Goal: Task Accomplishment & Management: Complete application form

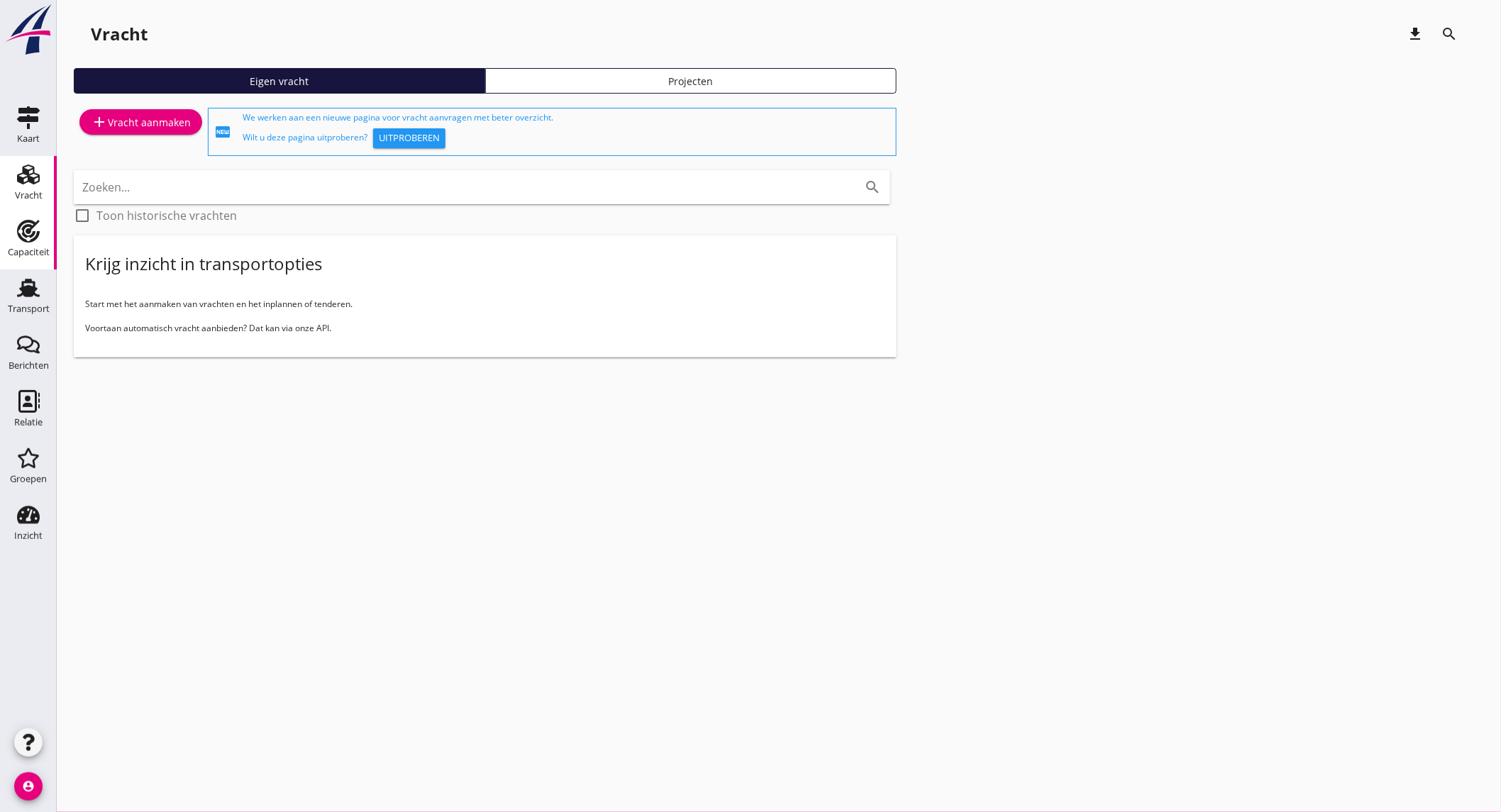
click at [26, 241] on use at bounding box center [29, 232] width 23 height 23
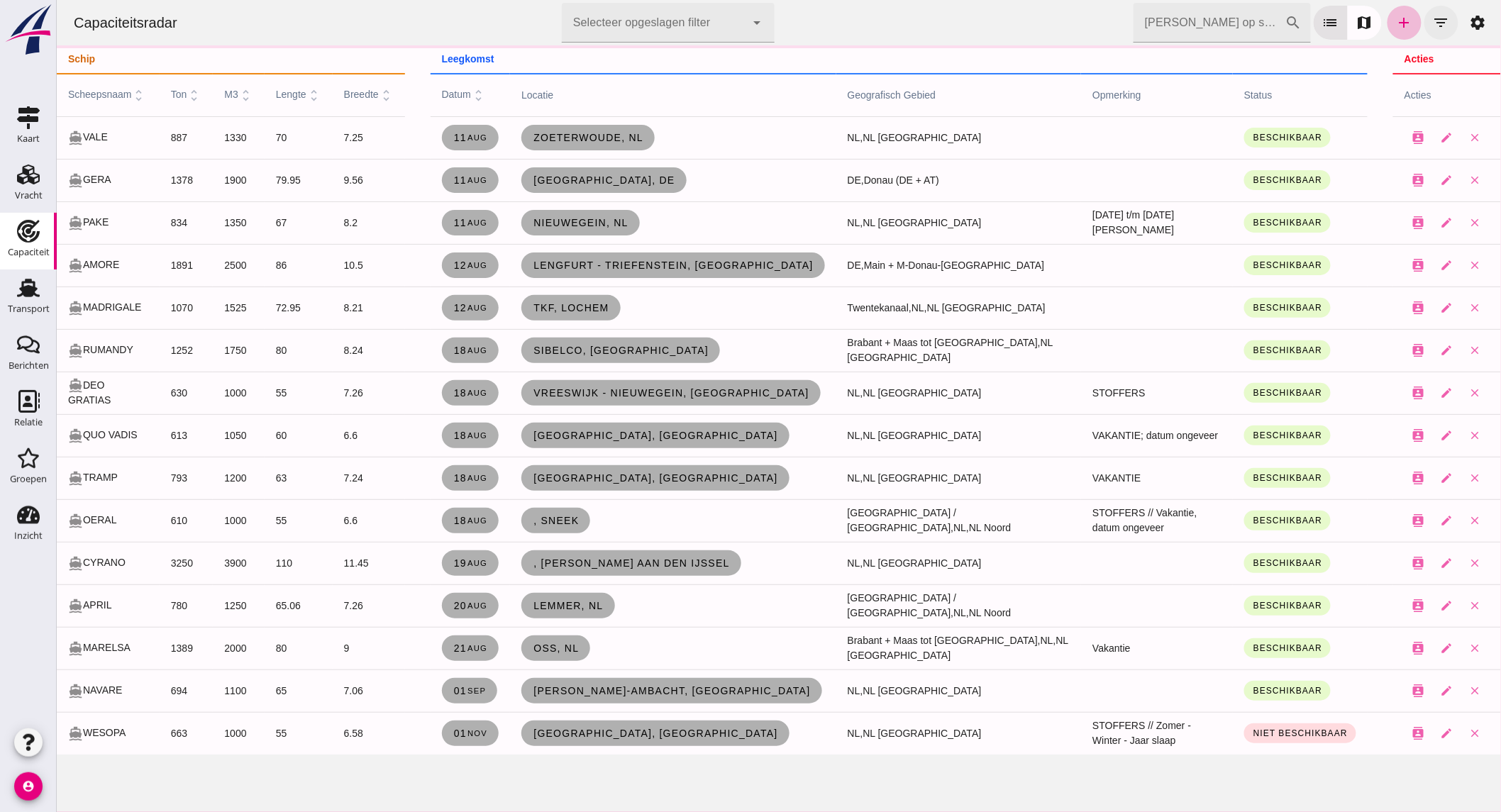
click at [1432, 15] on icon "filter_list" at bounding box center [1440, 22] width 17 height 17
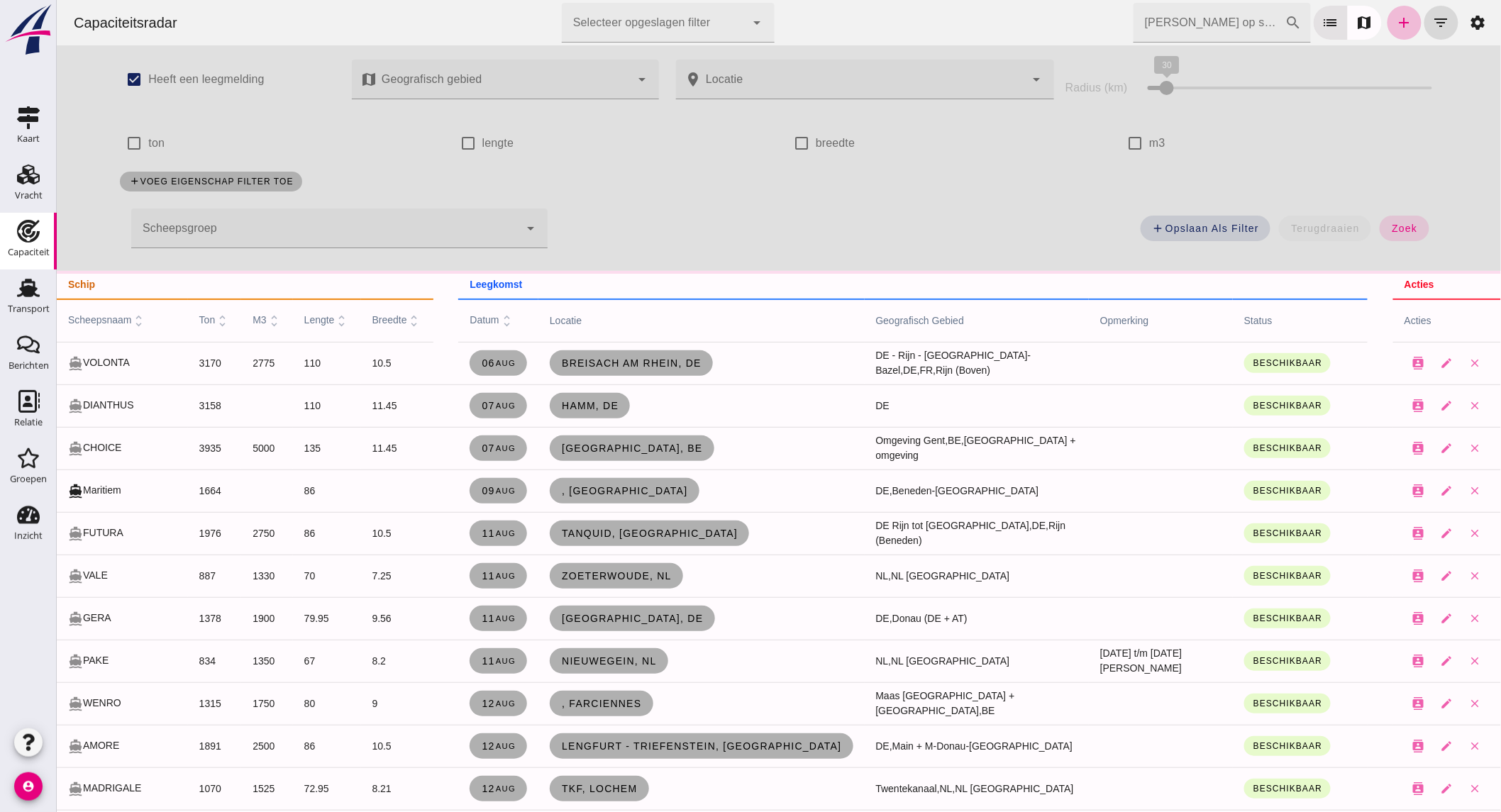
click at [150, 151] on label "ton" at bounding box center [156, 143] width 16 height 40
click input "ton"
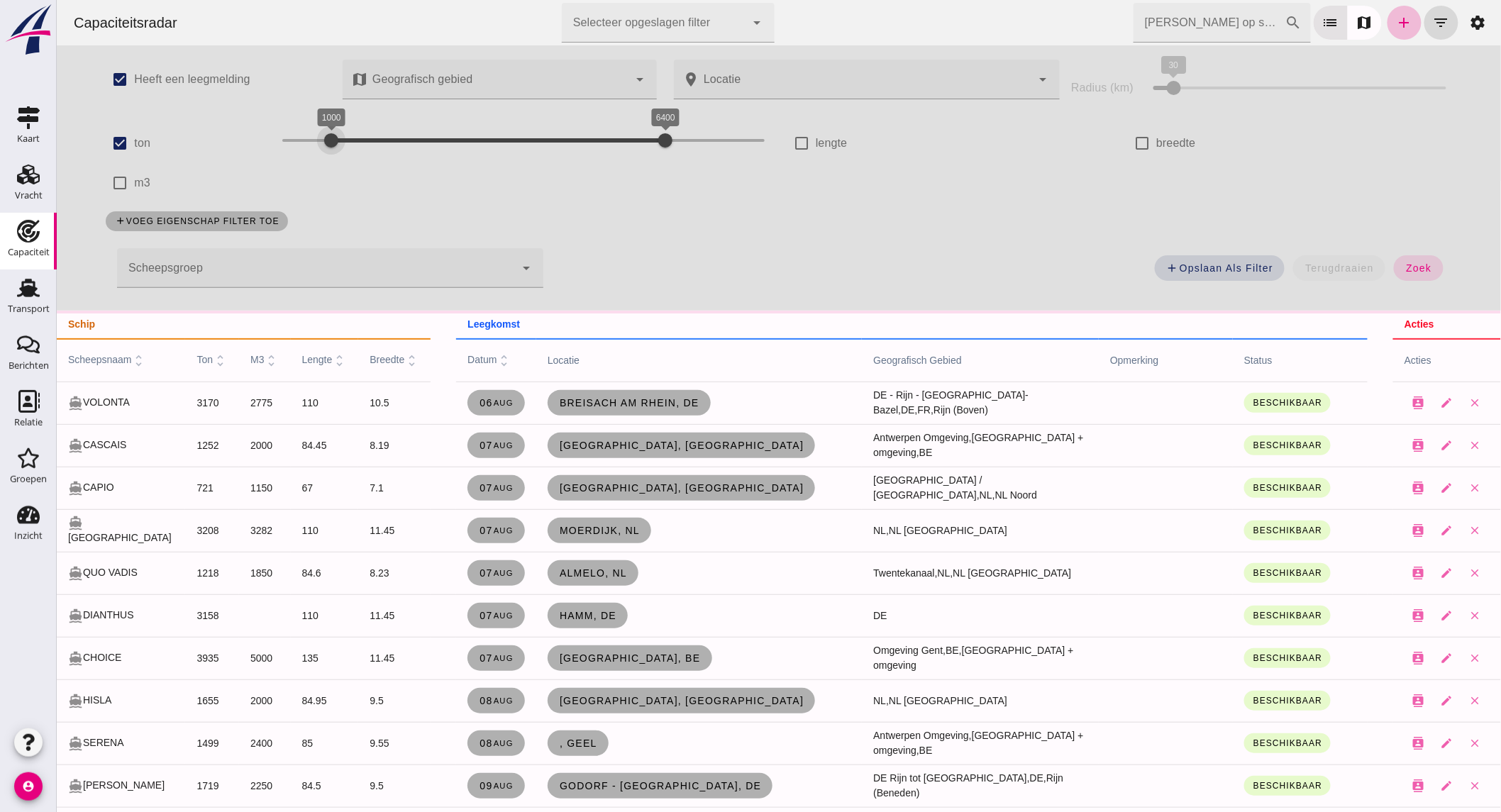
drag, startPoint x: 316, startPoint y: 137, endPoint x: 324, endPoint y: 138, distance: 8.1
click div "1000 6400 1000 6400"
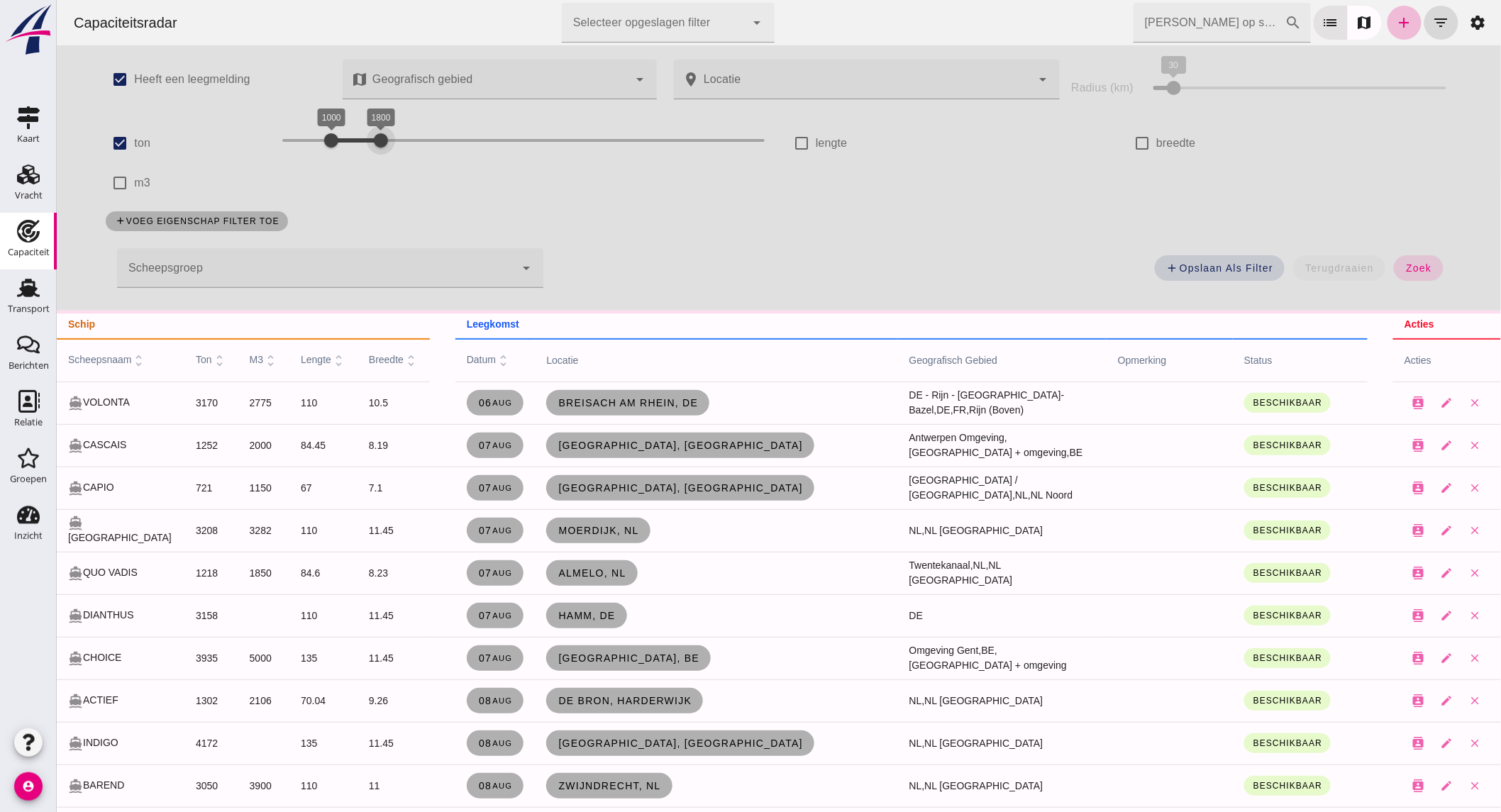
drag, startPoint x: 444, startPoint y: 135, endPoint x: 365, endPoint y: 139, distance: 79.1
click at [366, 139] on div at bounding box center [380, 140] width 29 height 29
click span "zoek"
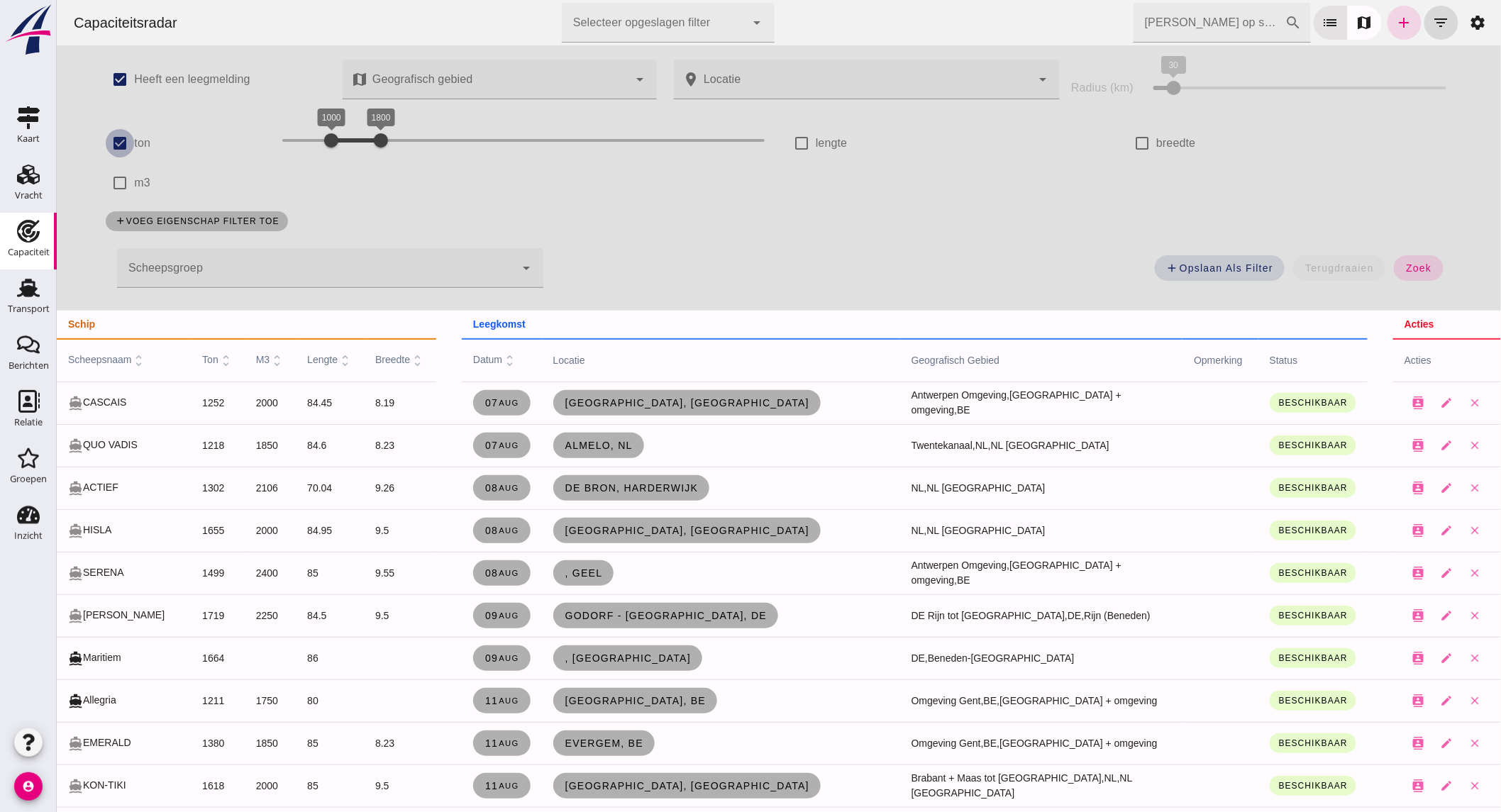
click input "ton"
checkbox input "false"
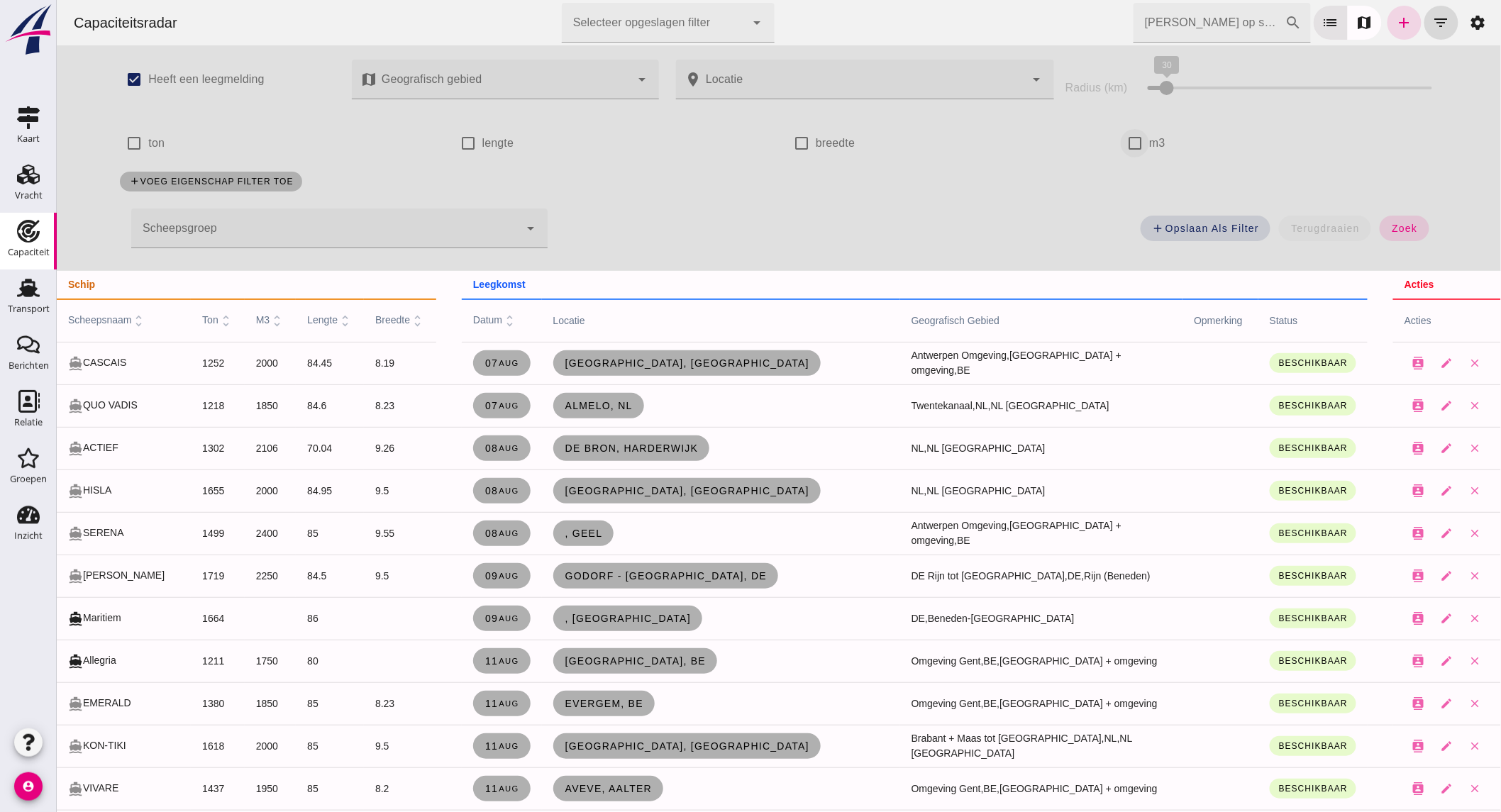
click input "m3"
checkbox input "true"
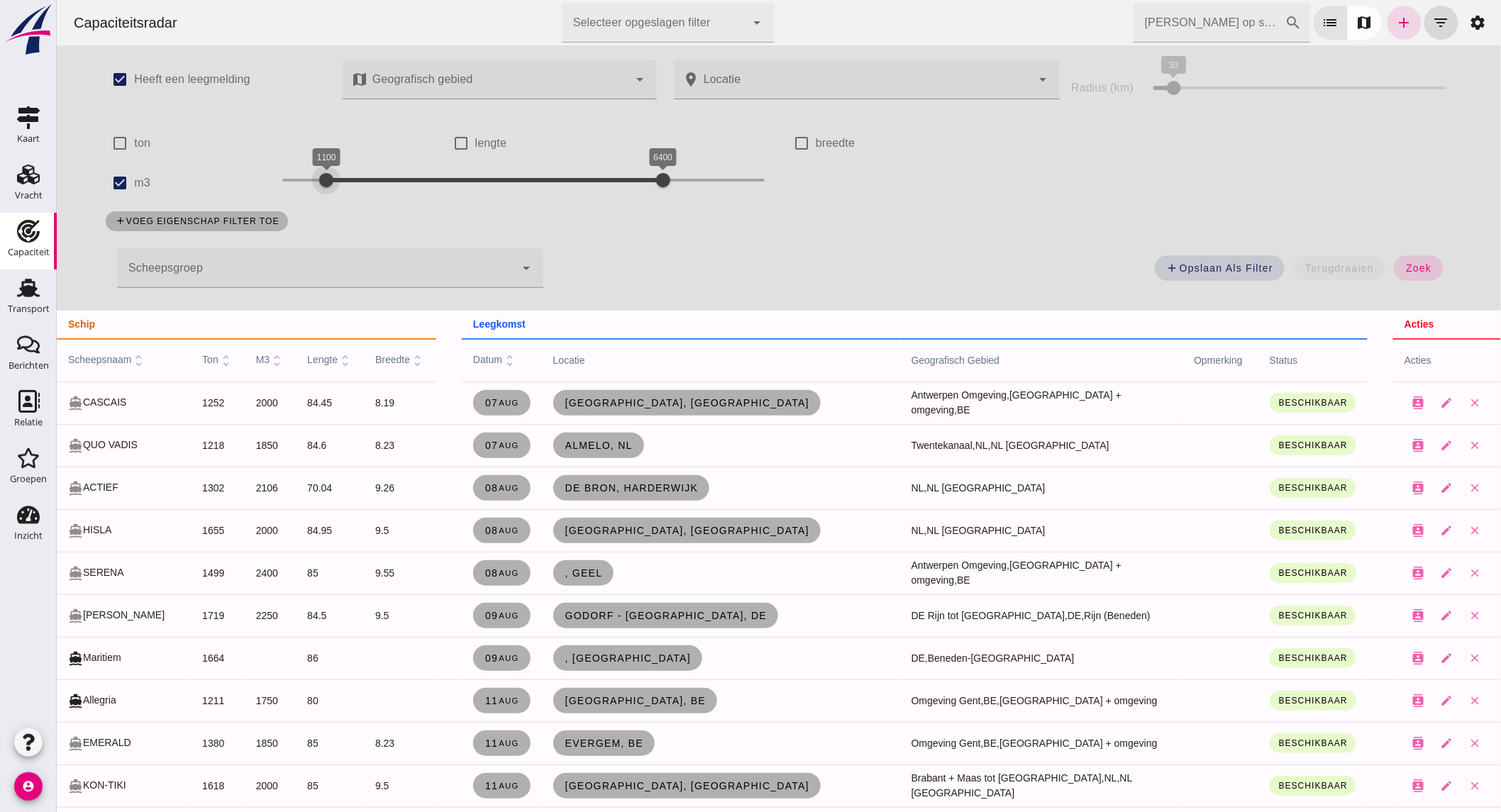
click div "1100 6400 1100 6400"
drag, startPoint x: 647, startPoint y: 183, endPoint x: 342, endPoint y: 184, distance: 305.0
click at [342, 184] on div at bounding box center [351, 180] width 29 height 29
click span "zoek"
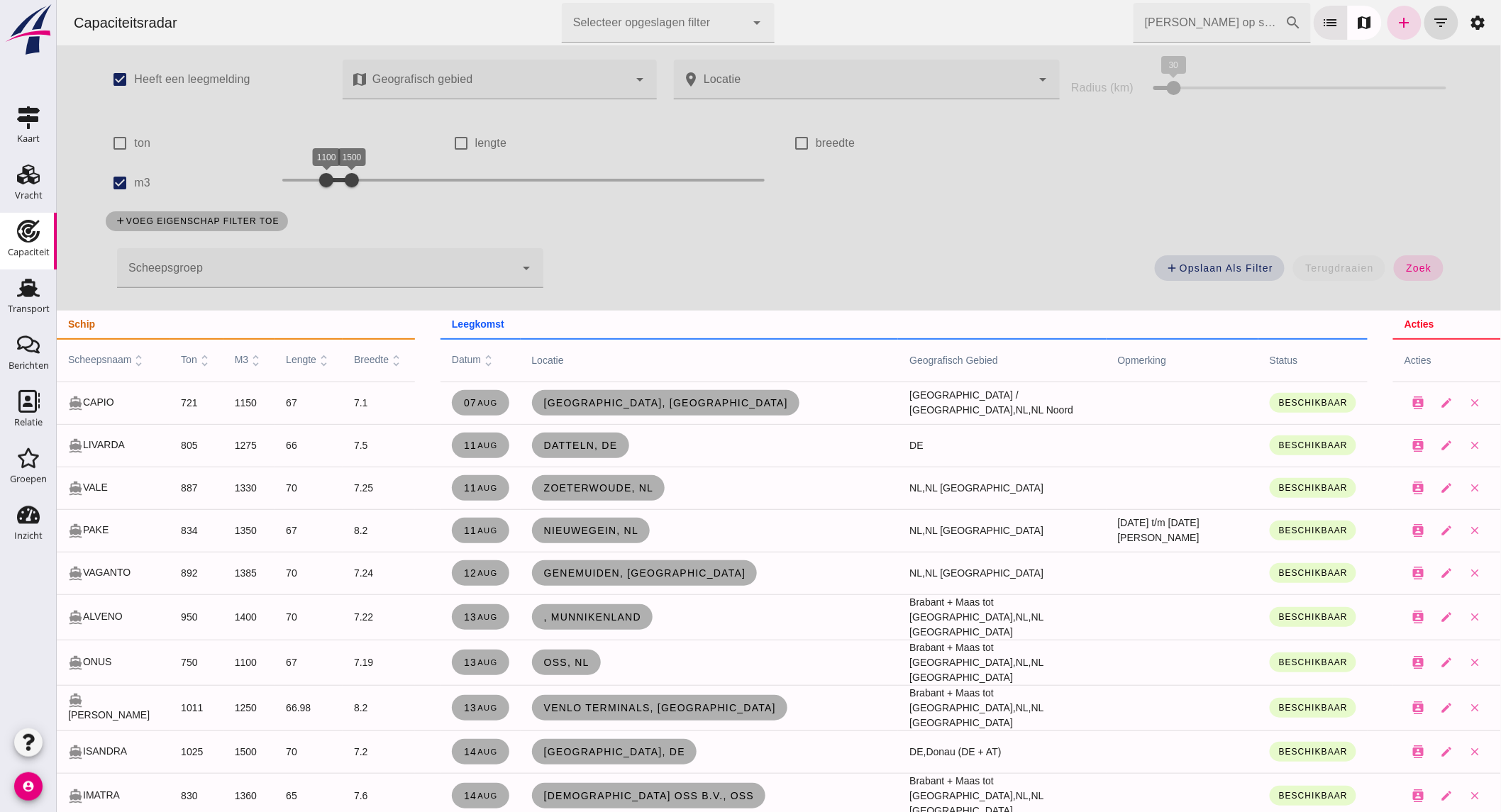
scroll to position [79, 0]
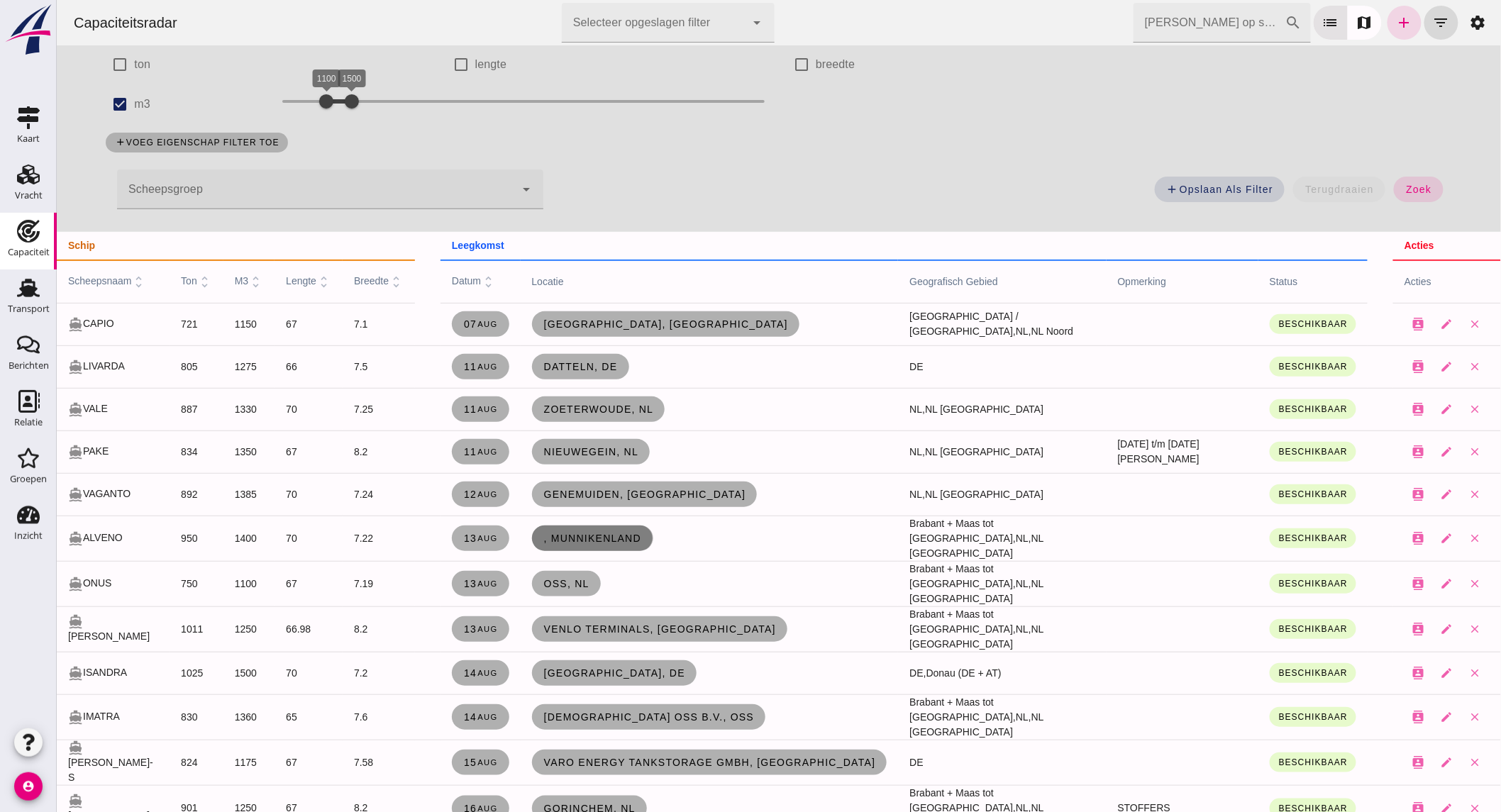
click span ", Munnikenland"
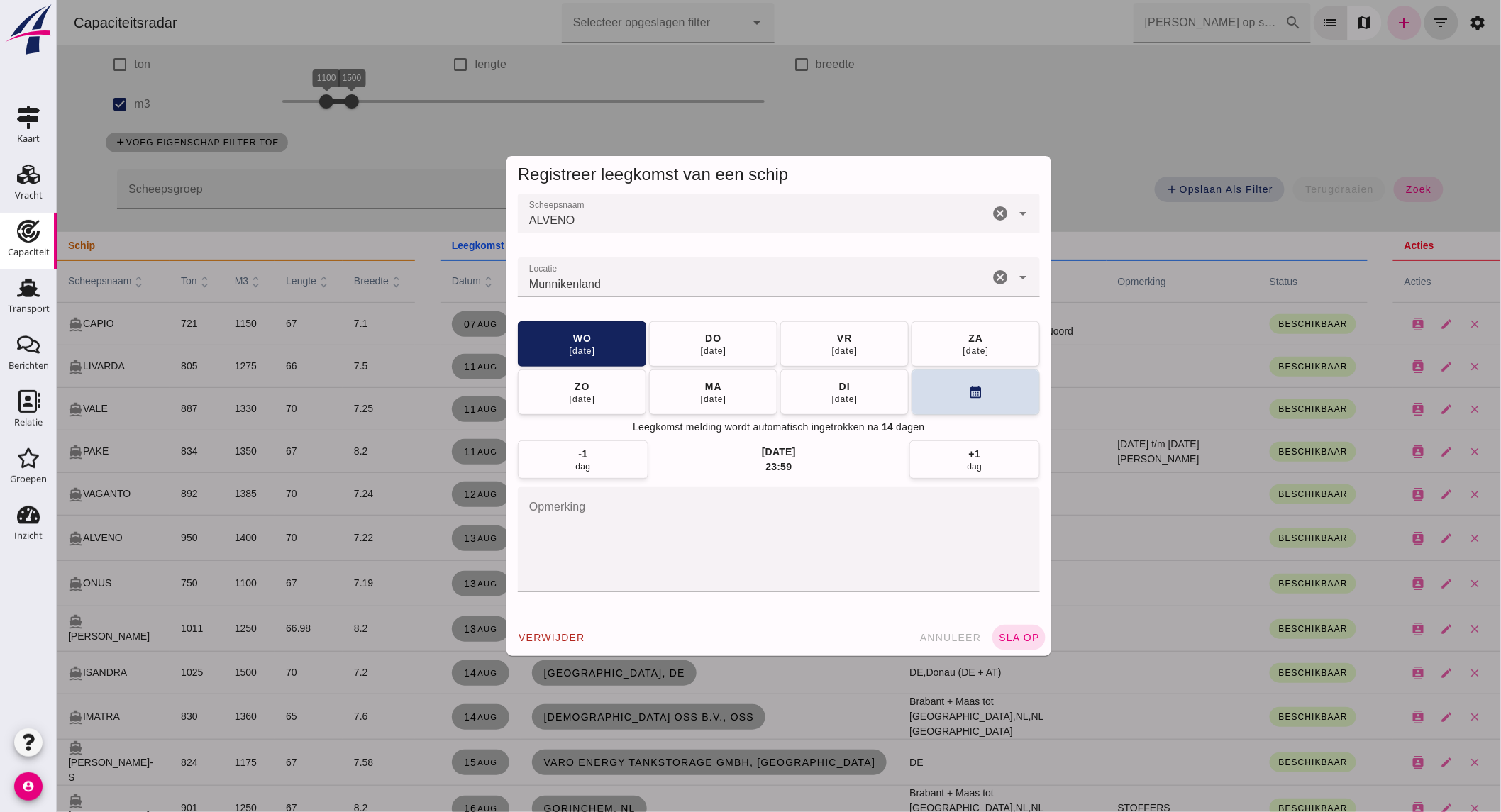
click icon "cancel"
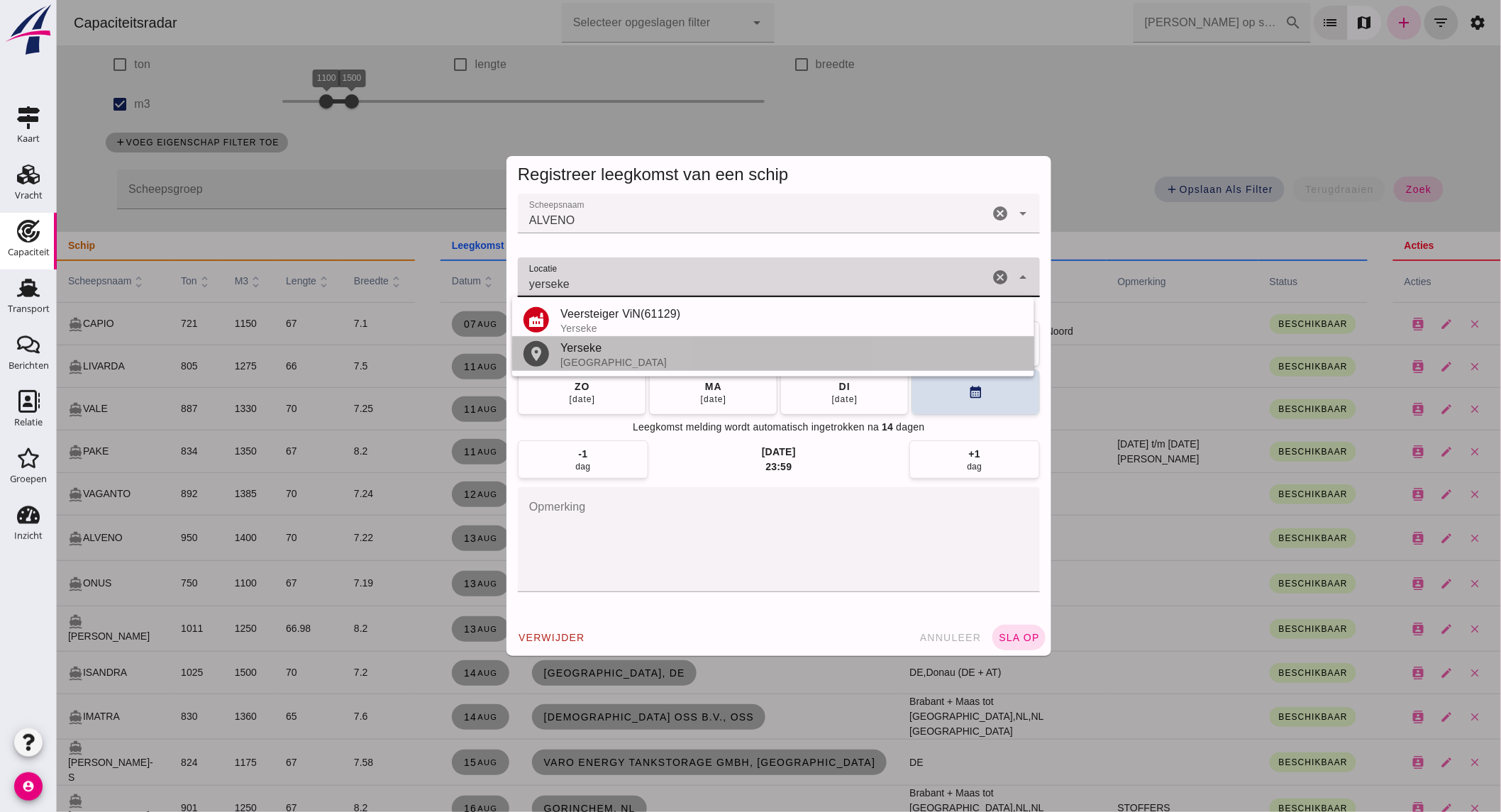
click at [619, 353] on div "Yerseke" at bounding box center [790, 348] width 462 height 17
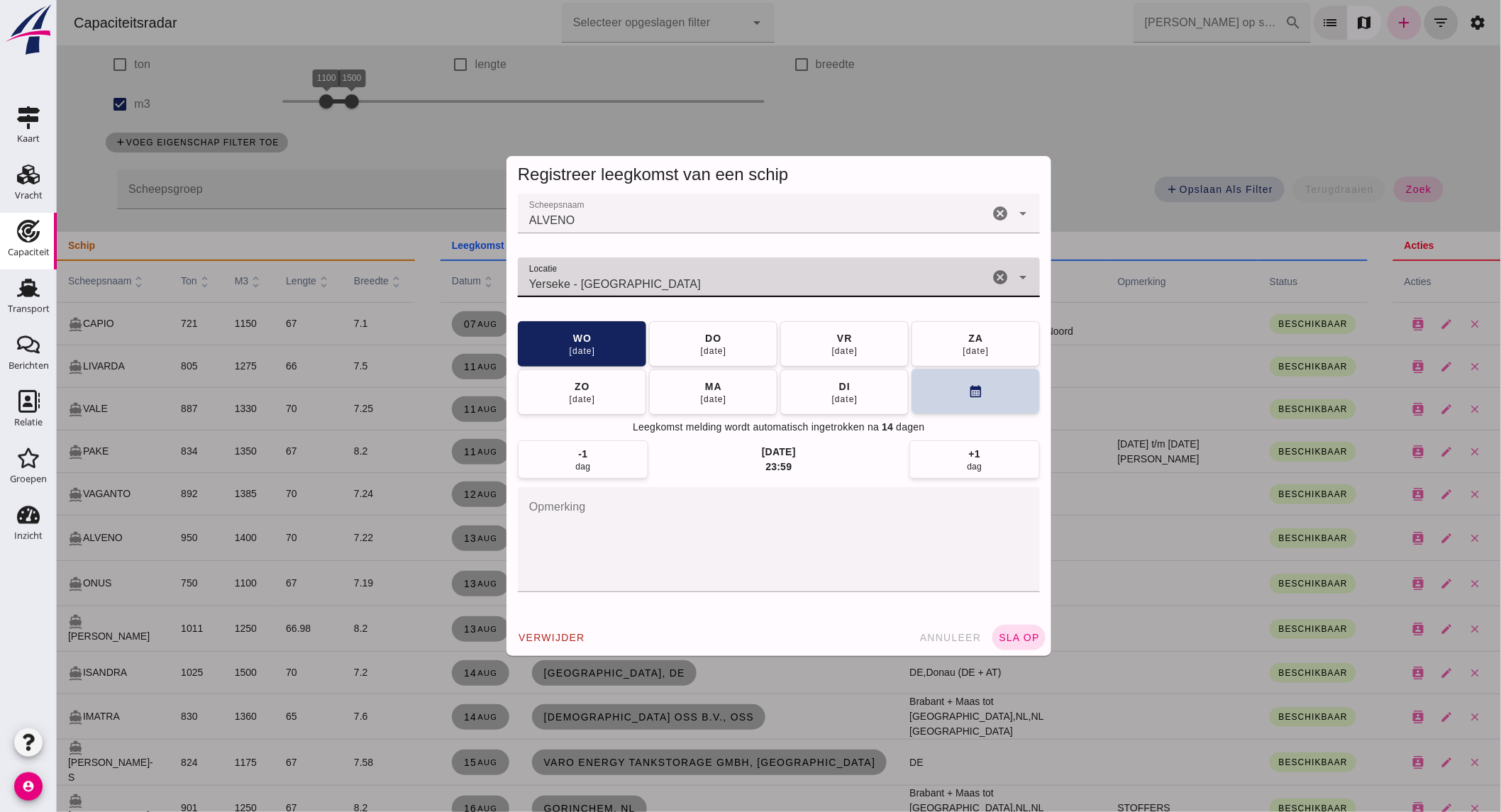
type input "Yerseke - [GEOGRAPHIC_DATA]"
click button "calendar_month"
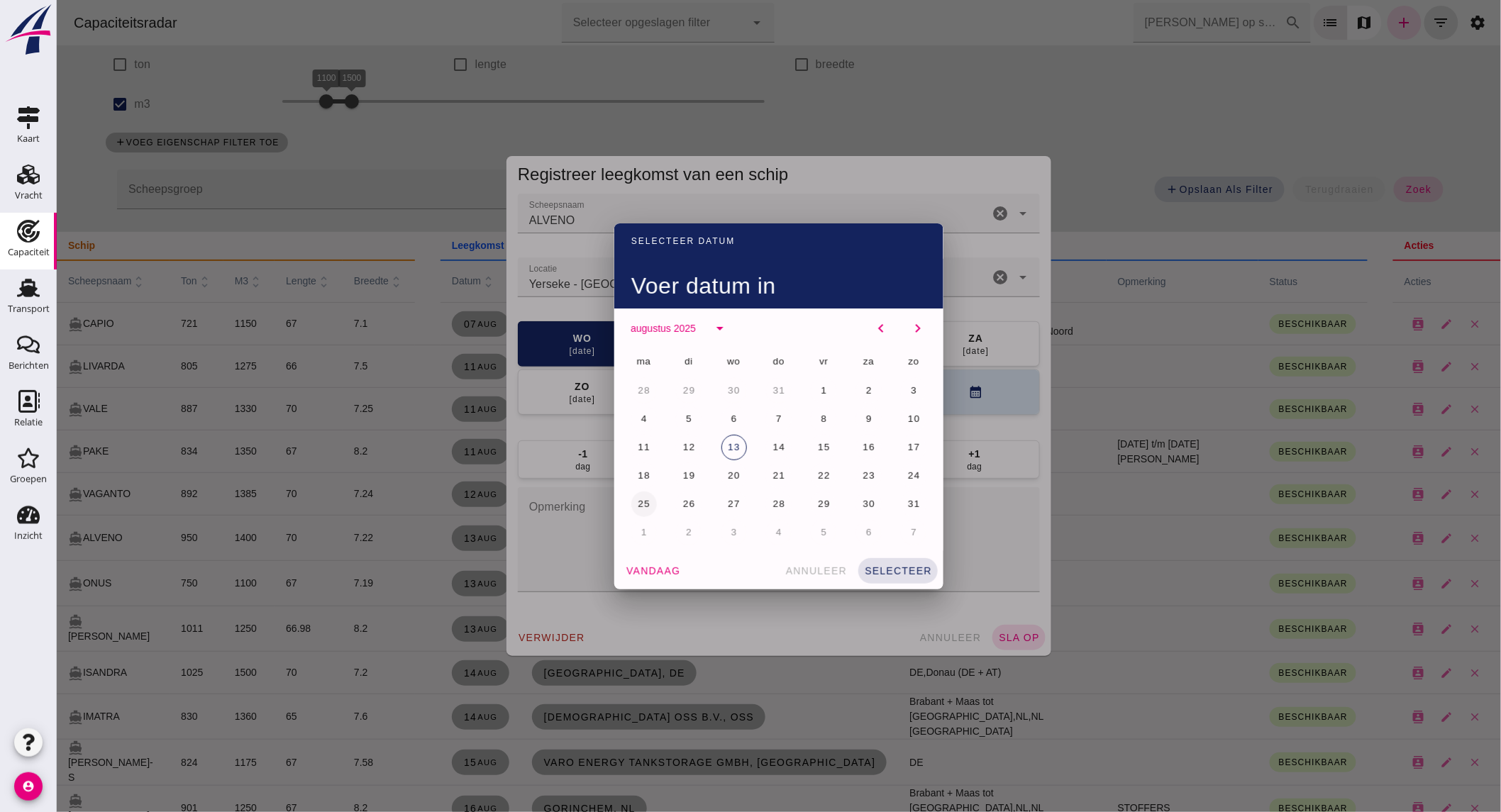
click span "25"
click span "selecteer"
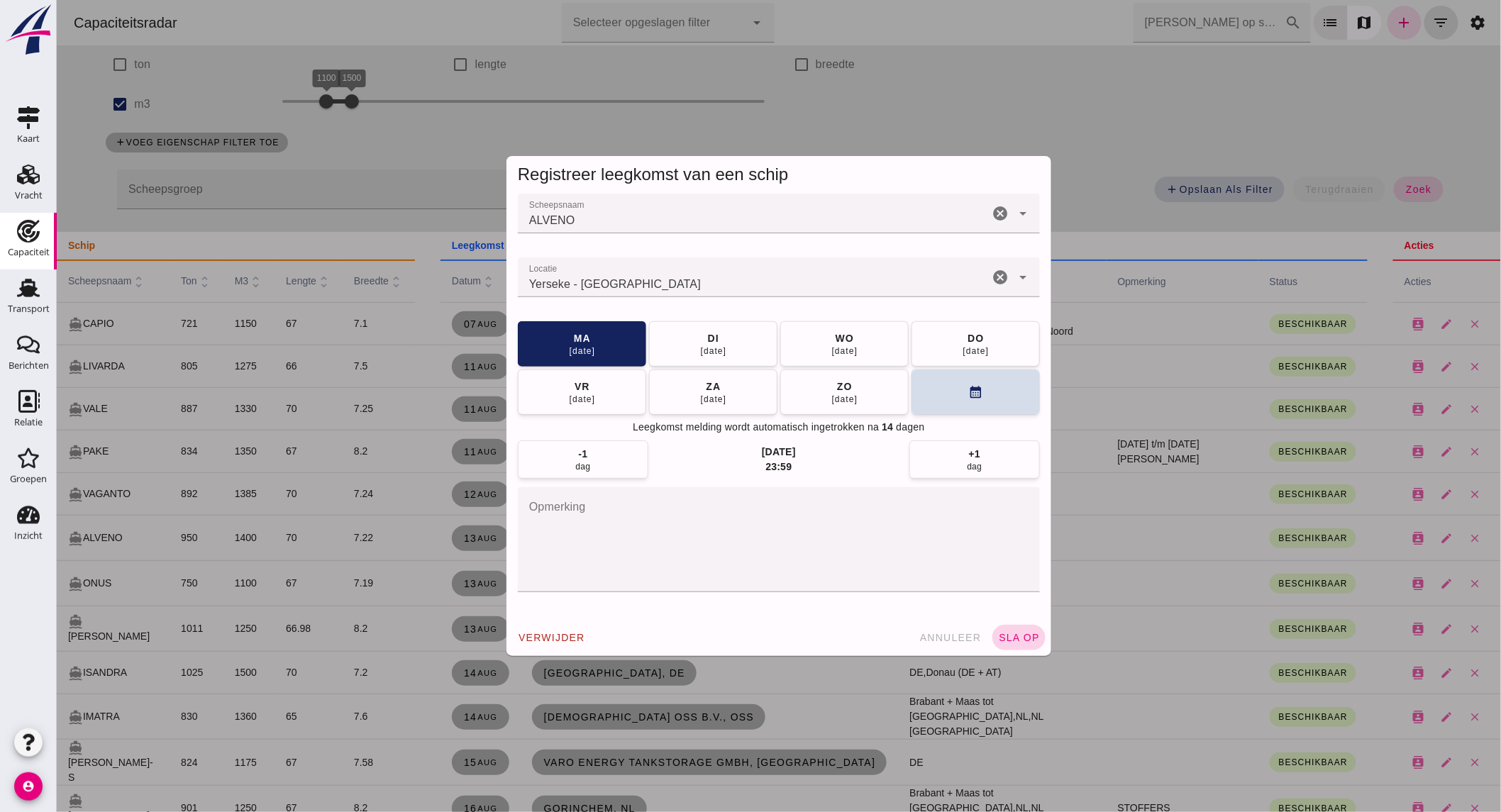
click span "sla op"
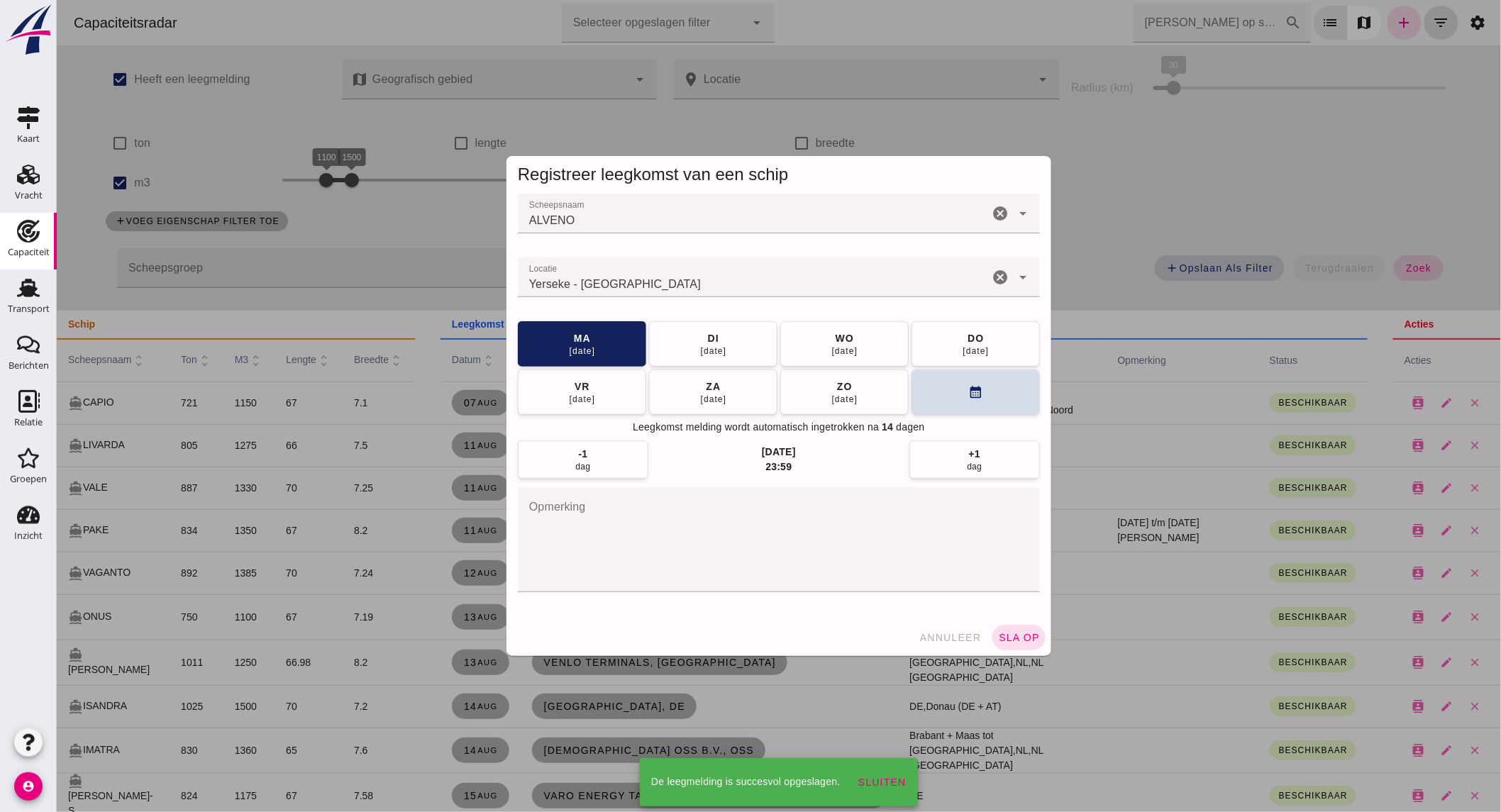
scroll to position [79, 0]
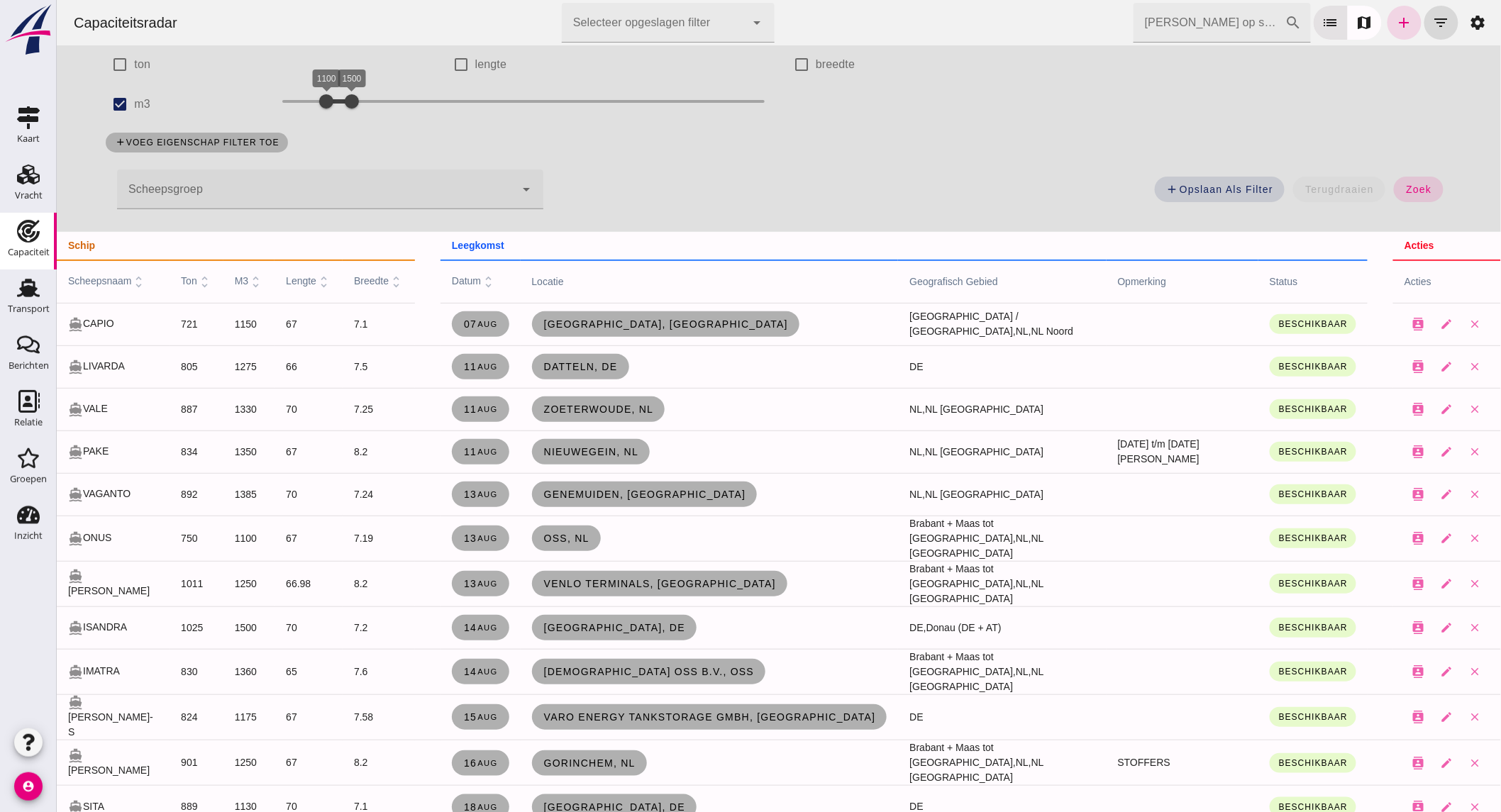
click at [134, 100] on label "m3" at bounding box center [142, 104] width 16 height 40
click input "m3"
checkbox input "false"
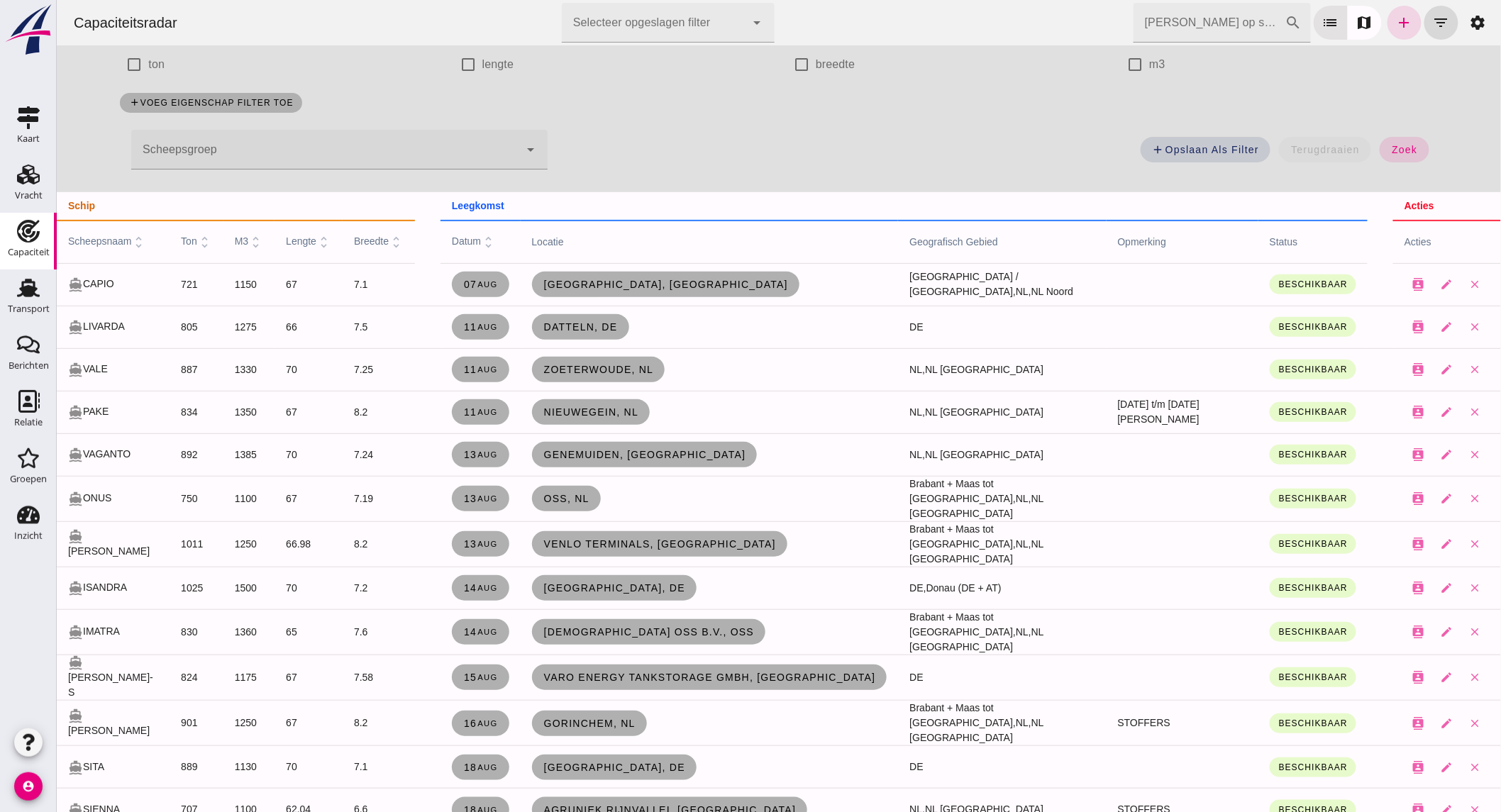
click div
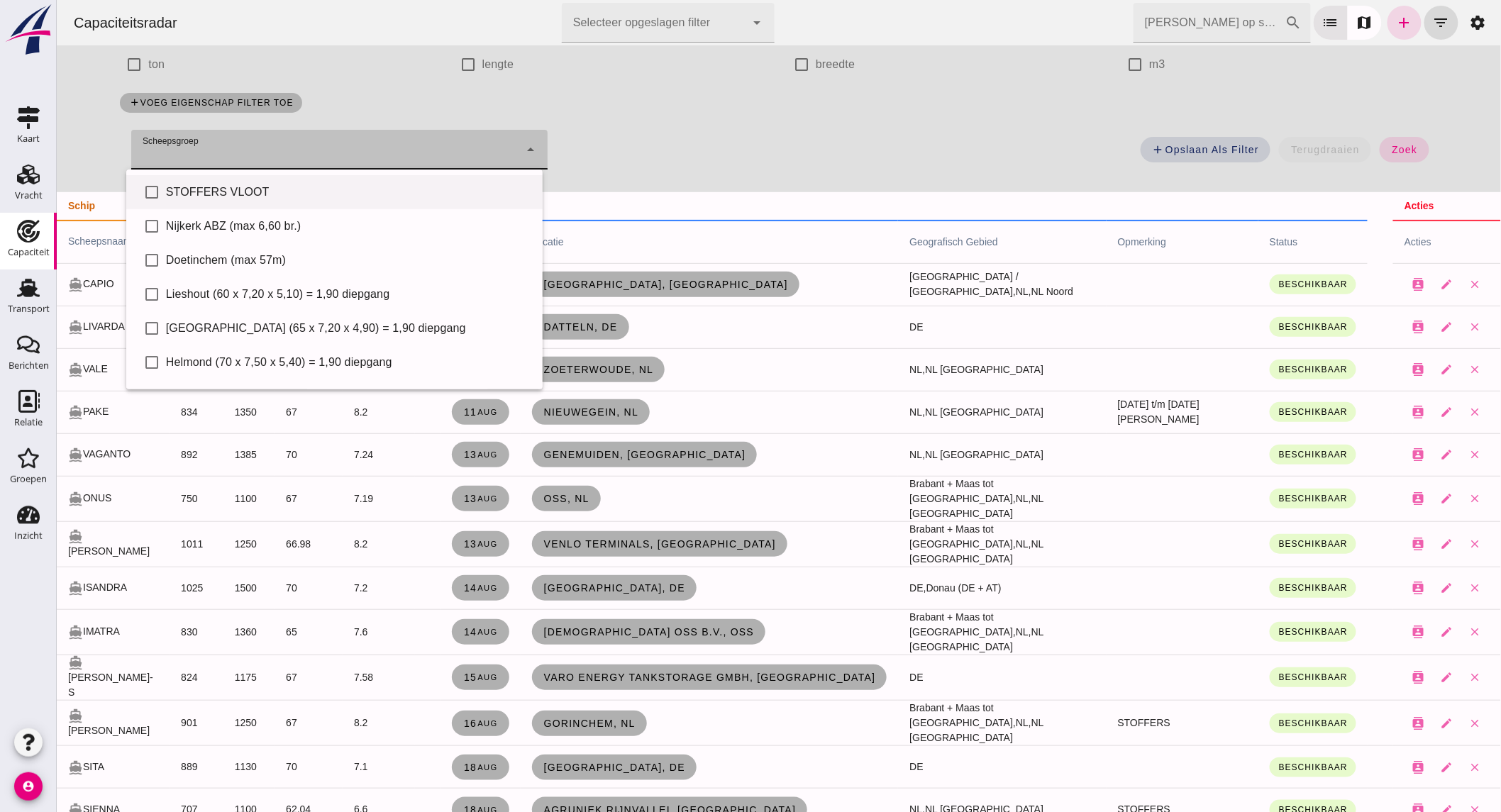
click at [251, 200] on div "STOFFERS VLOOT" at bounding box center [348, 192] width 365 height 17
type input "STOFFERS VLOOT"
checkbox input "true"
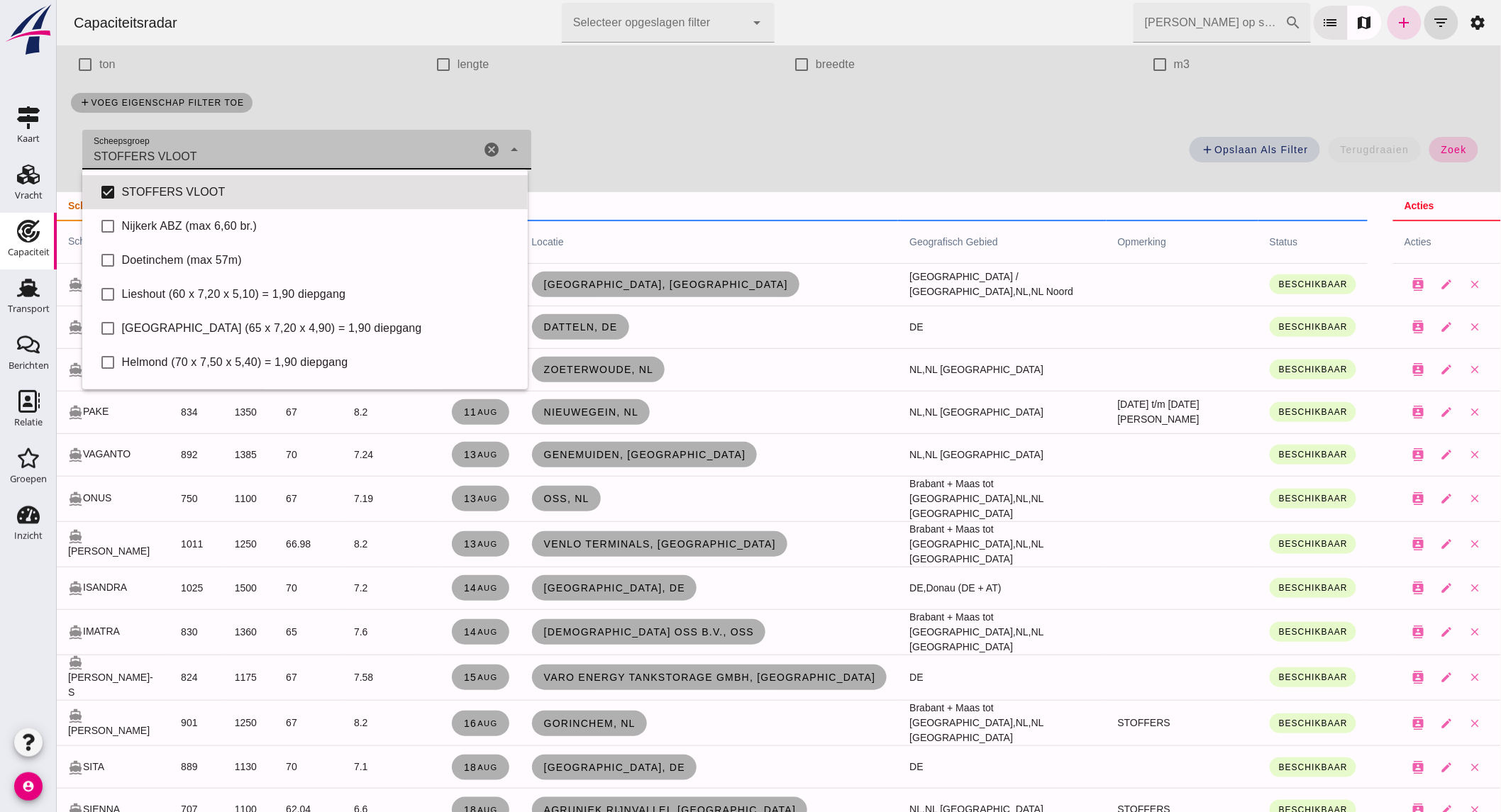
click button "zoek"
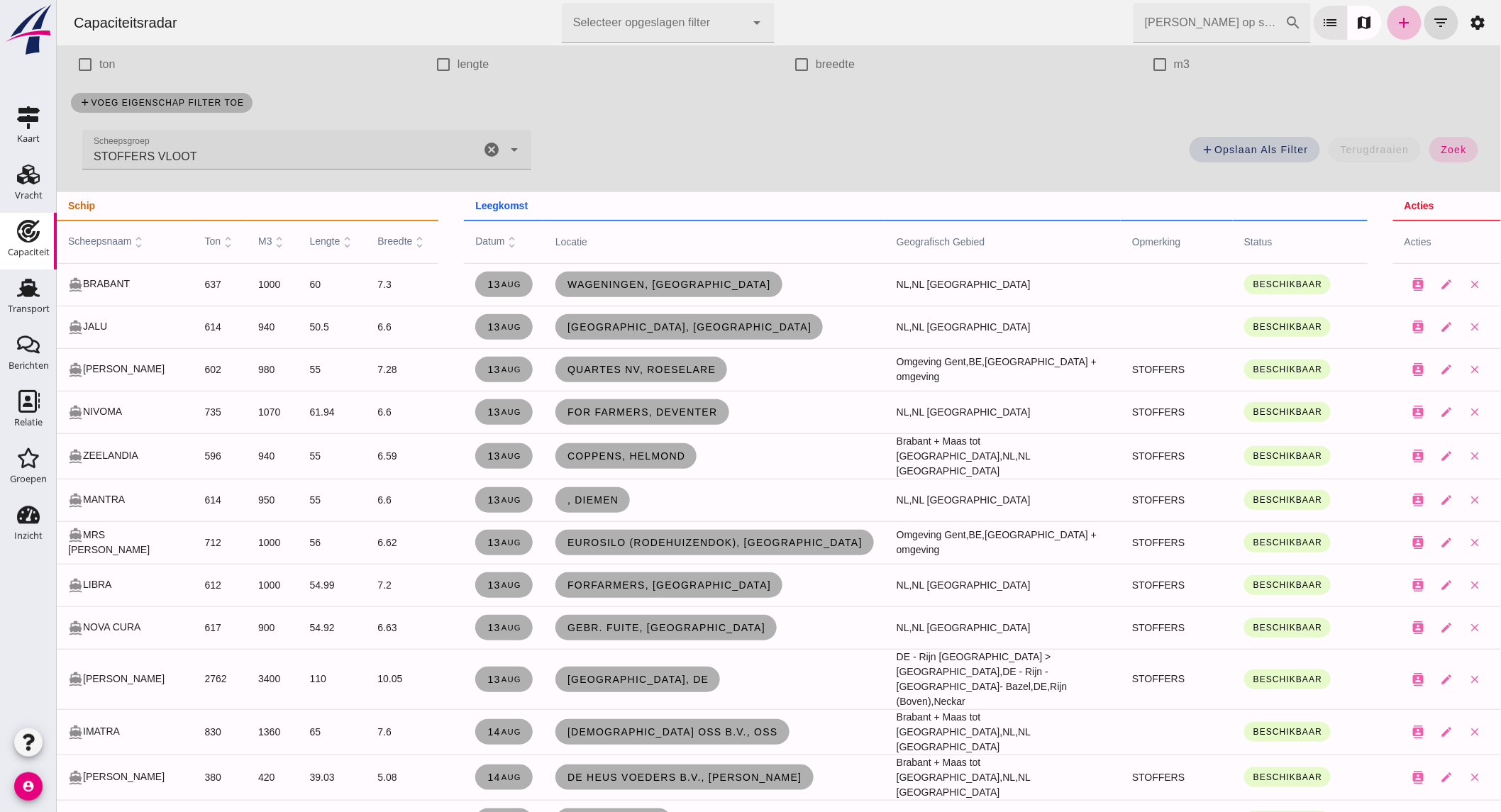
scroll to position [0, 0]
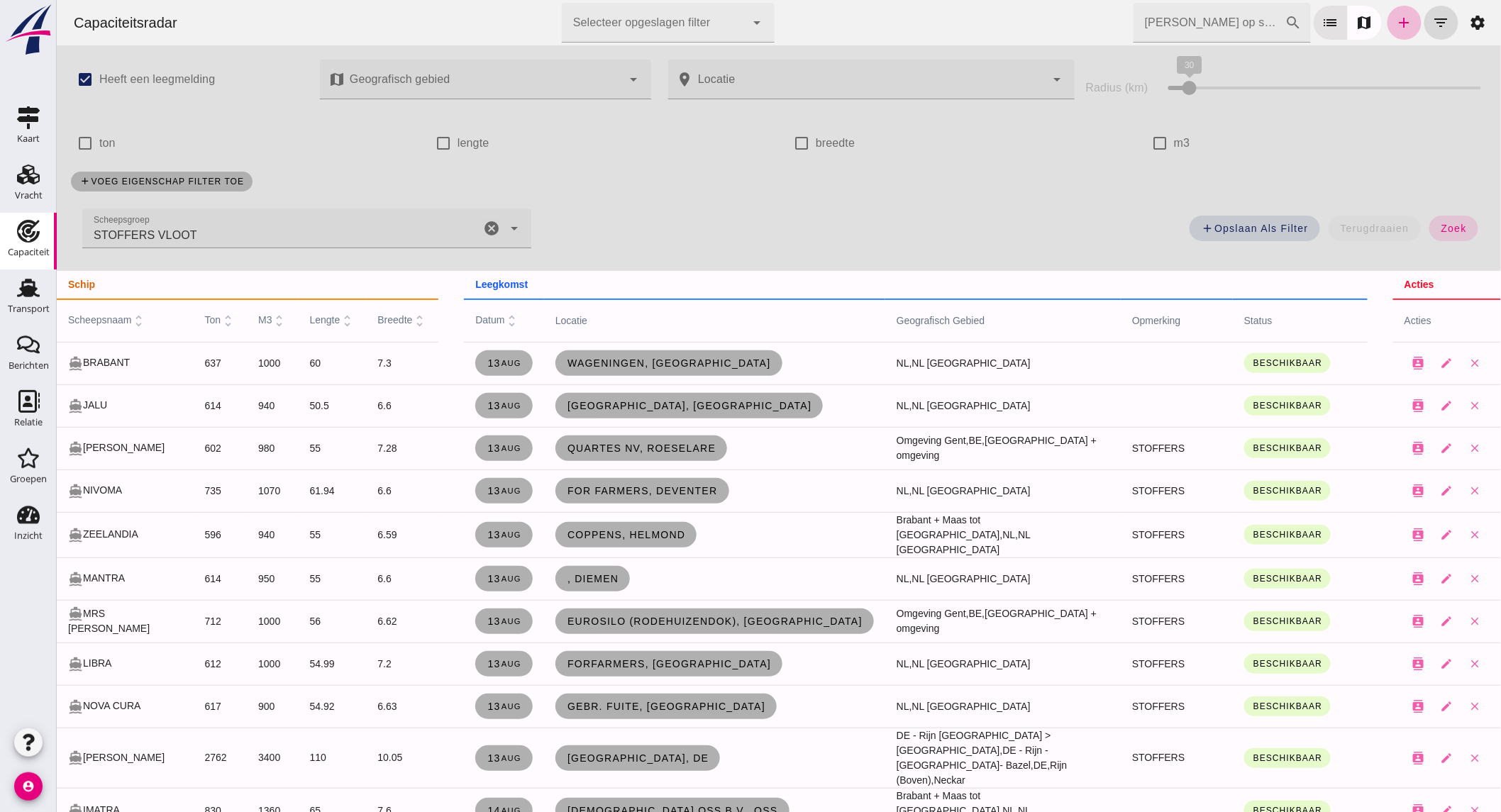
click icon "cancel"
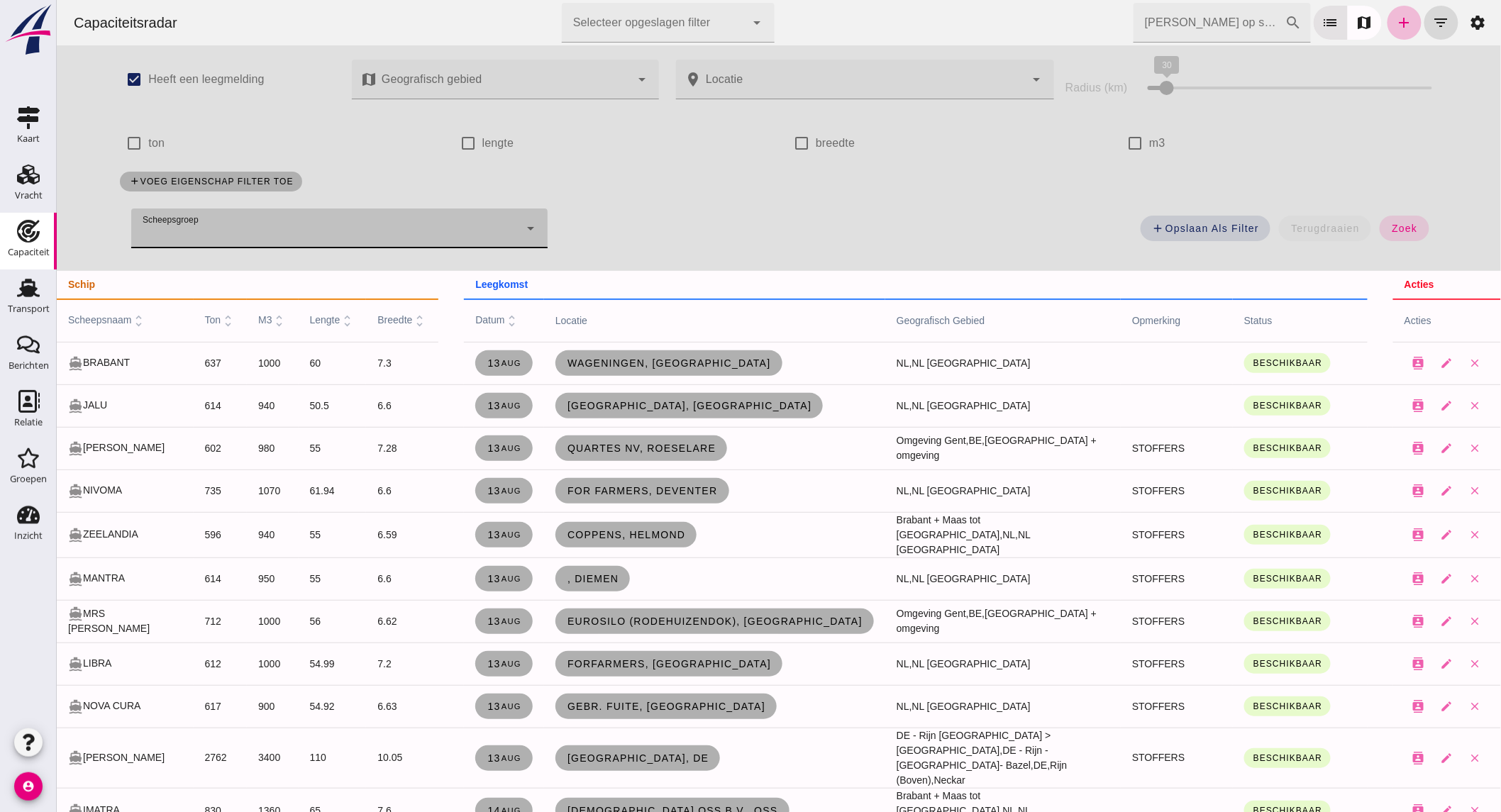
click at [148, 139] on label "ton" at bounding box center [156, 143] width 16 height 40
click input "ton"
checkbox input "true"
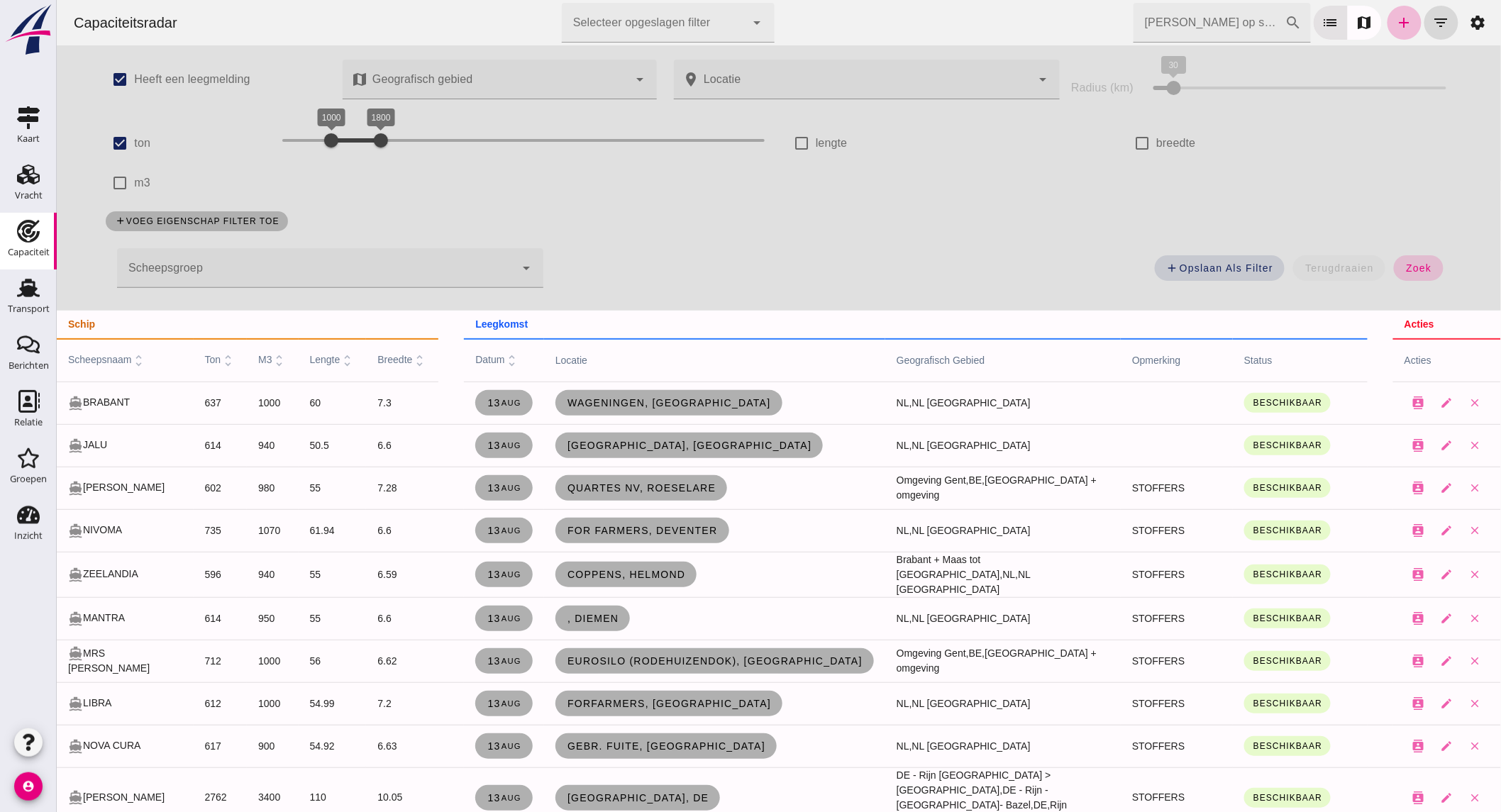
click span "zoek"
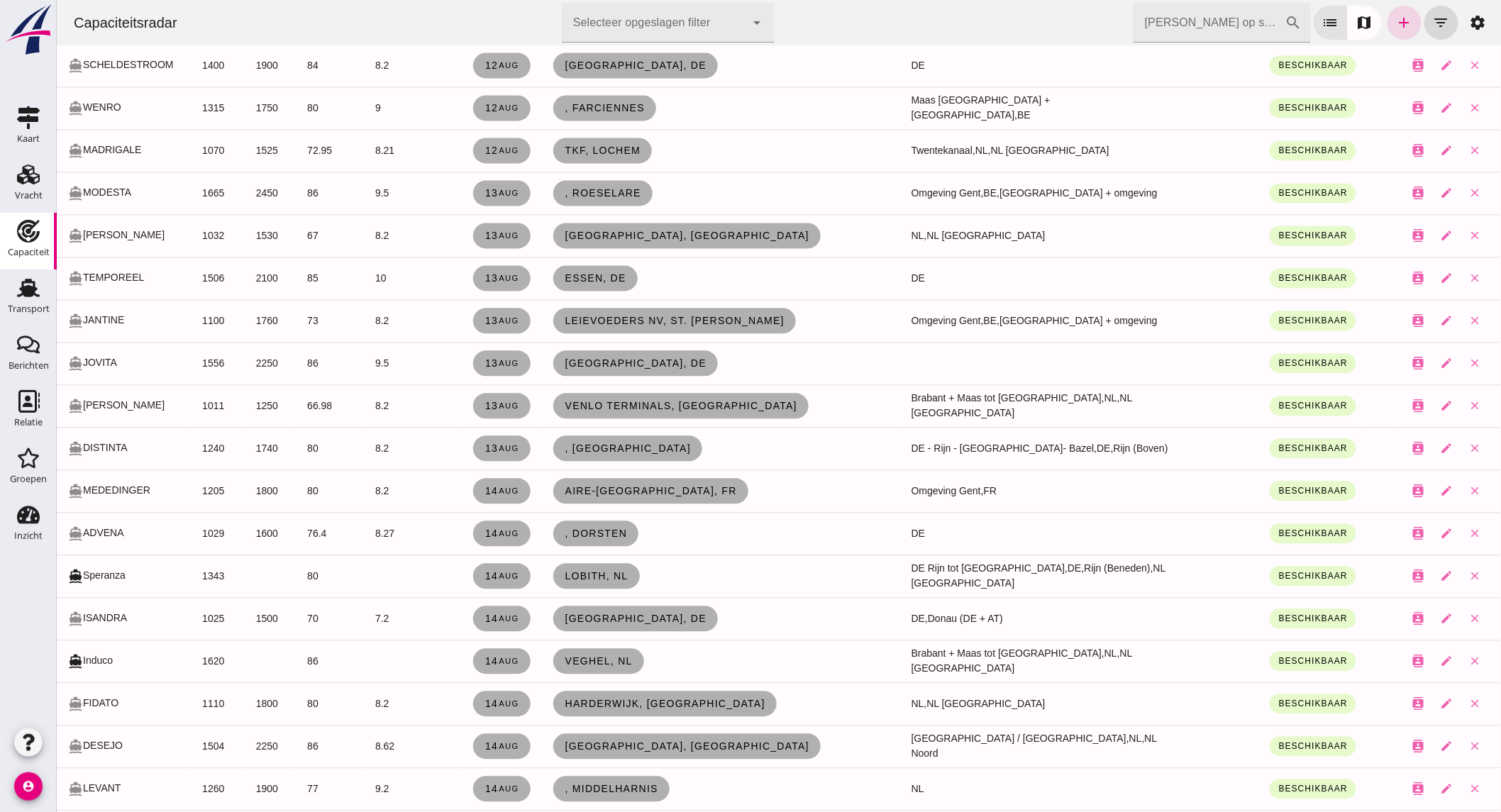
scroll to position [1181, 0]
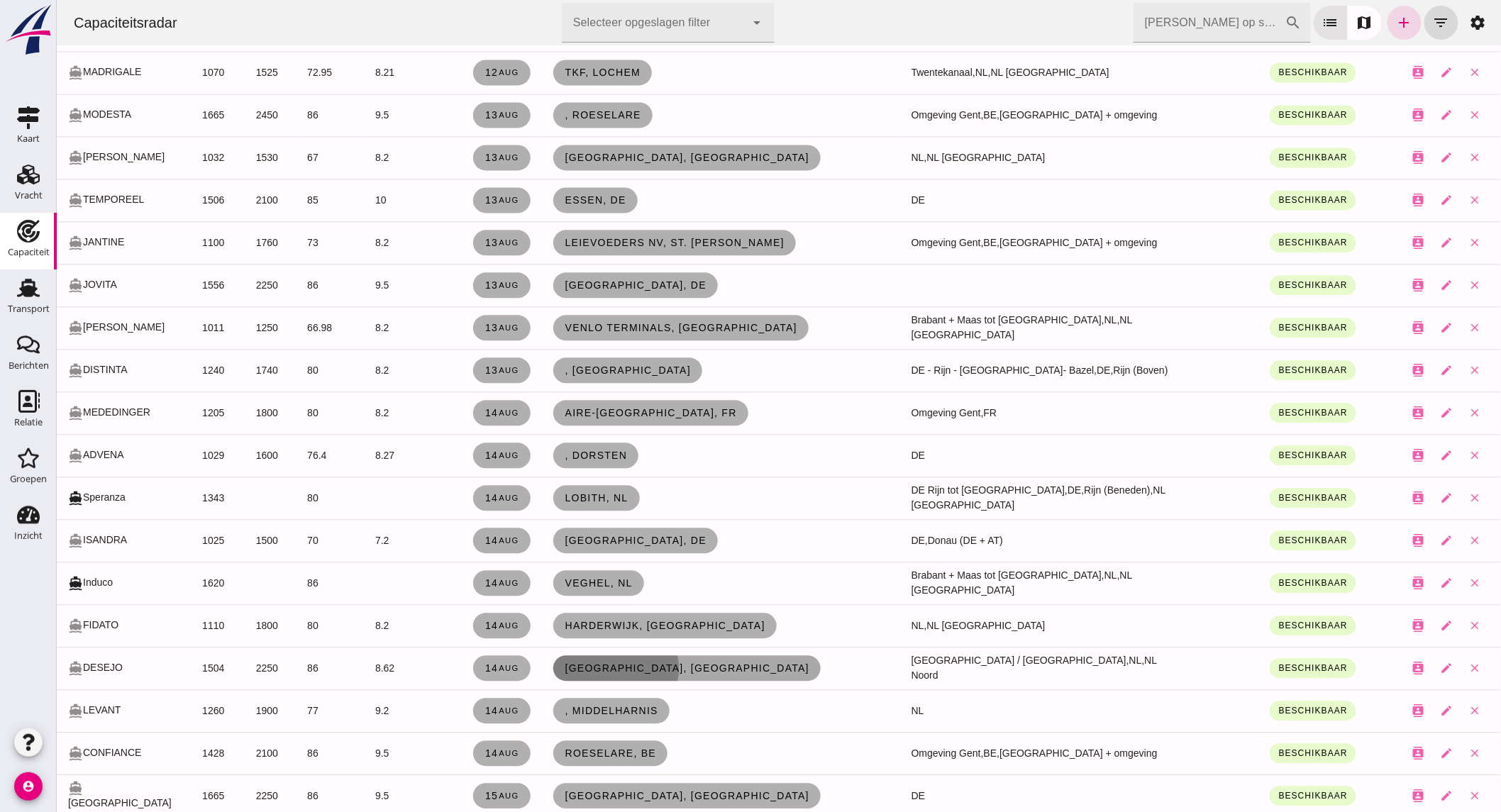
click span "[GEOGRAPHIC_DATA], [GEOGRAPHIC_DATA]"
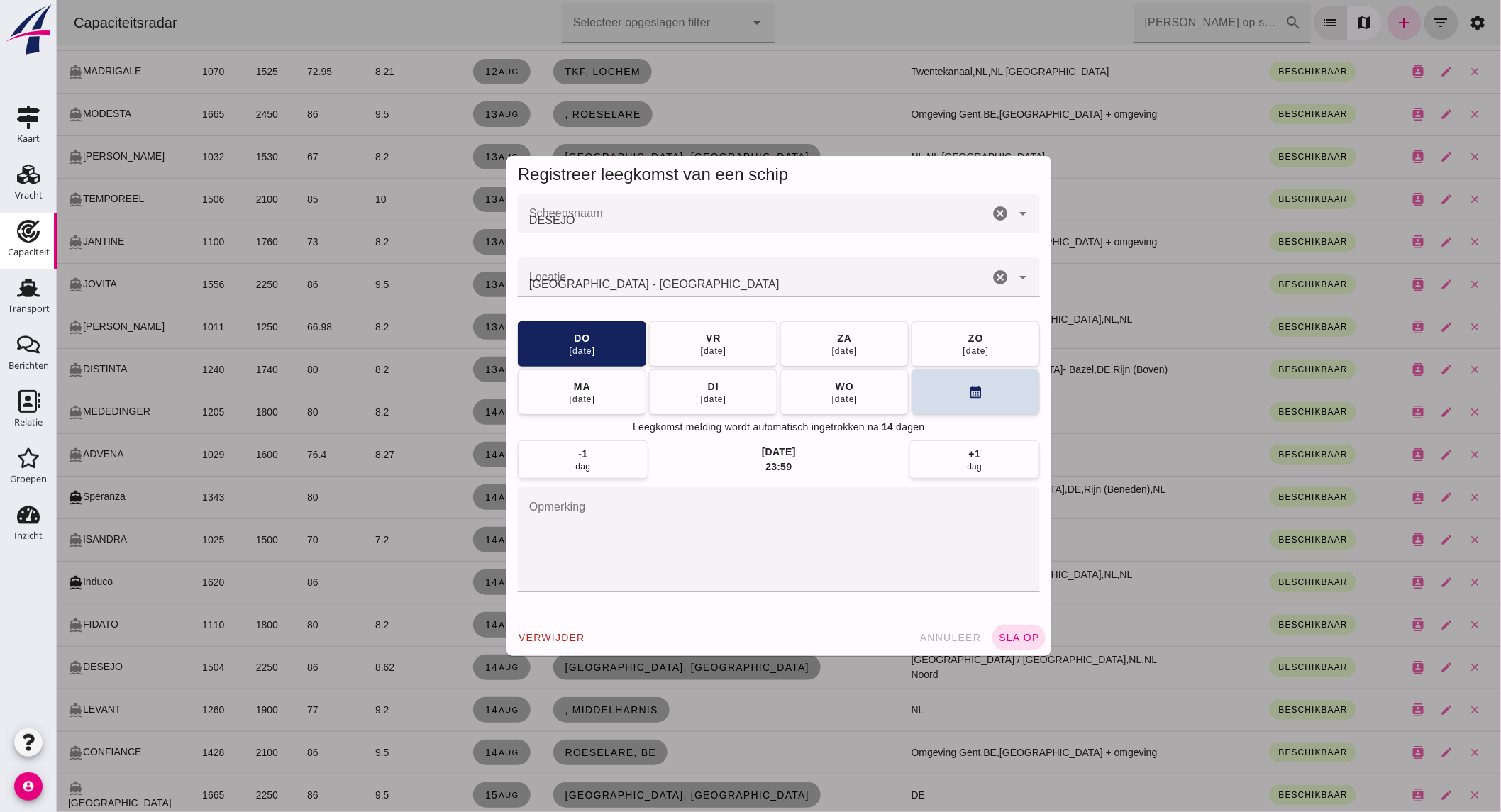
scroll to position [0, 0]
click icon "cancel"
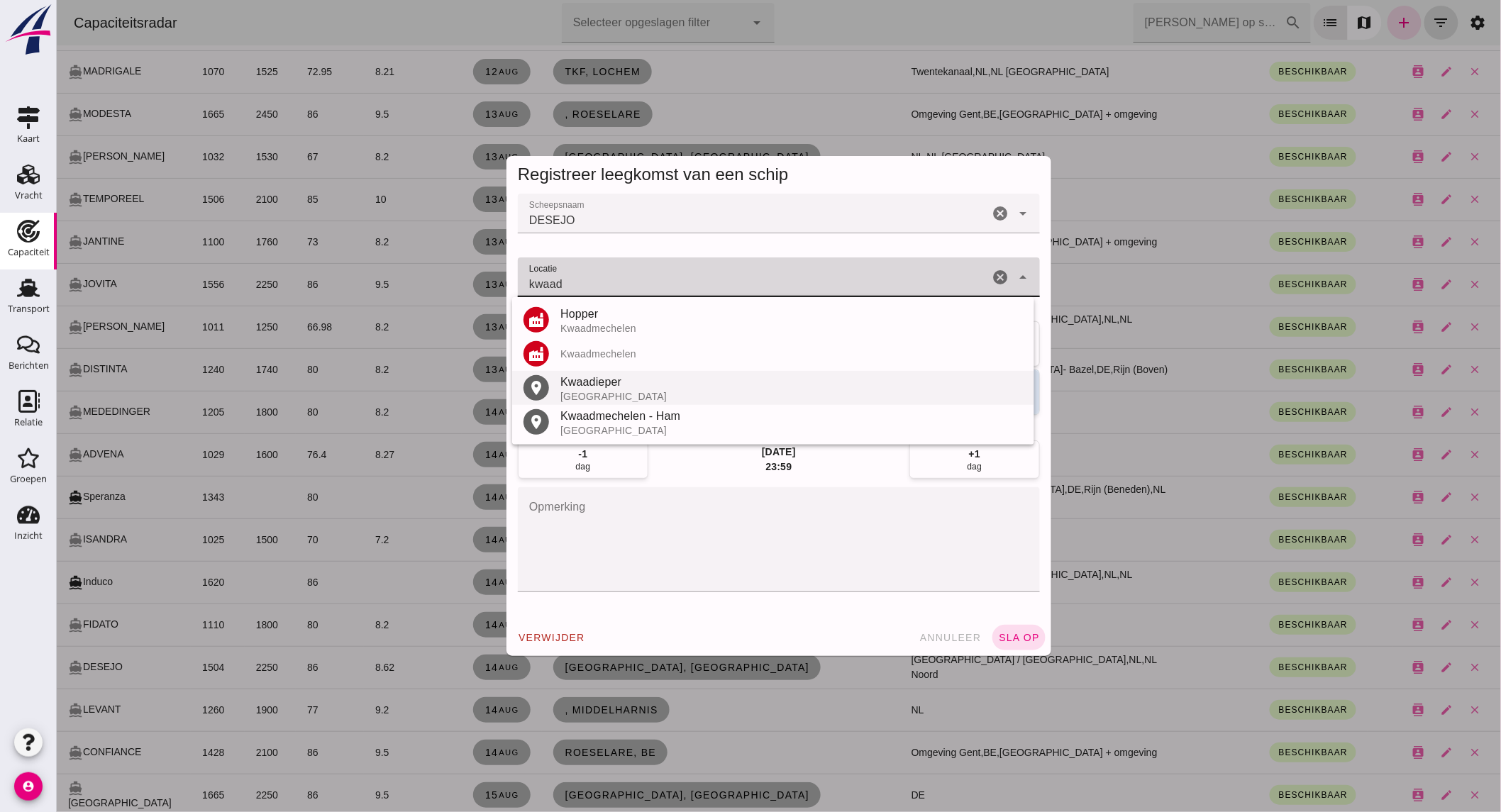
click at [722, 399] on div "[GEOGRAPHIC_DATA]" at bounding box center [790, 396] width 462 height 11
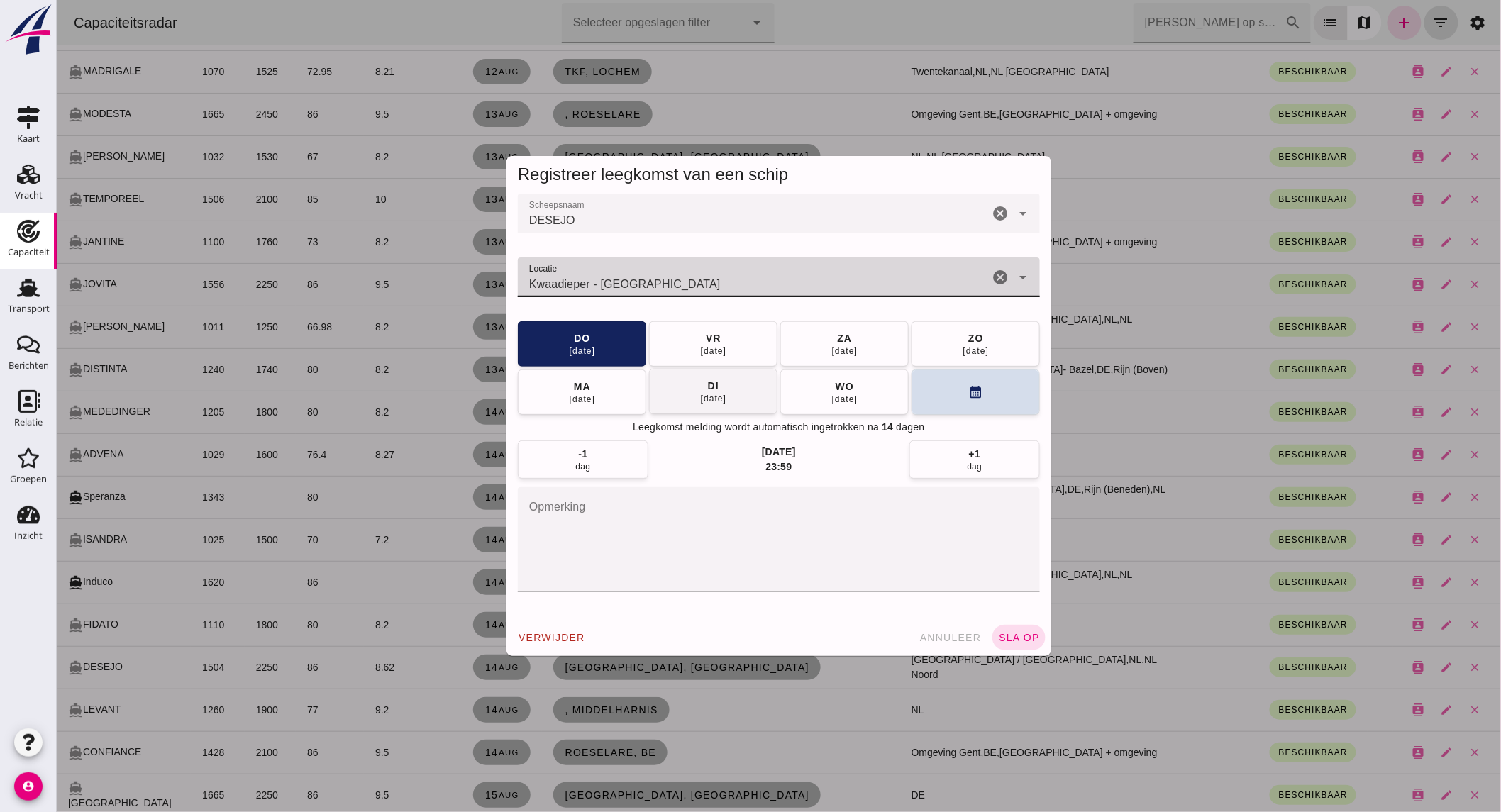
type input "Kwaadieper - [GEOGRAPHIC_DATA]"
click div "[DATE]"
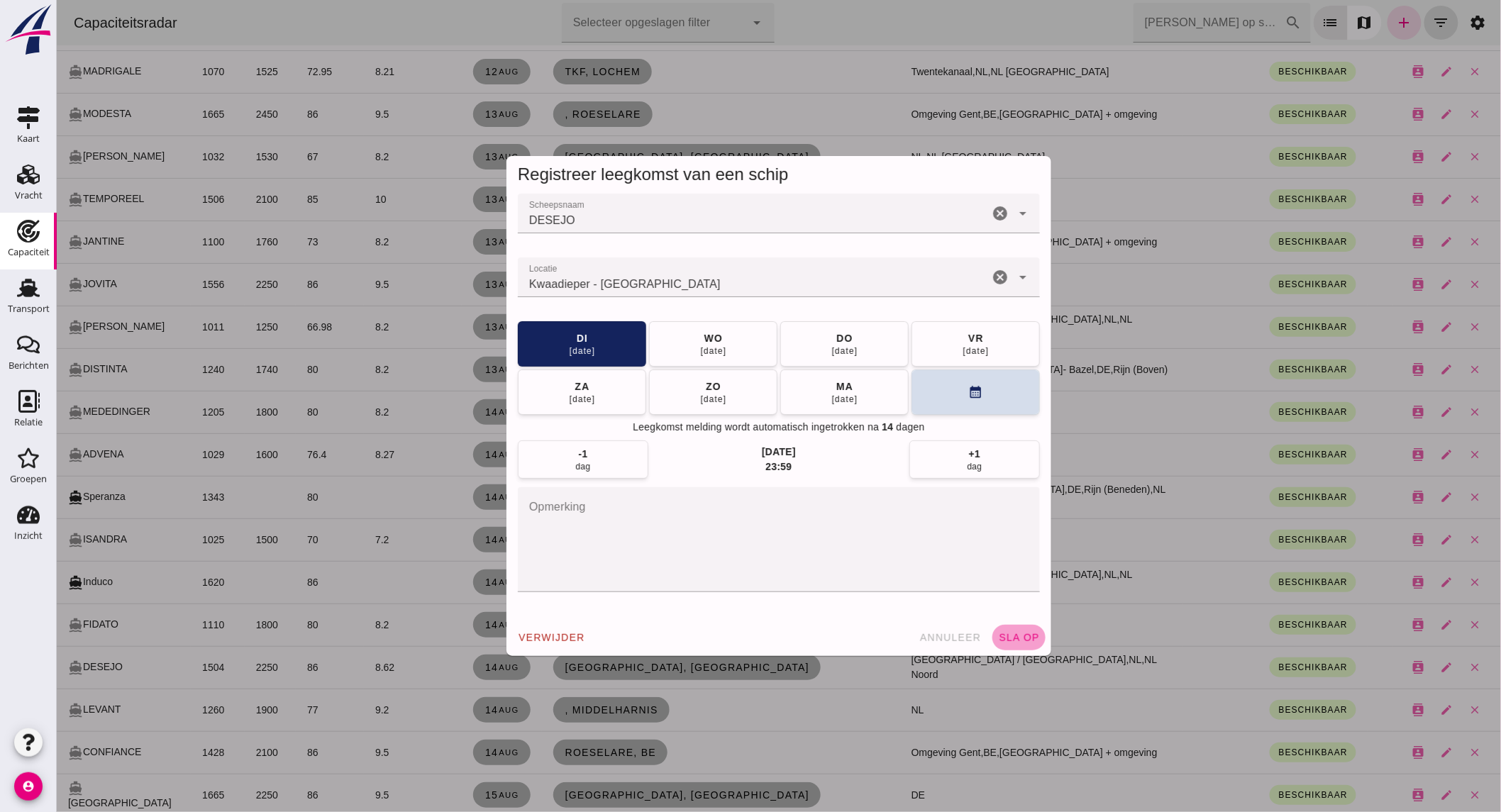
click span "sla op"
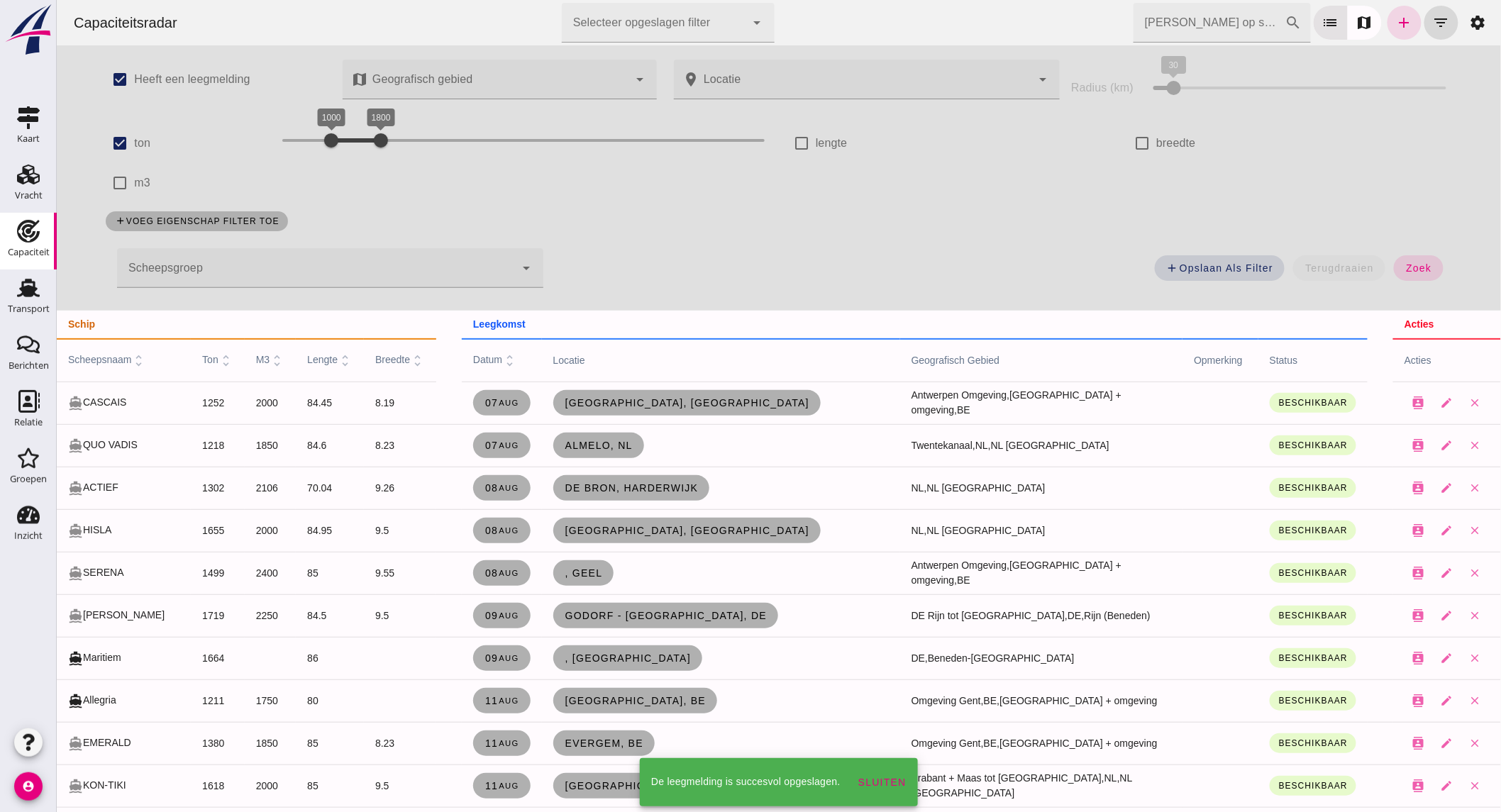
scroll to position [1181, 0]
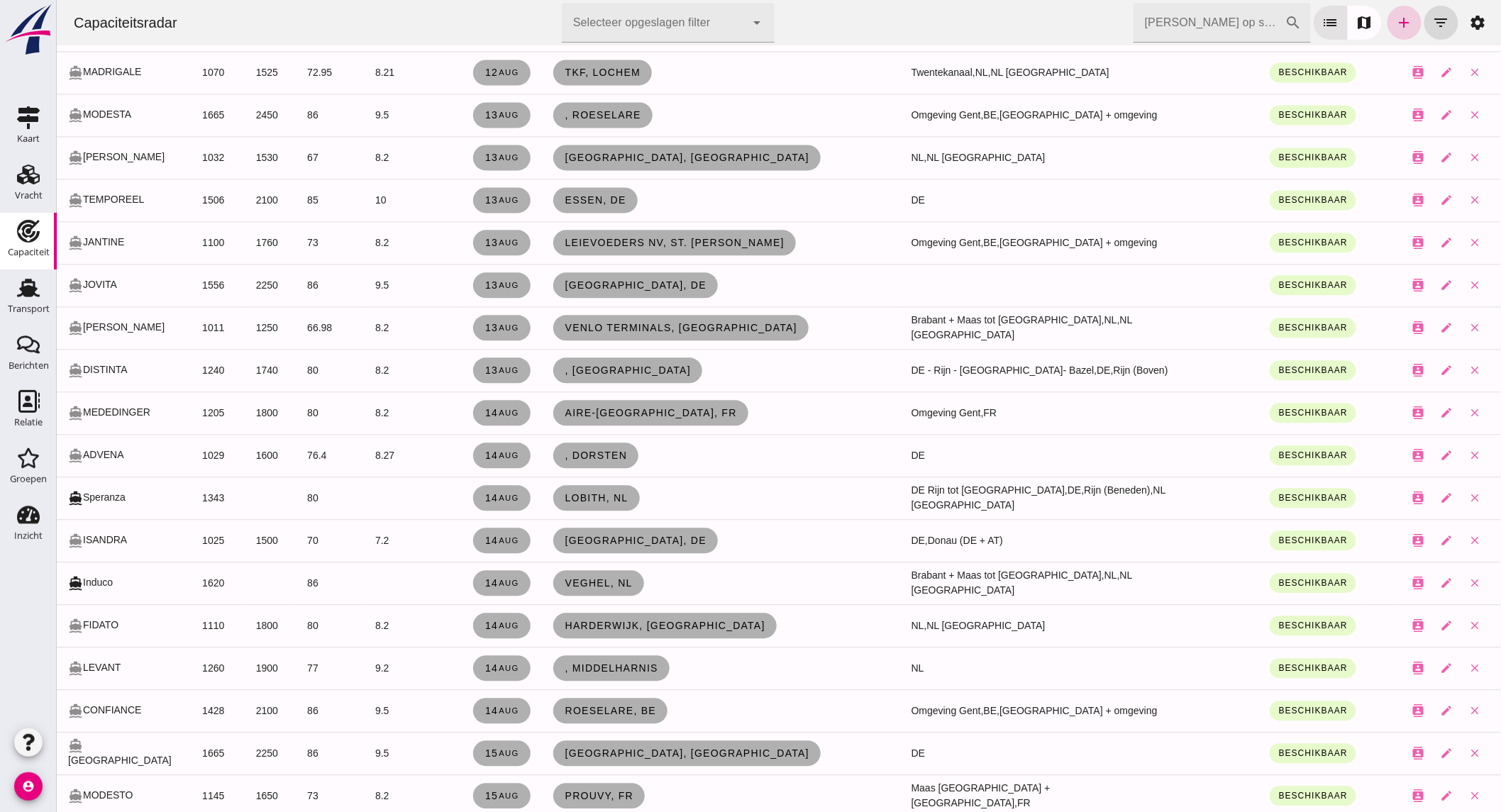
click at [1397, 19] on icon "add" at bounding box center [1403, 22] width 17 height 17
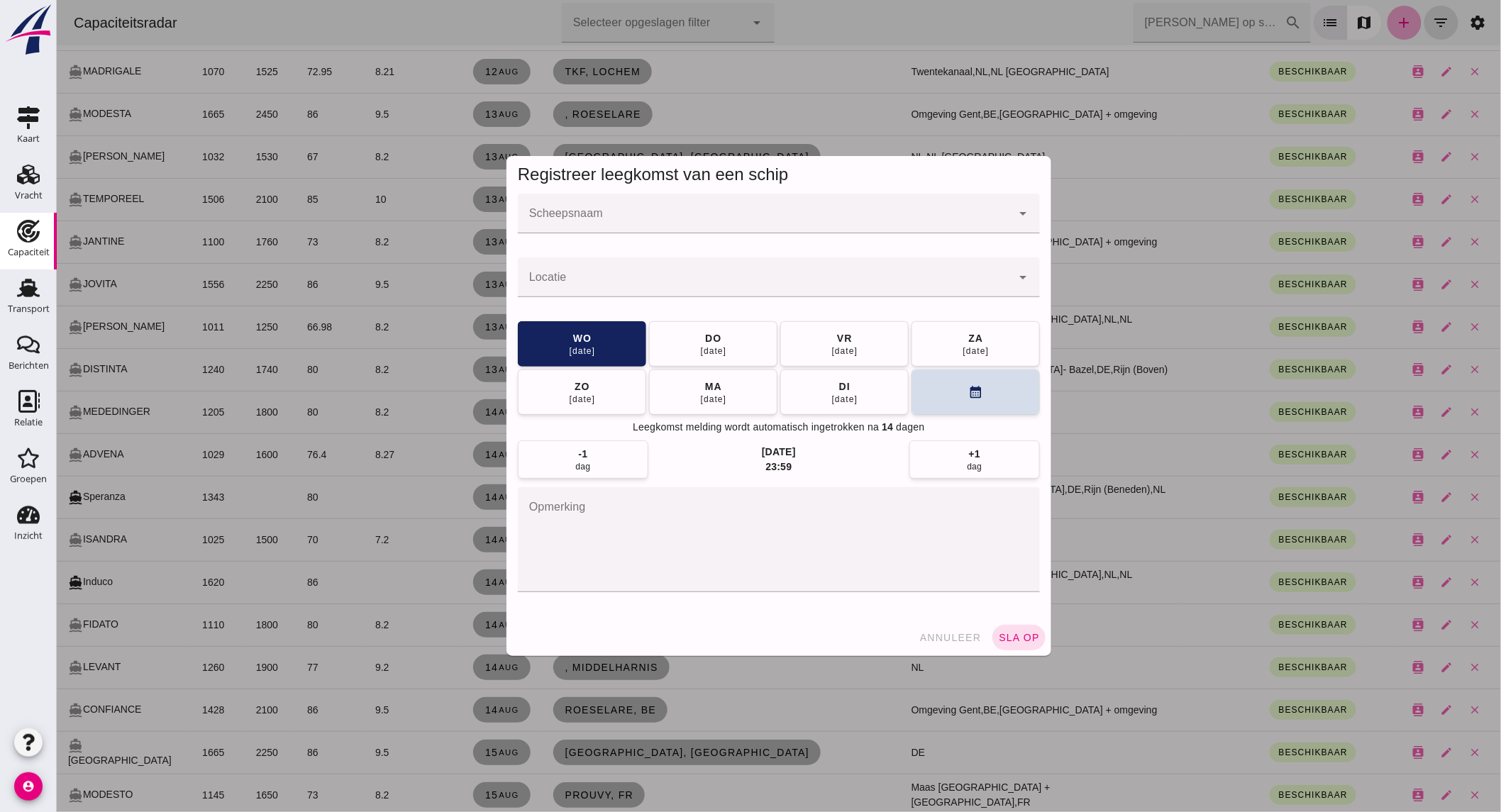
scroll to position [0, 0]
click input "Scheepsnaam"
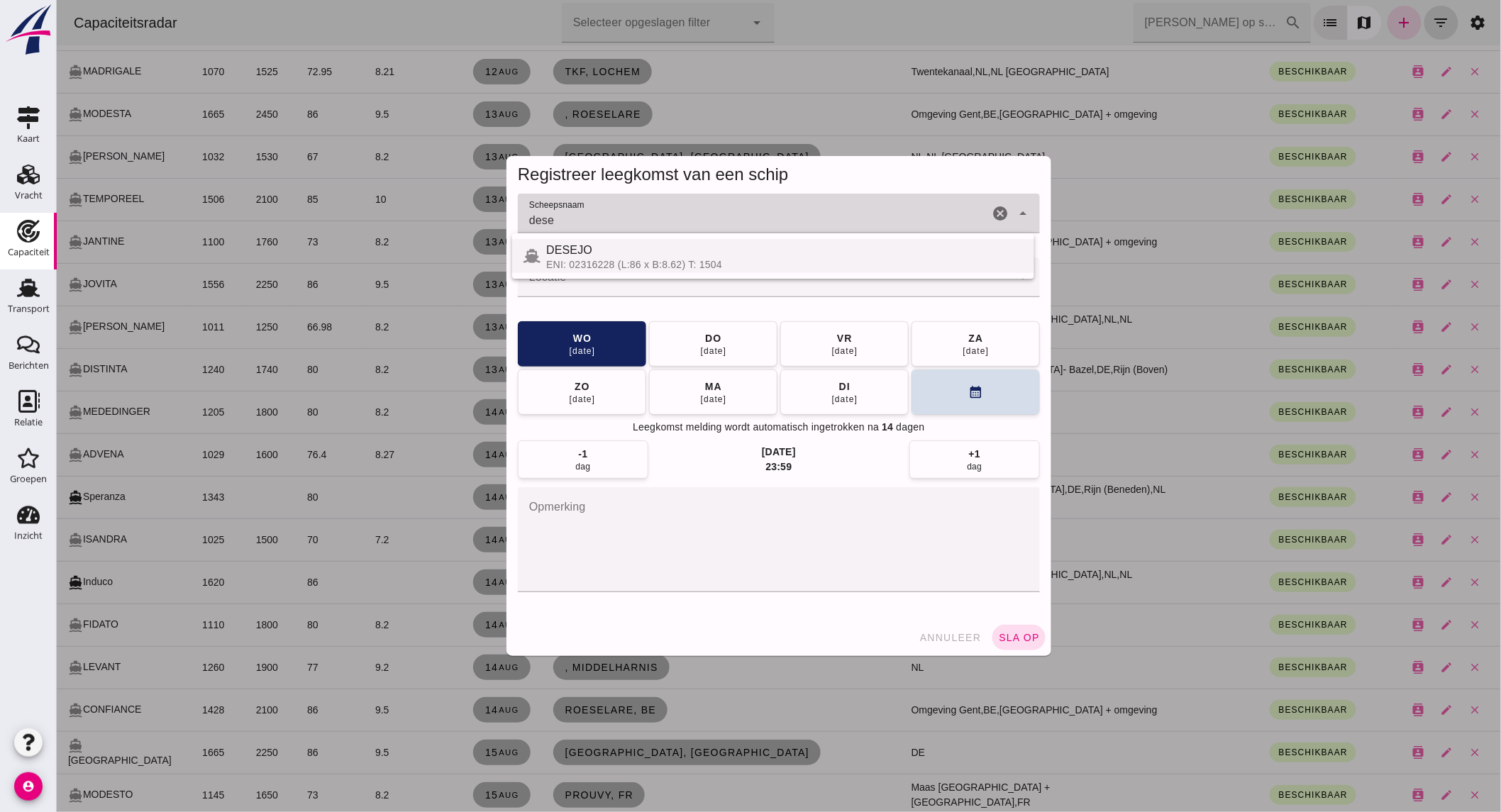
click at [664, 252] on div "DESEJO" at bounding box center [784, 250] width 477 height 17
type input "DESEJO"
click div
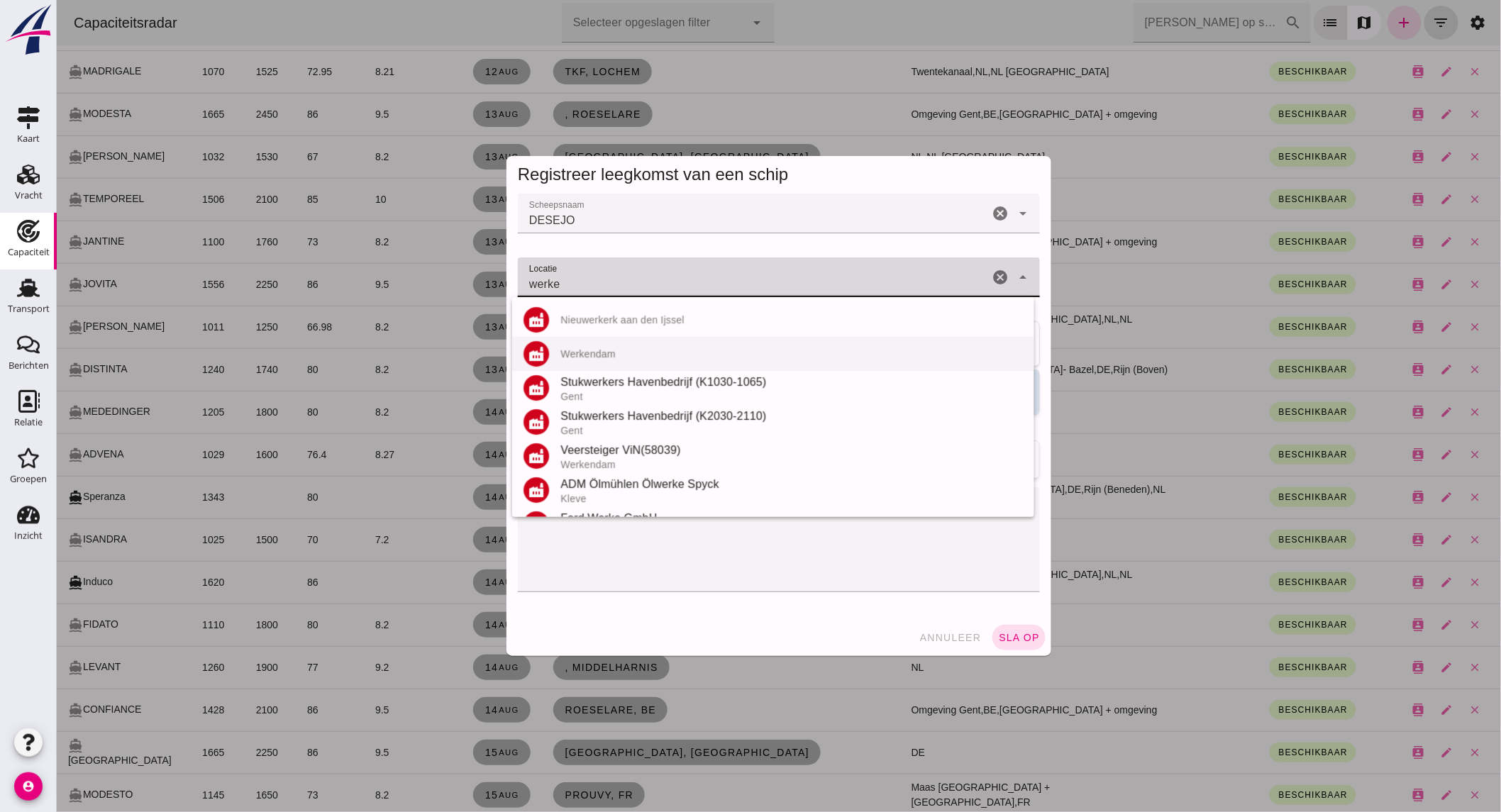
scroll to position [234, 0]
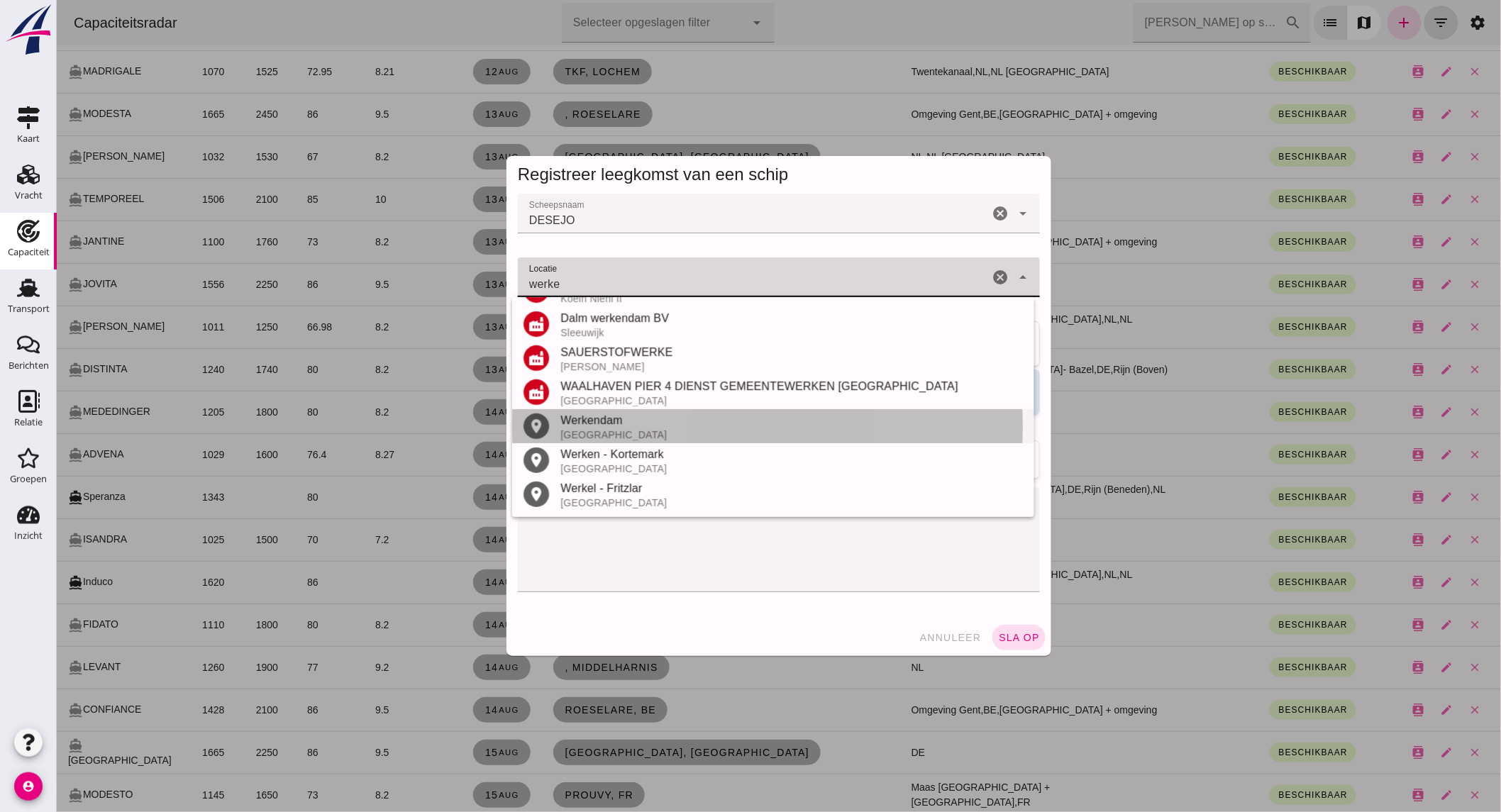
drag, startPoint x: 607, startPoint y: 422, endPoint x: 865, endPoint y: 377, distance: 261.9
click at [607, 421] on div "Werkendam" at bounding box center [790, 420] width 462 height 17
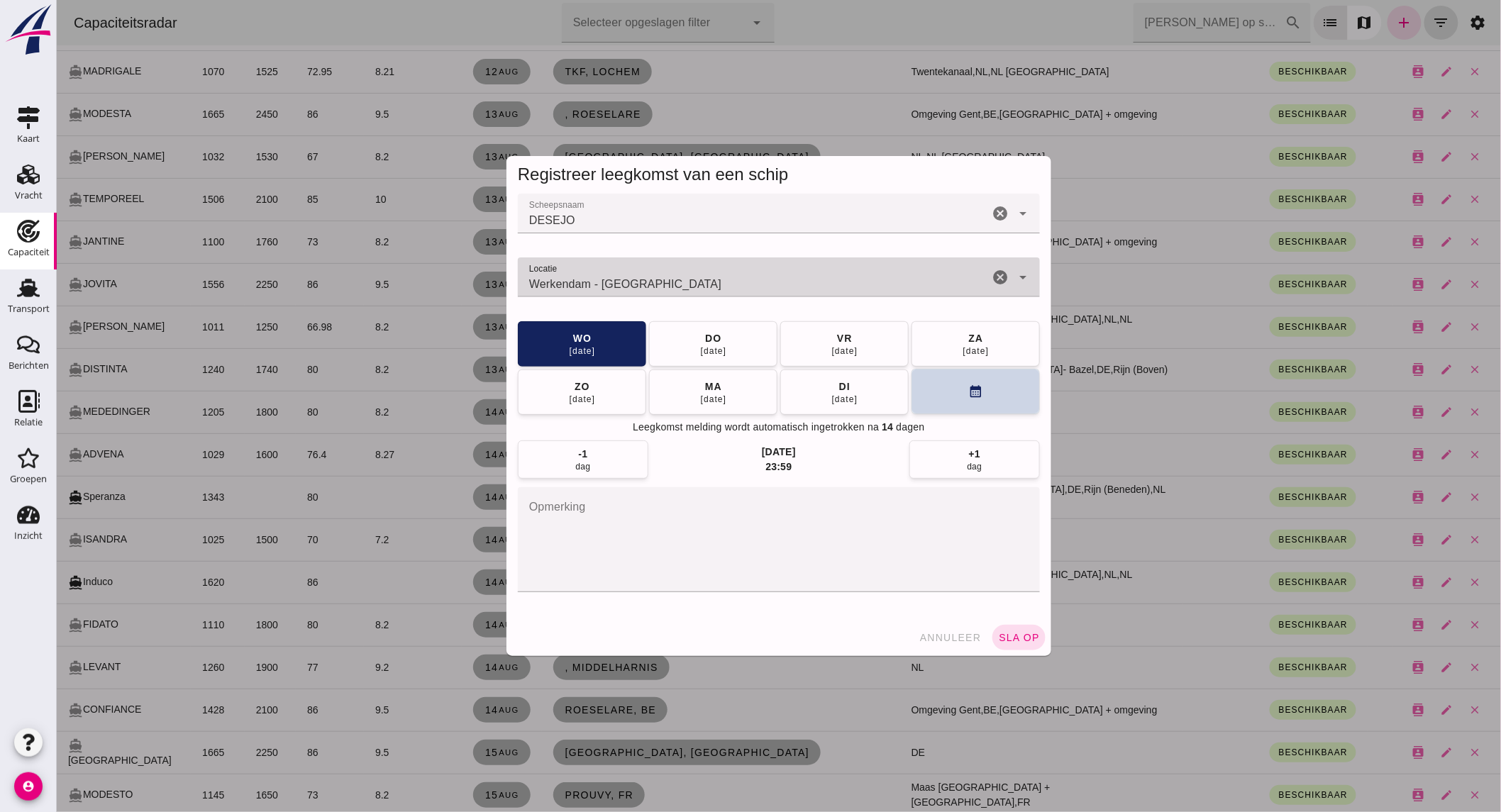
type input "Werkendam - [GEOGRAPHIC_DATA]"
click icon "calendar_month"
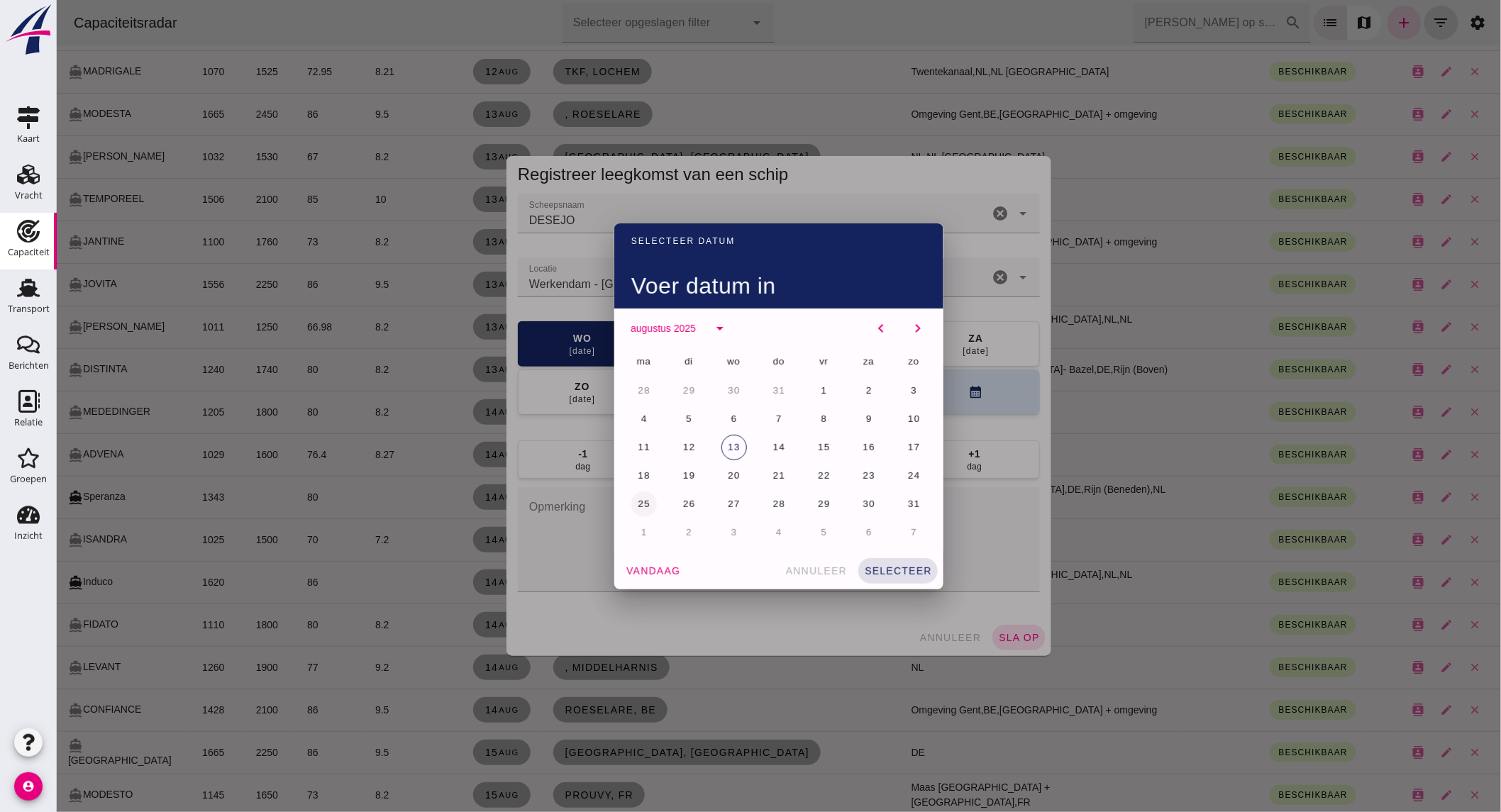
click button "25"
click span "selecteer"
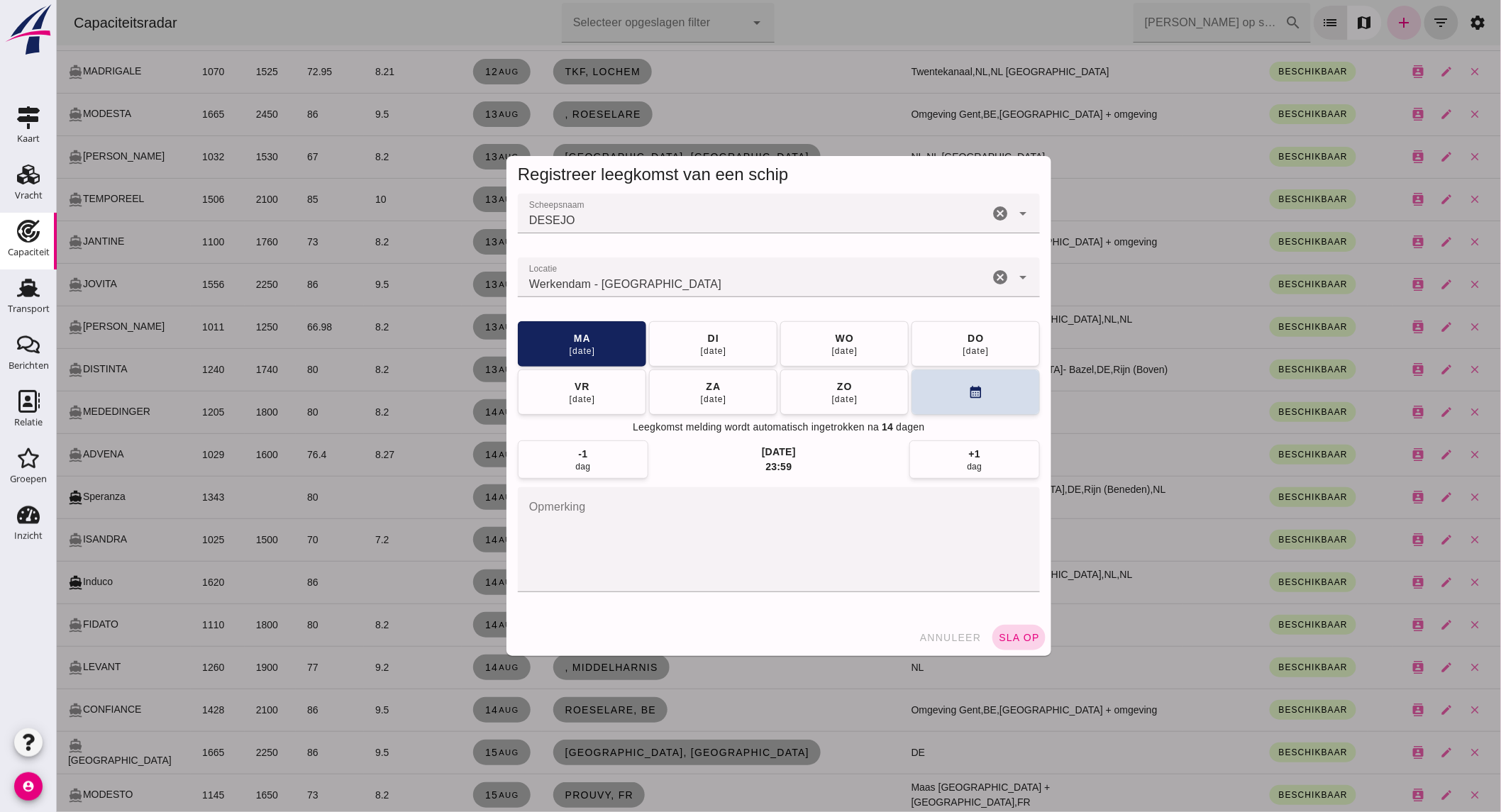
click span "sla op"
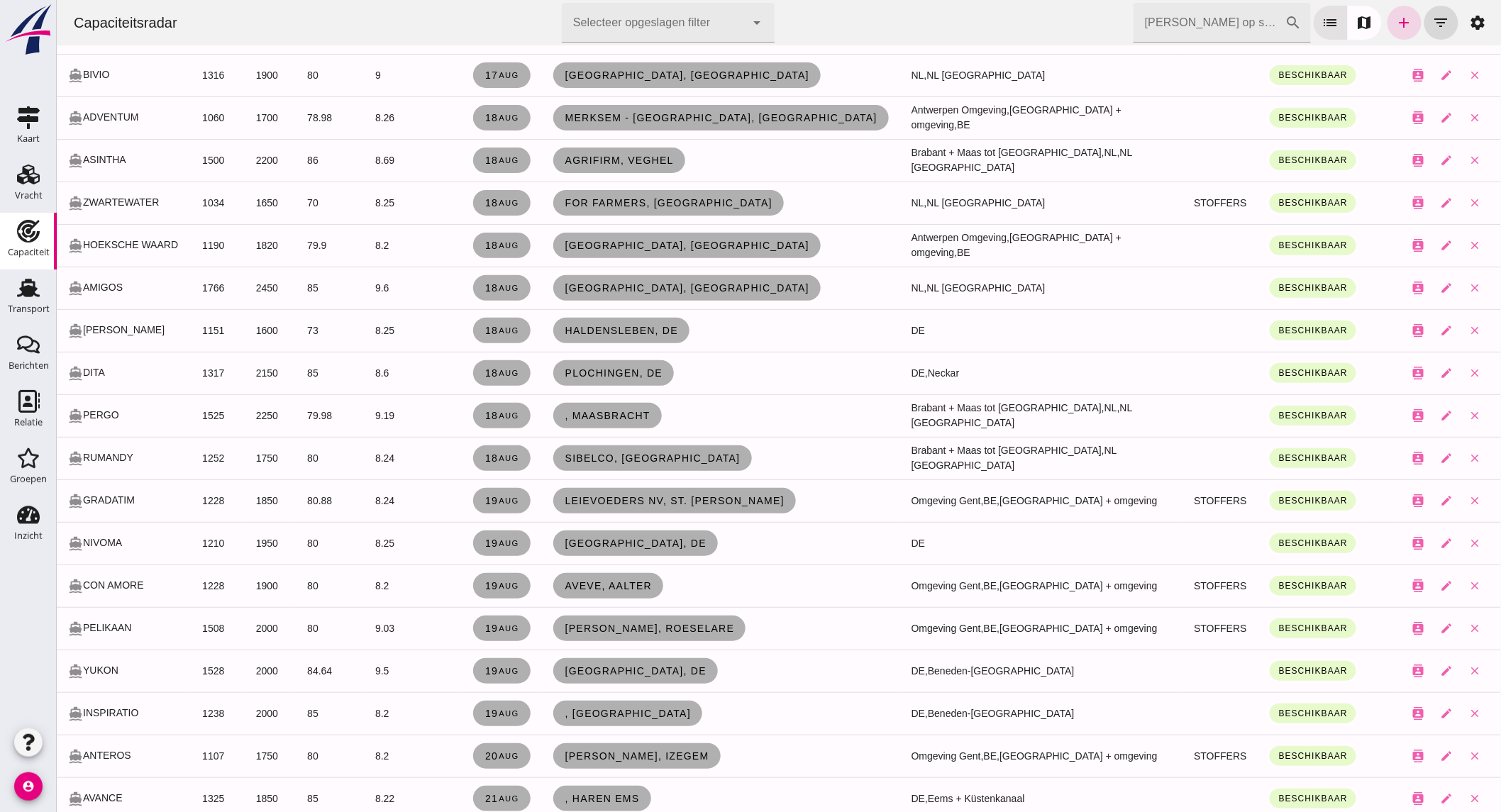
scroll to position [2206, 0]
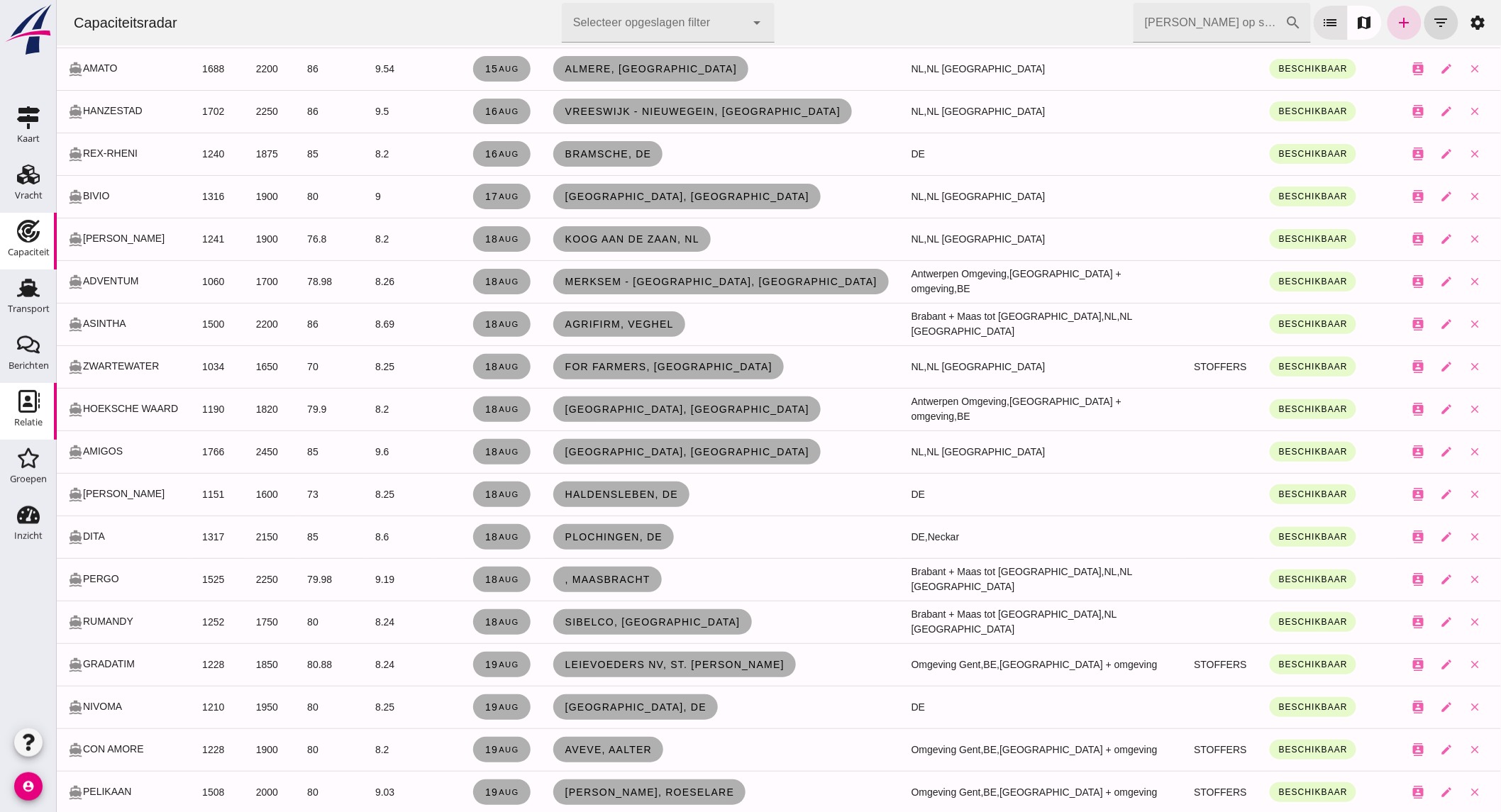
click at [29, 395] on icon "Relatie" at bounding box center [29, 401] width 23 height 23
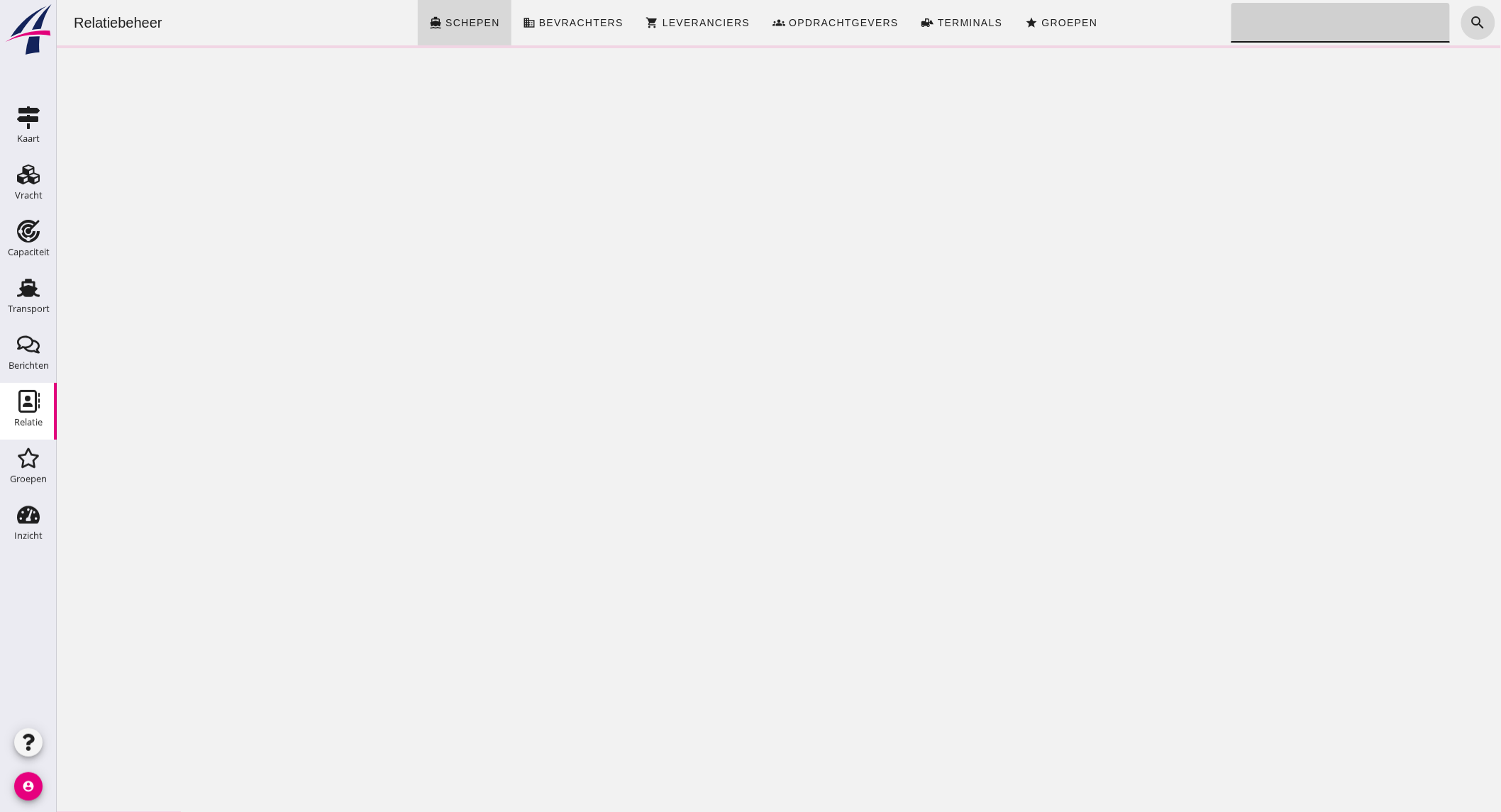
click input "Zoeken..."
click input "kamperzand"
type input "kampe"
click at [31, 361] on div "Berichten" at bounding box center [29, 365] width 41 height 9
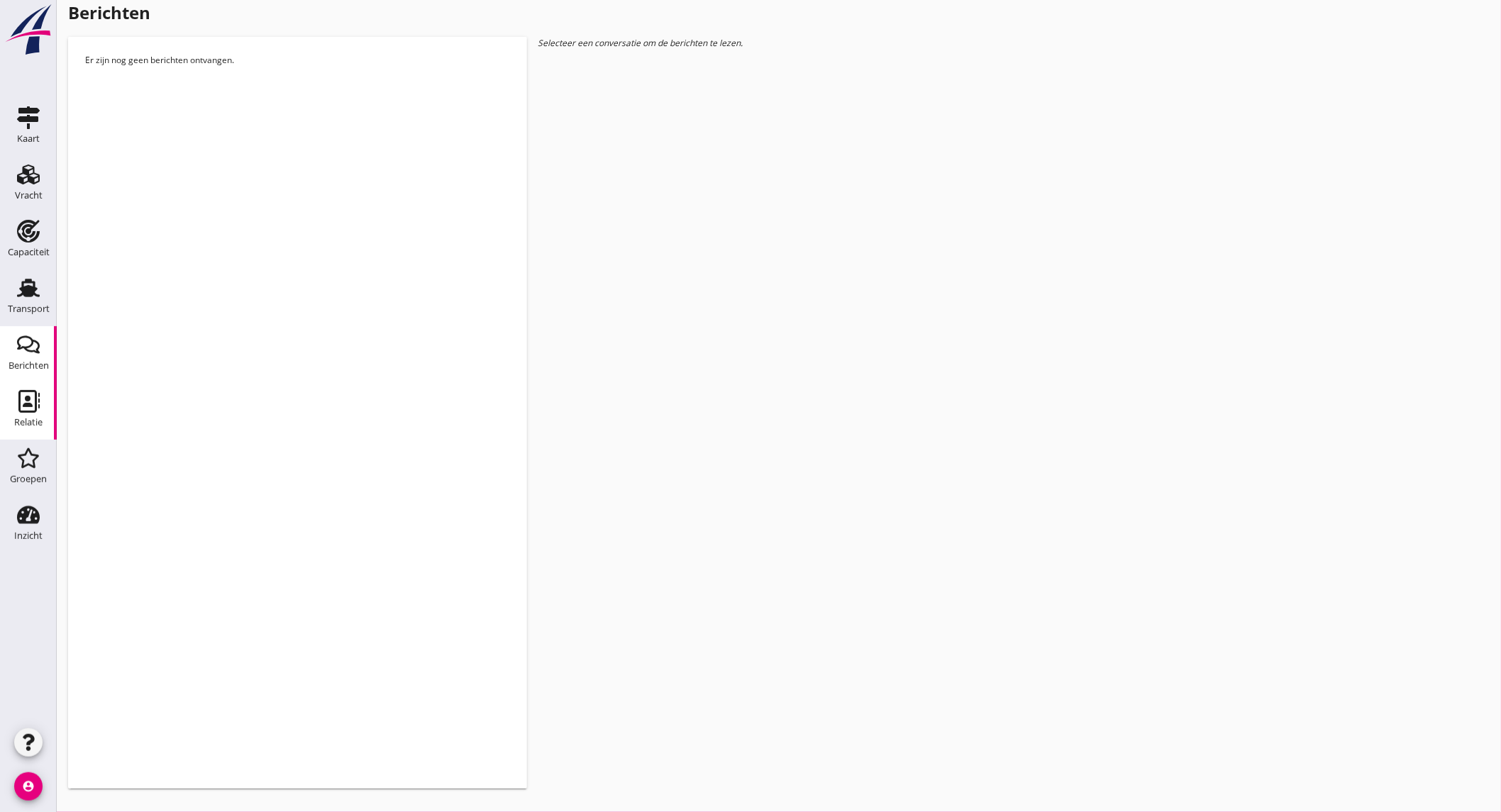
click at [26, 409] on icon "Relatie" at bounding box center [29, 401] width 23 height 23
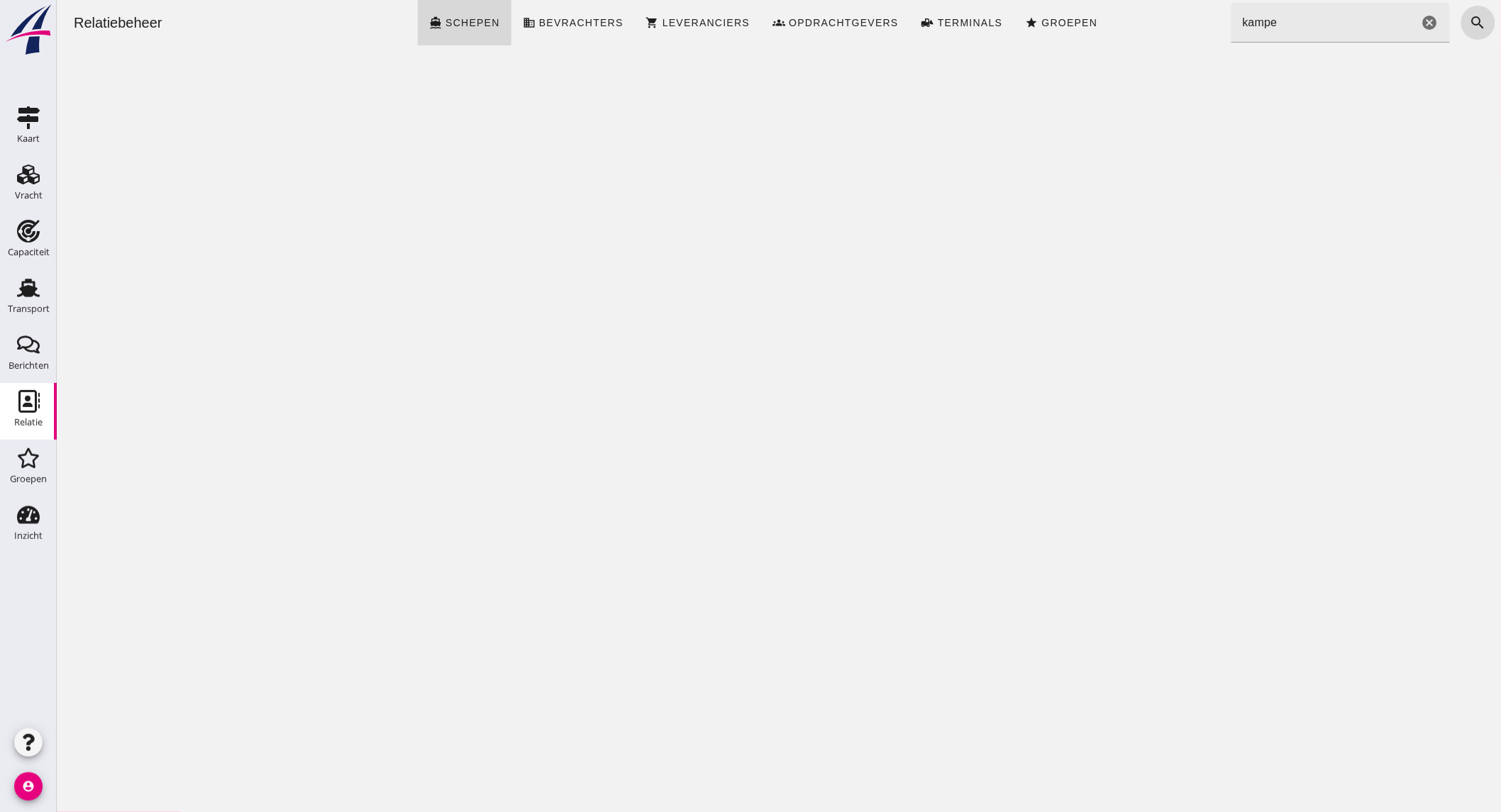
click icon "cancel"
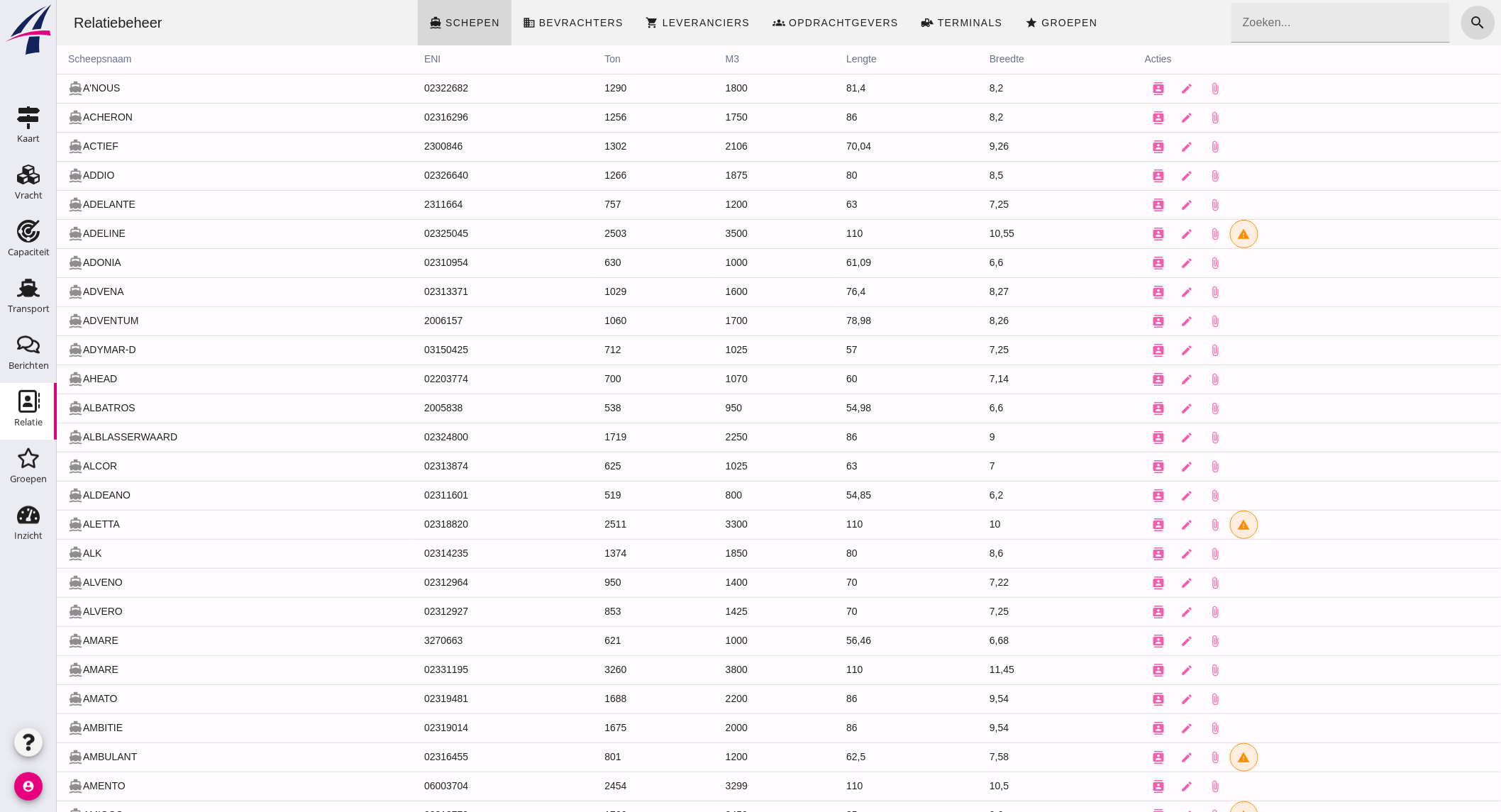
click input "Zoeken..."
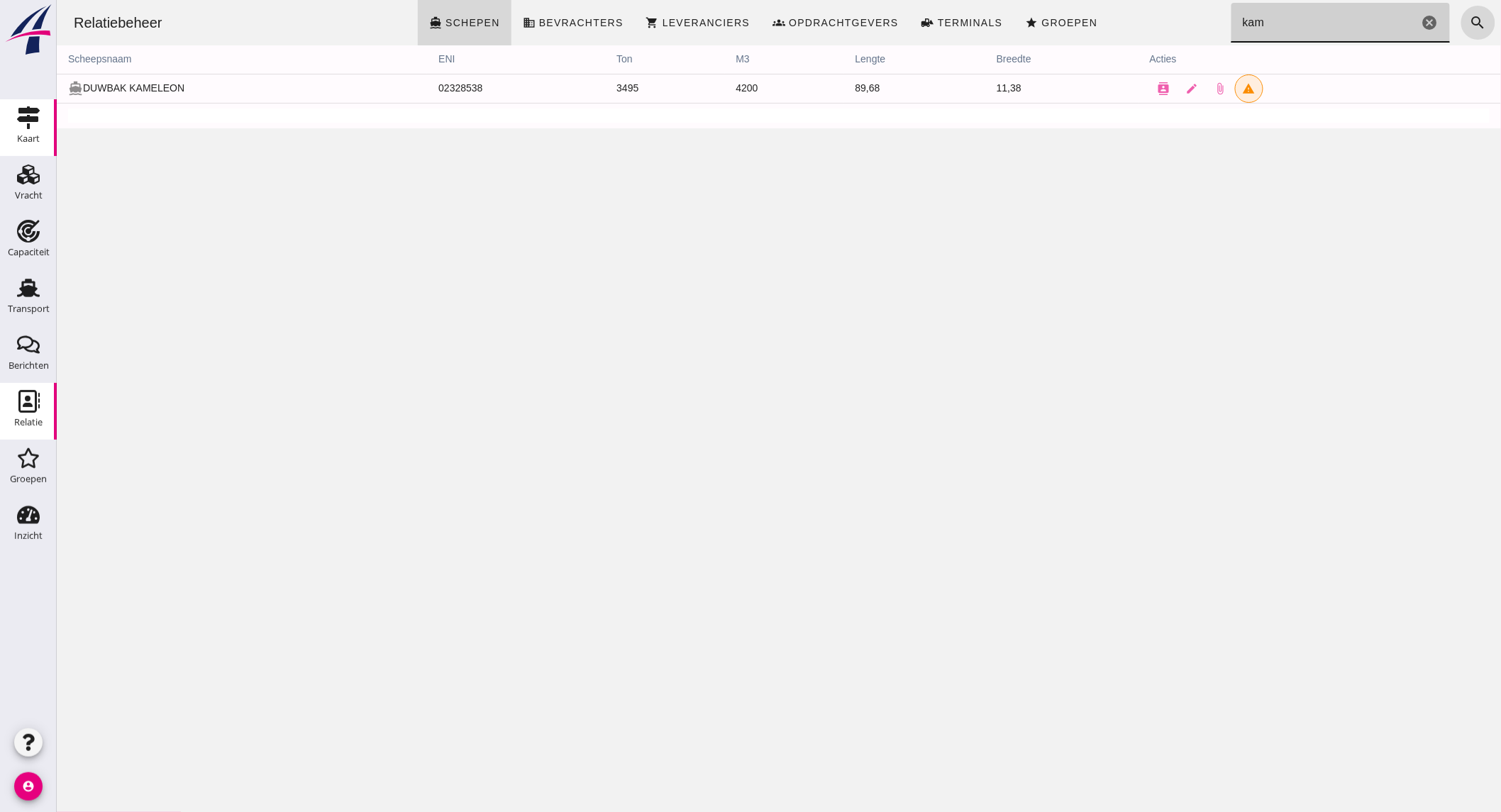
type input "kam"
click span "Schepen"
click icon "cancel"
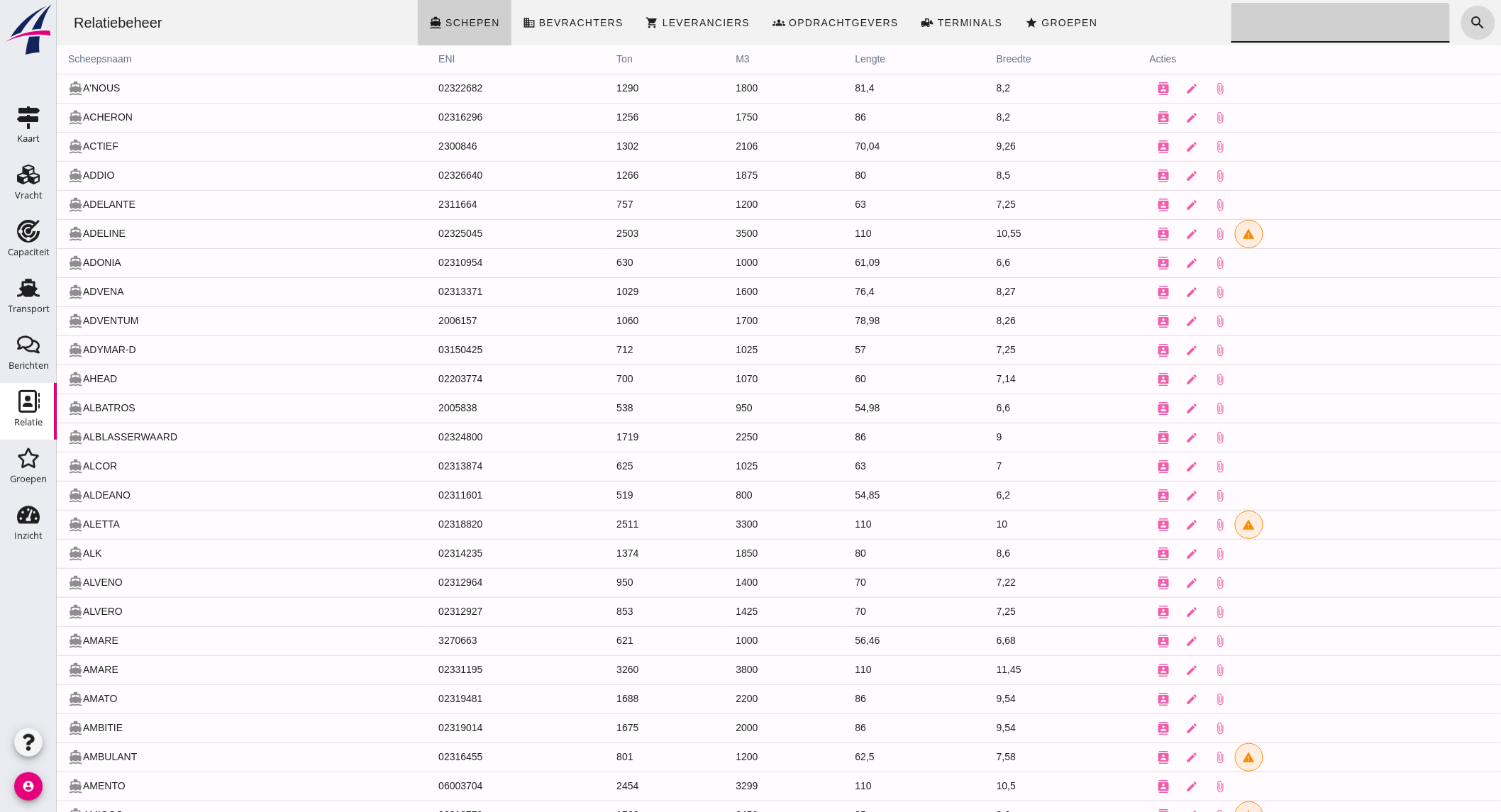
click link "directions_boat Schepen"
click at [34, 364] on div "Berichten" at bounding box center [29, 365] width 41 height 9
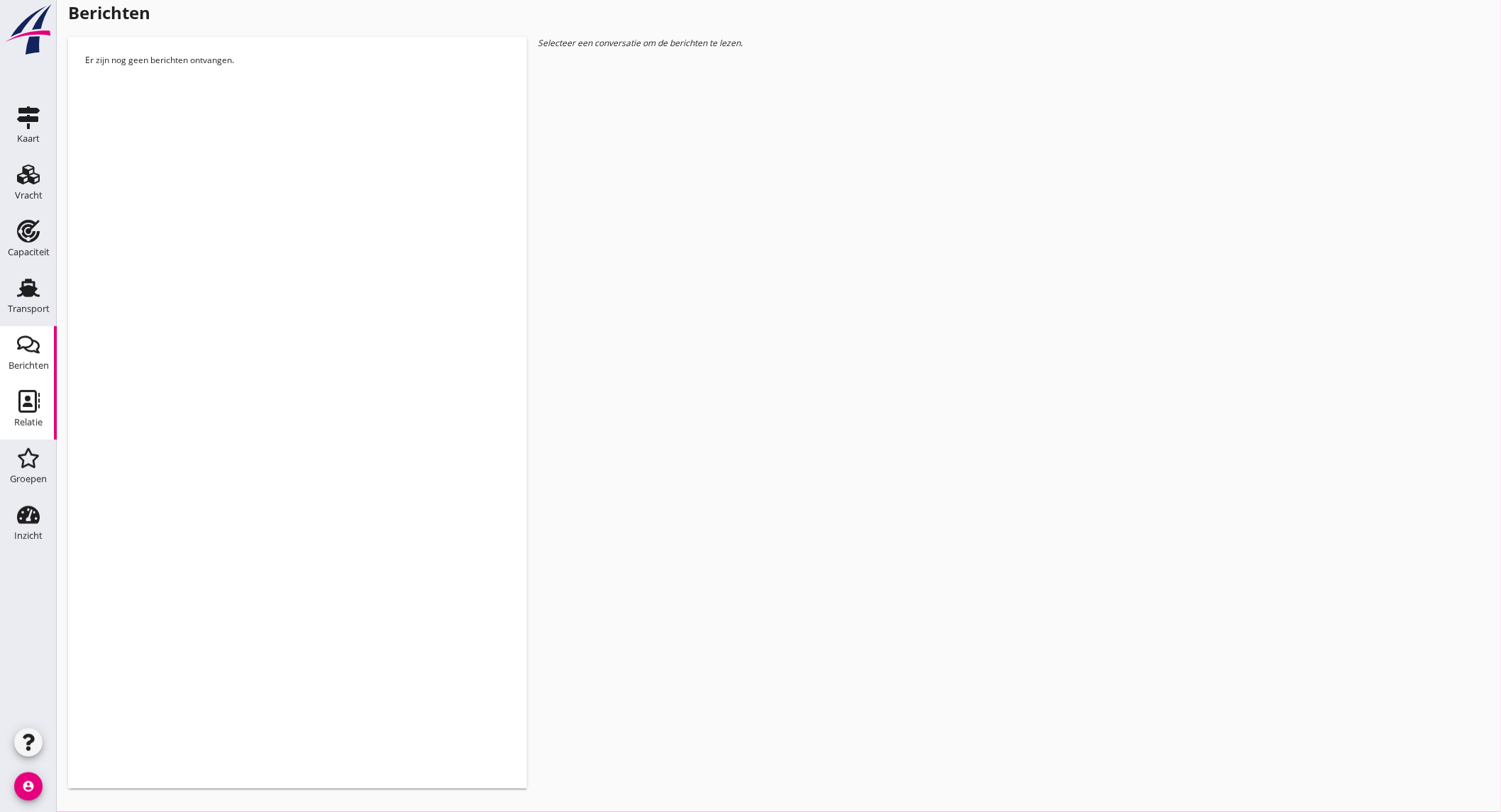
click at [25, 397] on use at bounding box center [29, 401] width 21 height 23
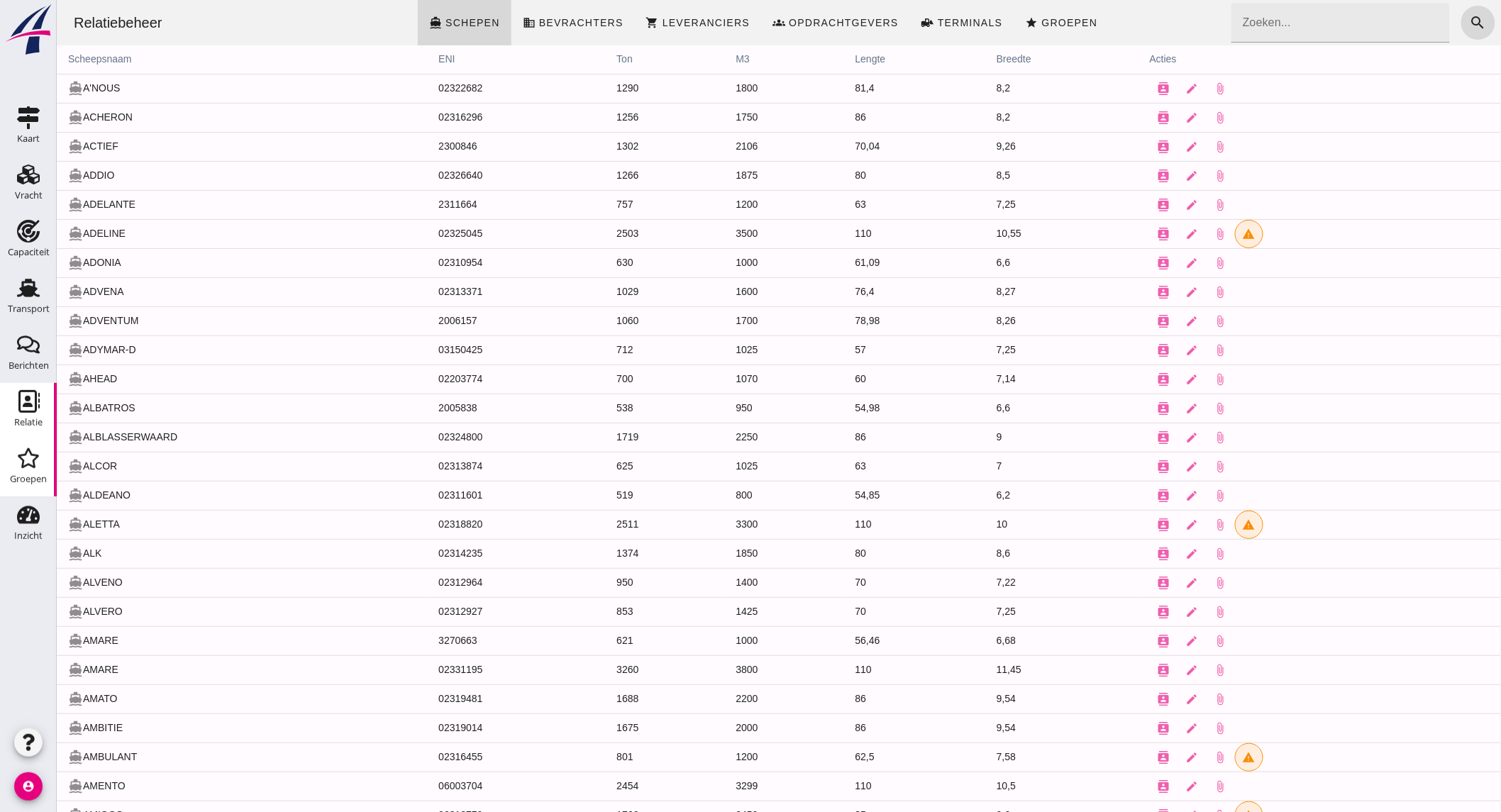
click at [16, 470] on div "Groepen" at bounding box center [28, 479] width 37 height 20
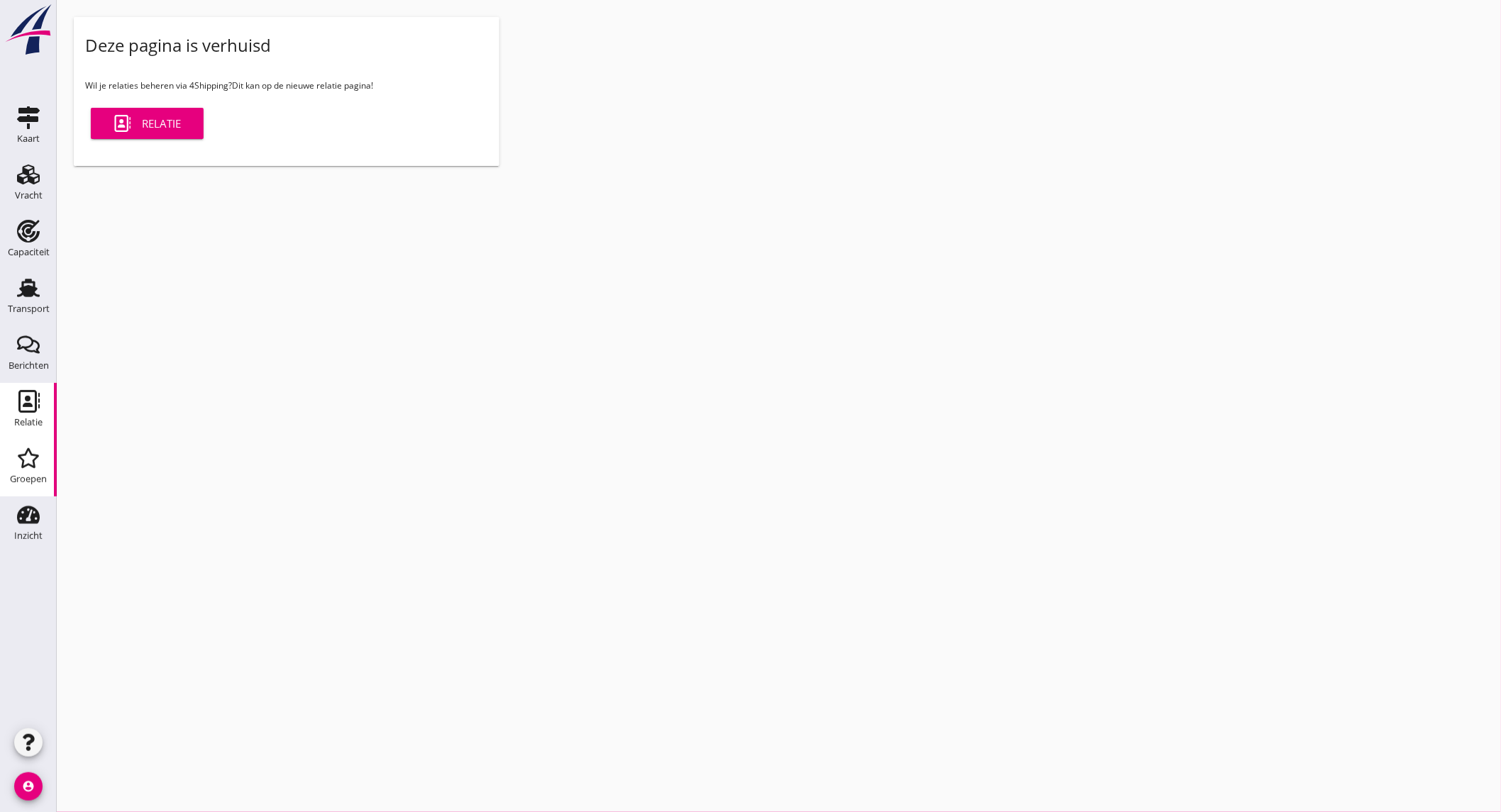
click at [21, 409] on icon "Relatie" at bounding box center [29, 401] width 23 height 23
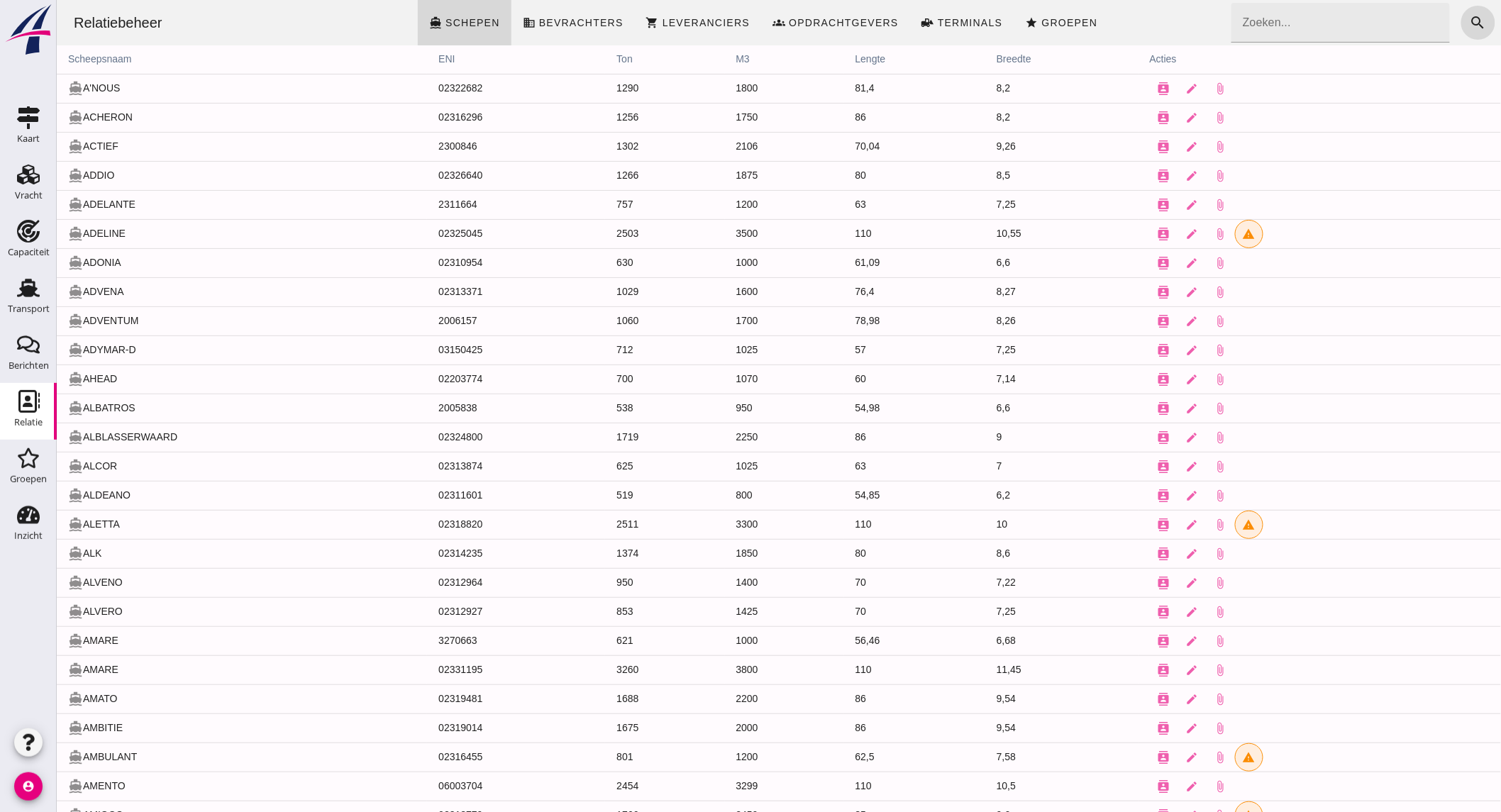
click input "Zoeken..."
click at [11, 288] on div "Transport" at bounding box center [29, 288] width 34 height 23
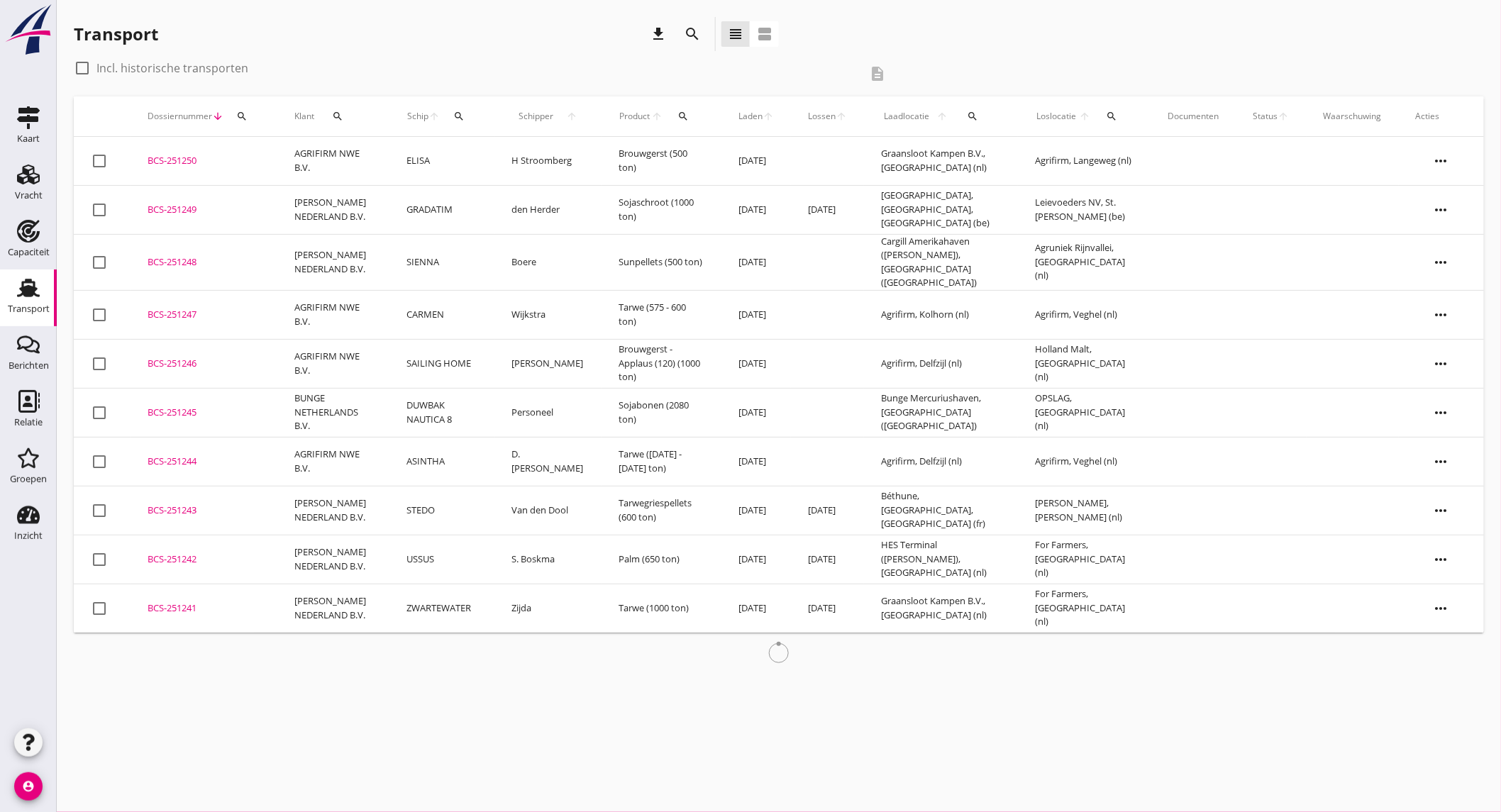
click at [695, 38] on icon "search" at bounding box center [692, 33] width 17 height 17
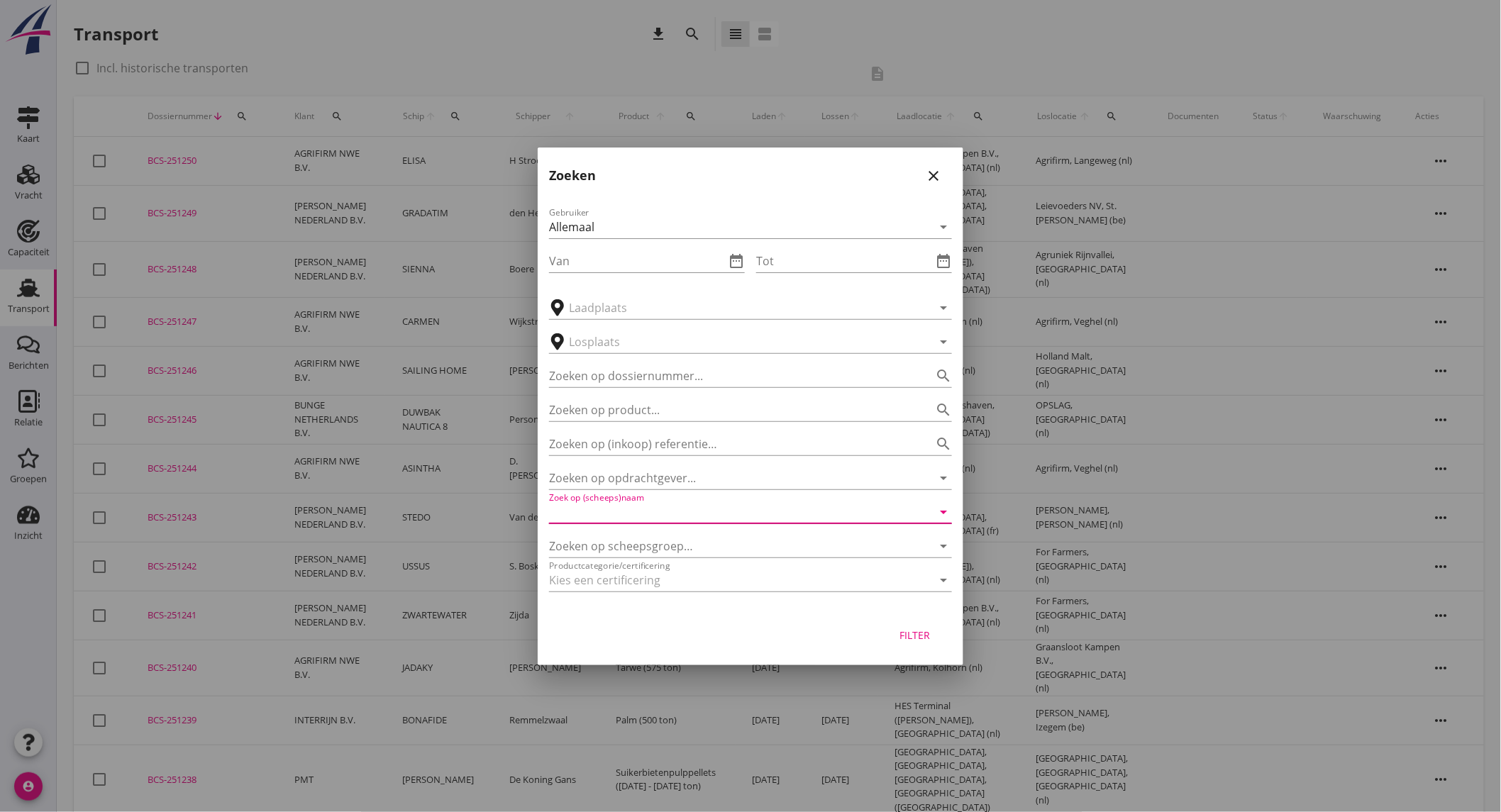
click at [696, 519] on input "Zoek op (scheeps)naam" at bounding box center [730, 512] width 363 height 23
type input "k"
type input "c"
click at [931, 177] on icon "close" at bounding box center [933, 175] width 17 height 17
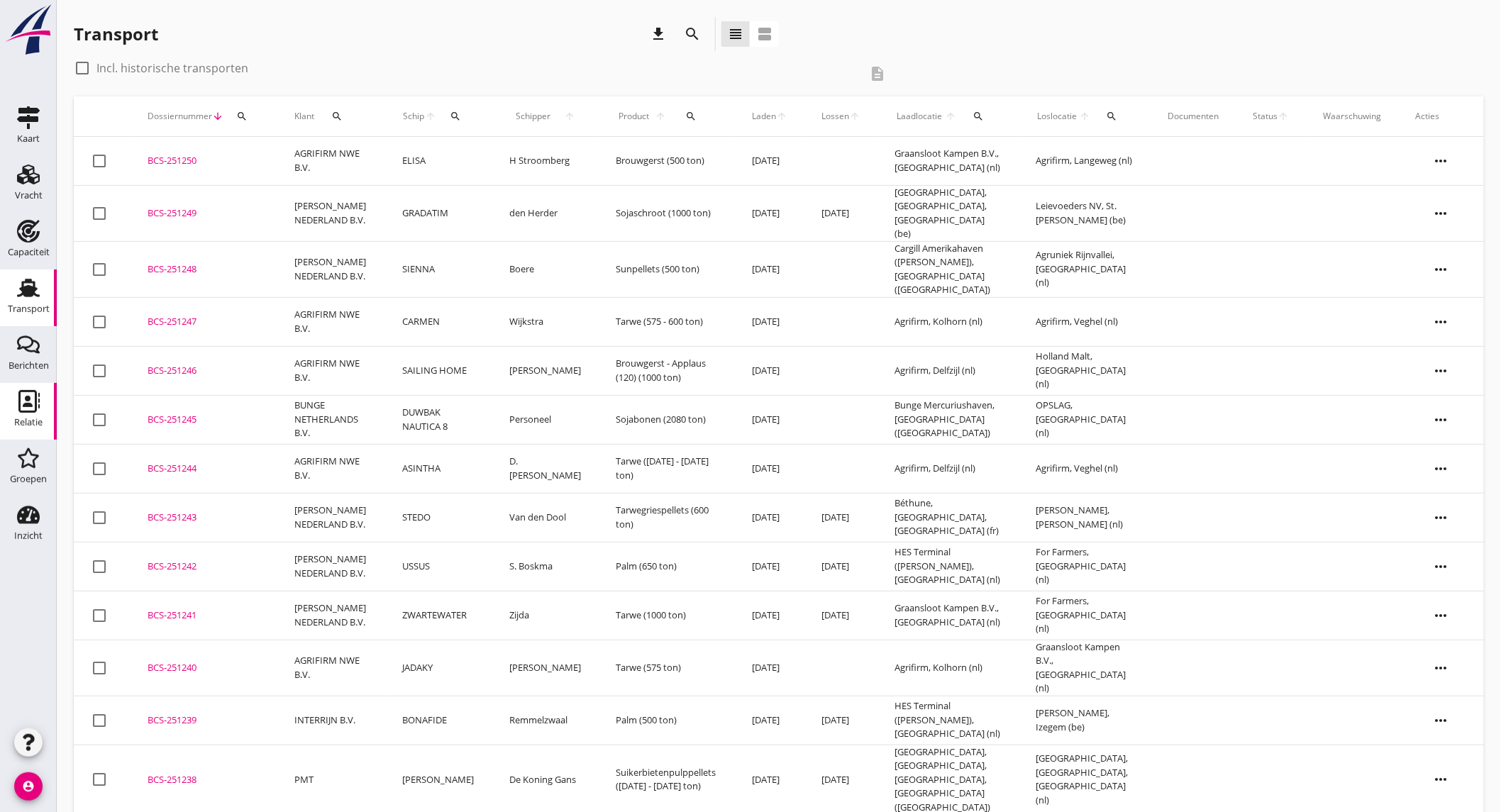
click at [11, 413] on link "Relatie Relatie" at bounding box center [29, 412] width 57 height 57
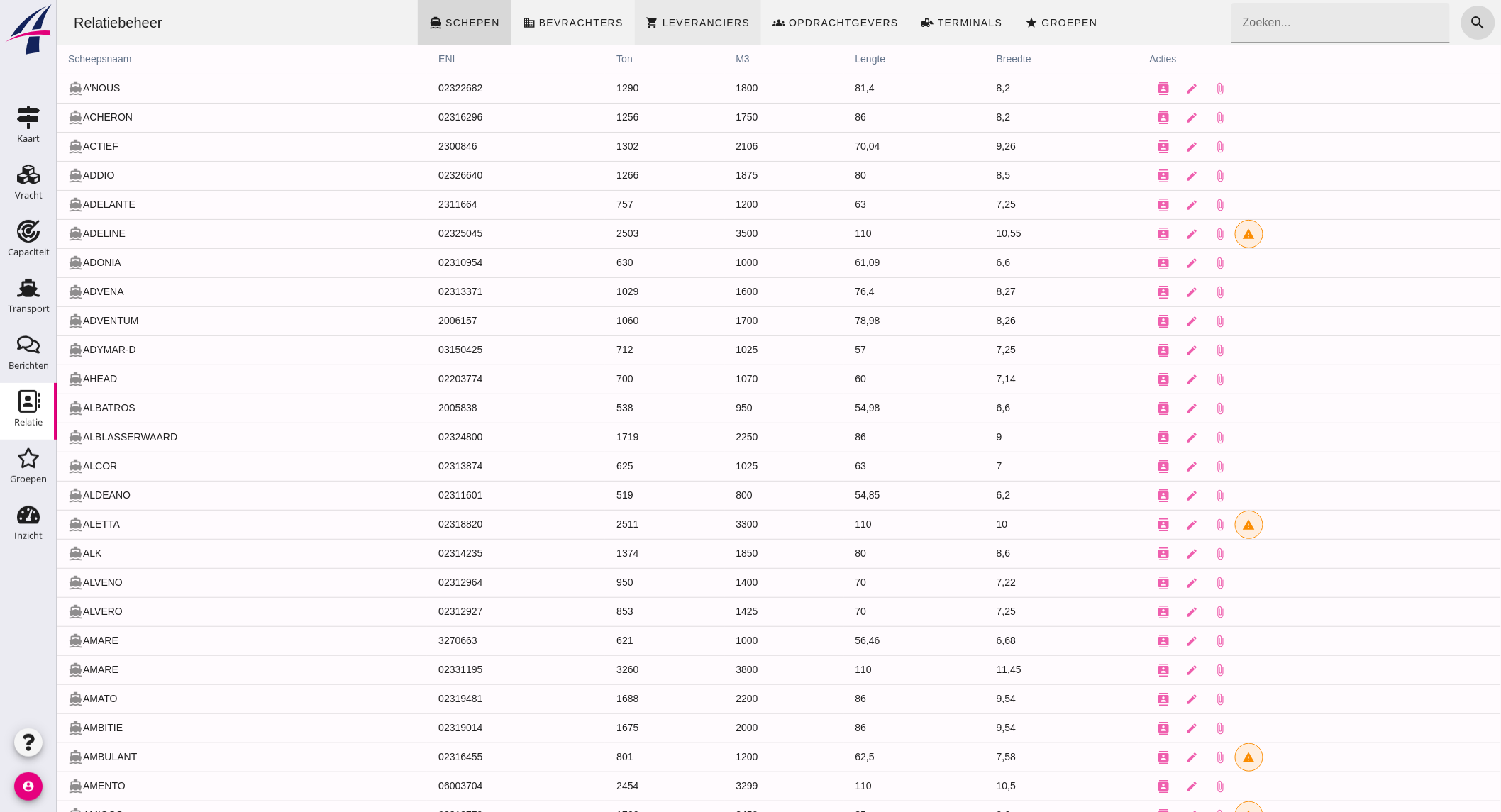
click span "Leveranciers"
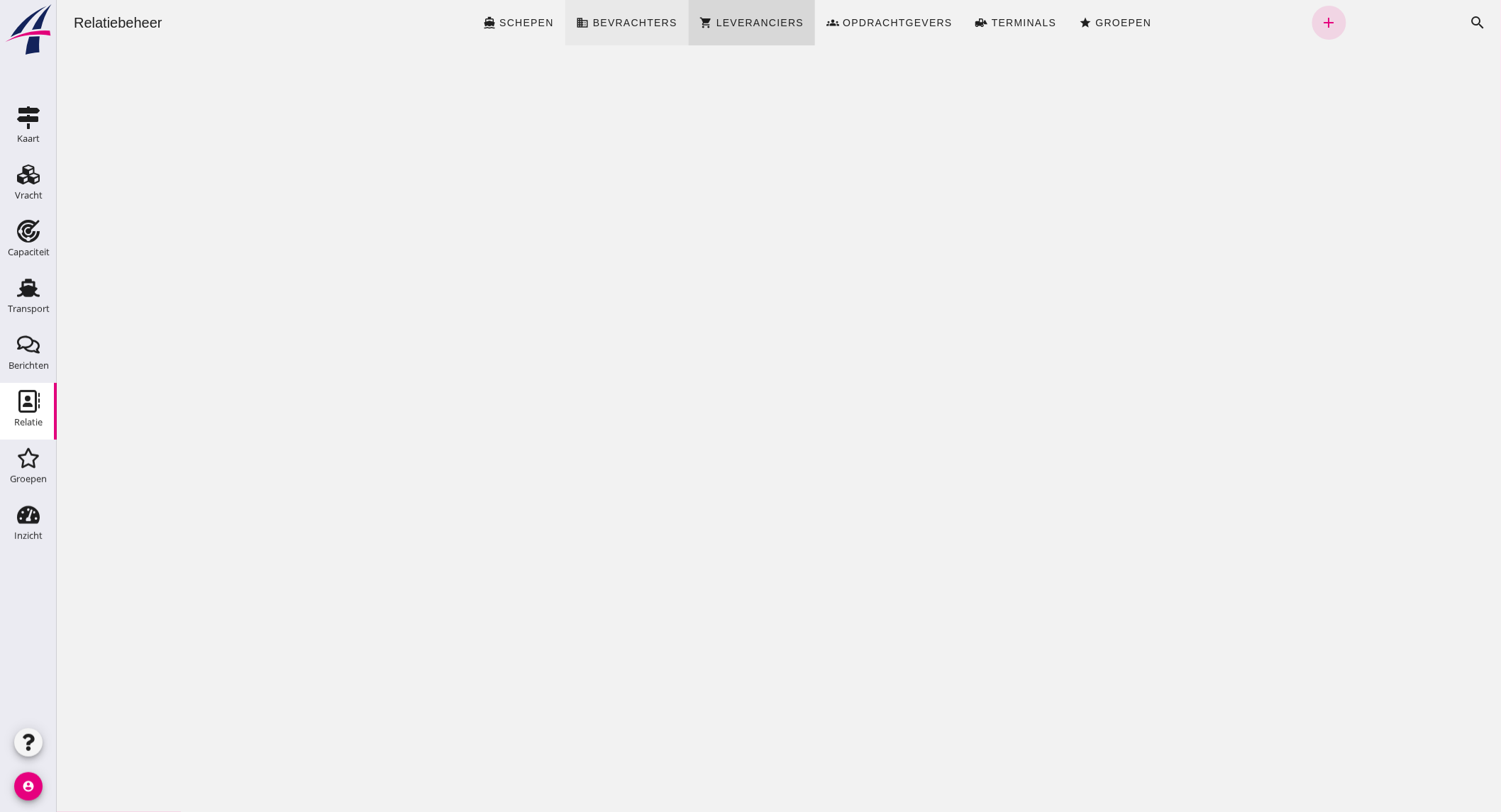
click span "Bevrachters"
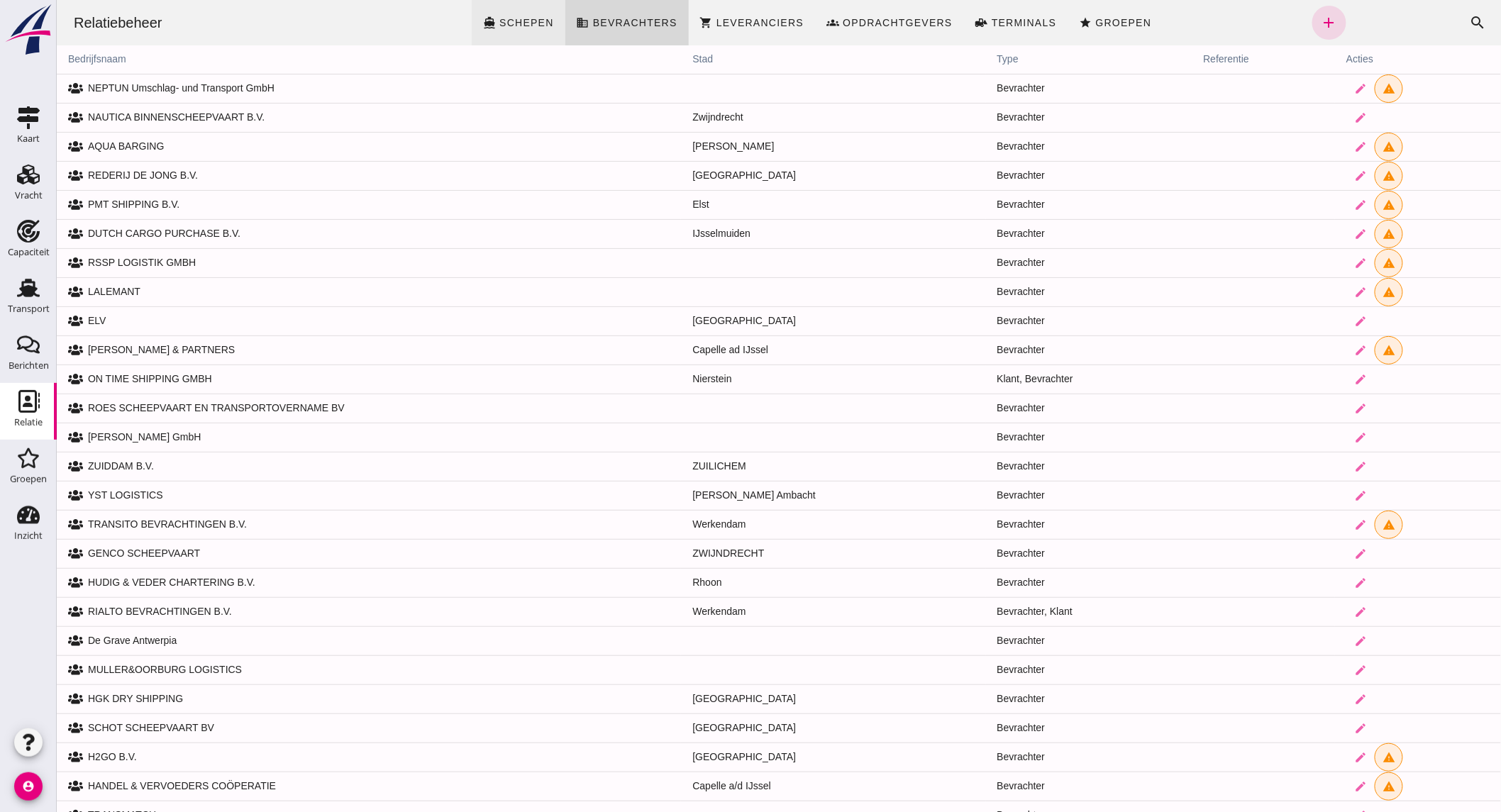
click span "Schepen"
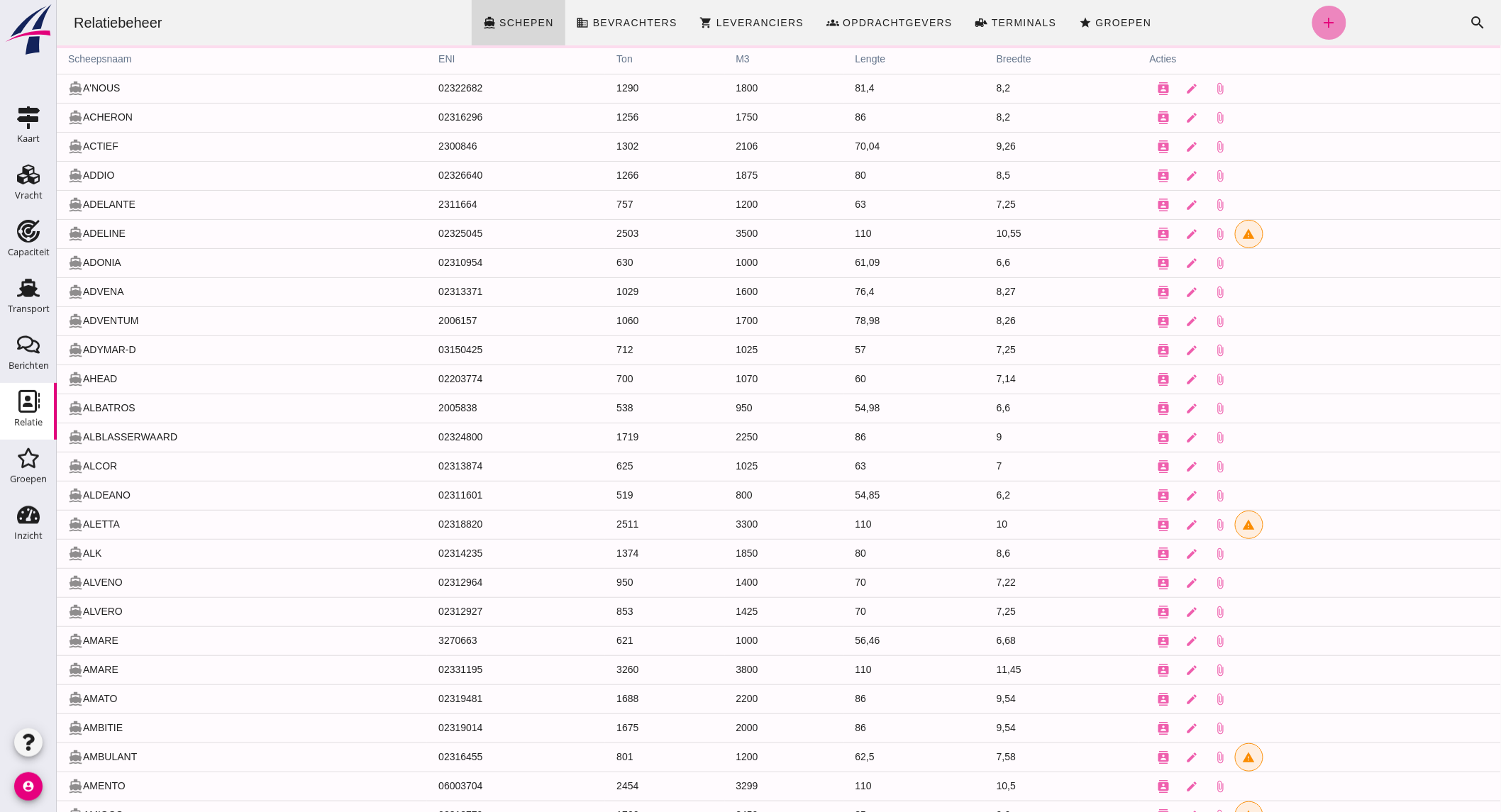
click at [1323, 24] on icon "add" at bounding box center [1328, 22] width 17 height 17
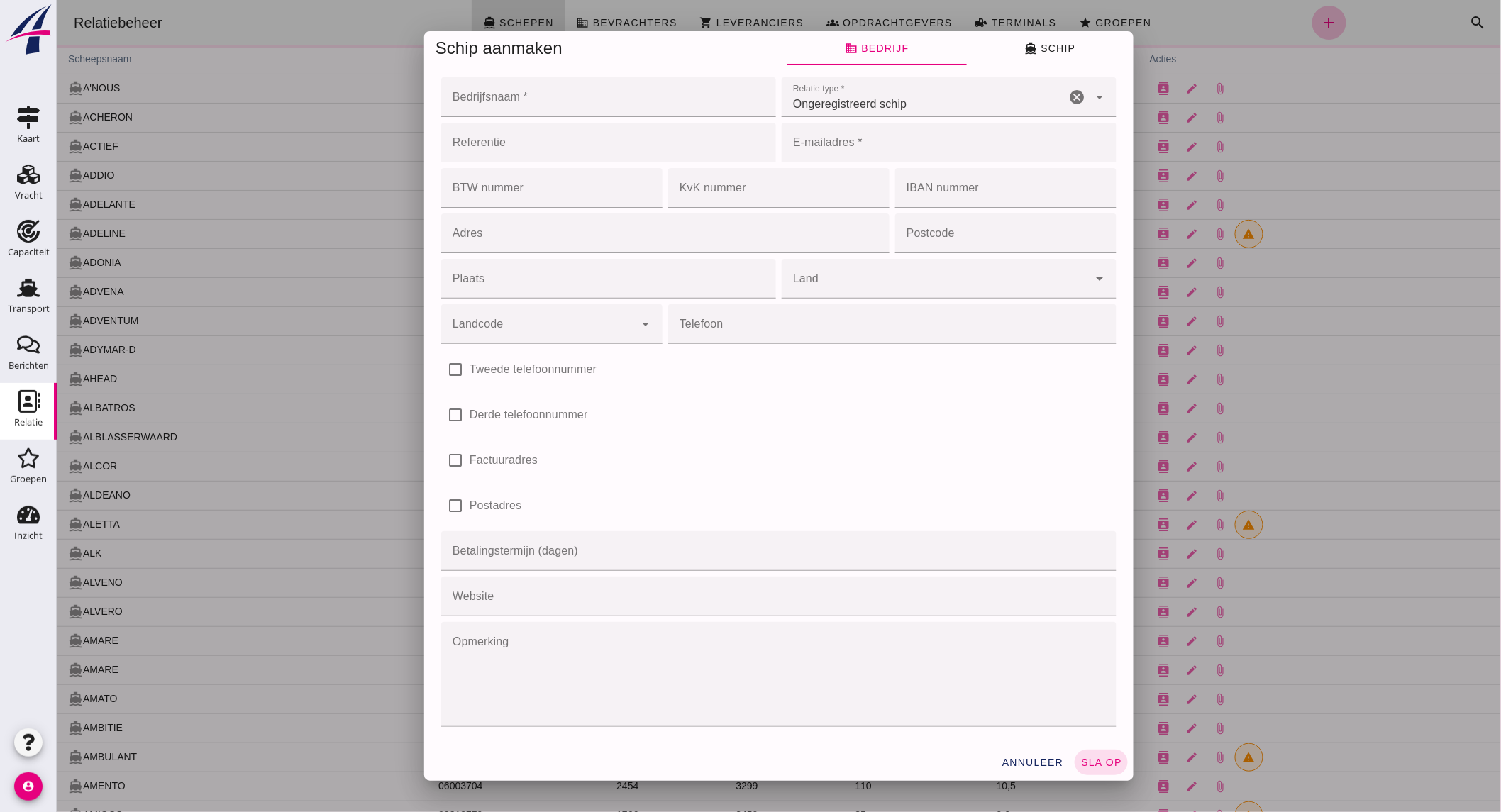
click at [589, 100] on div at bounding box center [778, 406] width 1444 height 812
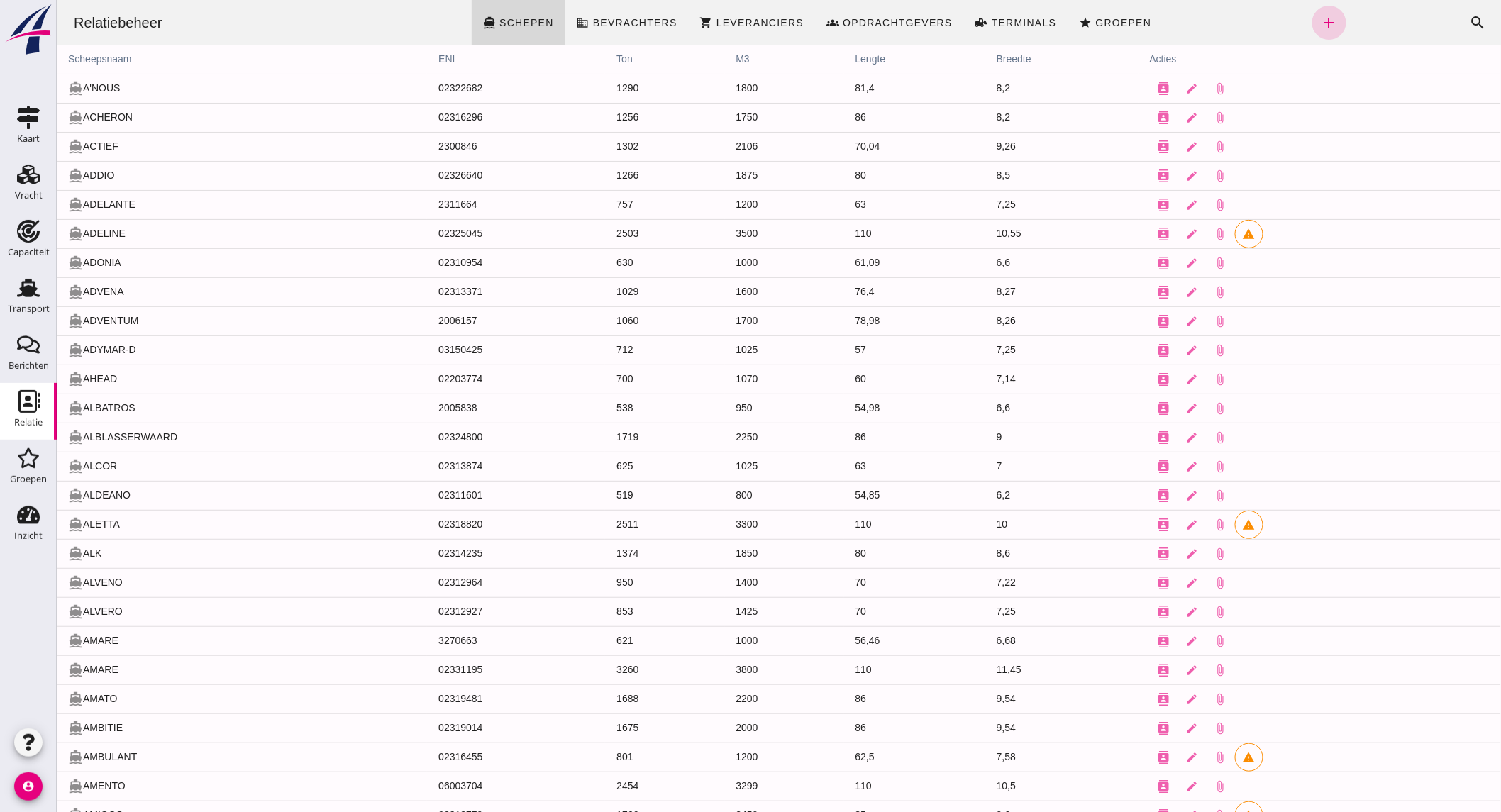
click at [1320, 25] on icon "add" at bounding box center [1328, 22] width 17 height 17
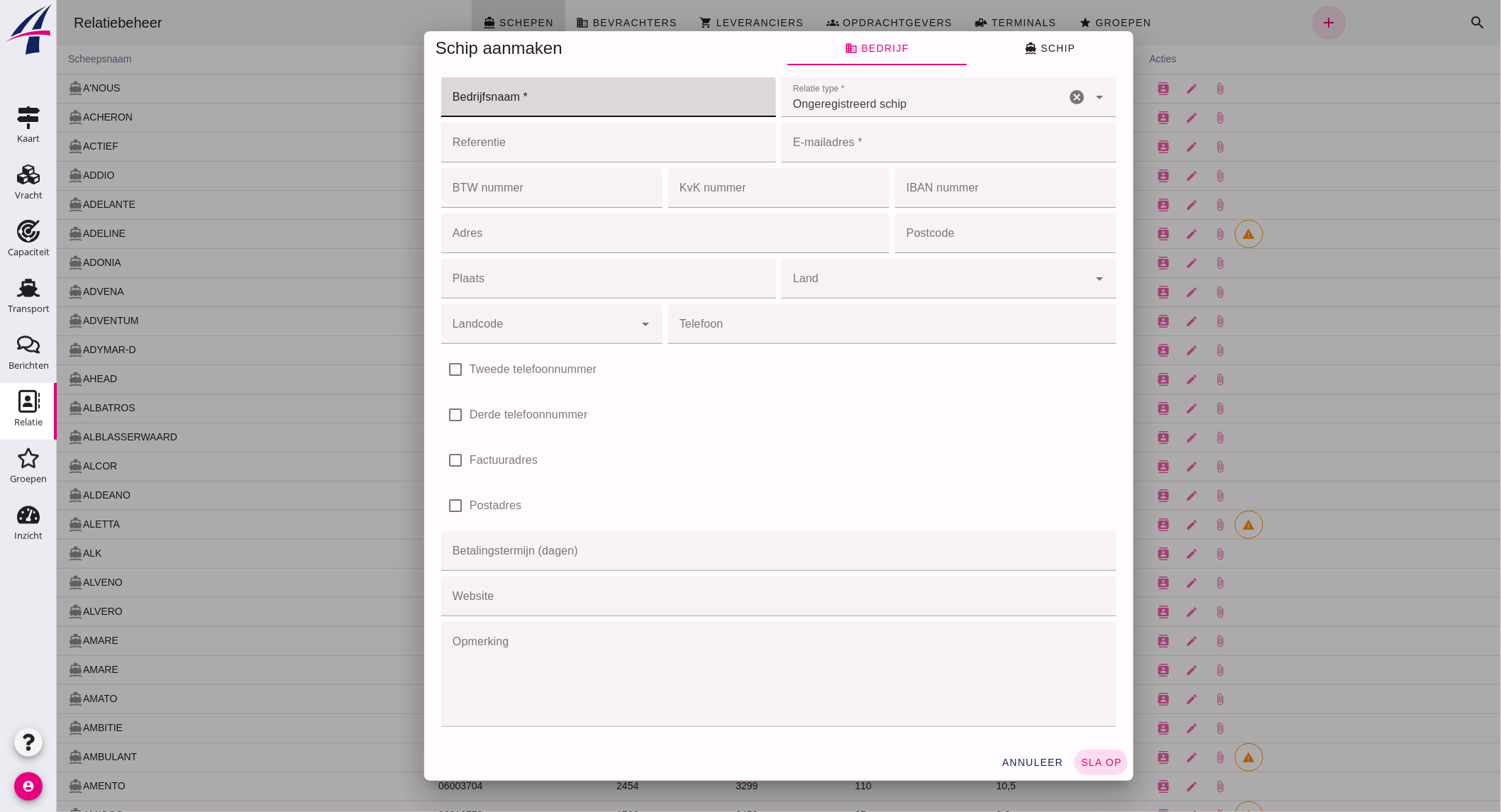
click input "Bedrijfsnaam *"
type input "Camperzand BV"
click input "E-mailadres *"
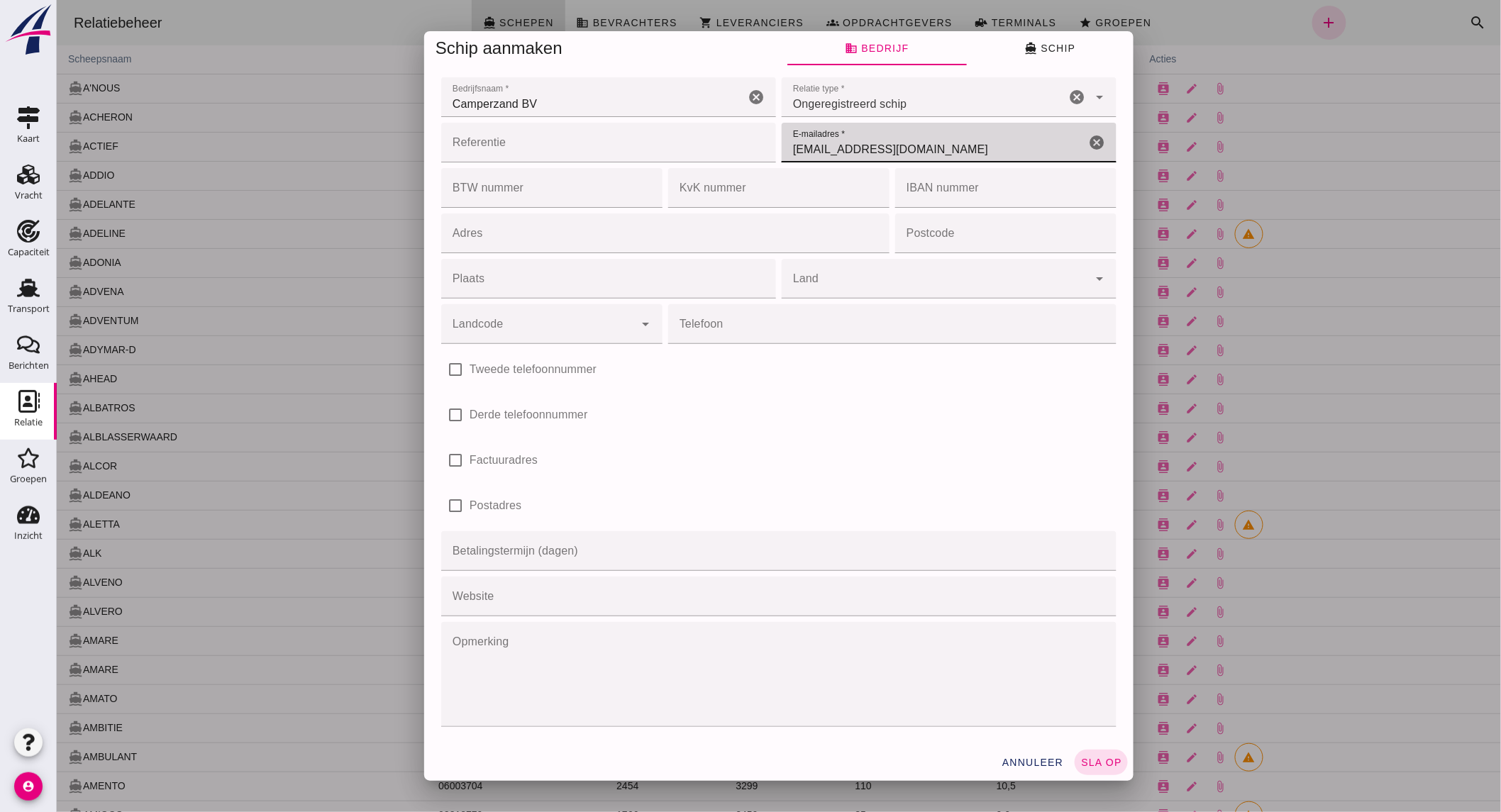
type input "[EMAIL_ADDRESS][DOMAIN_NAME]"
click div
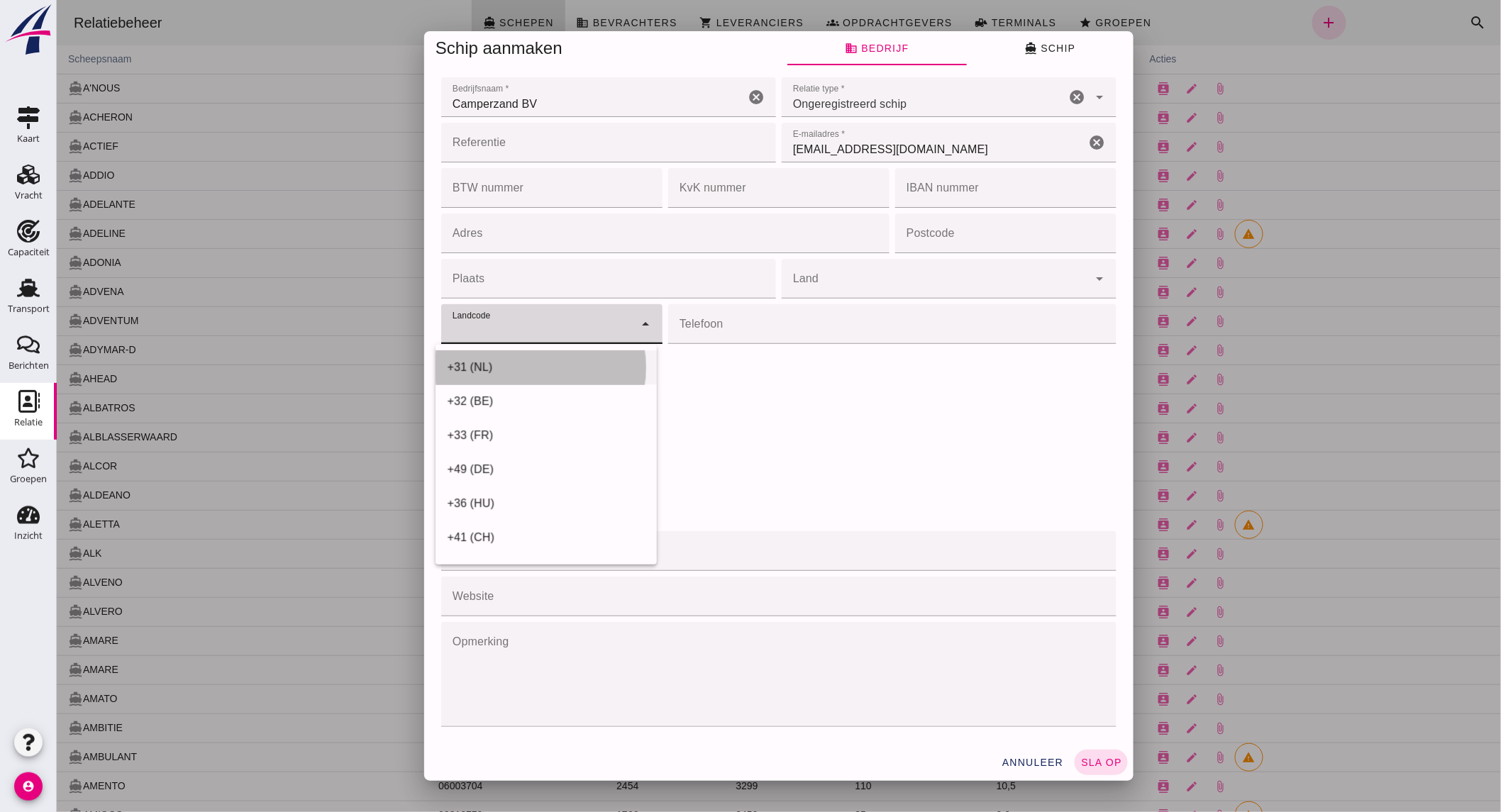
drag, startPoint x: 548, startPoint y: 370, endPoint x: 577, endPoint y: 357, distance: 31.8
click at [553, 367] on div "+31 (NL)" at bounding box center [545, 367] width 199 height 17
type input "+31 (NL)"
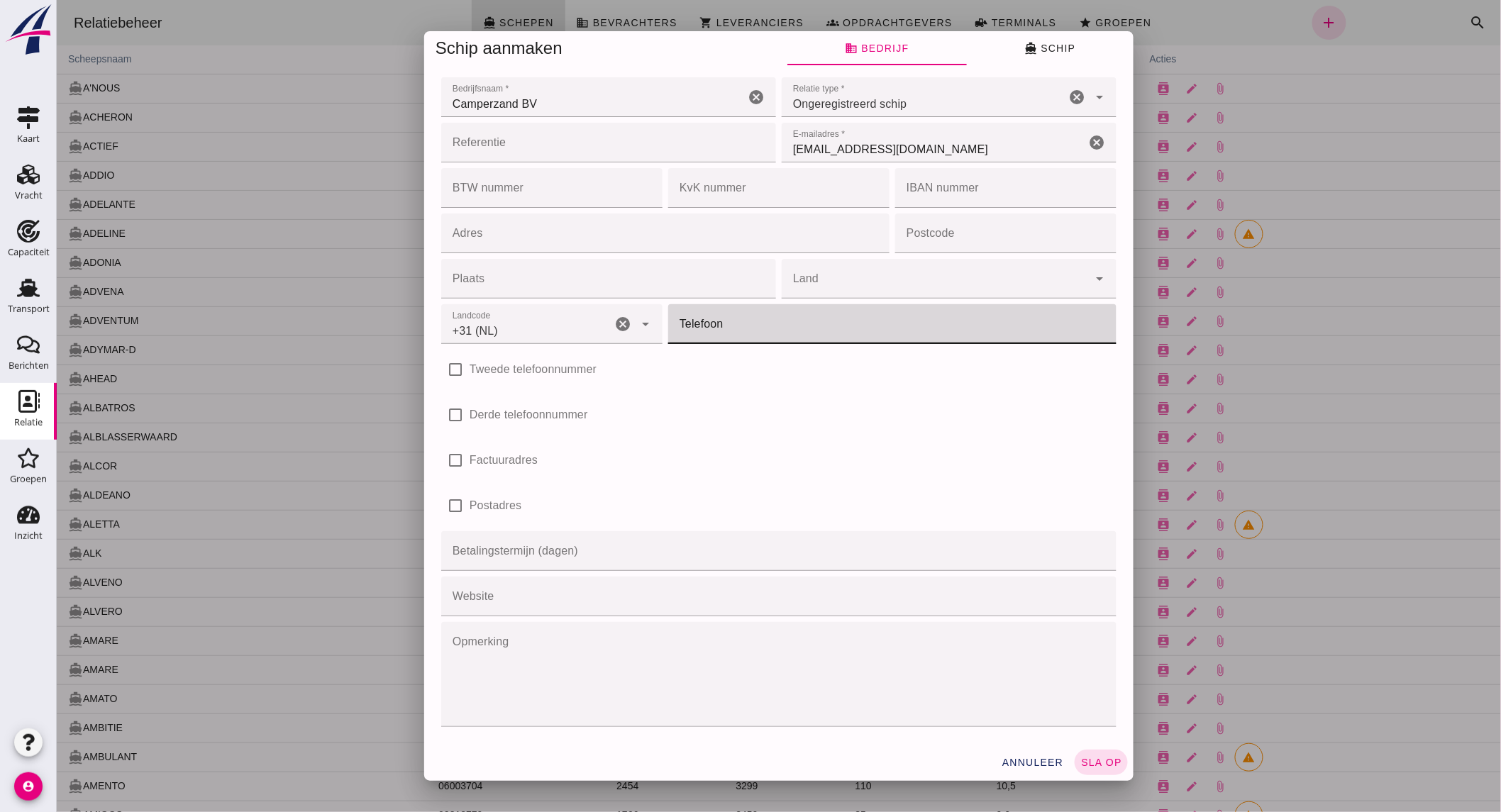
click input "Telefoon"
type input "0653375875"
click icon "directions_boat"
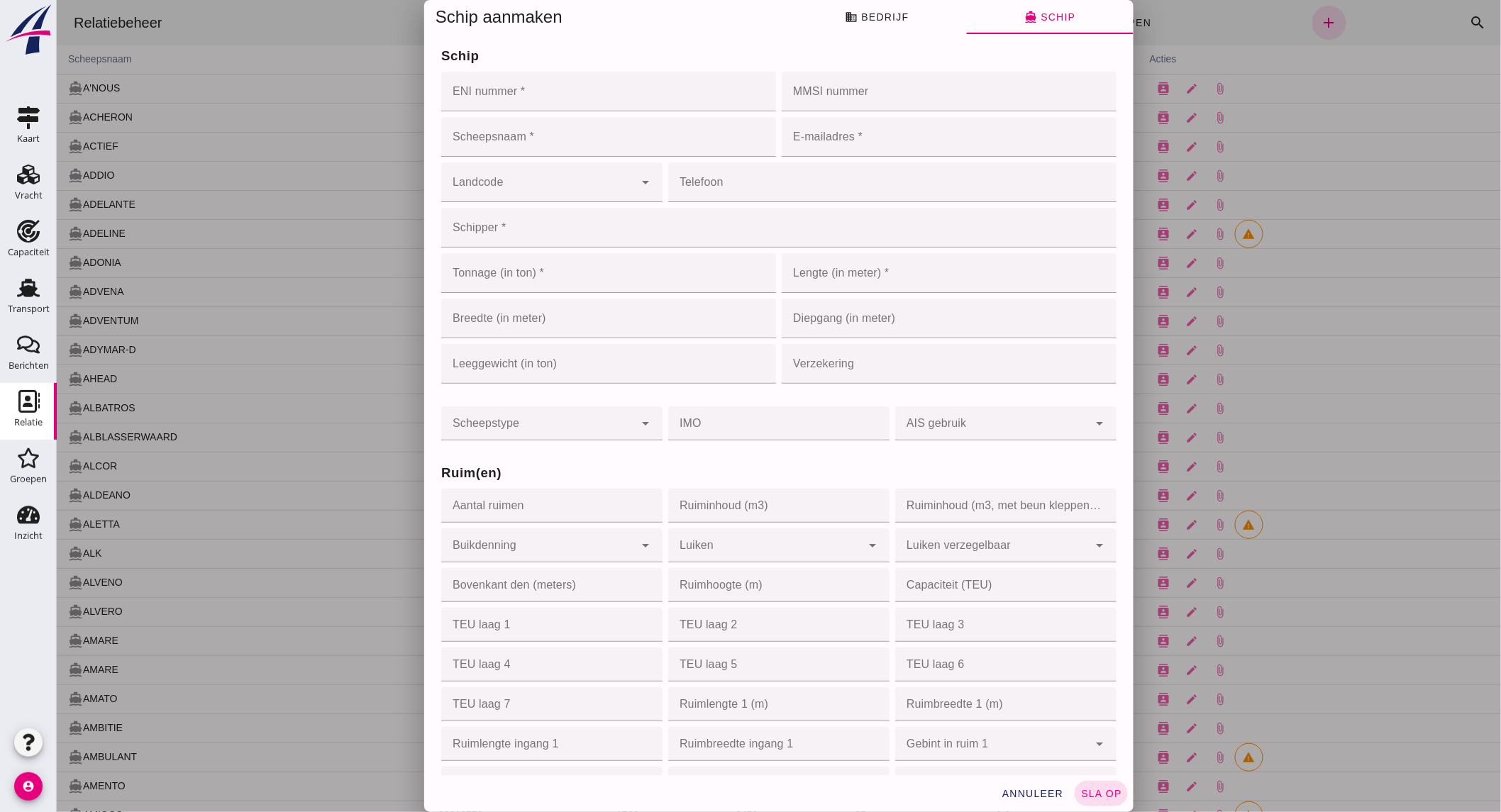
click input "ENI nummer *"
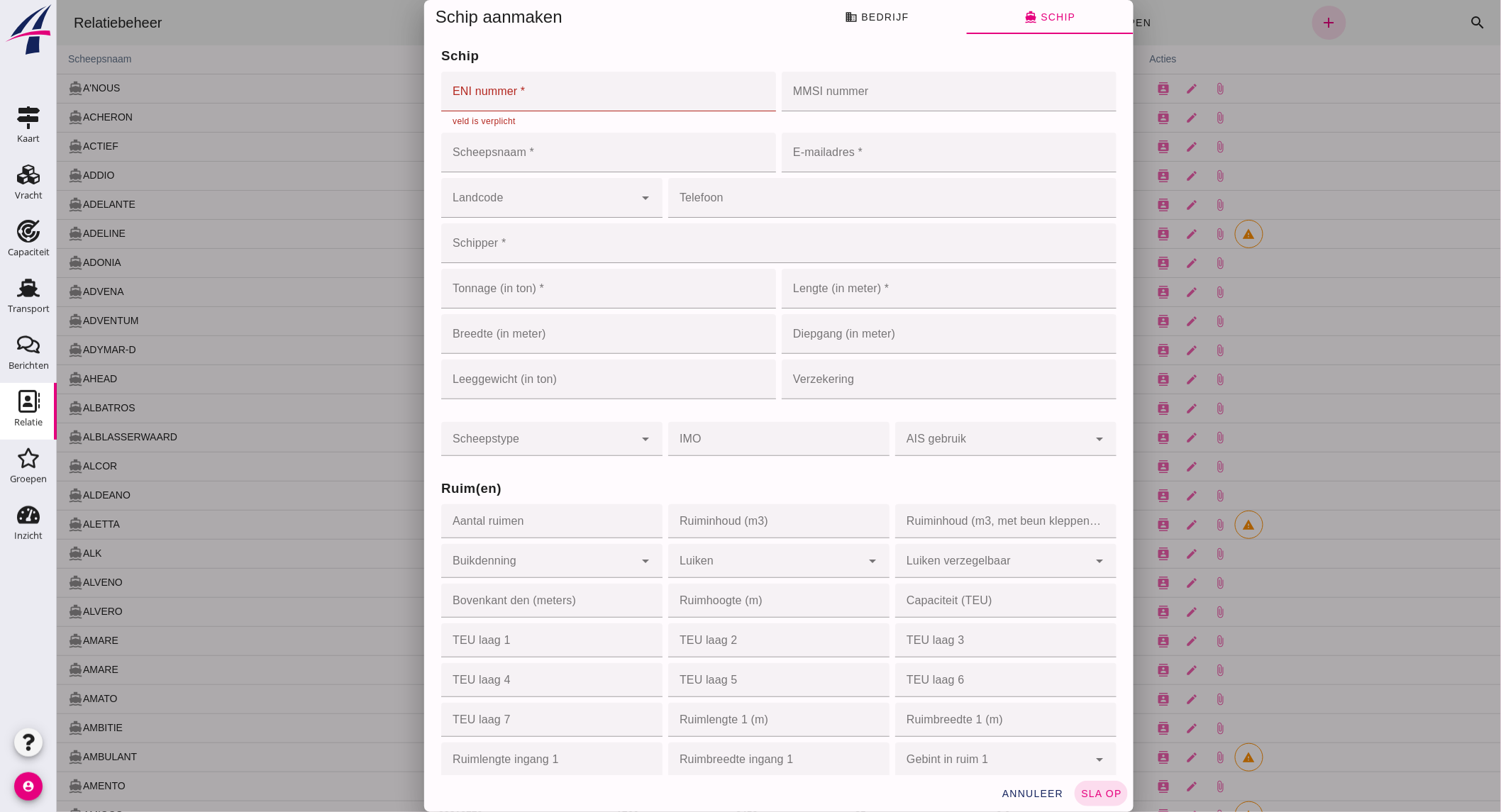
click input "ENI nummer *"
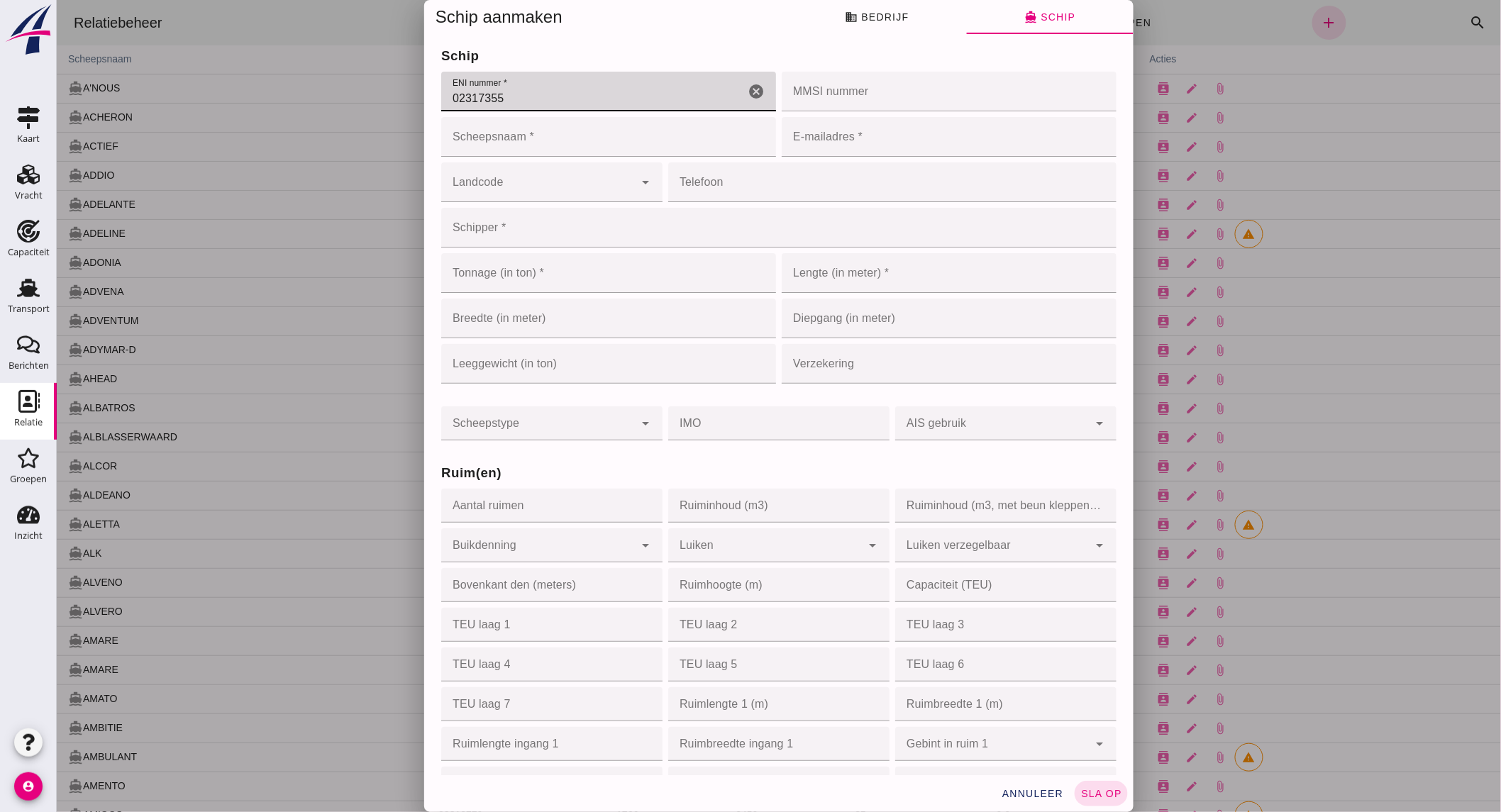
type input "02317355"
click input "Scheepsnaam *"
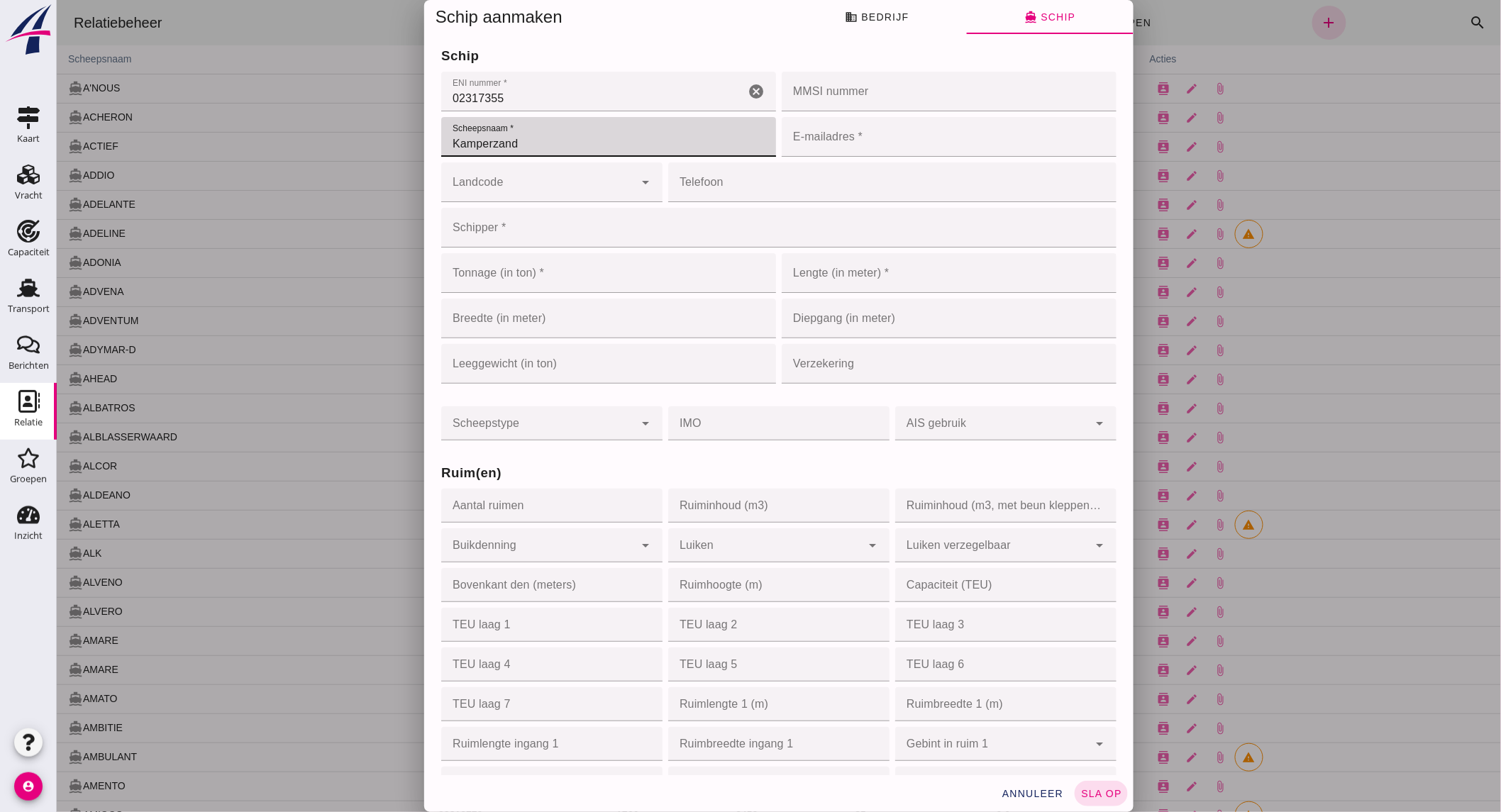
type input "Kamperzand"
click input "E-mailadres *"
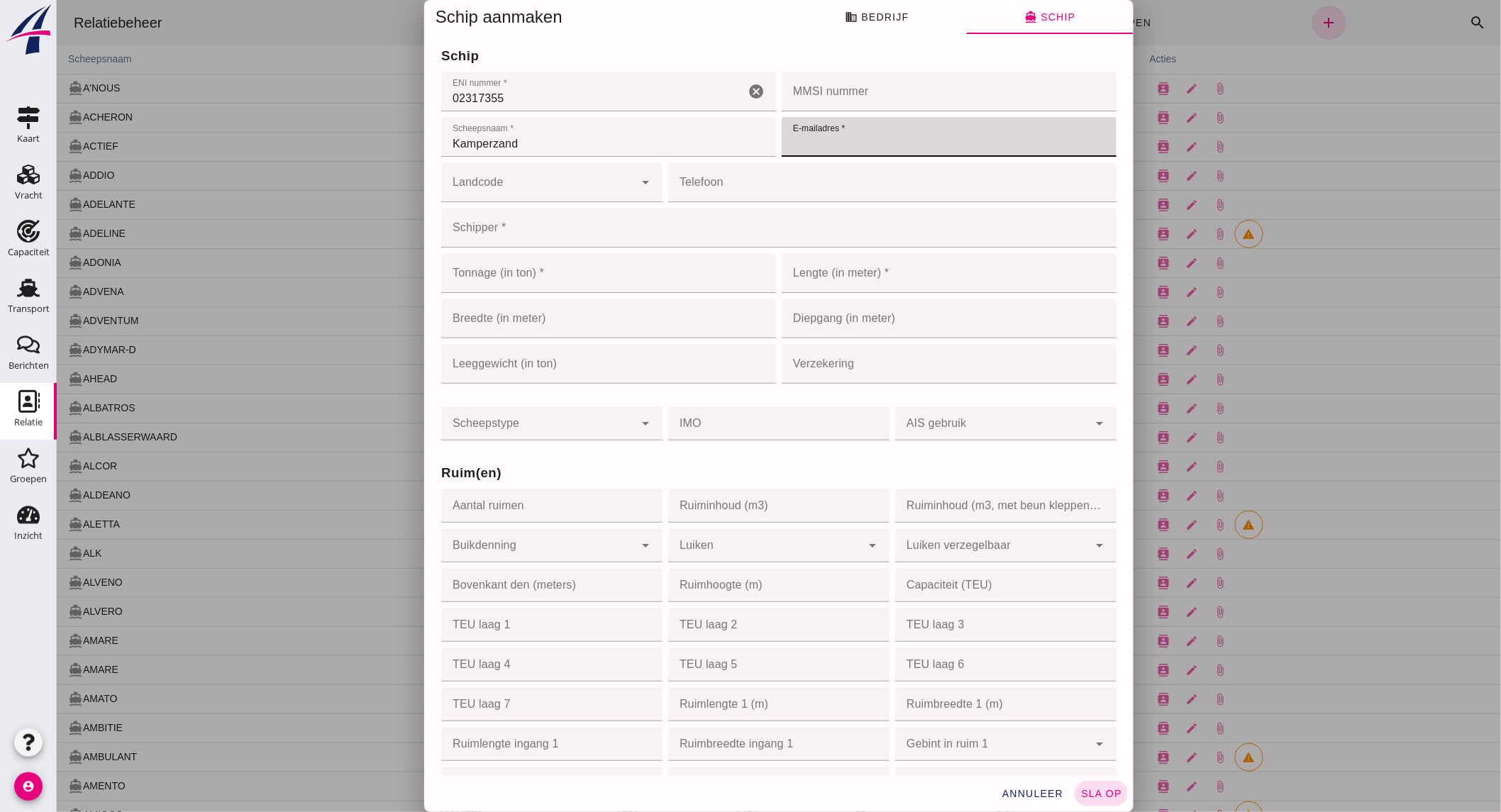
type input "f"
type input "[EMAIL_ADDRESS][DOMAIN_NAME]"
click input "Landcode"
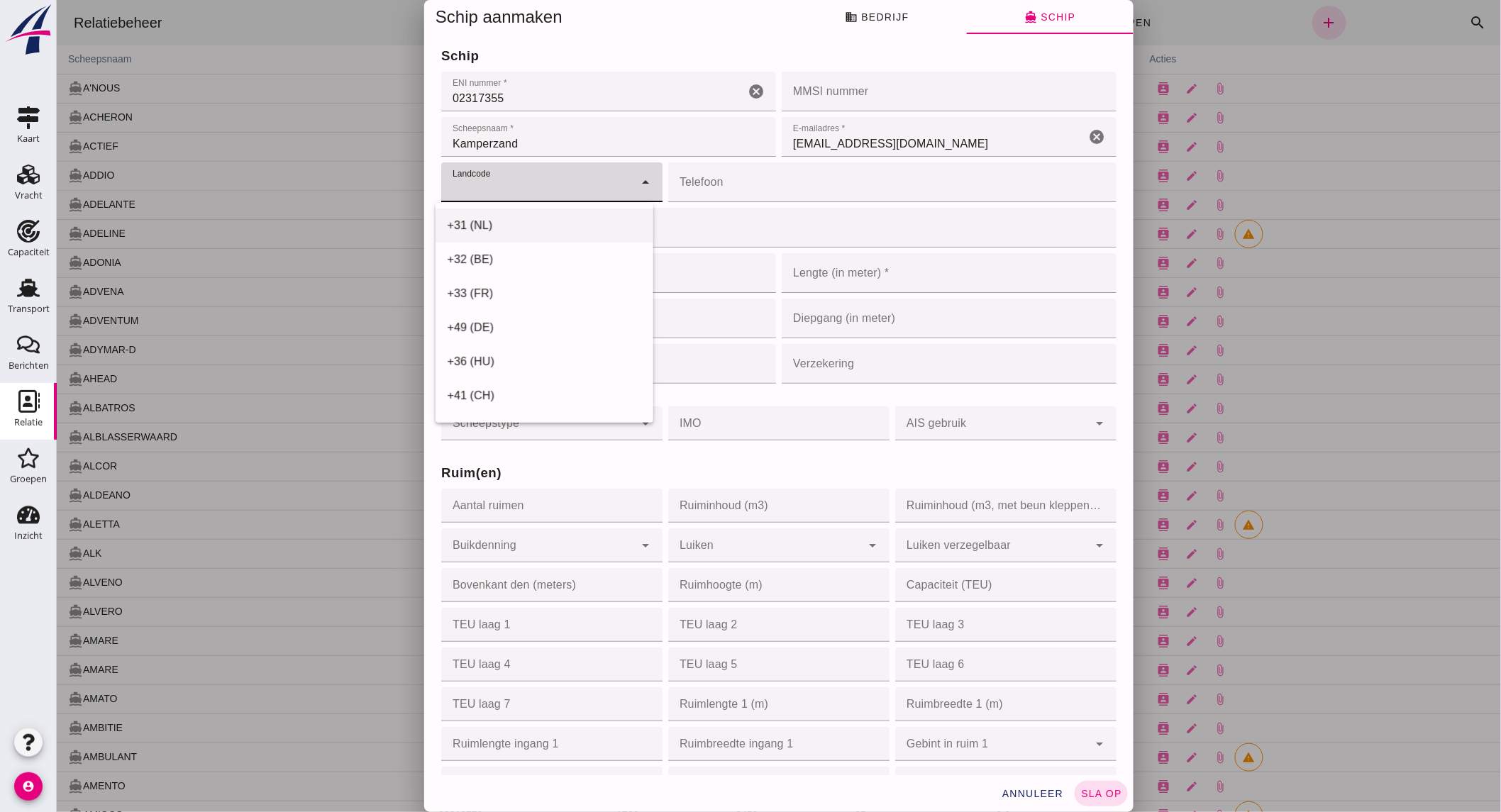
drag, startPoint x: 526, startPoint y: 234, endPoint x: 635, endPoint y: 214, distance: 110.8
click at [528, 378] on div "+31 (NL)" at bounding box center [543, 395] width 217 height 34
type input "+31 (NL)"
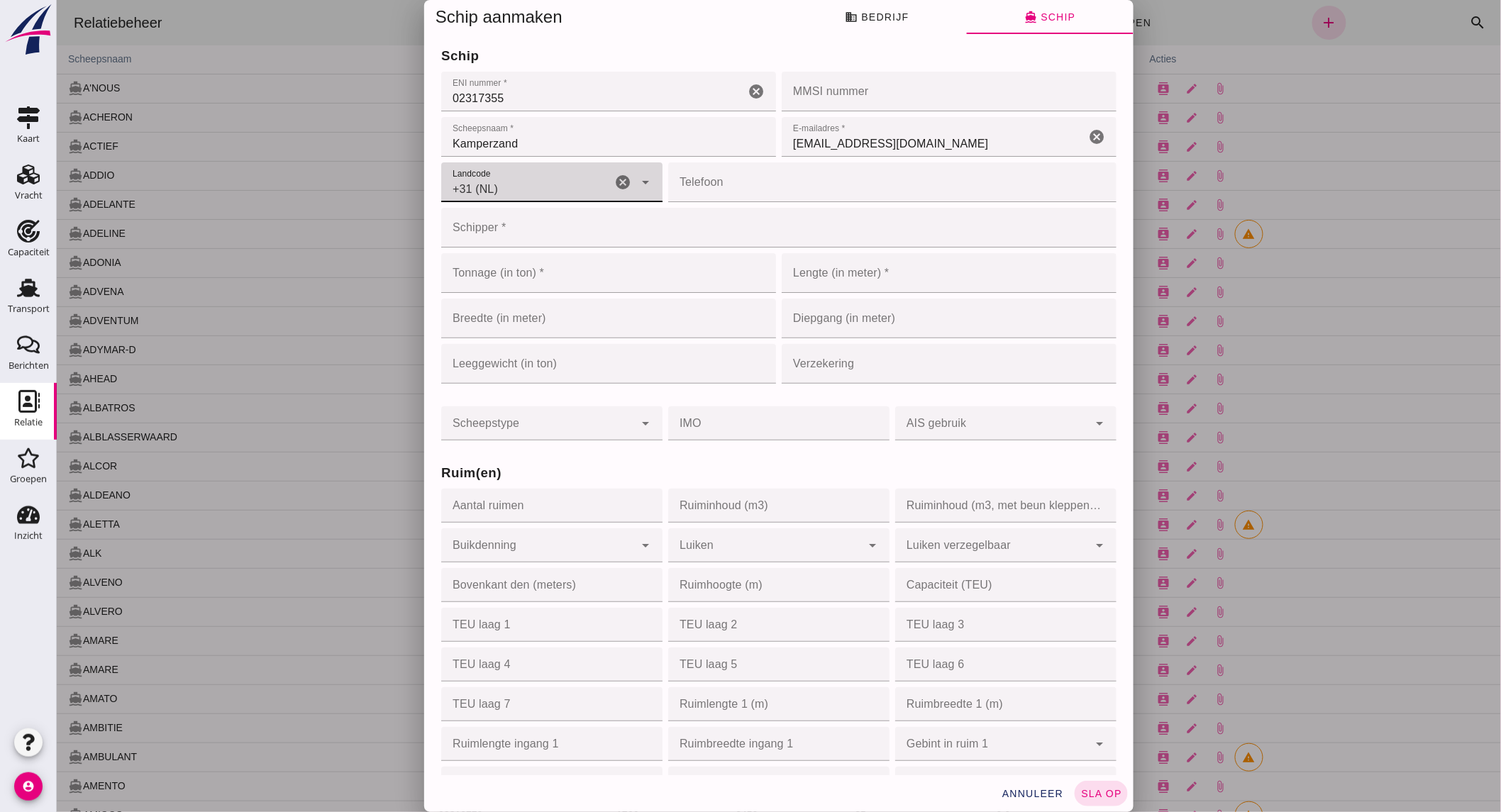
click input "Telefoon"
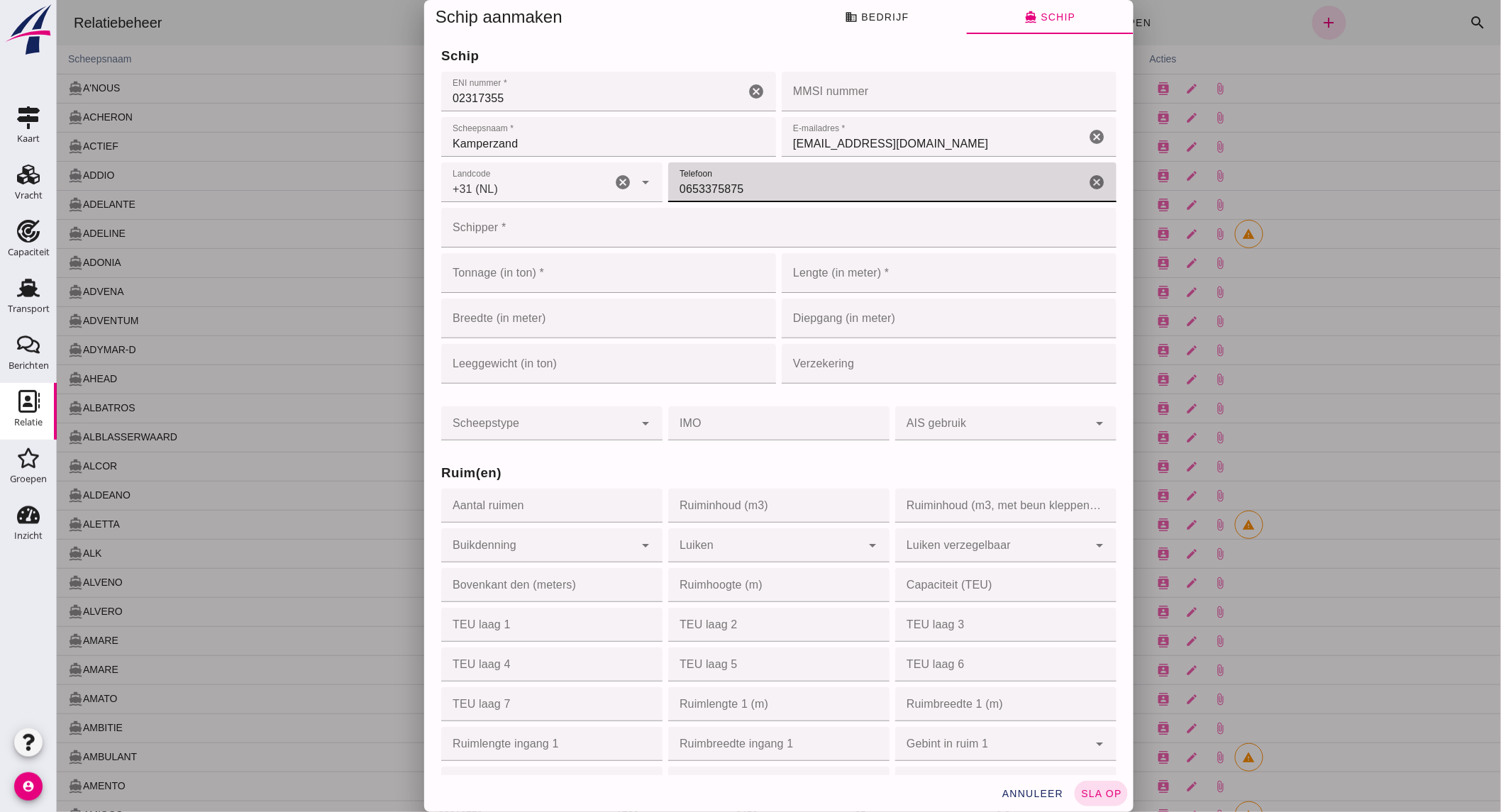
type input "0653375875"
click input "Schipper *"
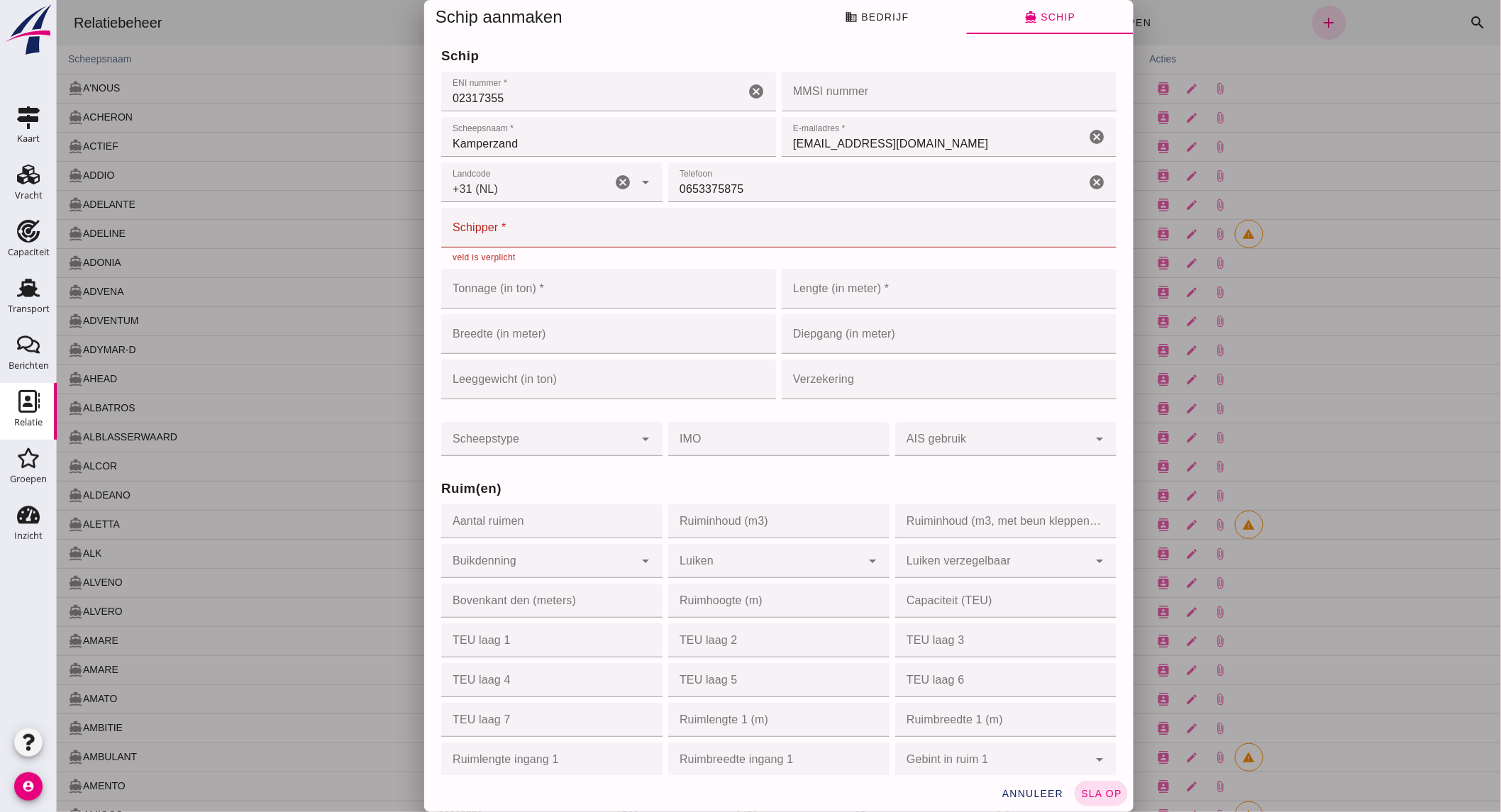
click input "Schipper *"
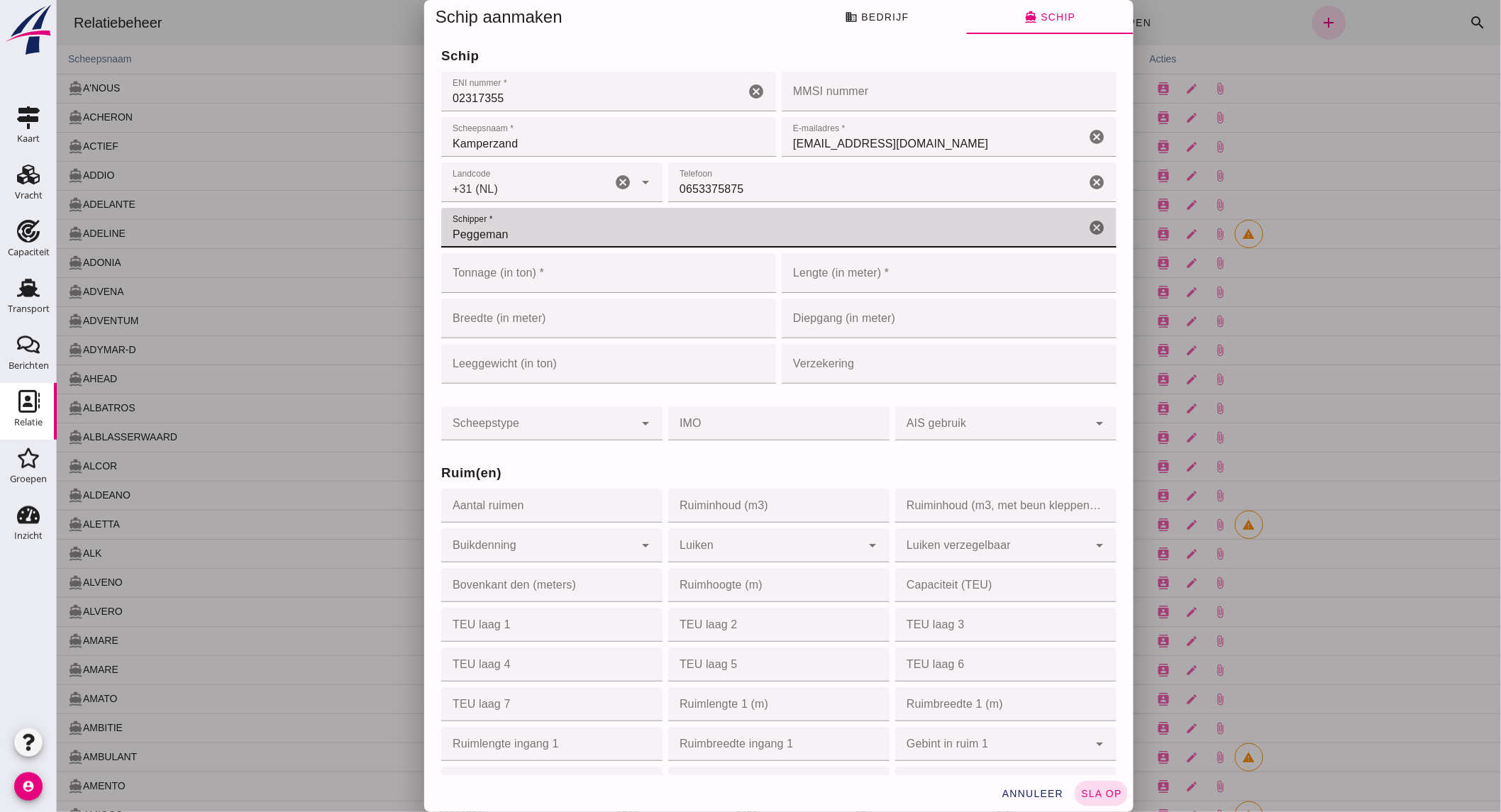
type input "Peggeman"
click input "Kamperzand"
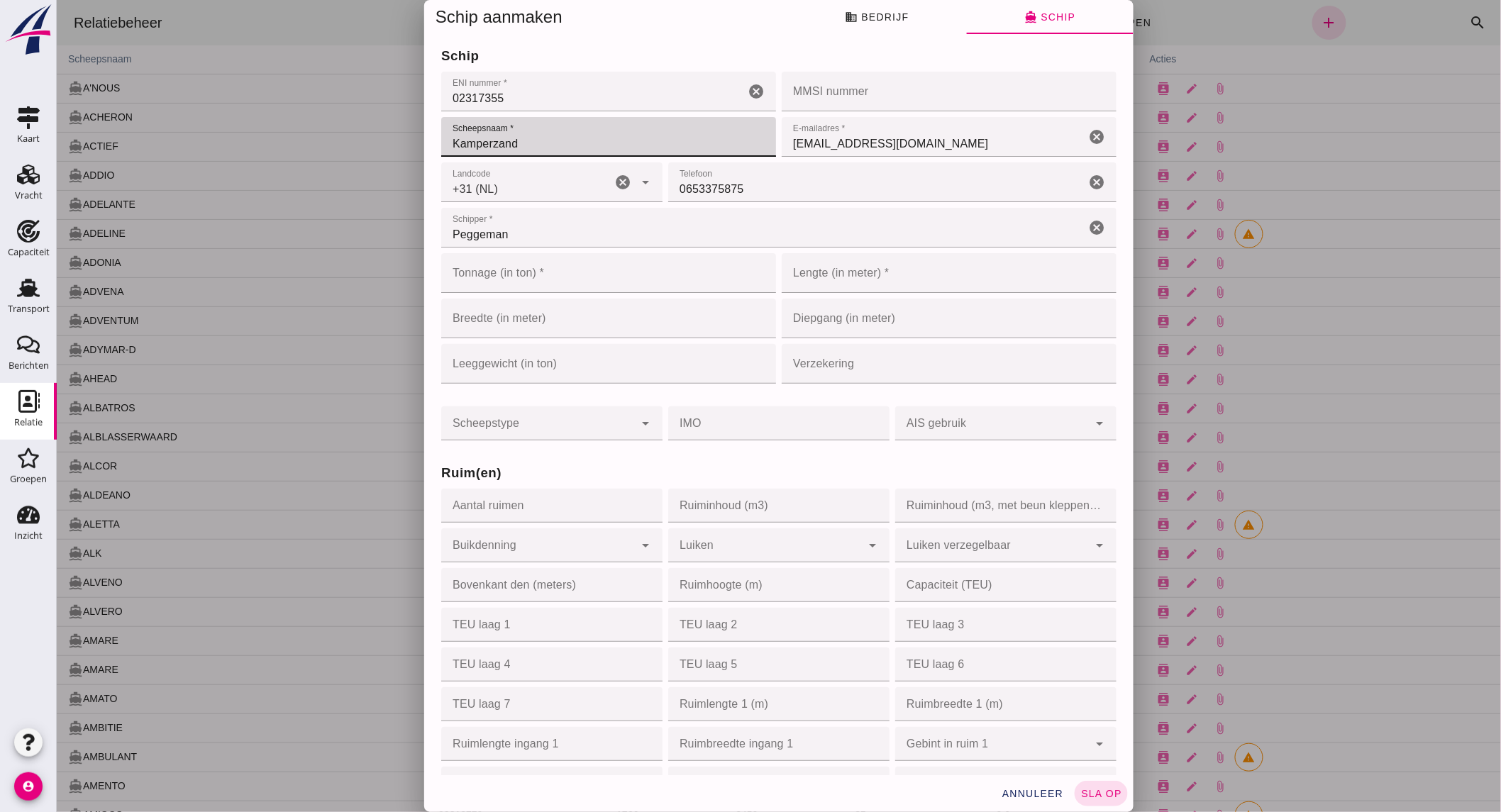
click input "Kamperzand"
type input "KAMPERZAND"
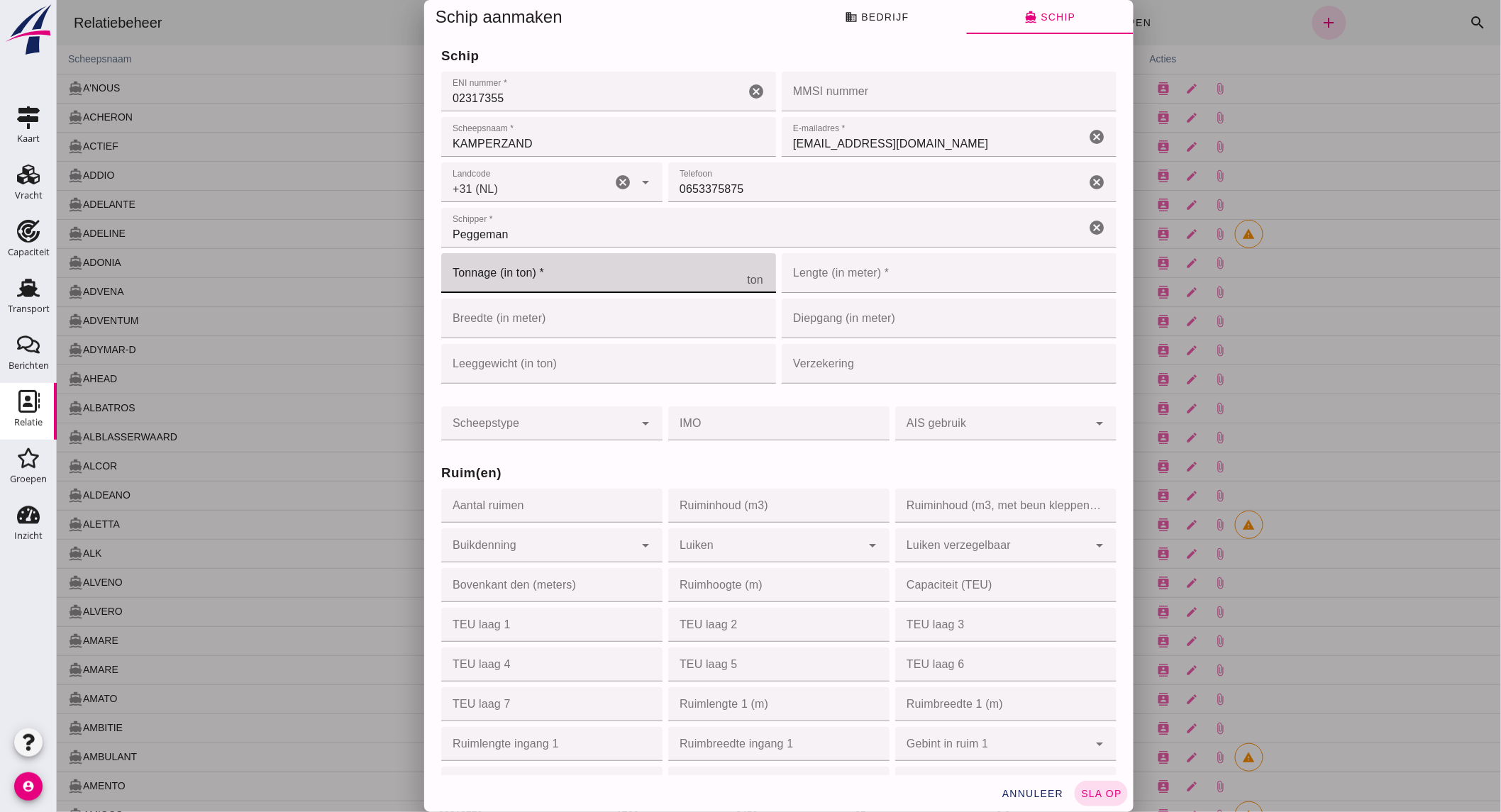
click input "Tonnage (in ton) *"
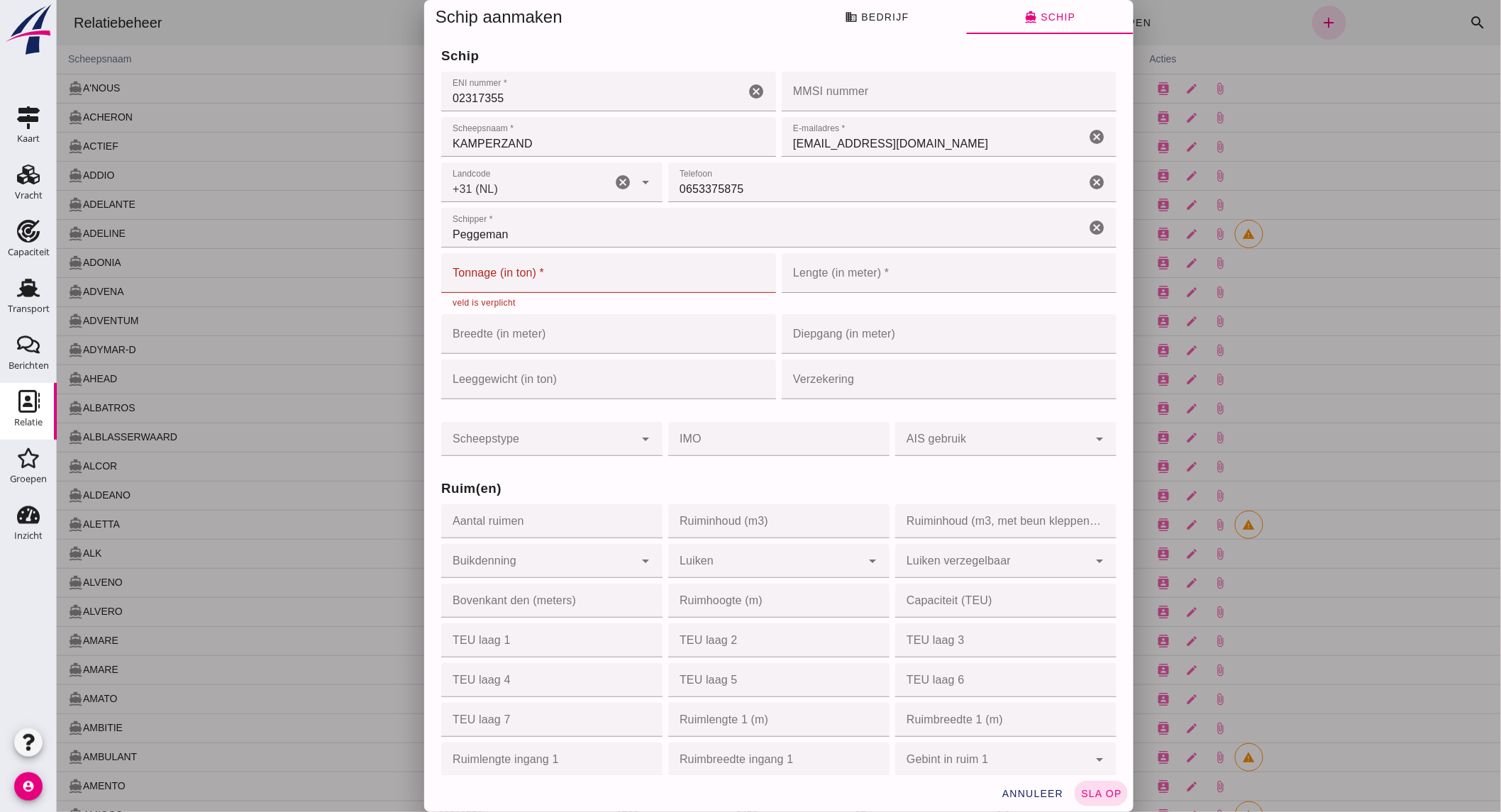
click input "Tonnage (in ton) *"
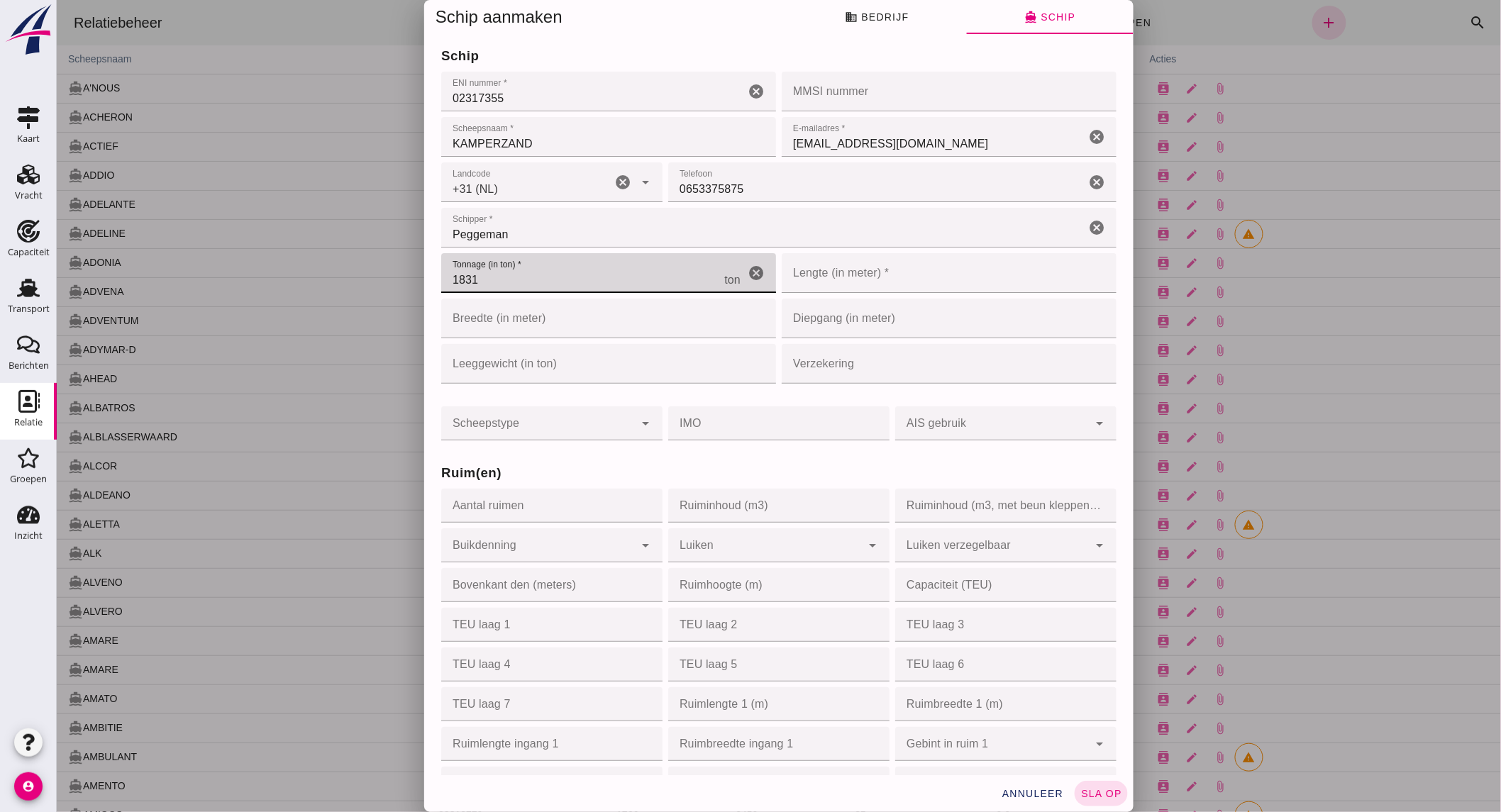
type input "1831"
click input "Lengte (in meter) *"
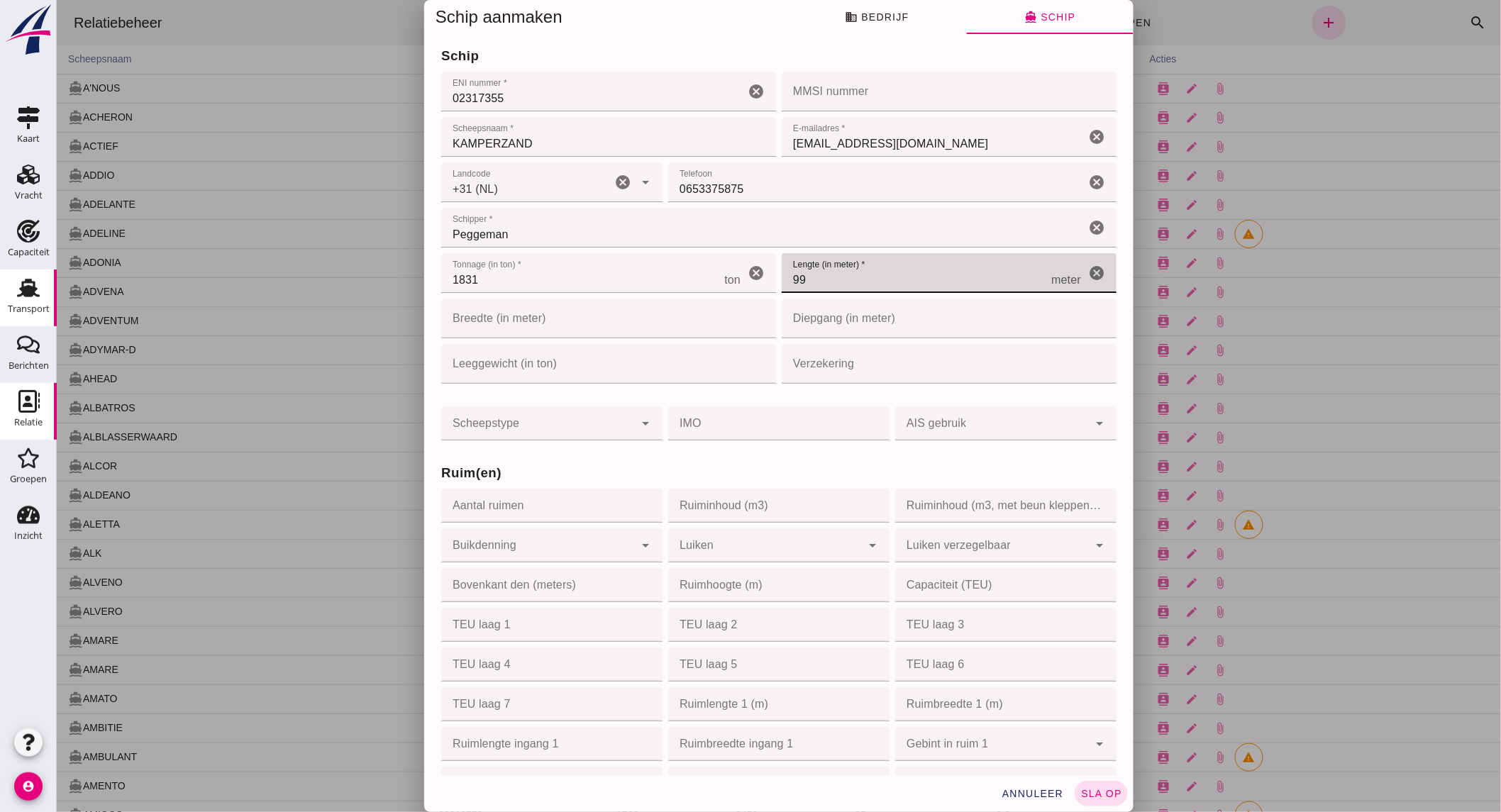
type input "99"
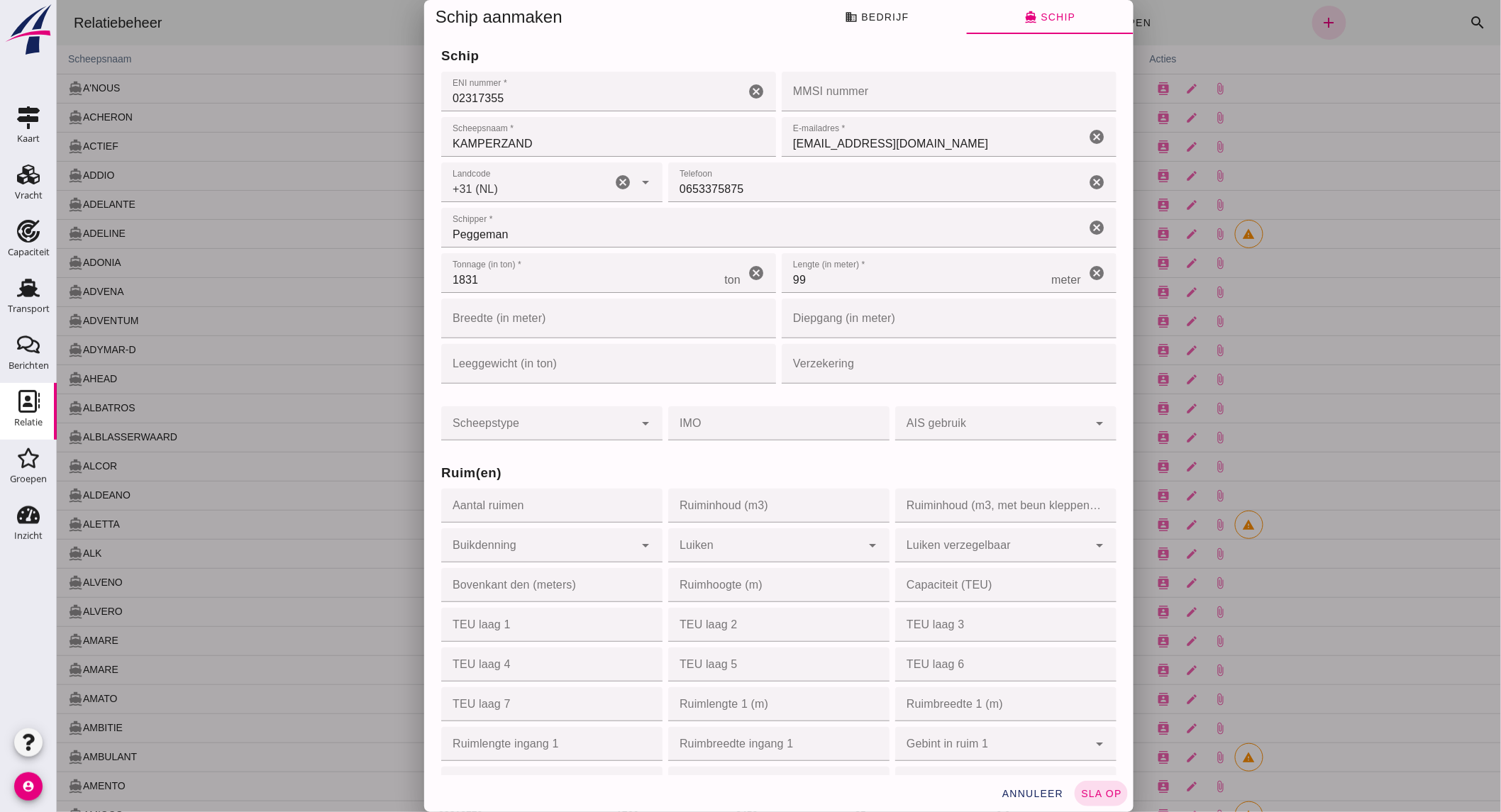
click input "Ruiminhoud (m3)"
type input "2300"
click div
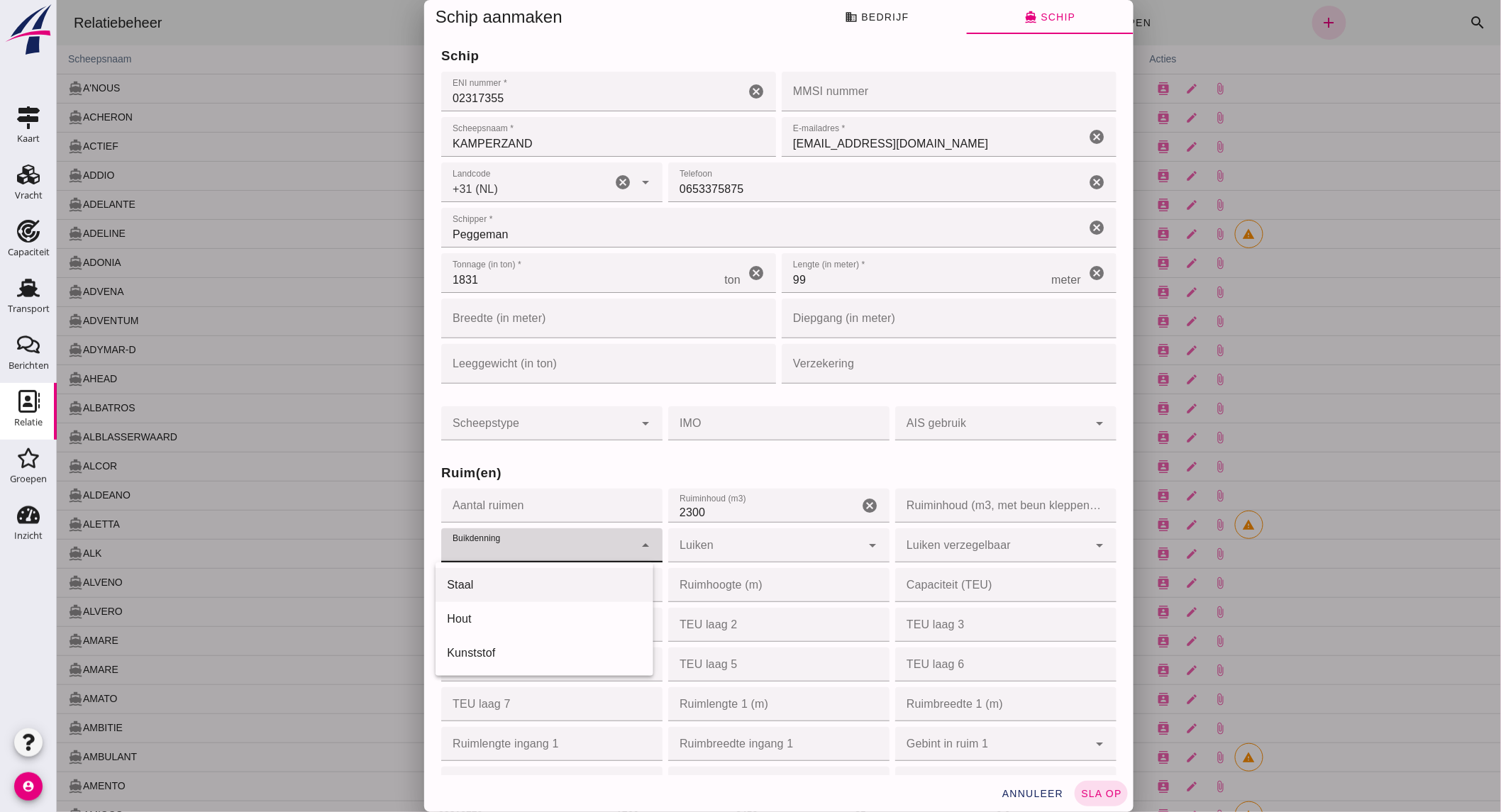
click at [536, 584] on div "Staal" at bounding box center [543, 585] width 194 height 17
type input "steel"
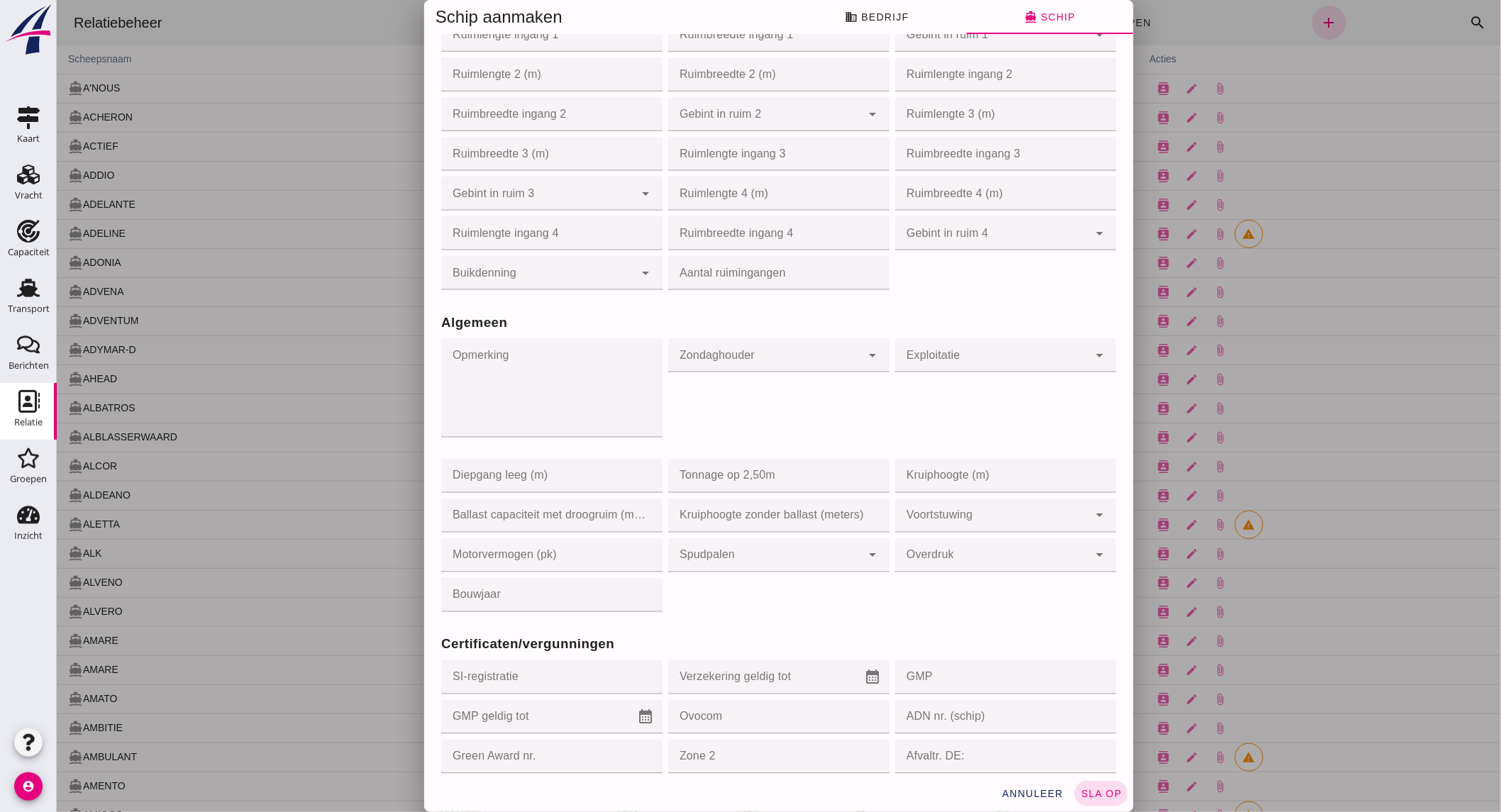
scroll to position [788, 0]
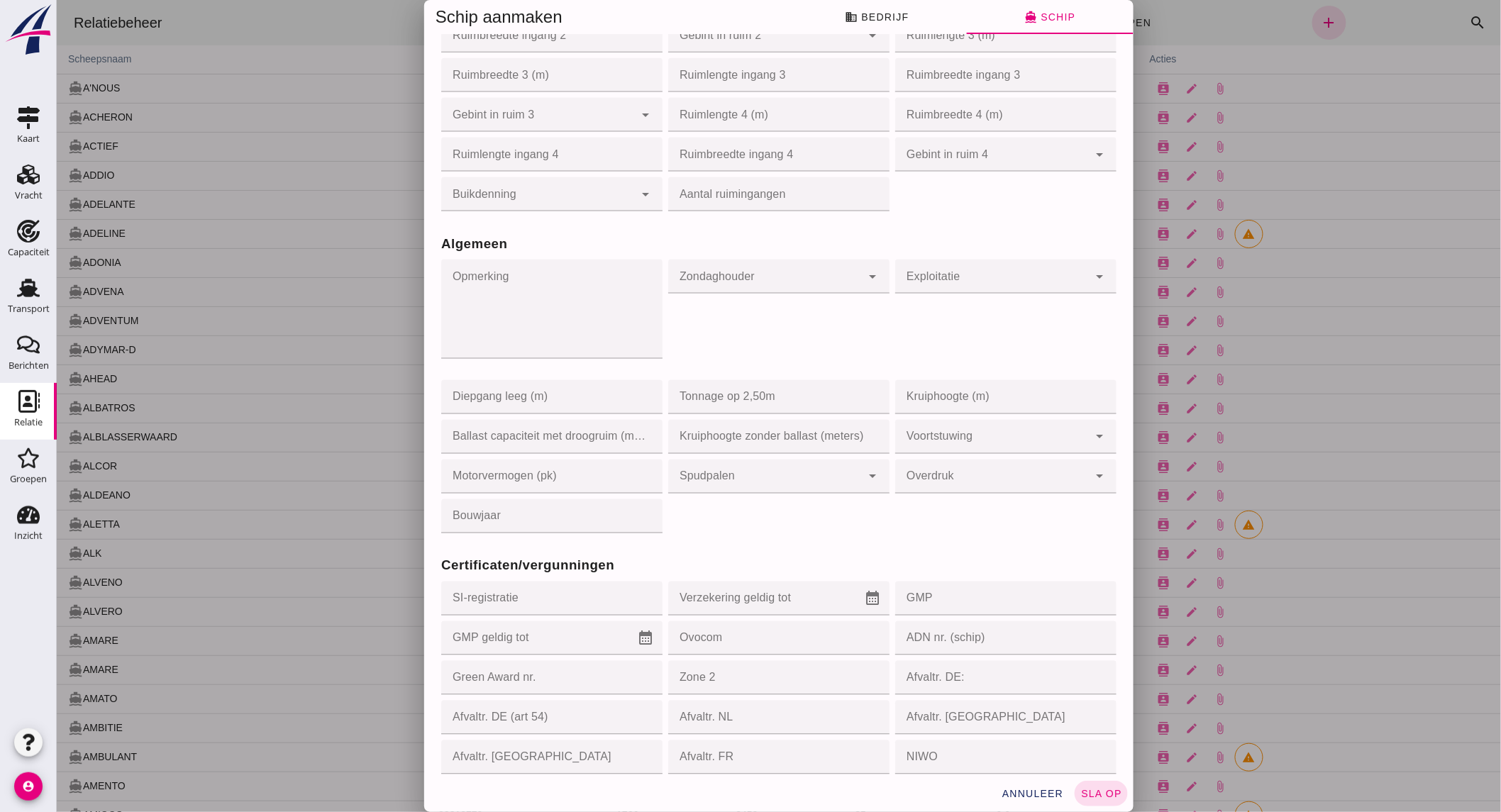
click input "GMP"
type input "060539"
click input "GMP geldig tot"
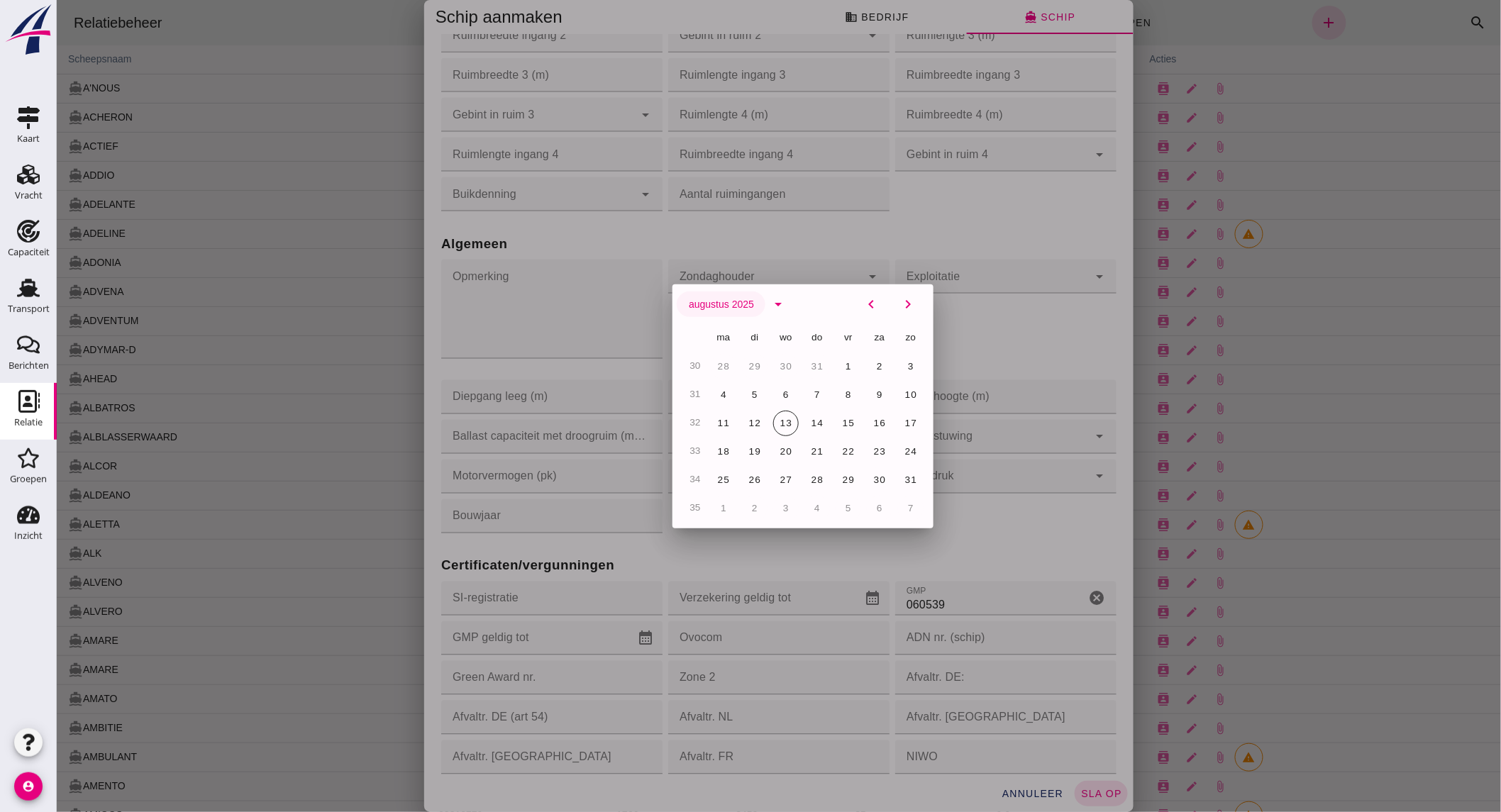
click span "augustus 2025"
click at [769, 305] on icon "arrow_drop_down" at bounding box center [777, 304] width 17 height 17
click span "2026"
click at [727, 296] on button "[DATE]" at bounding box center [703, 303] width 55 height 25
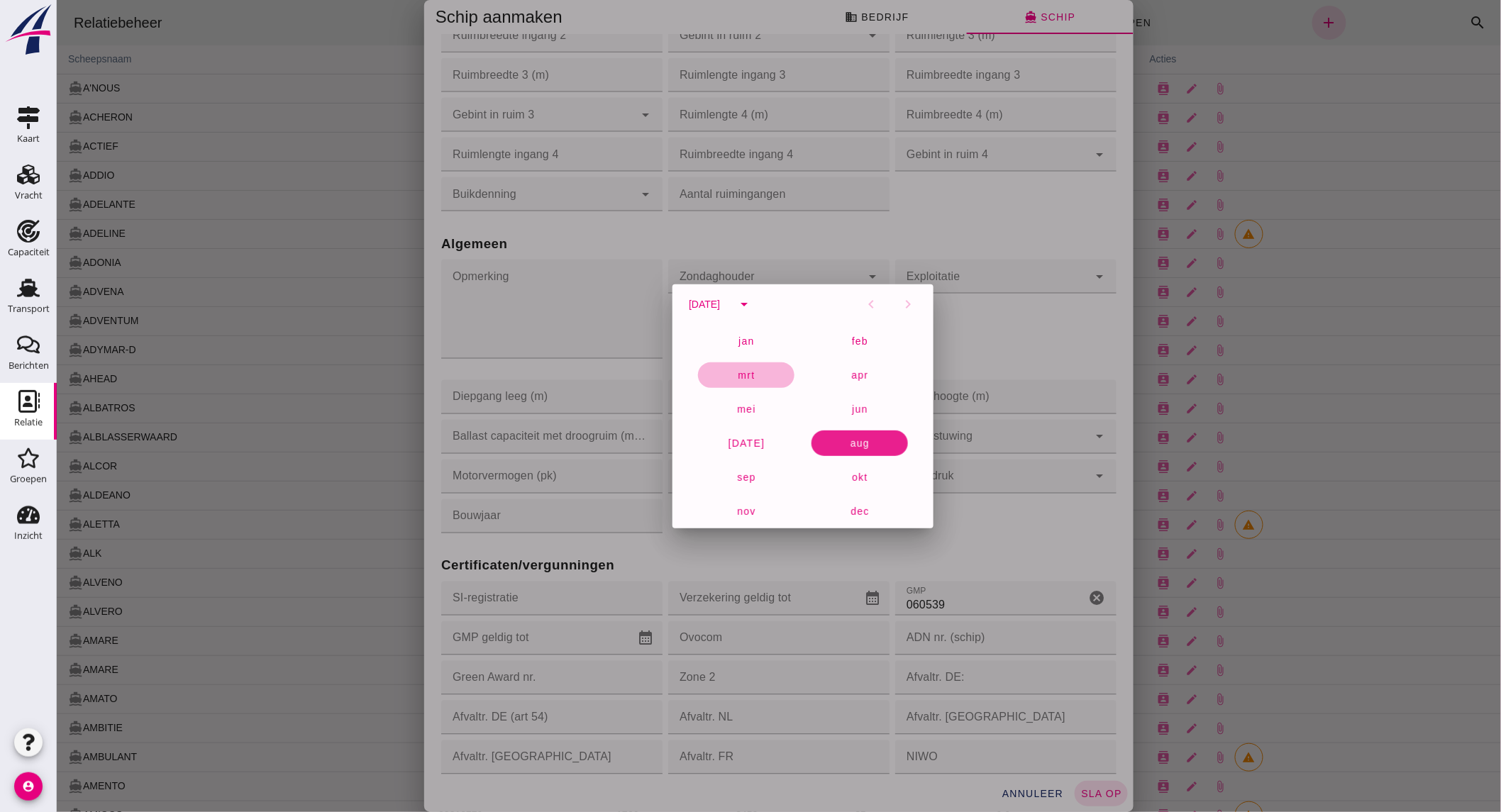
click at [810, 368] on button "mrt" at bounding box center [859, 374] width 96 height 25
click span "5"
type input "[DATE]"
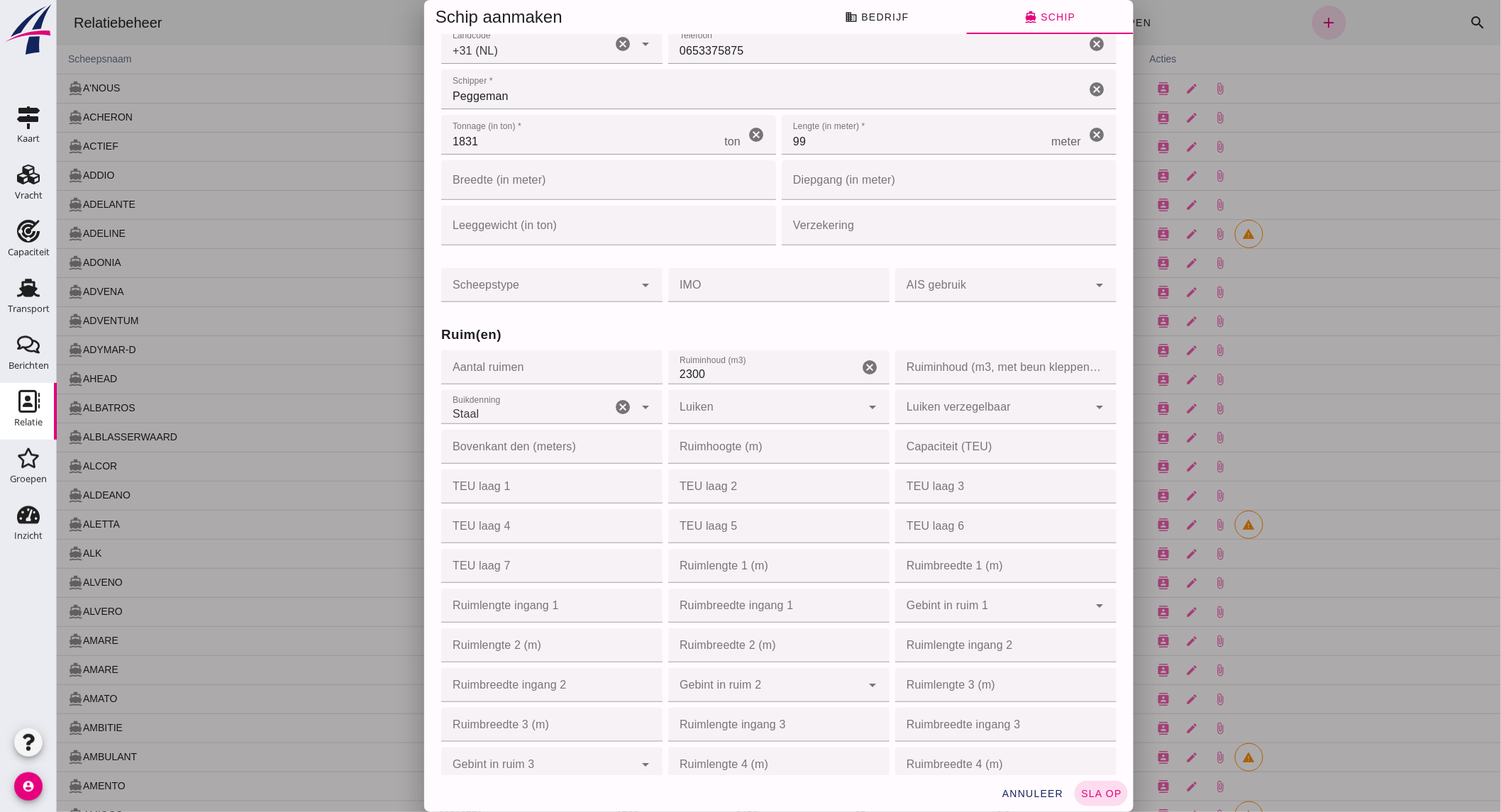
scroll to position [0, 0]
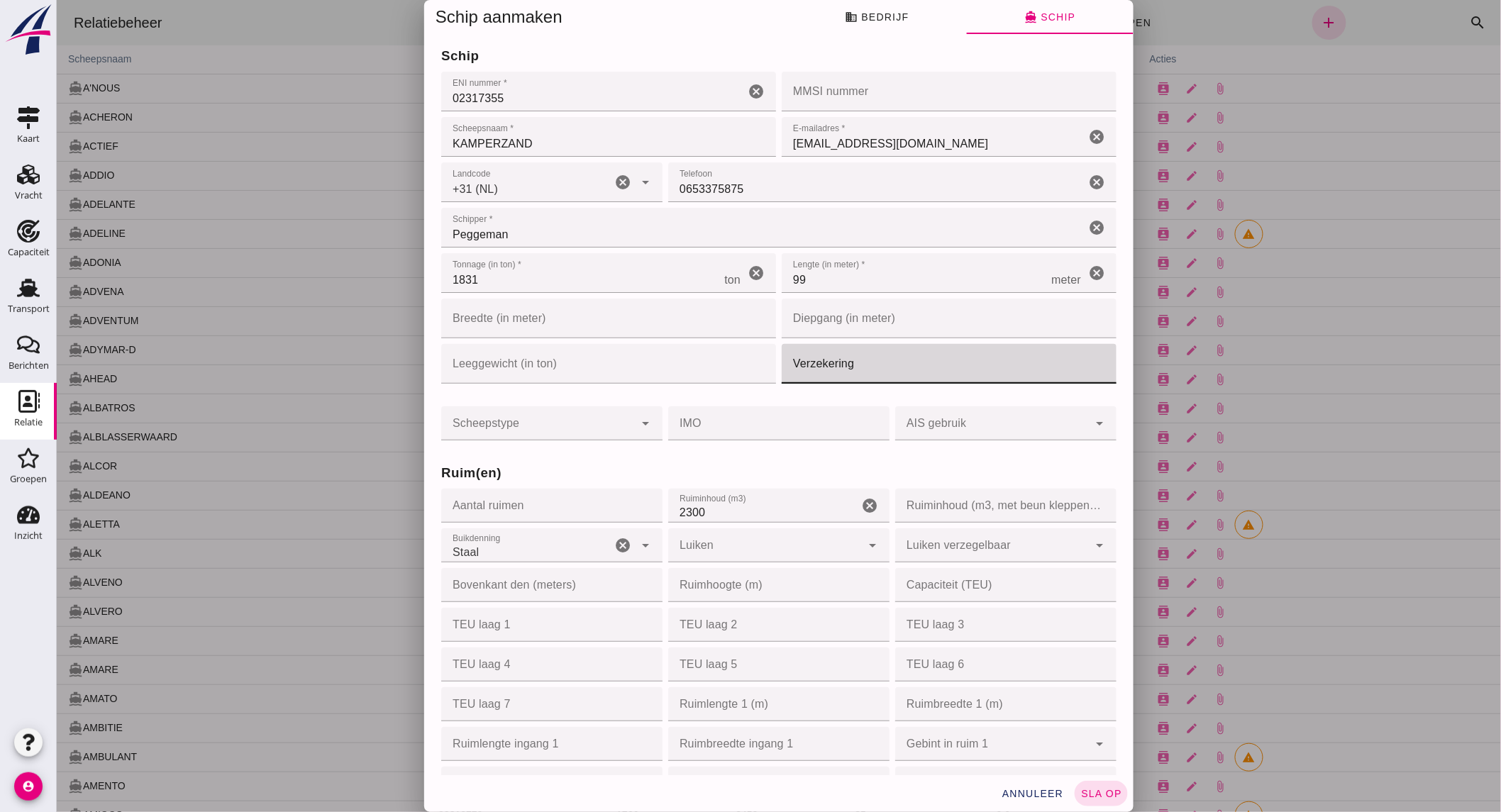
click input "Verzekering"
click span "business Bedrijf"
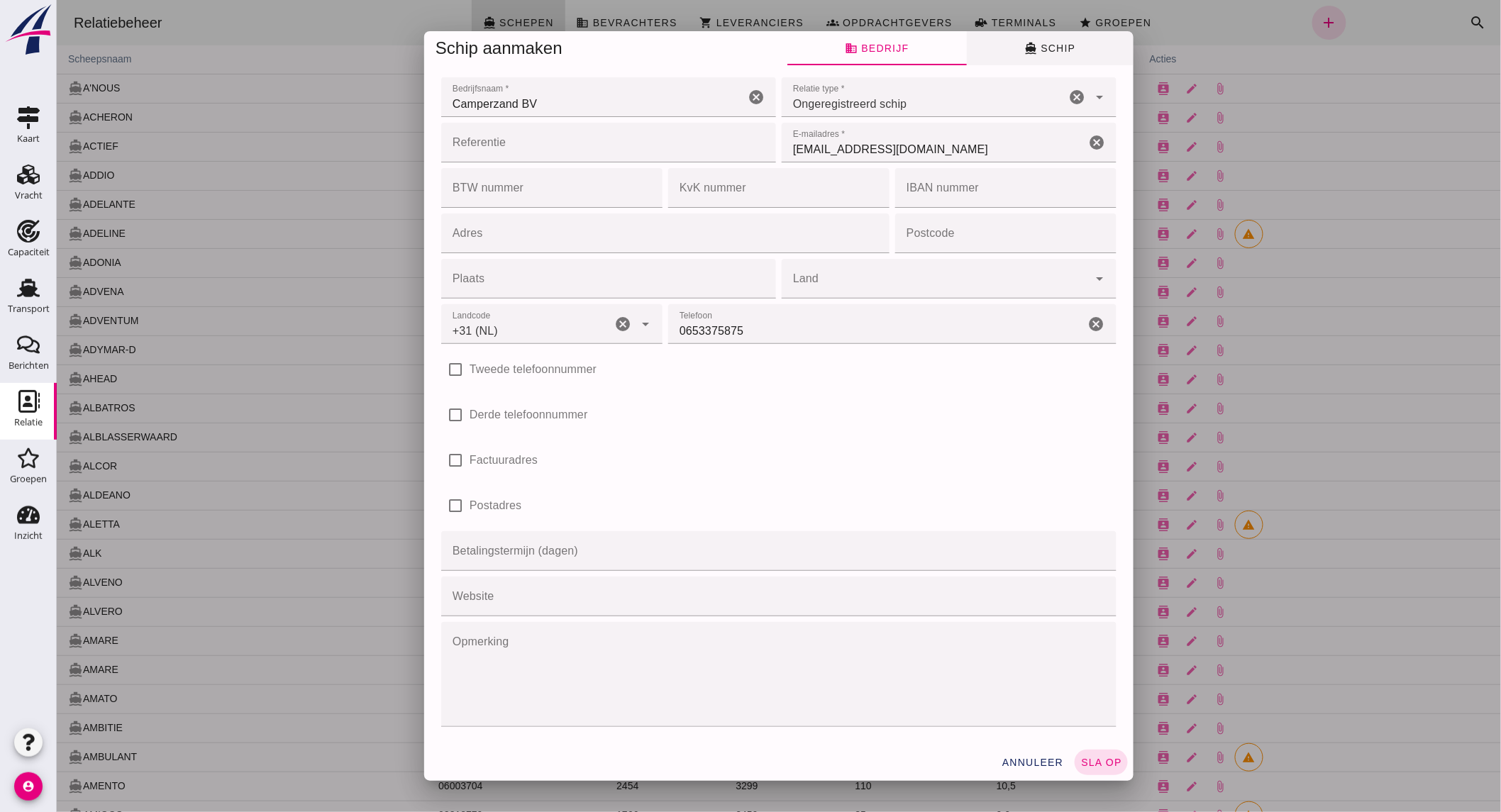
click span "directions_boat Schip"
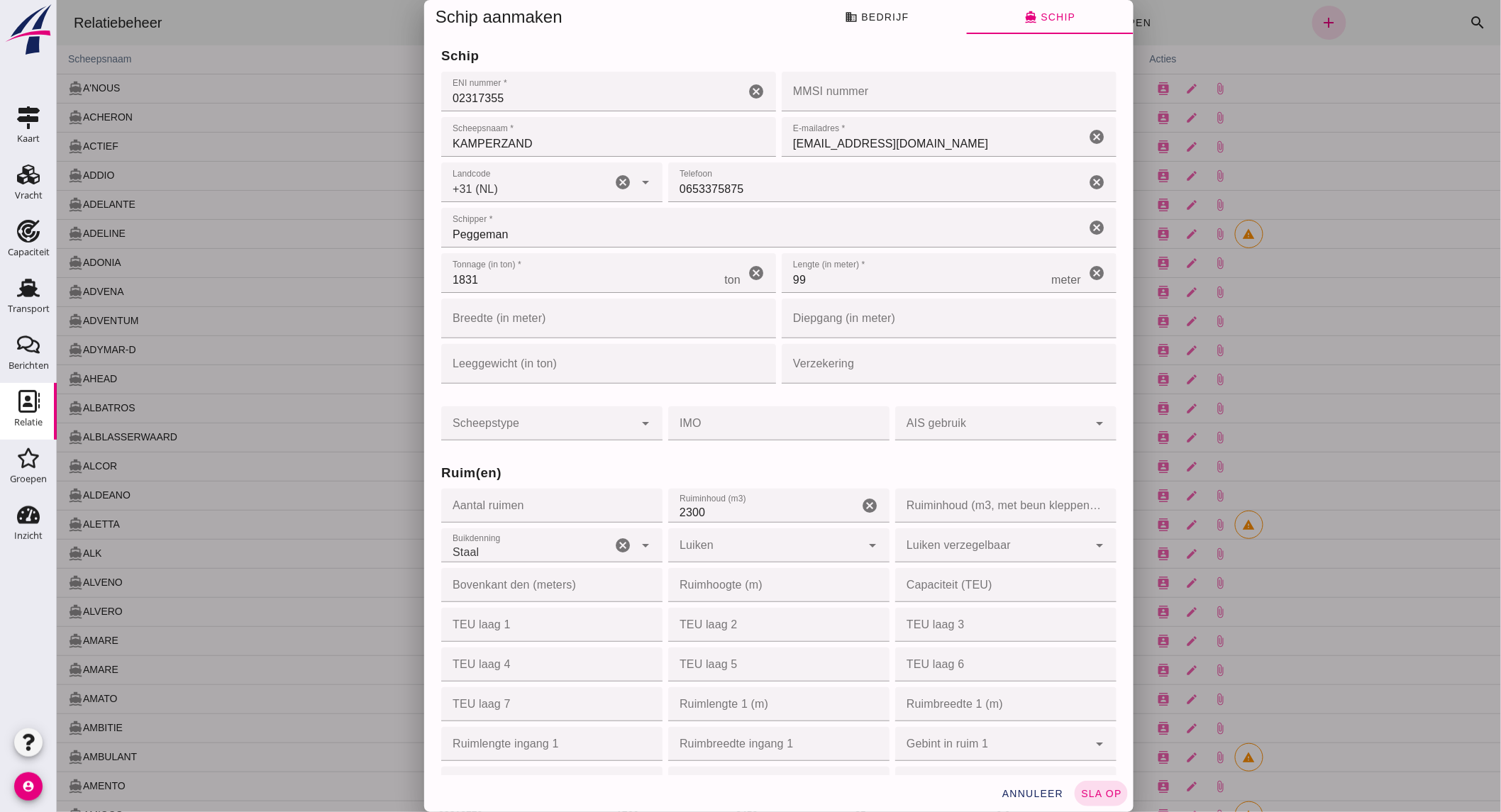
click input "Verzekering"
type input "TVM"
click button "sla op"
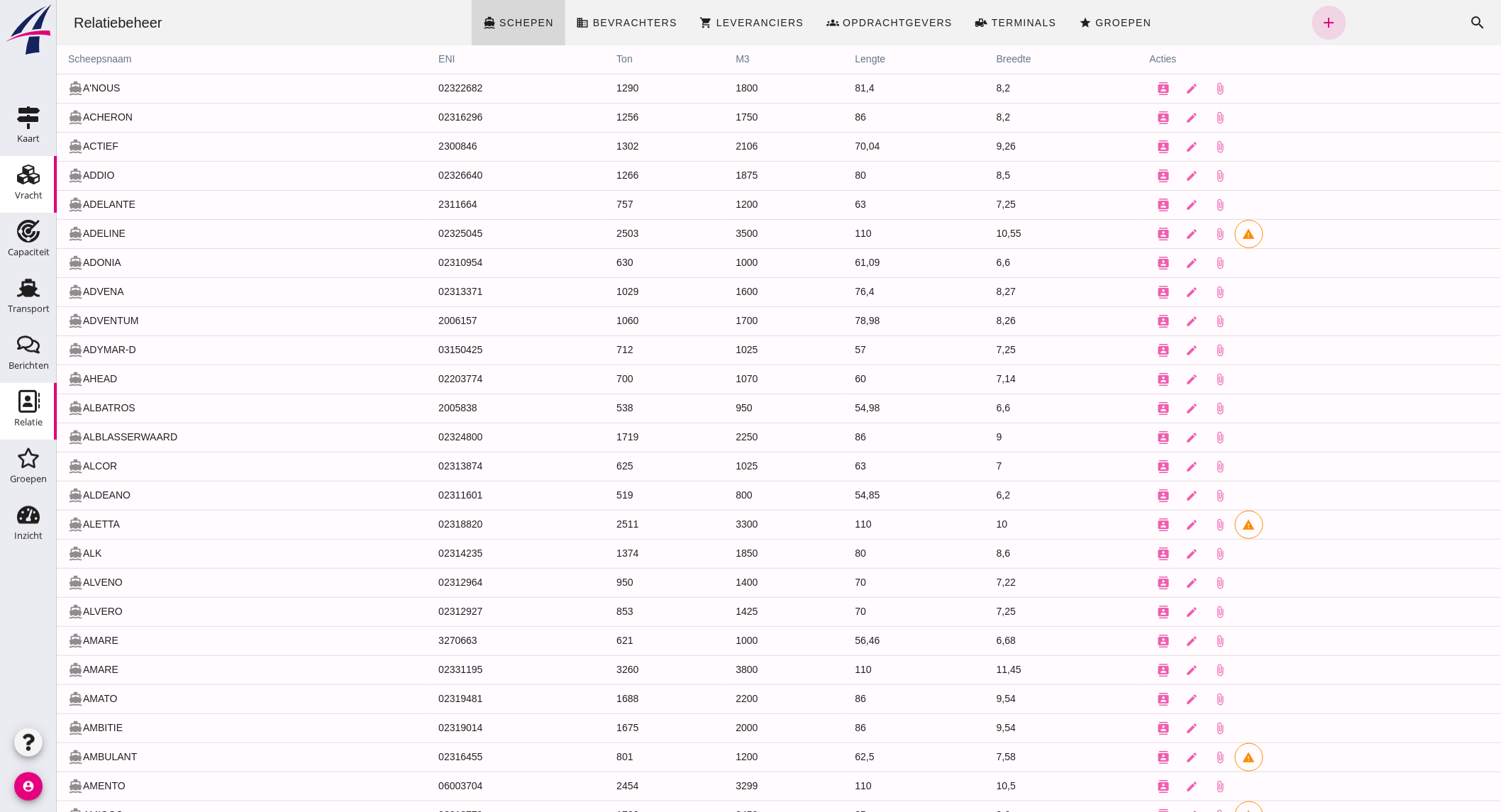
click at [21, 182] on use at bounding box center [29, 174] width 23 height 20
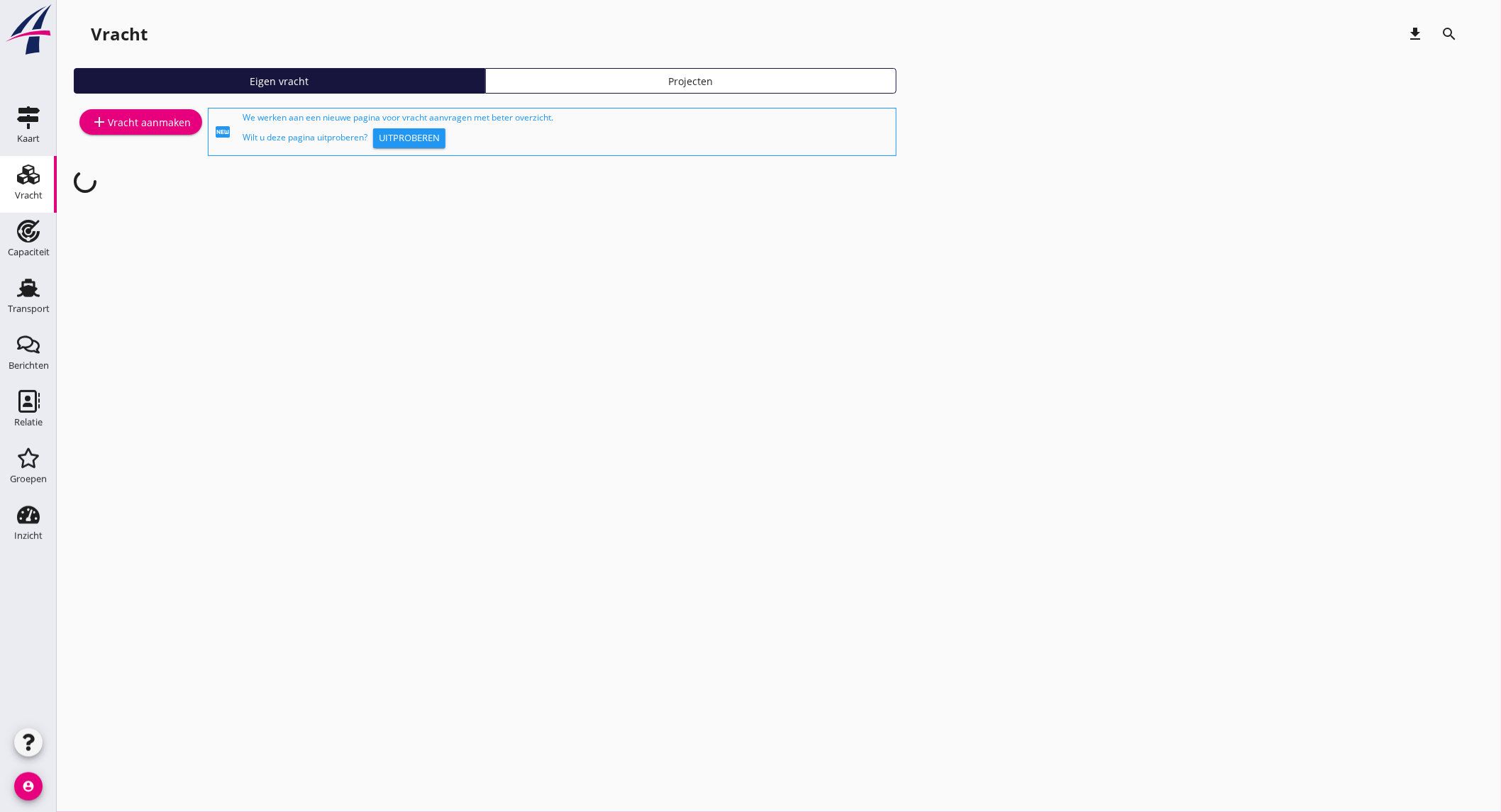
click at [175, 123] on div "add Vracht aanmaken" at bounding box center [140, 121] width 100 height 17
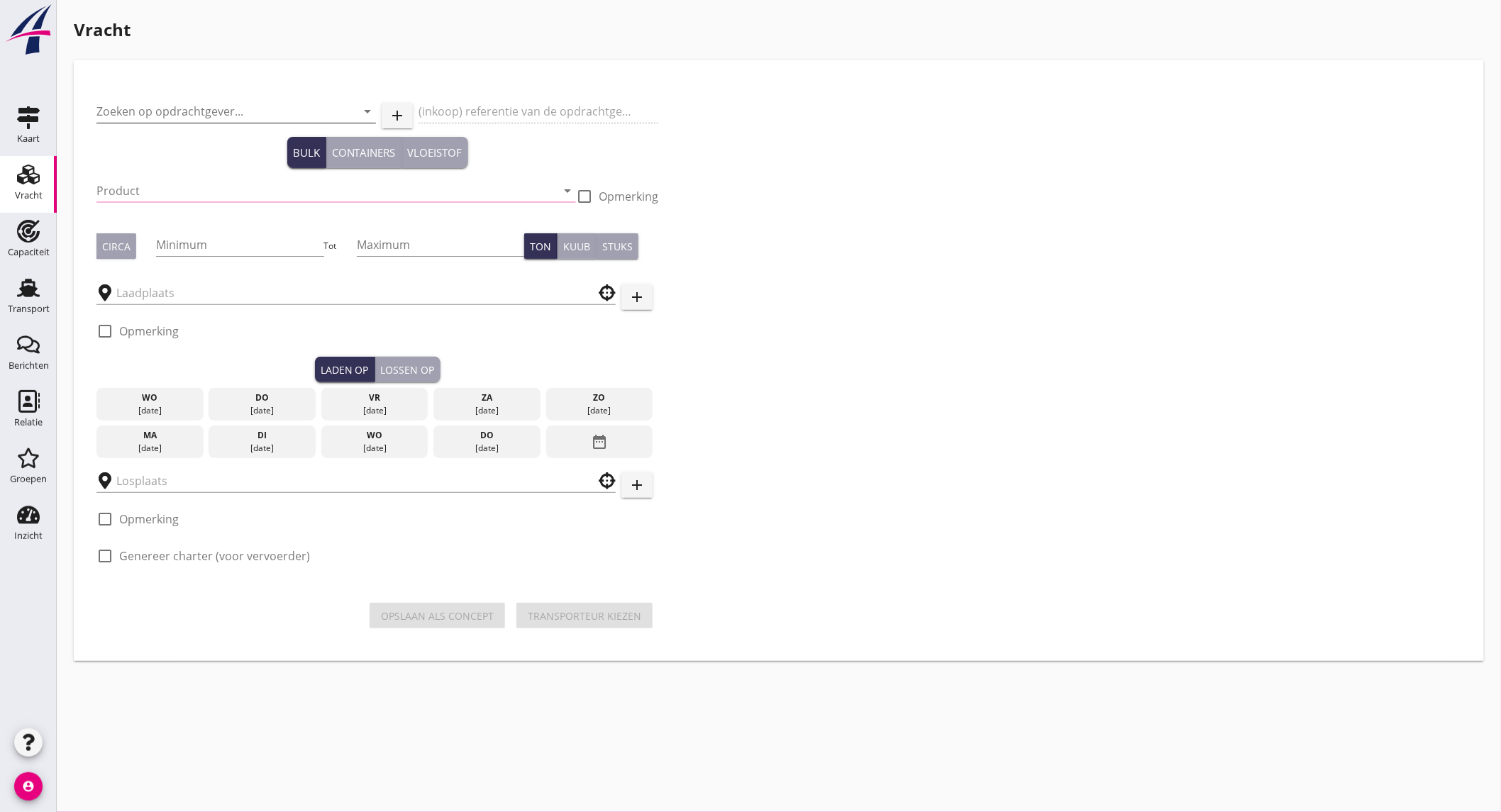
click at [192, 104] on input "Zoeken op opdrachtgever..." at bounding box center [216, 112] width 240 height 23
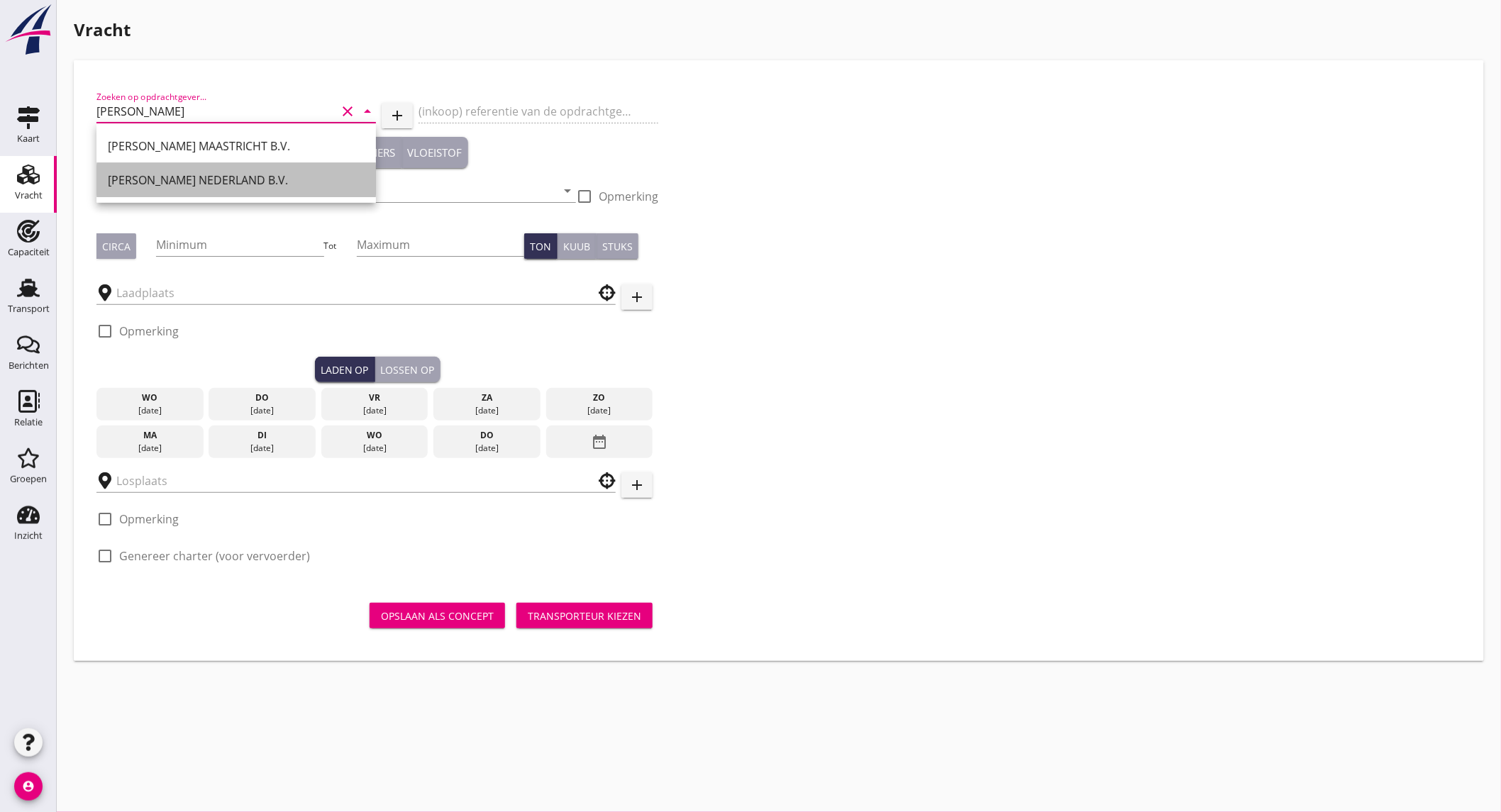
click at [210, 183] on div "[PERSON_NAME] NEDERLAND B.V." at bounding box center [236, 179] width 257 height 17
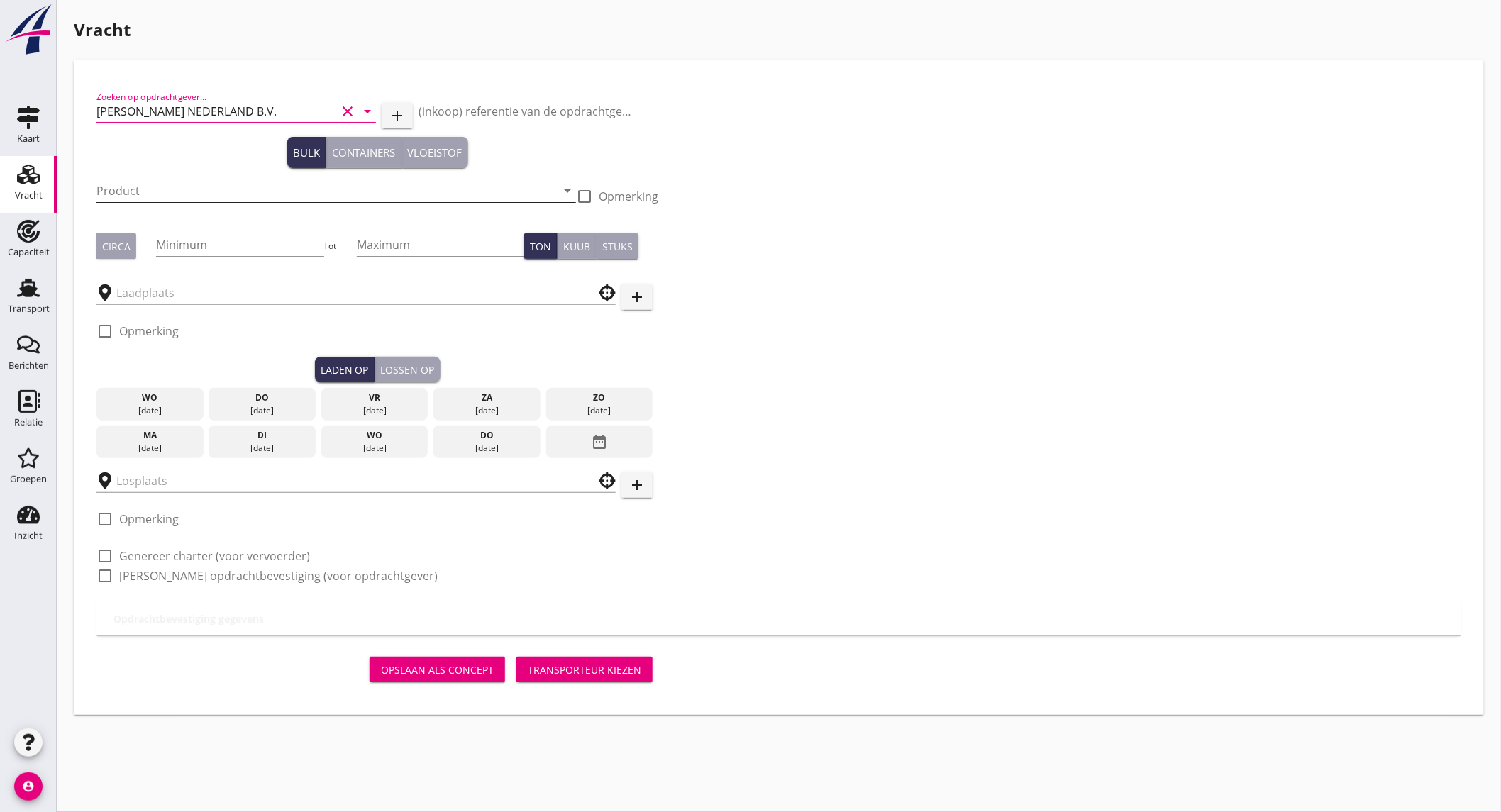
type input "[PERSON_NAME] NEDERLAND B.V."
click at [211, 184] on input "Product" at bounding box center [326, 191] width 460 height 23
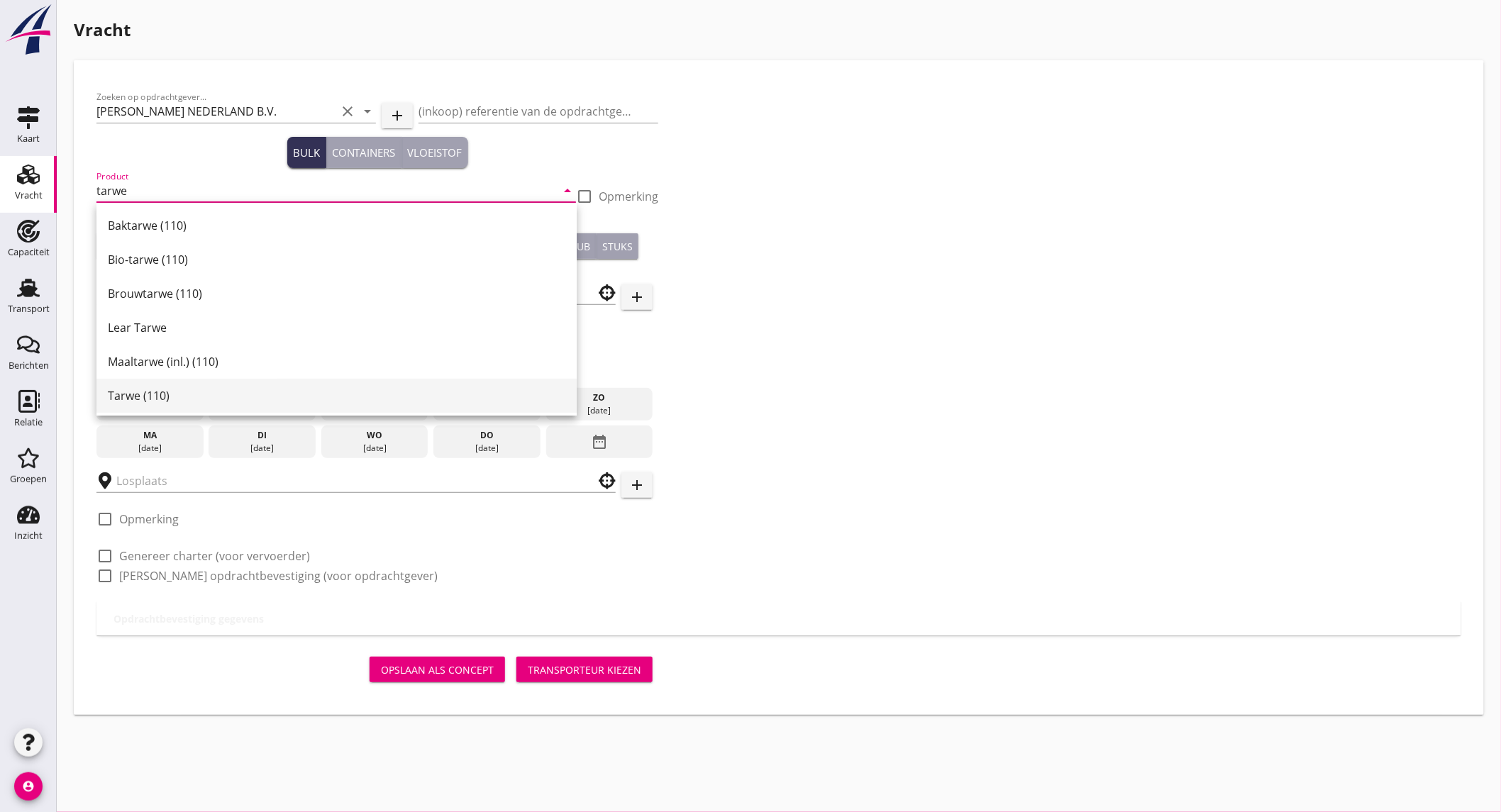
click at [188, 399] on div "Tarwe (110)" at bounding box center [336, 395] width 457 height 17
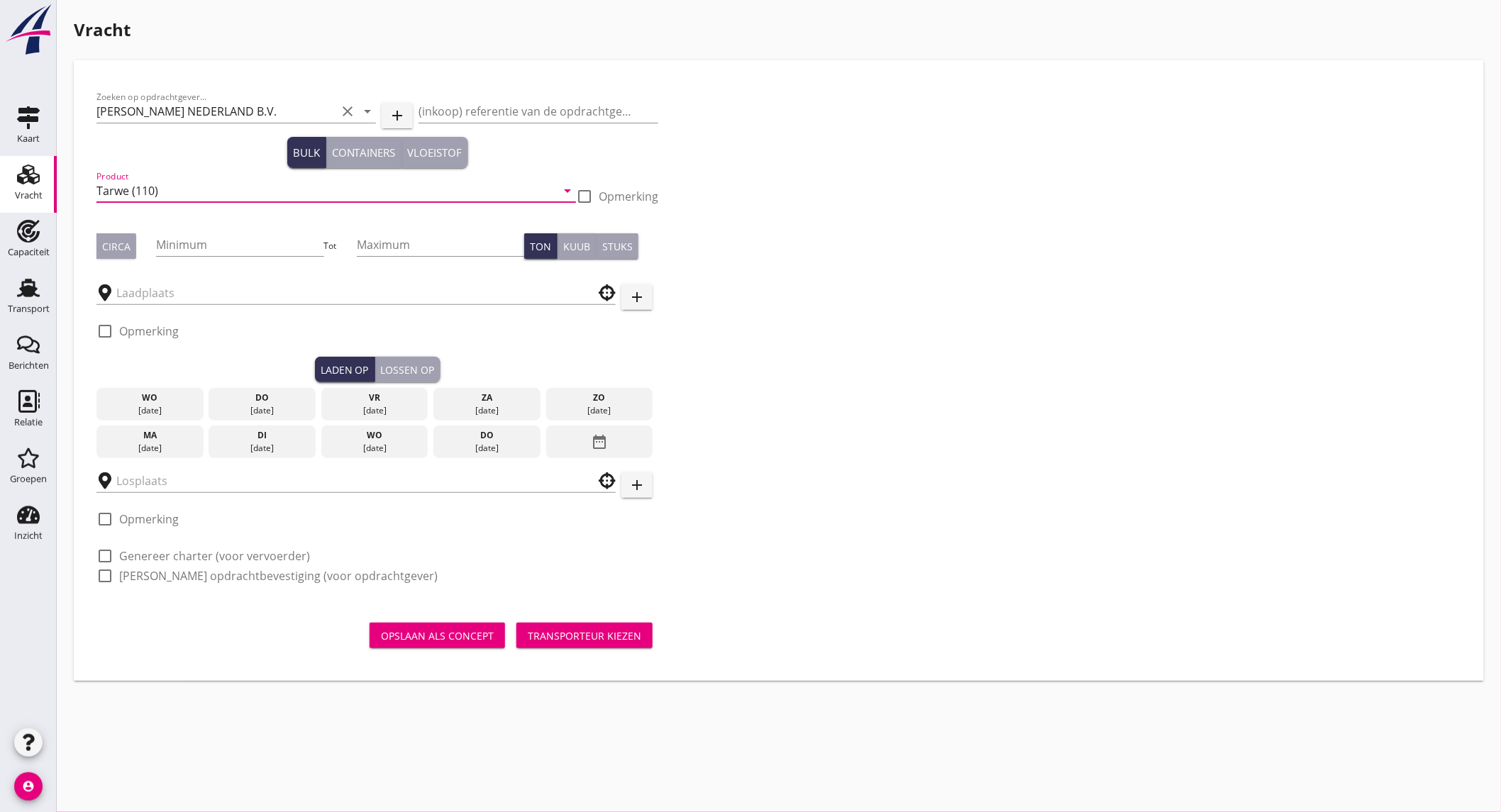
type input "Tarwe (110)"
click at [117, 257] on button "Circa" at bounding box center [116, 245] width 40 height 25
click at [210, 244] on input "Minimum" at bounding box center [239, 245] width 167 height 23
type input "1150"
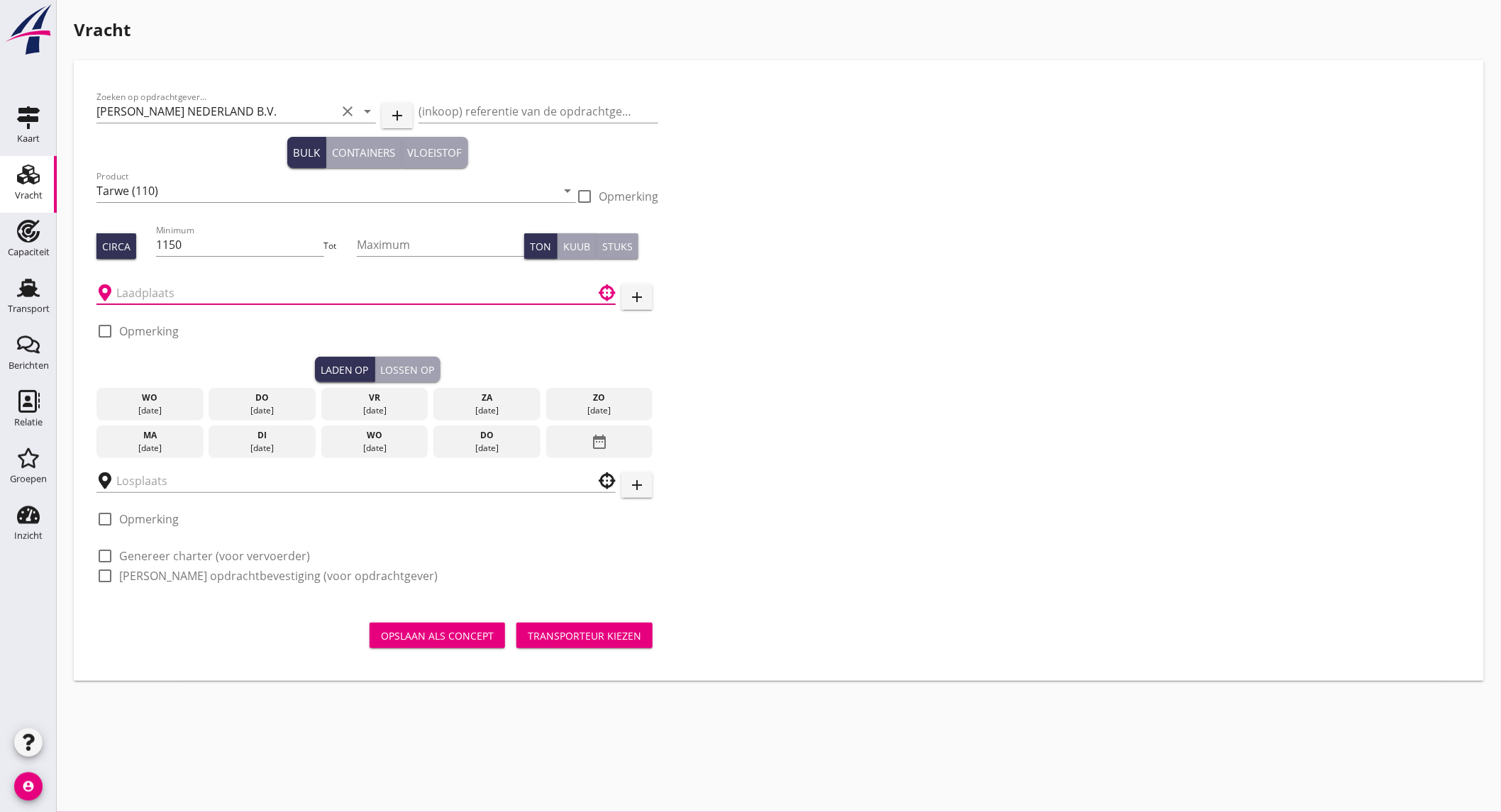
click at [187, 289] on input "text" at bounding box center [347, 293] width 460 height 23
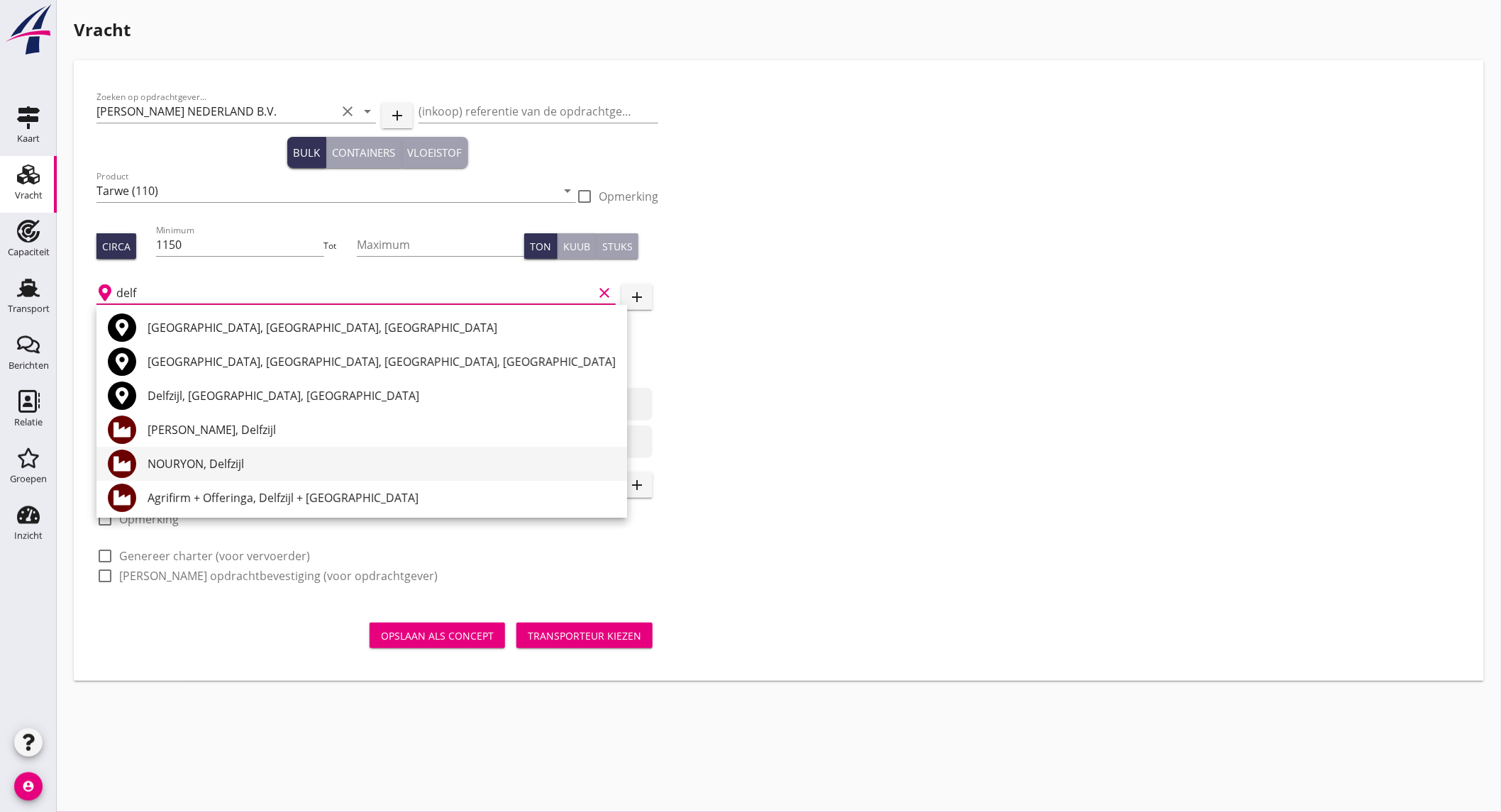
scroll to position [79, 0]
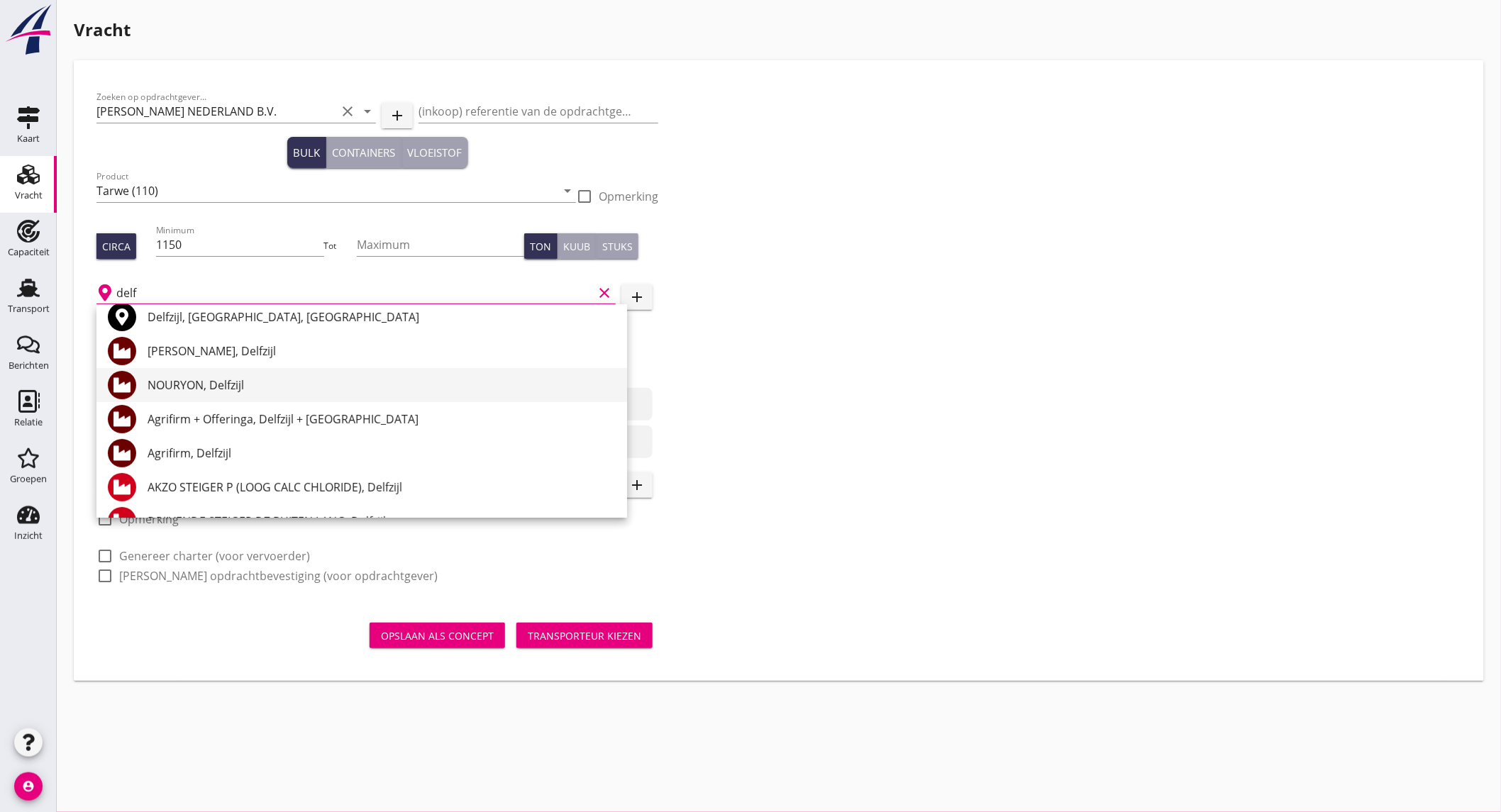
click at [272, 460] on div "Agrifirm, Delfzijl" at bounding box center [382, 452] width 468 height 17
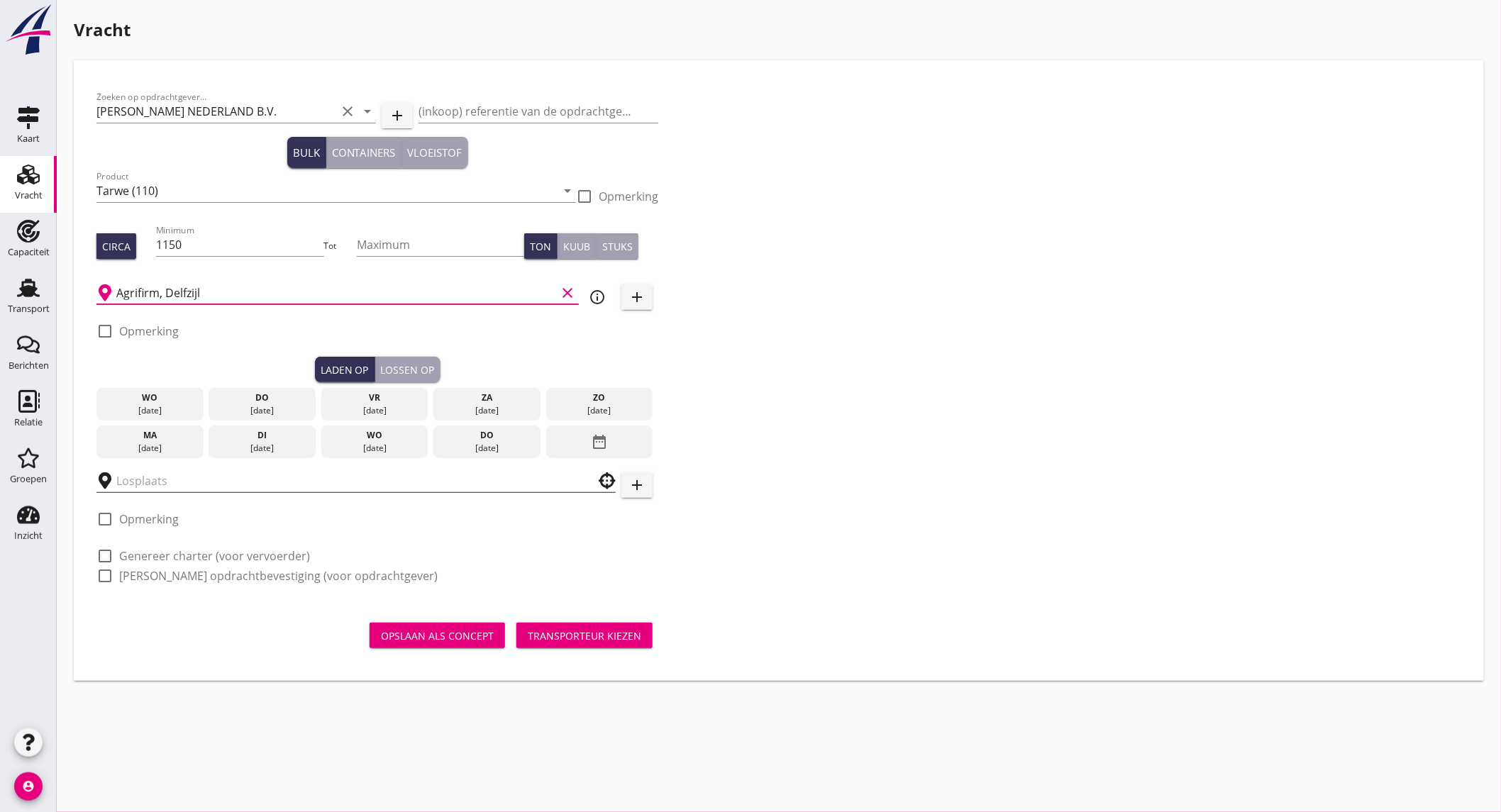
type input "Agrifirm, Delfzijl"
click at [275, 476] on input "text" at bounding box center [347, 481] width 460 height 23
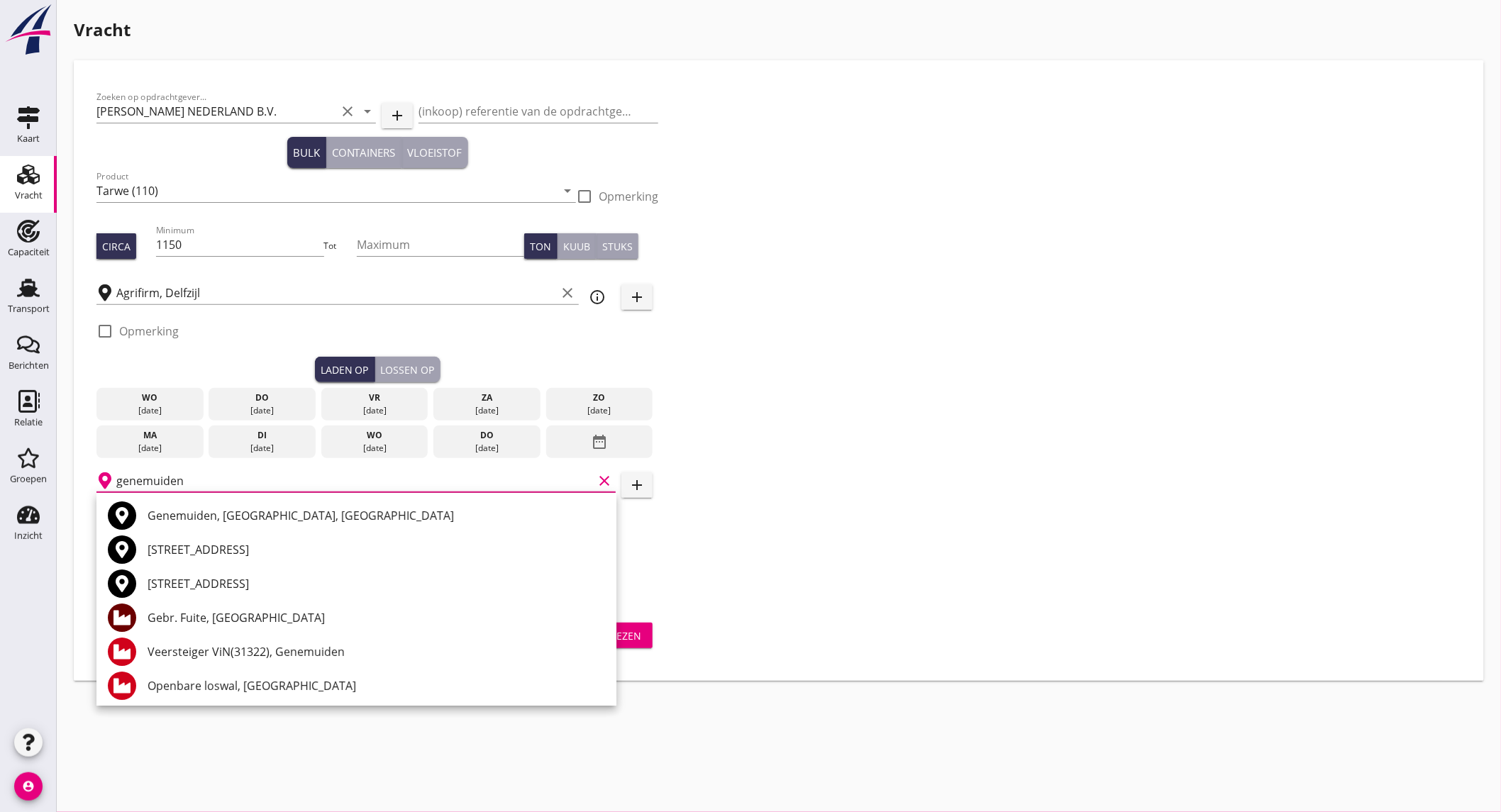
click at [272, 617] on div "Gebr. Fuite, [GEOGRAPHIC_DATA]" at bounding box center [376, 617] width 457 height 17
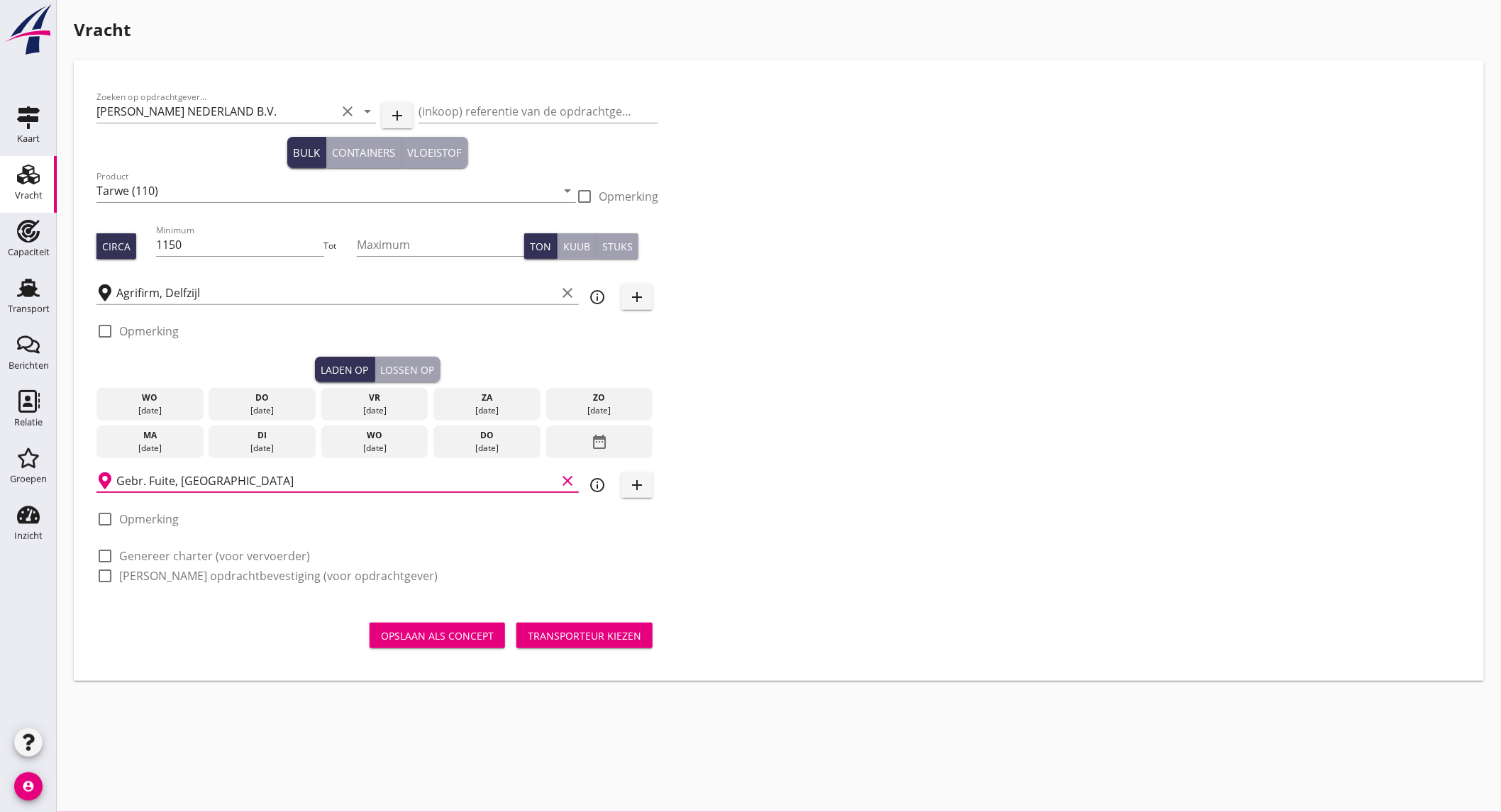
type input "Gebr. Fuite, [GEOGRAPHIC_DATA]"
click at [201, 549] on label "Genereer charter (voor vervoerder)" at bounding box center [214, 555] width 191 height 14
checkbox input "true"
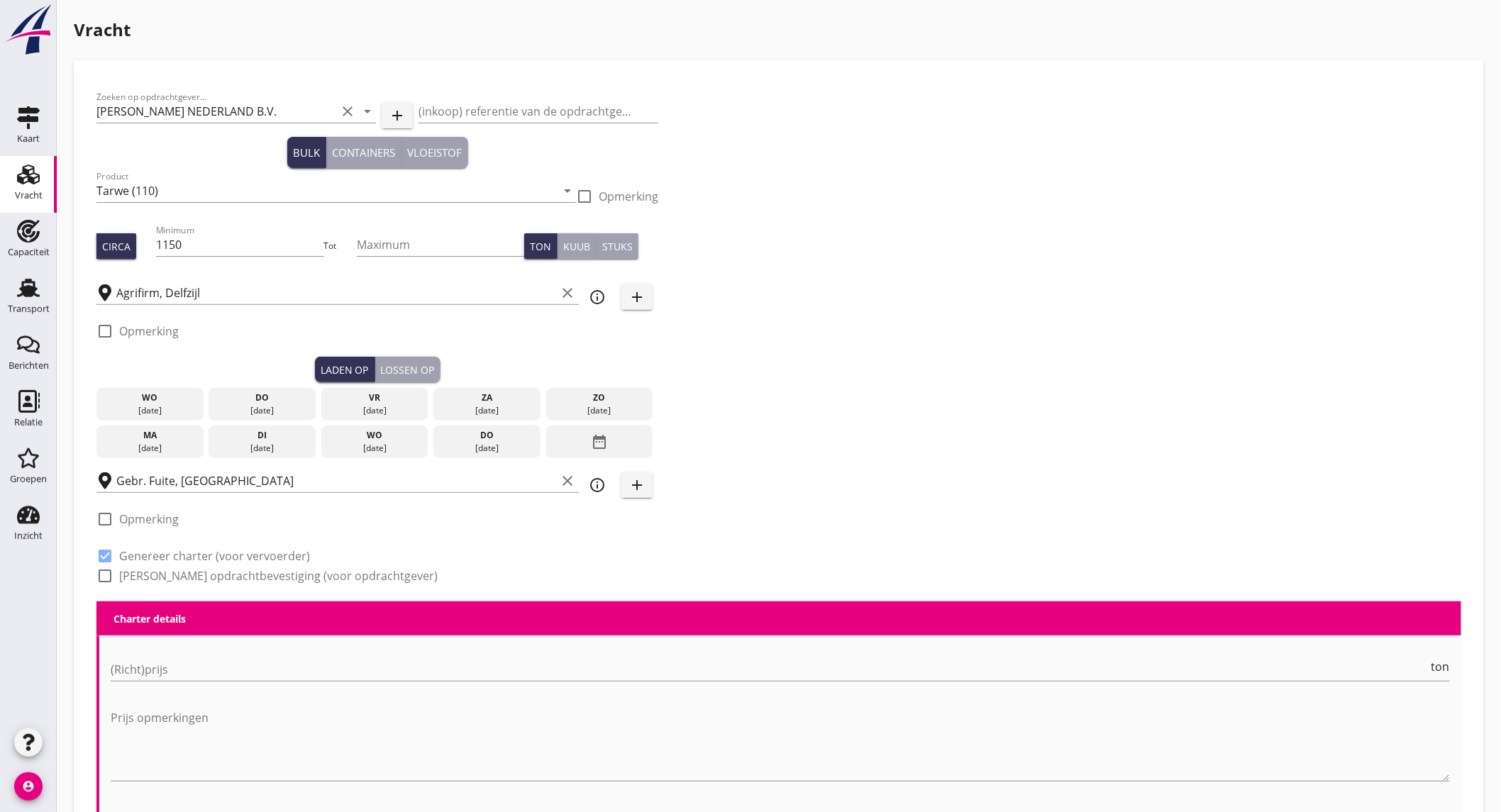
checkbox input "true"
click at [189, 572] on label "[PERSON_NAME] opdrachtbevestiging (voor opdrachtgever)" at bounding box center [278, 576] width 319 height 14
checkbox input "true"
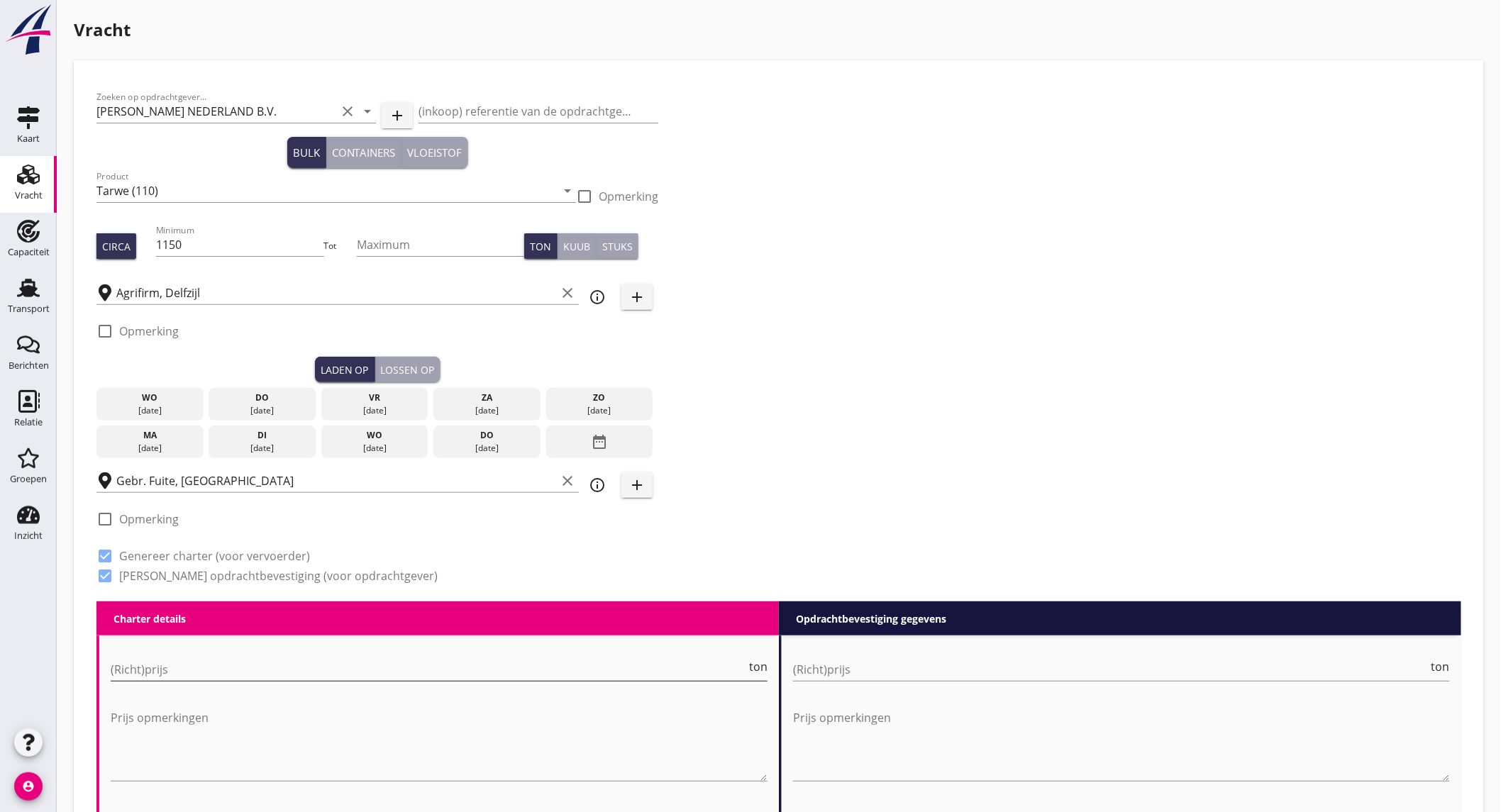
click at [236, 668] on input "(Richt)prijs" at bounding box center [428, 669] width 635 height 23
type input "8000"
click at [885, 670] on input "(Richt)prijs" at bounding box center [1110, 669] width 635 height 23
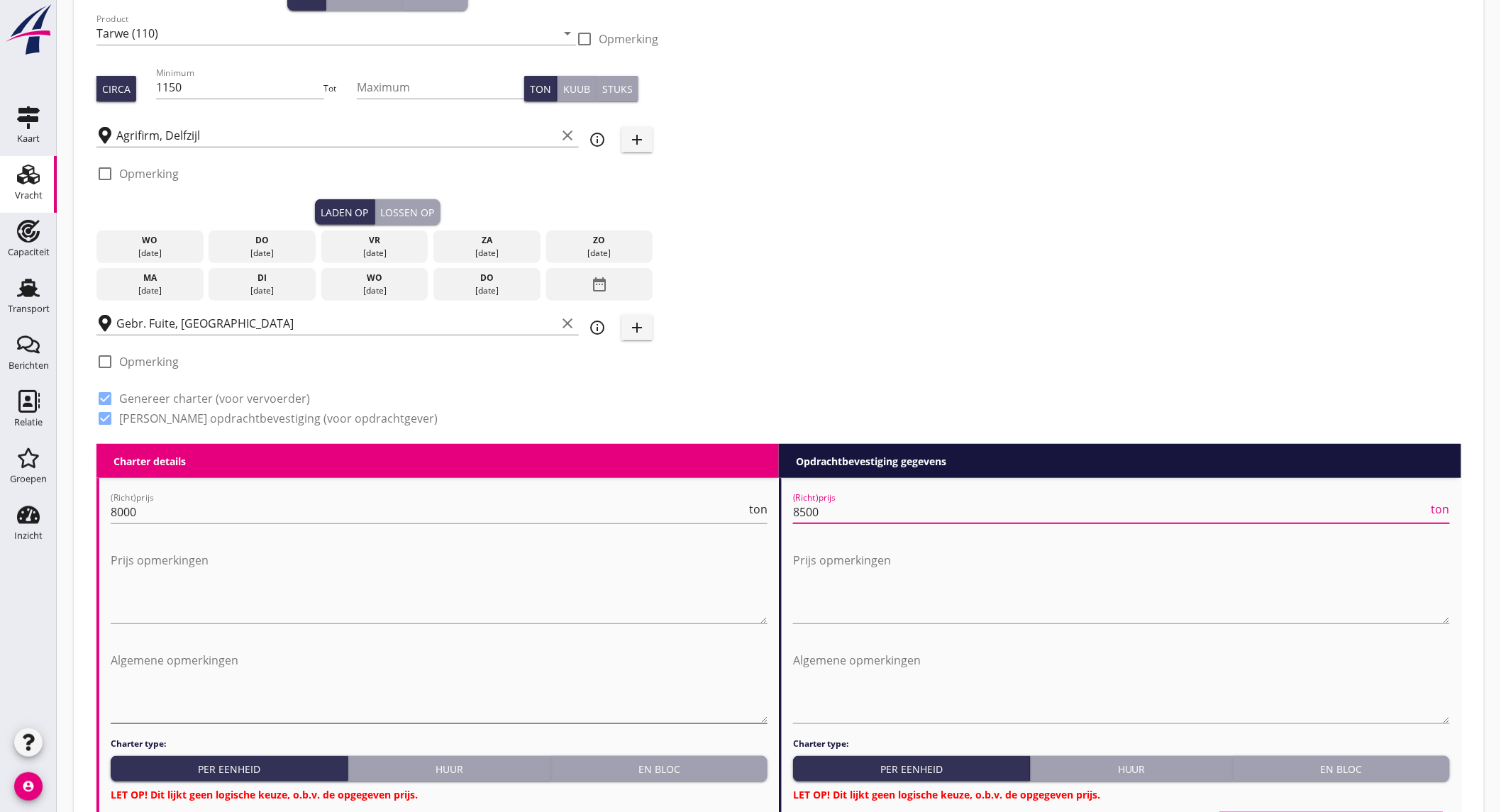
scroll to position [236, 0]
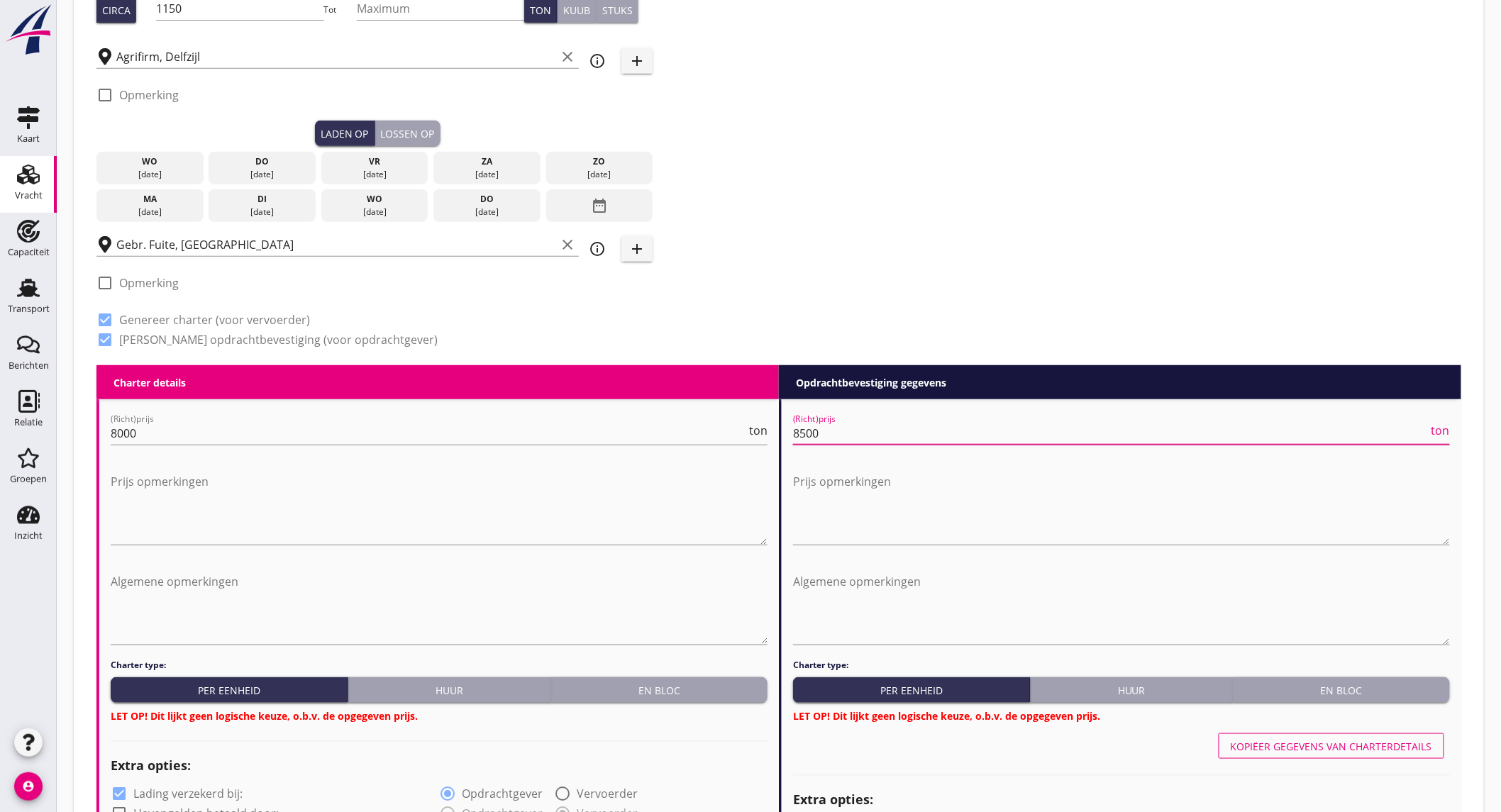
type input "8500"
click at [650, 683] on div "En bloc" at bounding box center [659, 691] width 205 height 15
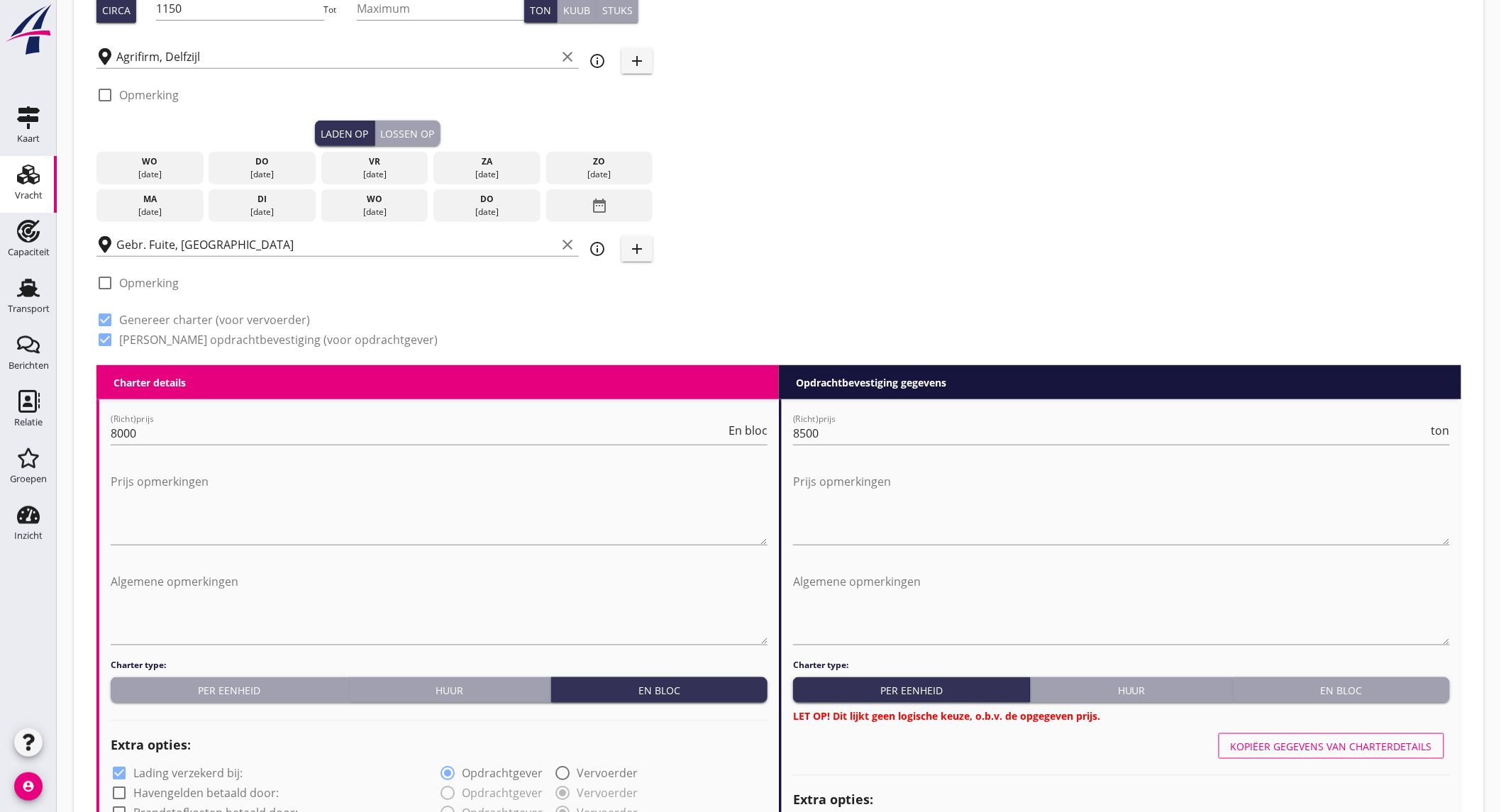
click at [1391, 679] on button "En bloc" at bounding box center [1341, 690] width 216 height 25
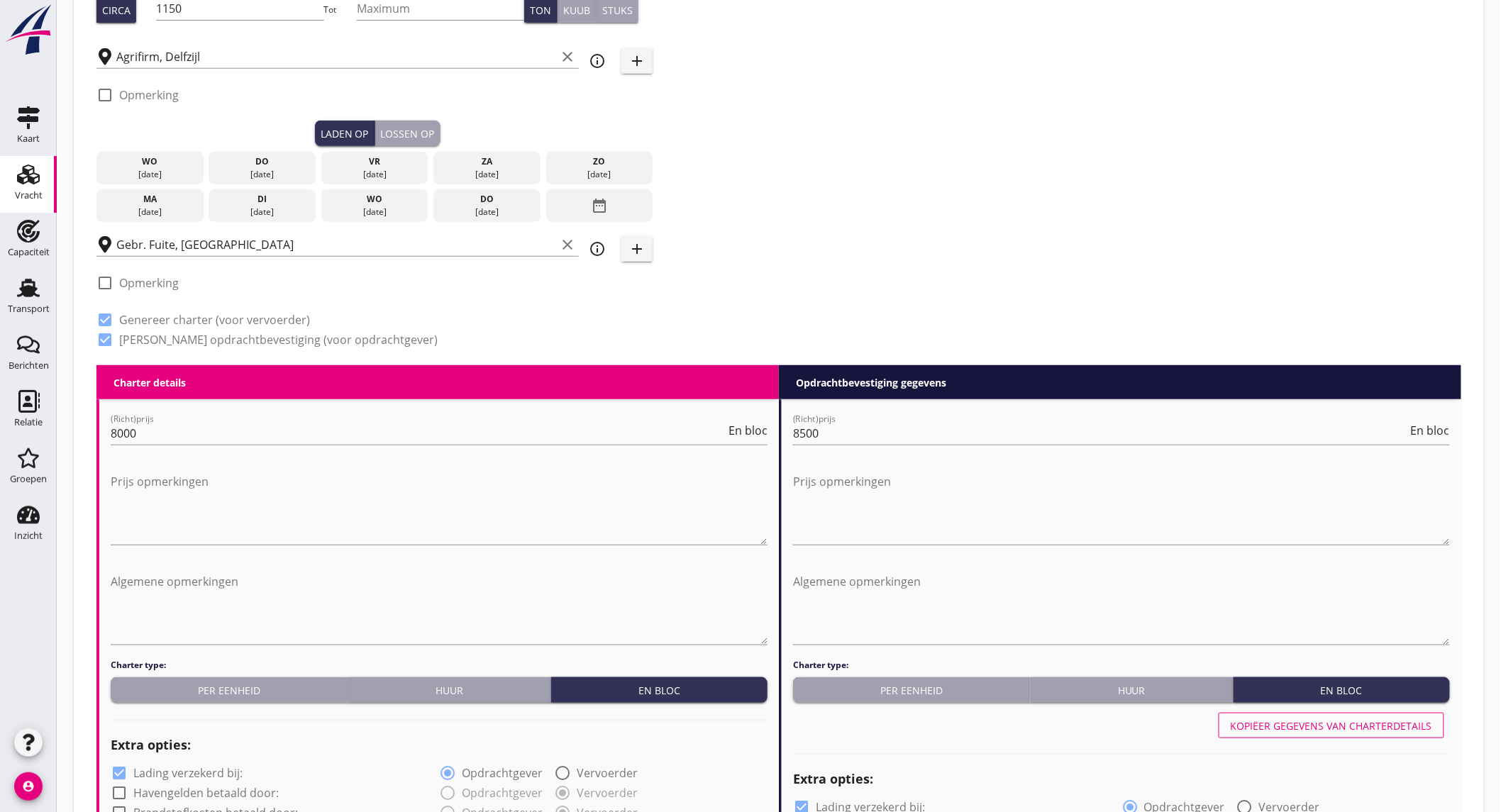
scroll to position [945, 0]
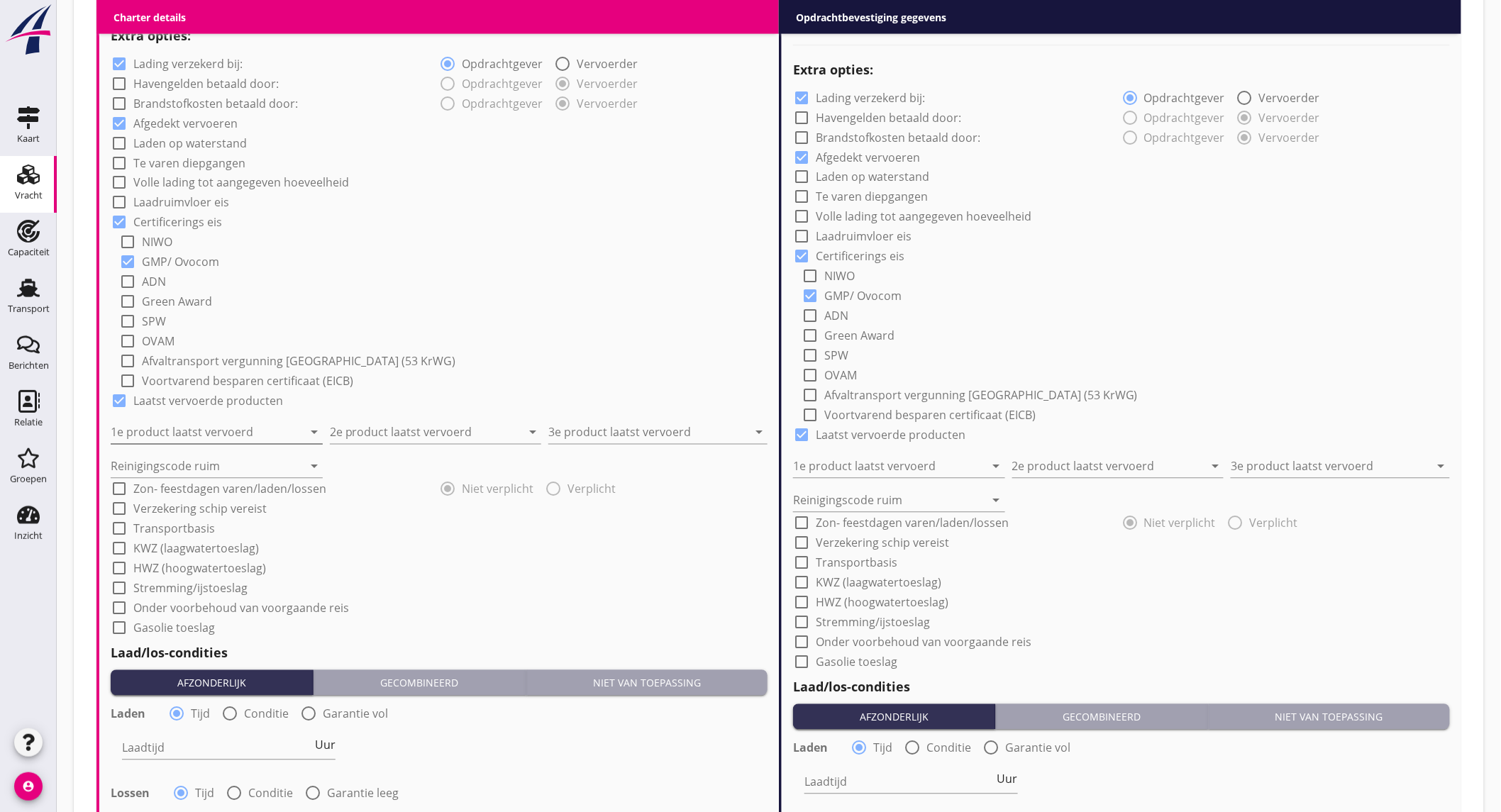
click at [223, 428] on input "1e product laatst vervoerd" at bounding box center [207, 433] width 192 height 23
click at [228, 458] on div "Raapschroot (1720)" at bounding box center [216, 466] width 189 height 17
type input "Raapschroot (1720)"
click at [405, 436] on input "2e product laatst vervoerd" at bounding box center [426, 433] width 192 height 23
click at [412, 463] on div "Raapzaad (1811)" at bounding box center [435, 466] width 189 height 17
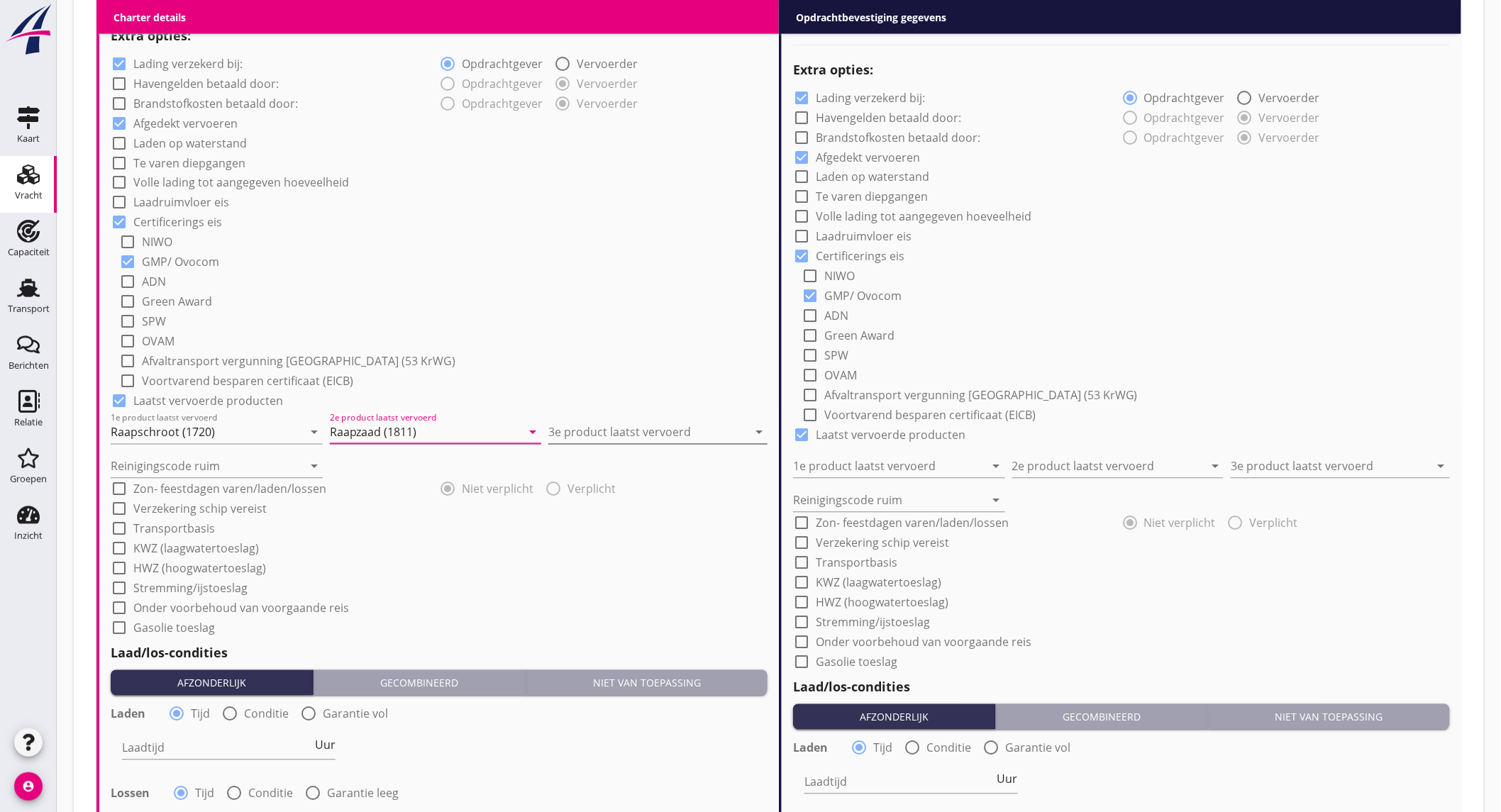
type input "Raapzaad (1811)"
click at [581, 434] on input "3e product laatst vervoerd" at bounding box center [647, 433] width 199 height 23
type input "converterkalk"
click at [215, 468] on input "Reinigingscode ruim" at bounding box center [207, 466] width 192 height 23
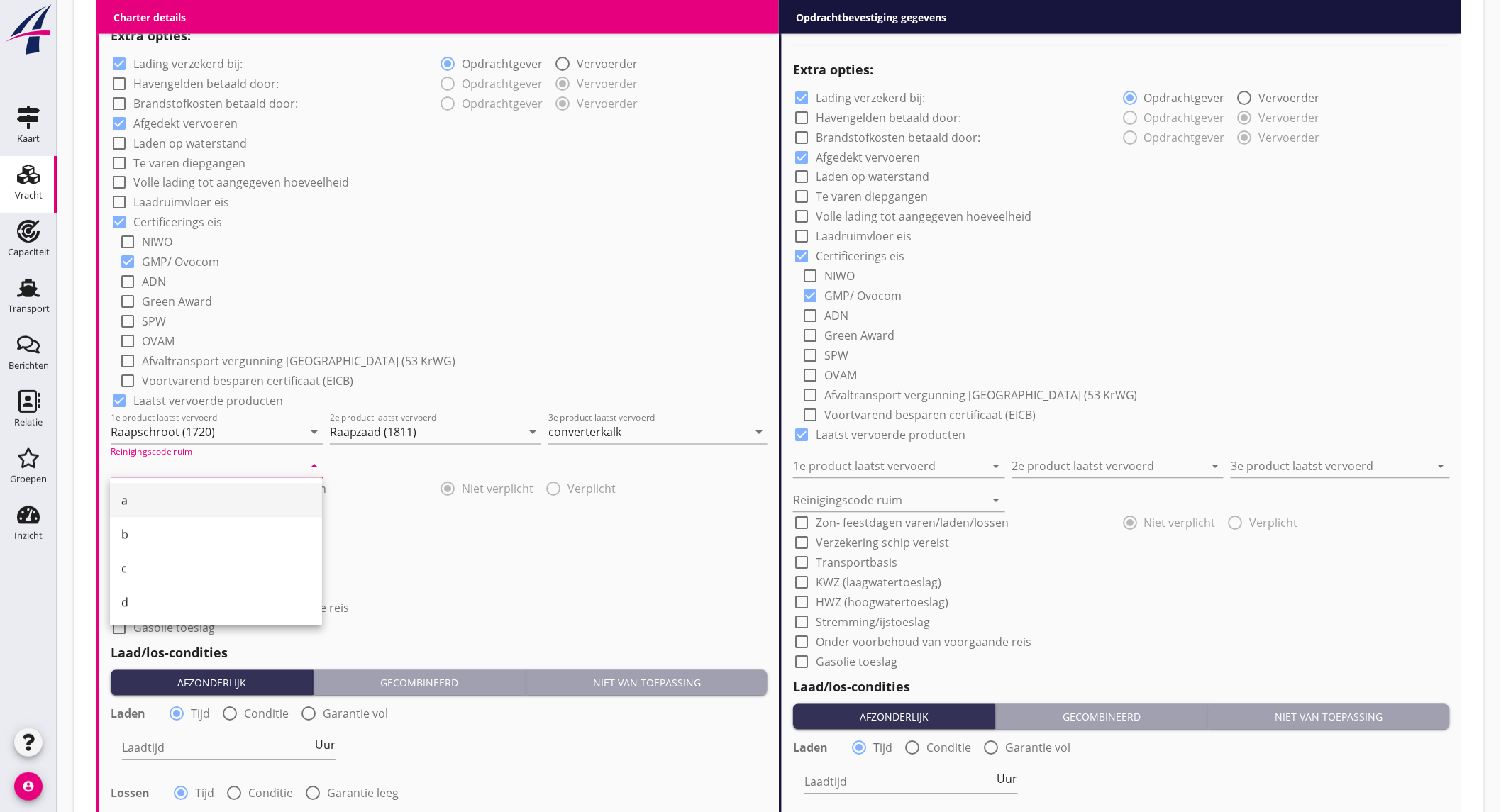
click at [215, 489] on div "a" at bounding box center [216, 501] width 189 height 34
type input "a"
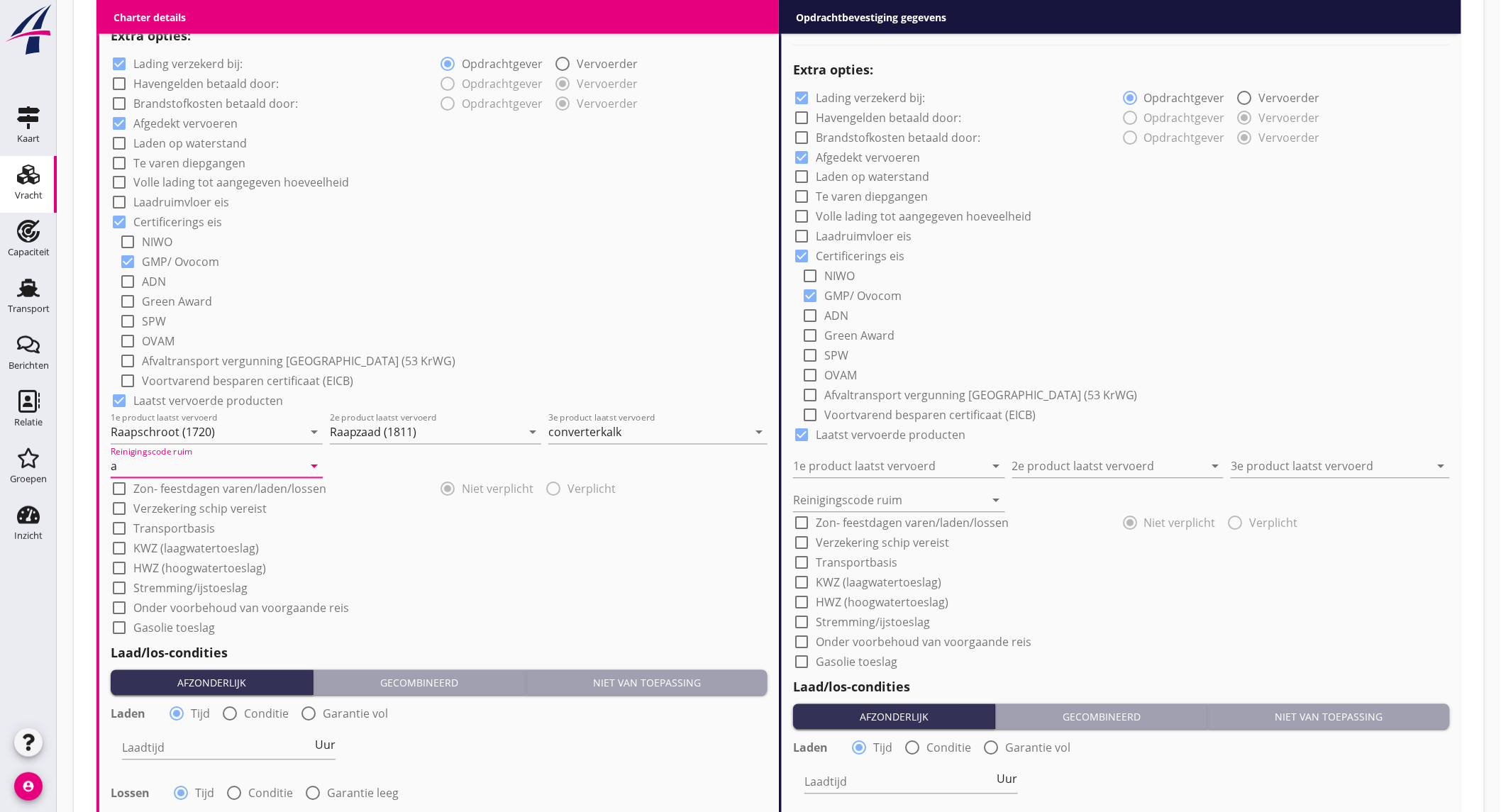
click at [232, 60] on label "Lading verzekerd bij:" at bounding box center [188, 64] width 109 height 14
checkbox input "false"
click at [210, 612] on label "Onder voorbehoud van voorgaande reis" at bounding box center [241, 608] width 215 height 14
checkbox input "true"
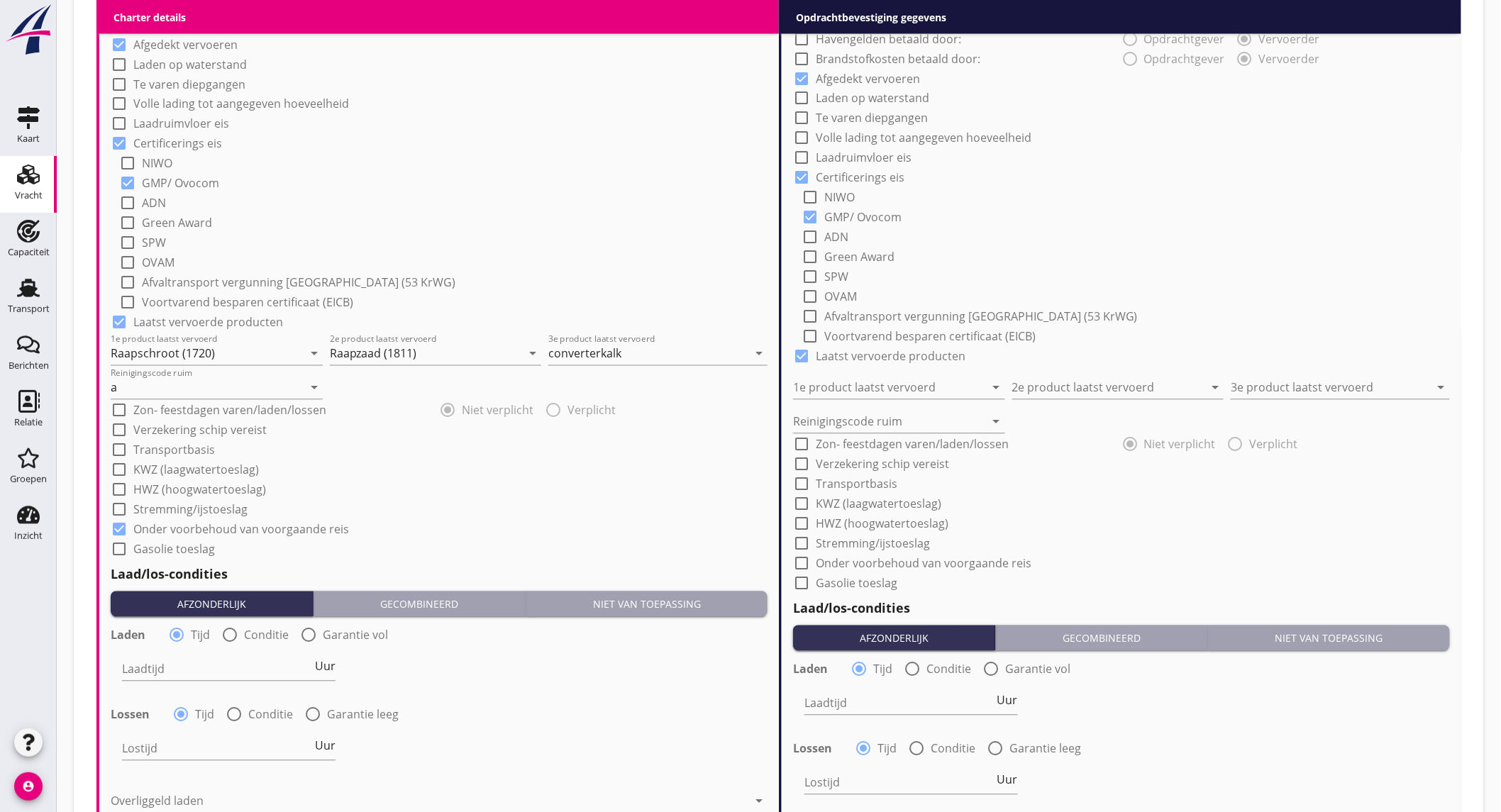
click at [228, 635] on div at bounding box center [230, 636] width 24 height 24
radio input "false"
radio input "true"
click at [227, 658] on div at bounding box center [273, 669] width 302 height 23
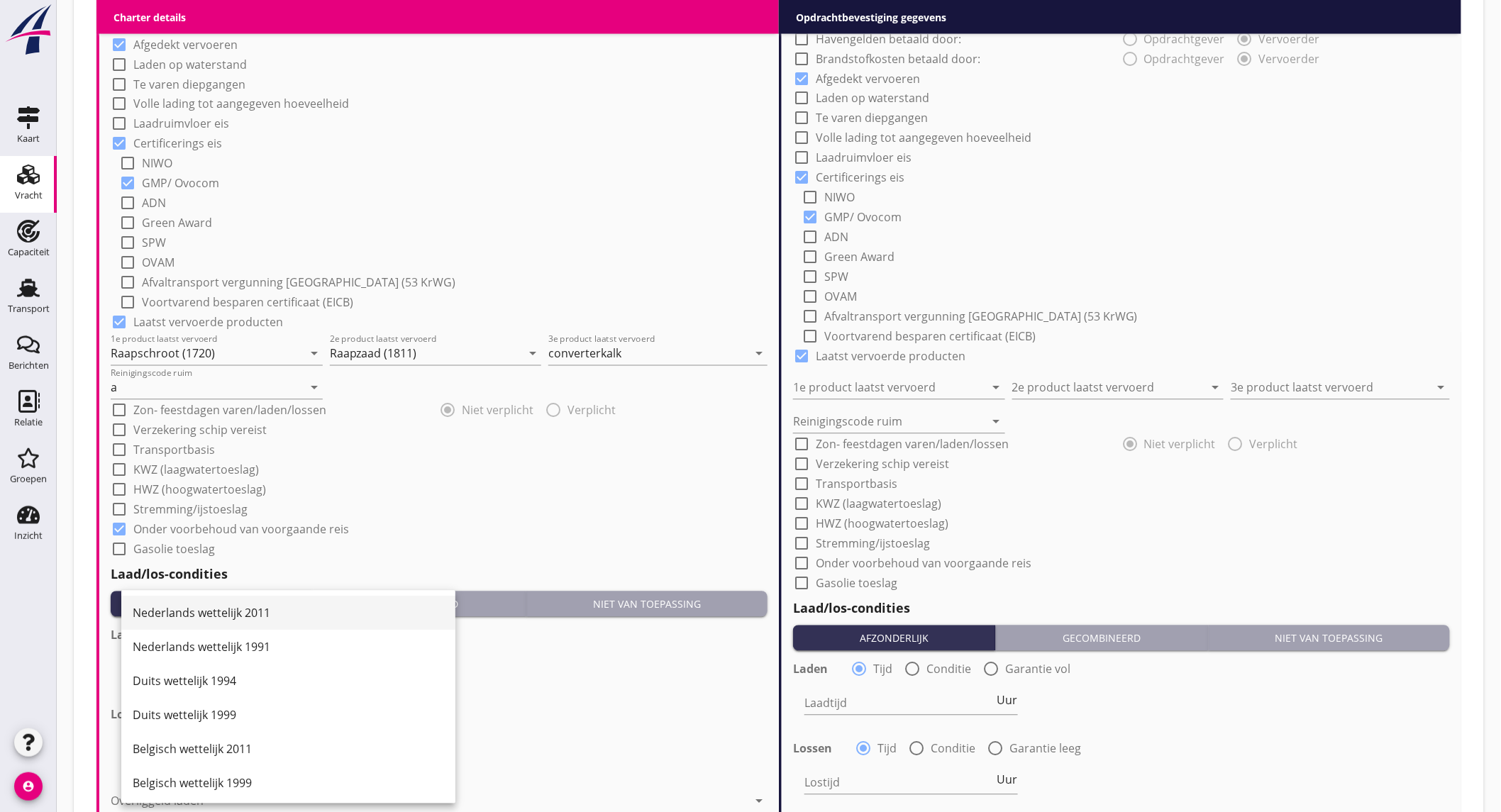
click at [265, 610] on div "Nederlands wettelijk 2011" at bounding box center [289, 613] width 311 height 17
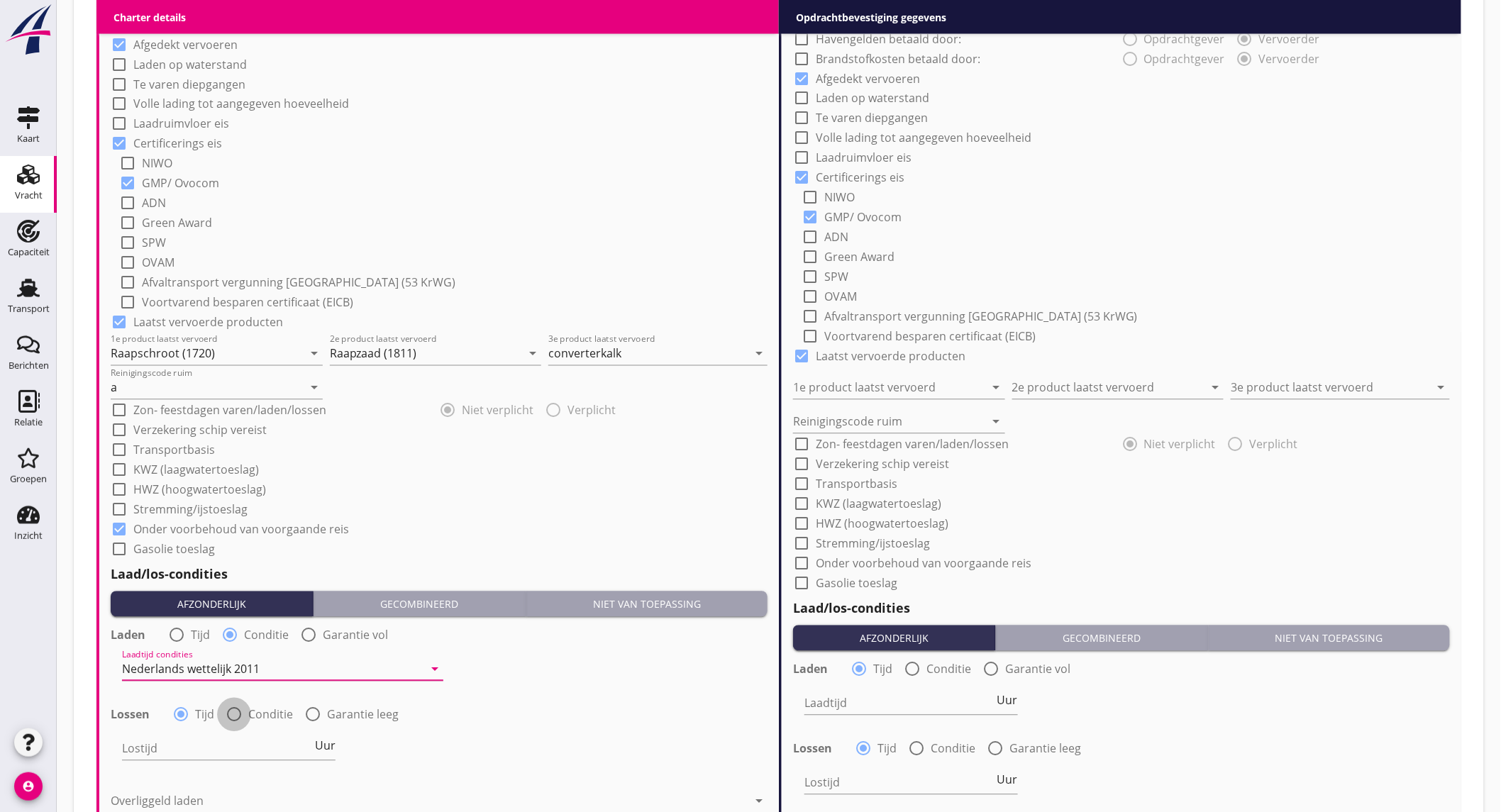
click at [240, 710] on div at bounding box center [234, 715] width 24 height 24
radio input "false"
radio input "true"
click at [230, 760] on div "Lostijd condities arrow_drop_down" at bounding box center [283, 749] width 321 height 23
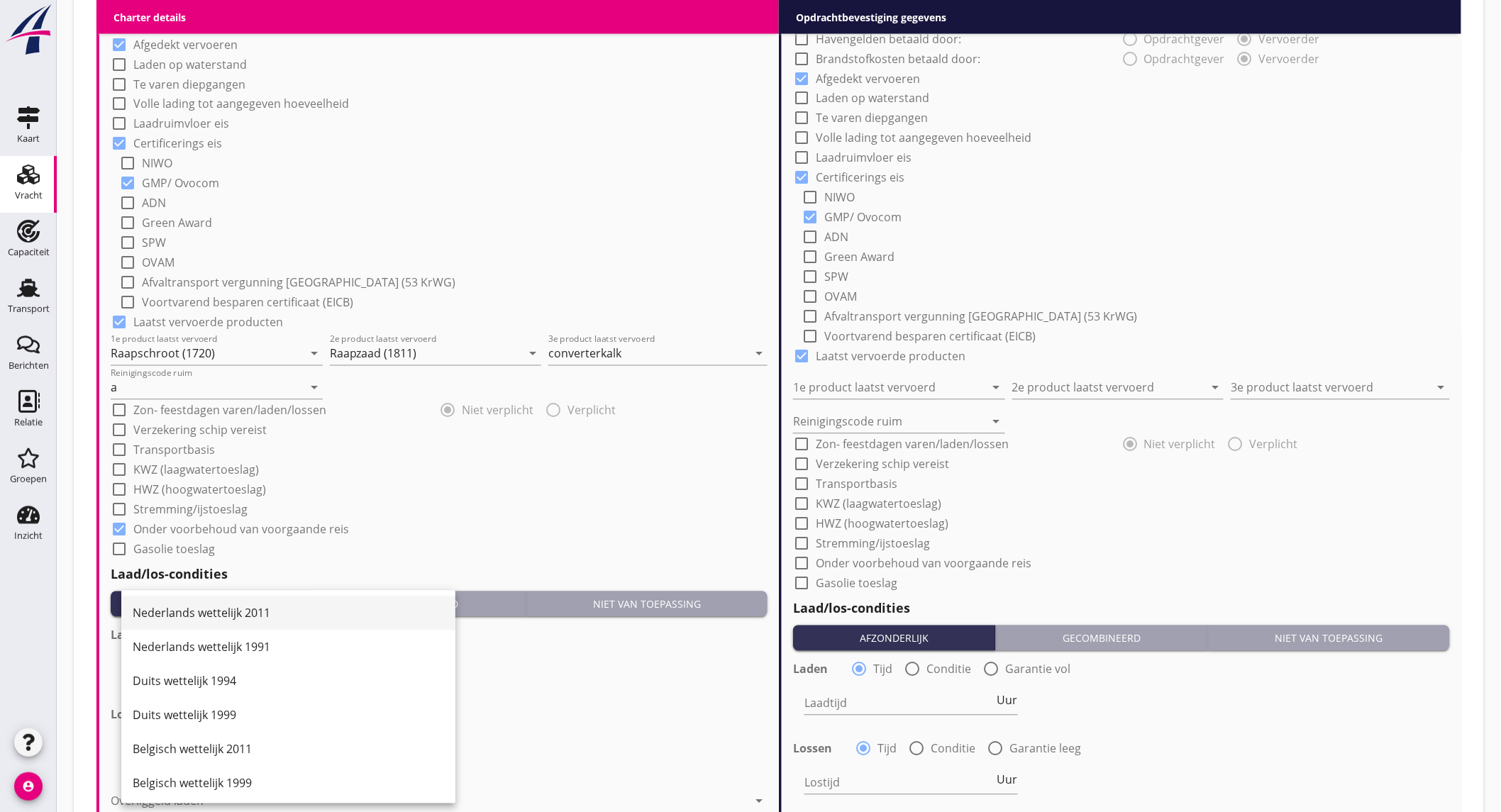
click at [237, 602] on div "Nederlands wettelijk 2011" at bounding box center [289, 614] width 311 height 34
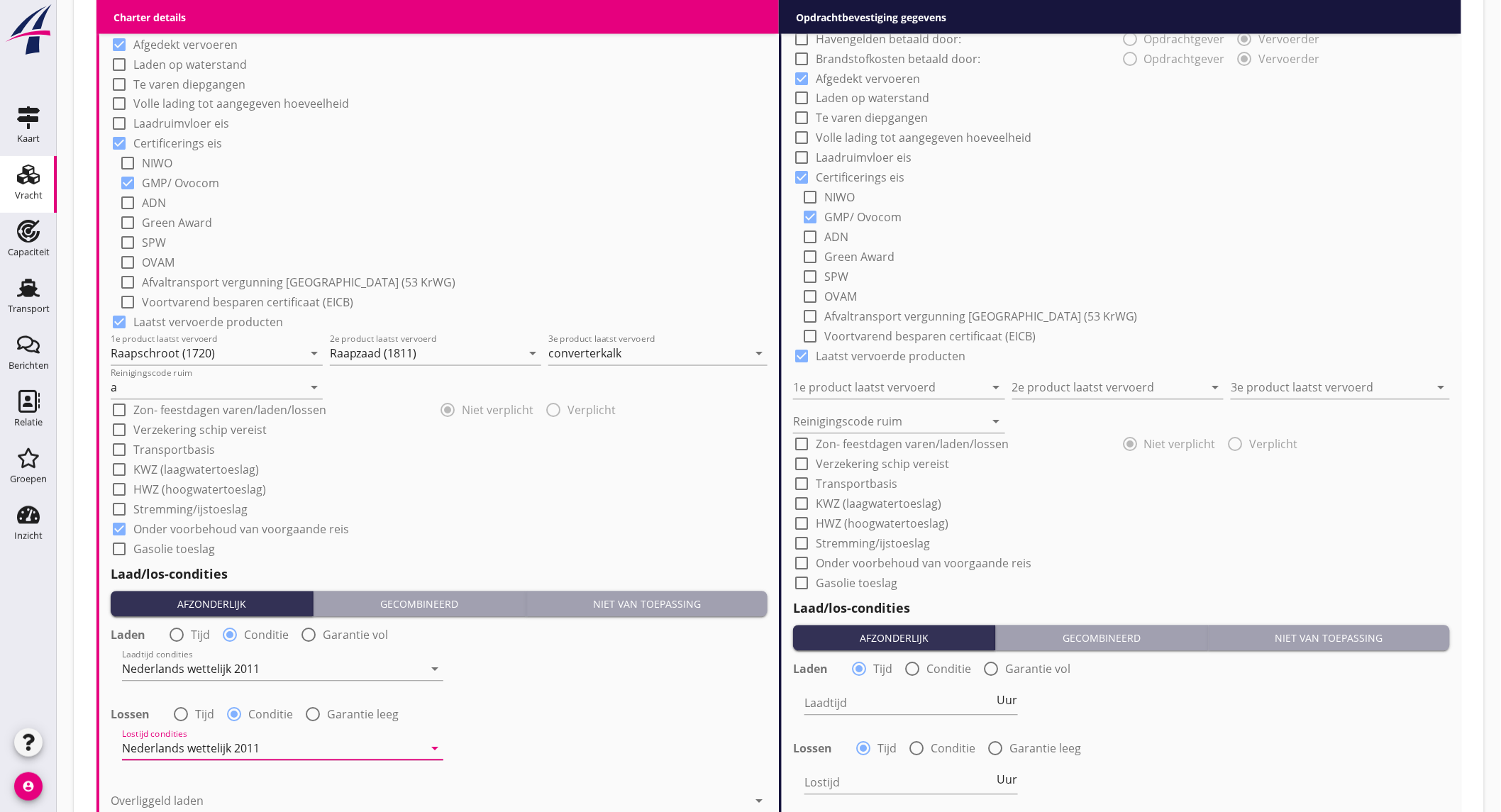
scroll to position [1181, 0]
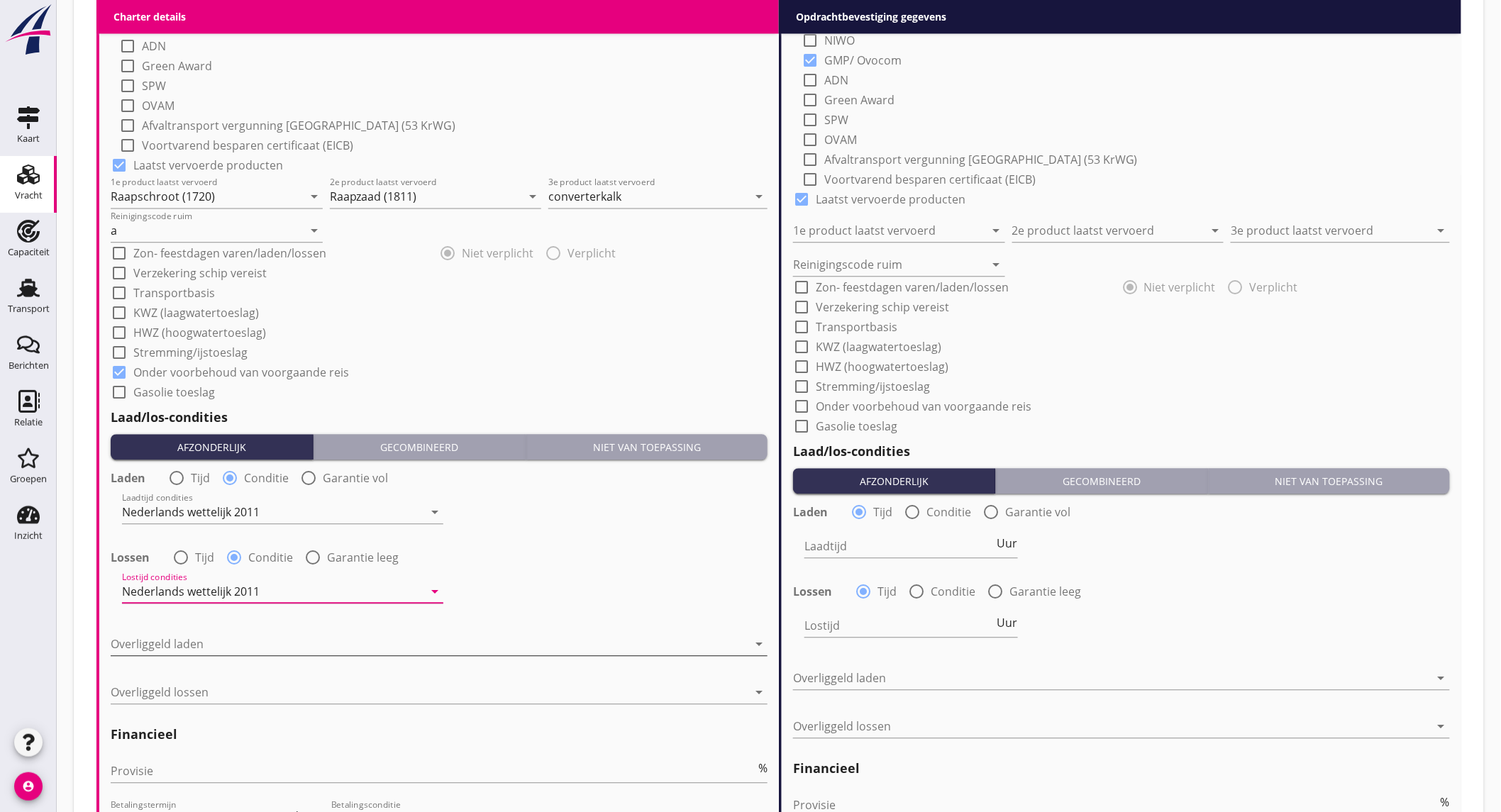
click at [272, 642] on div at bounding box center [429, 644] width 637 height 23
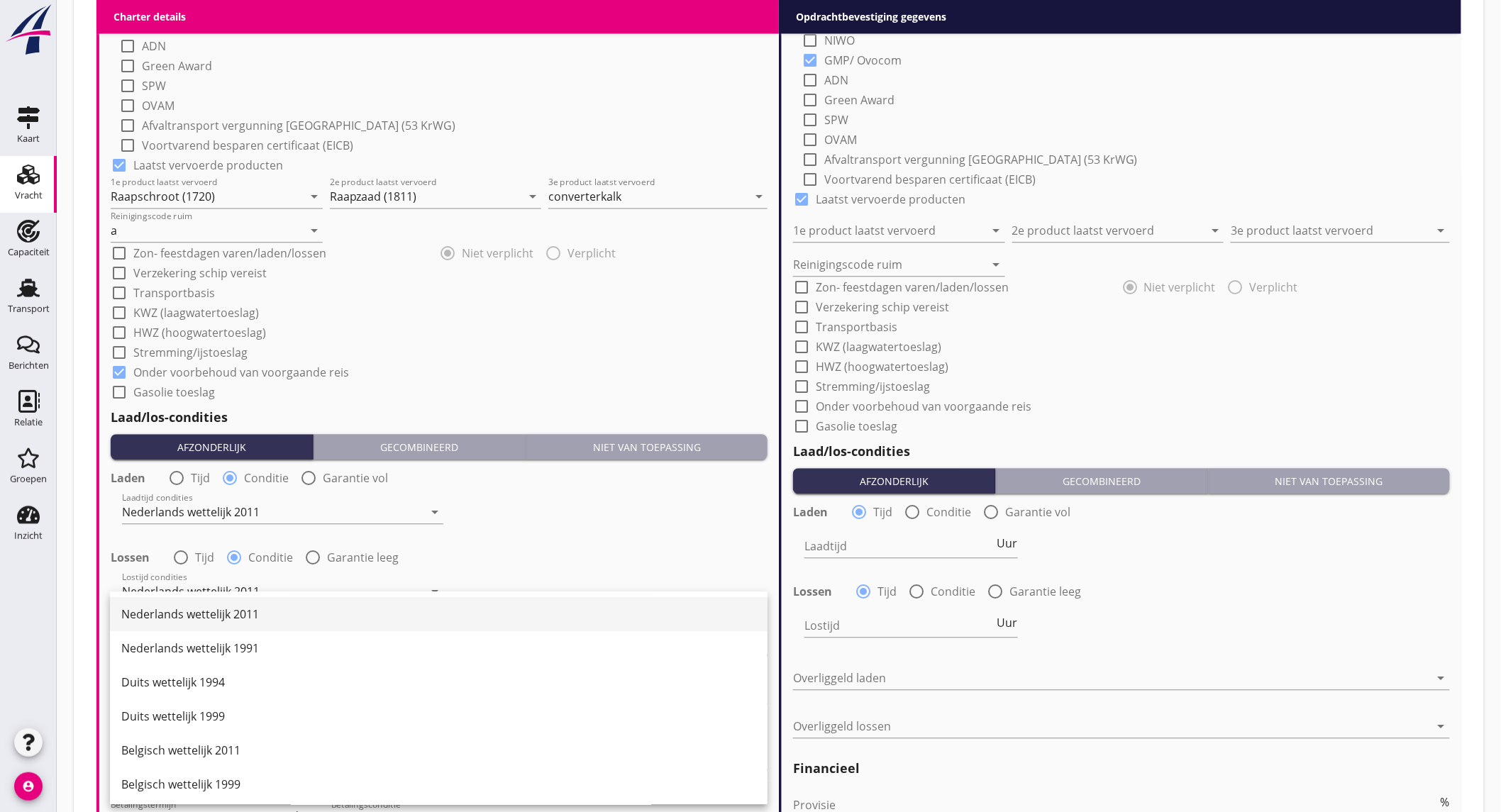
click at [281, 606] on div "Nederlands wettelijk 2011" at bounding box center [439, 614] width 634 height 17
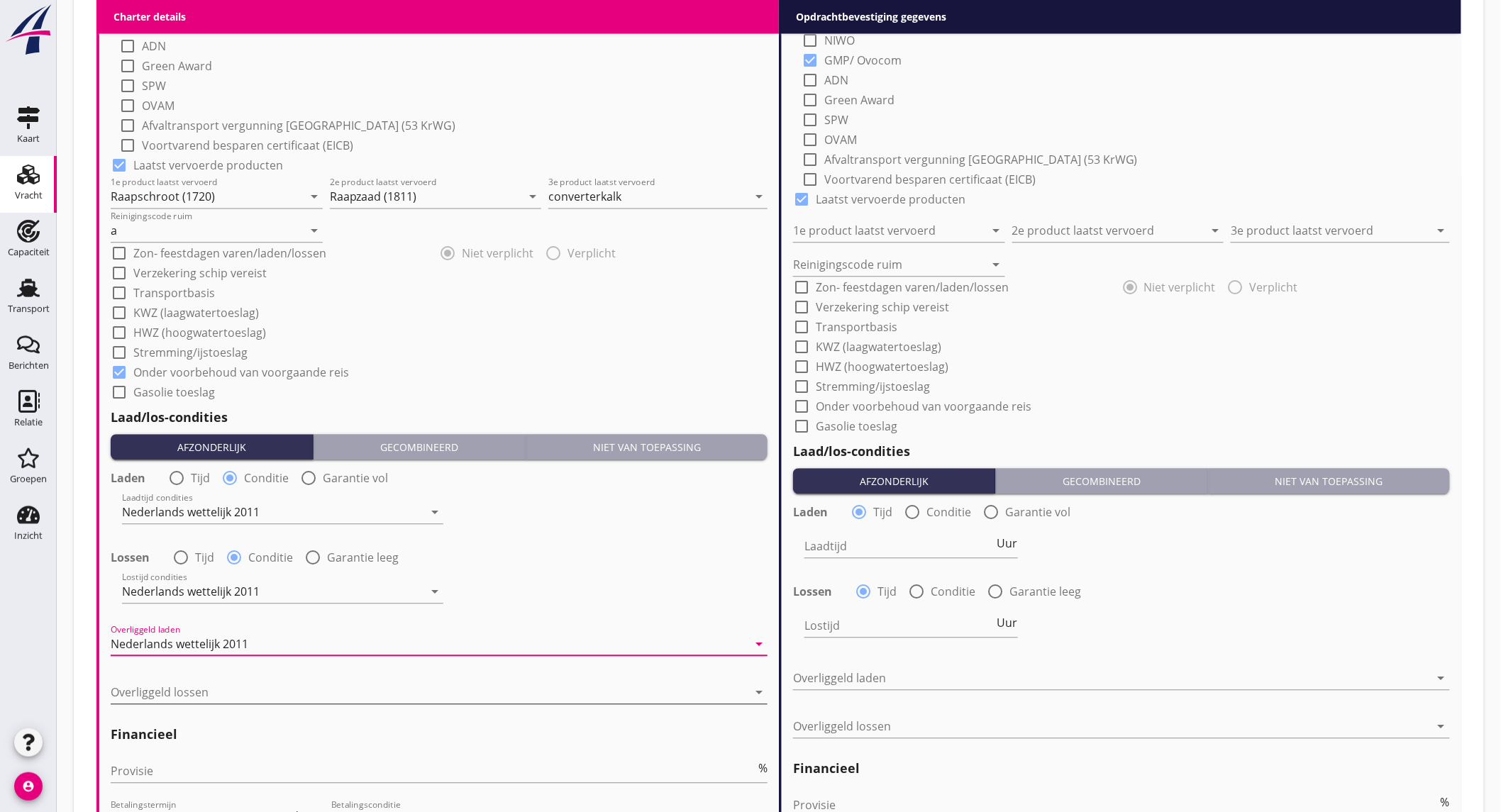
click at [286, 683] on div at bounding box center [429, 692] width 637 height 23
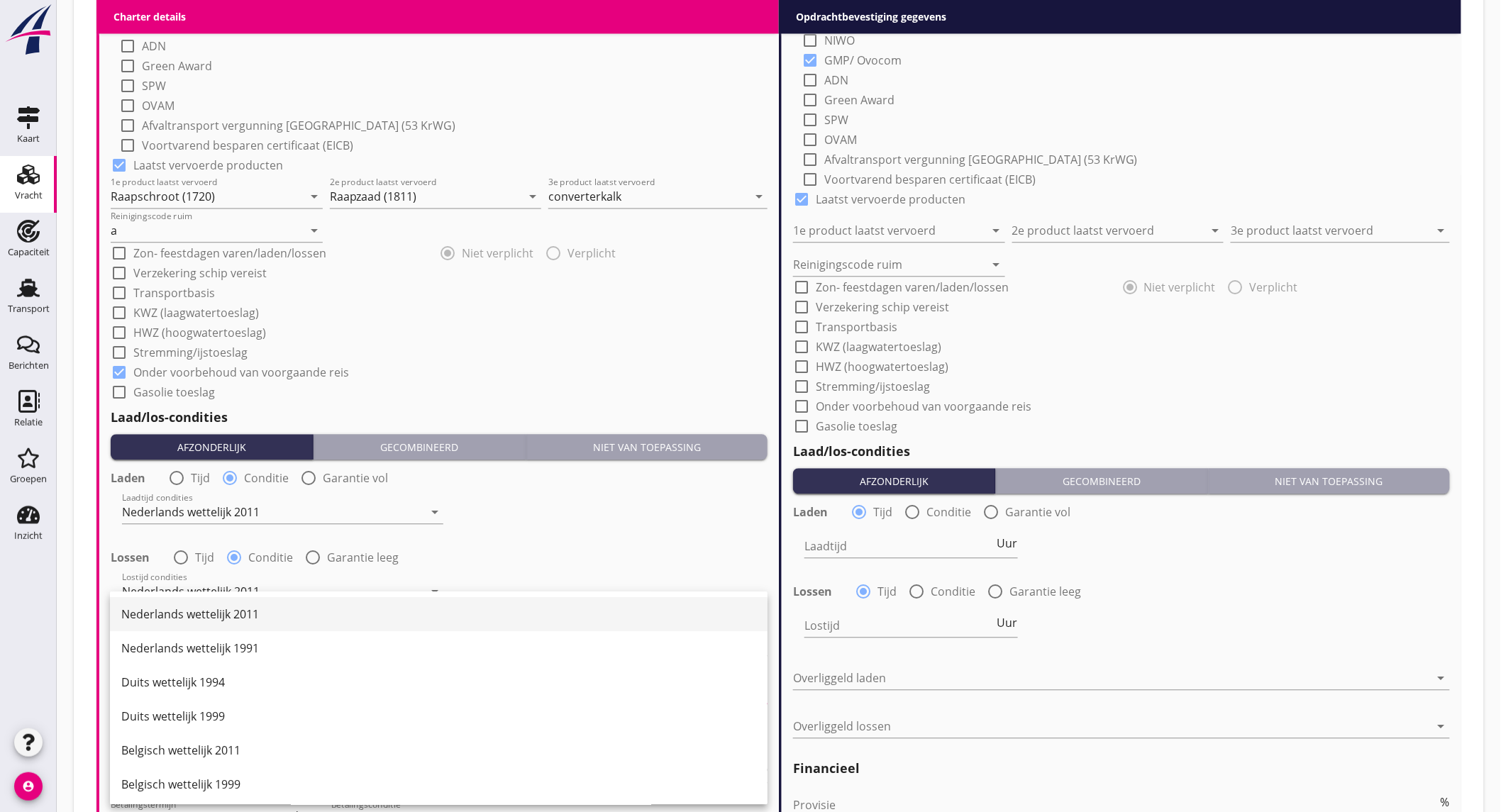
click at [292, 613] on div "Nederlands wettelijk 2011" at bounding box center [439, 614] width 634 height 17
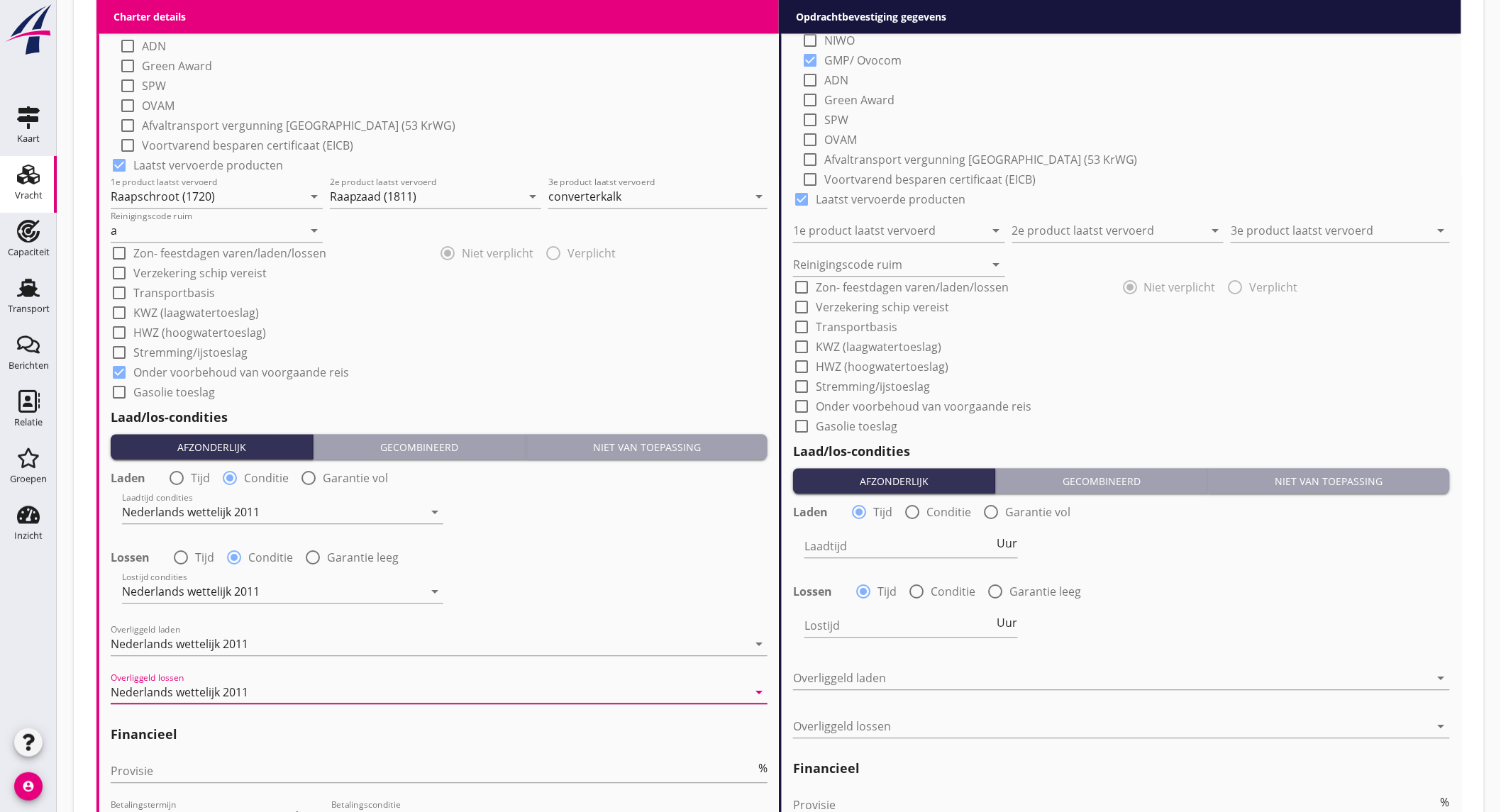
click at [629, 584] on div "Lostijd condities Nederlands wettelijk 2011 arrow_drop_down" at bounding box center [439, 593] width 660 height 51
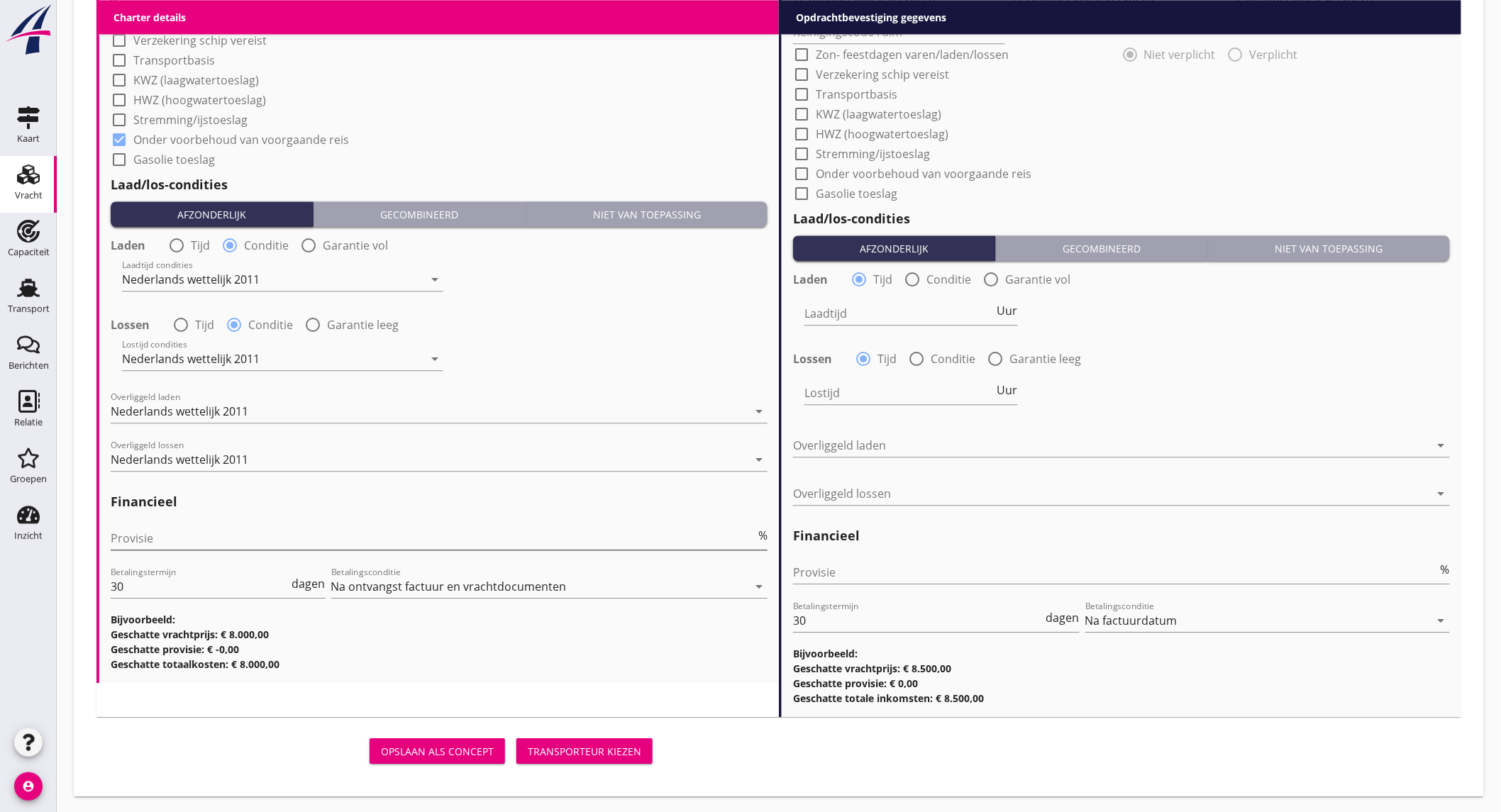
click at [309, 542] on input "Provisie" at bounding box center [433, 538] width 645 height 23
type input "5"
click at [976, 571] on input "Provisie" at bounding box center [1115, 572] width 645 height 23
type input "2"
type input "2.5"
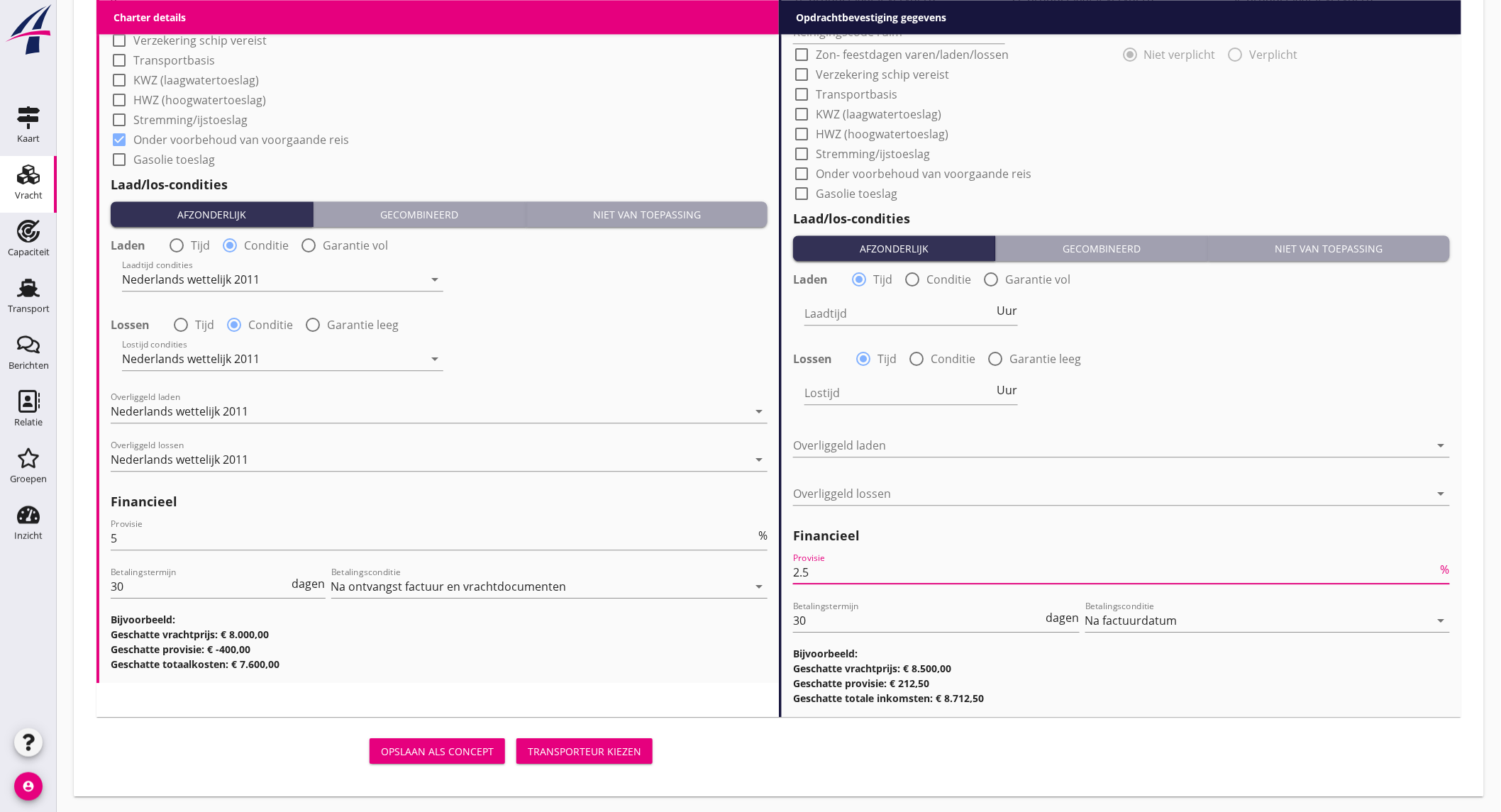
click at [1251, 409] on div "Lostijd Uur" at bounding box center [1121, 394] width 660 height 51
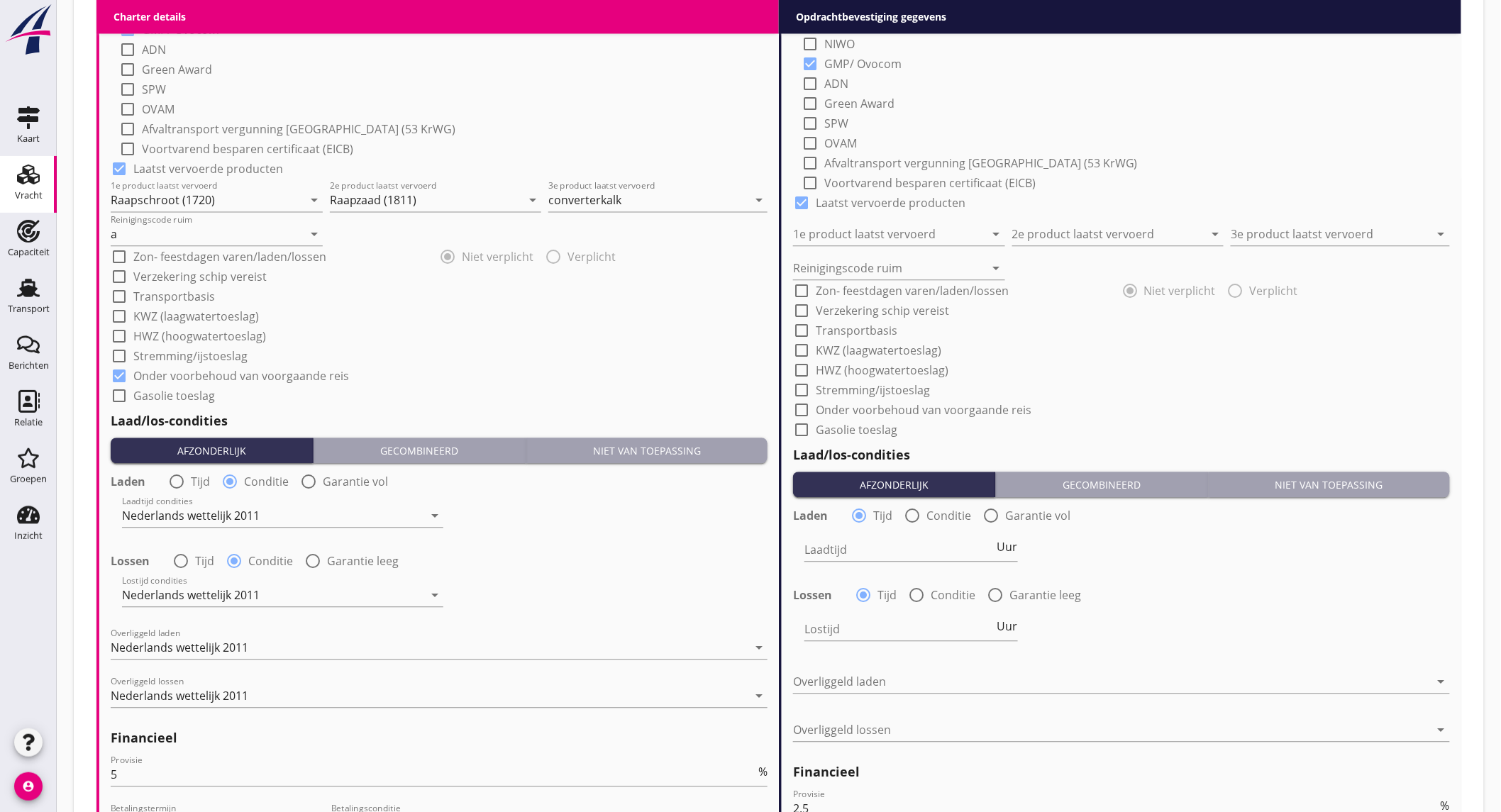
scroll to position [783, 0]
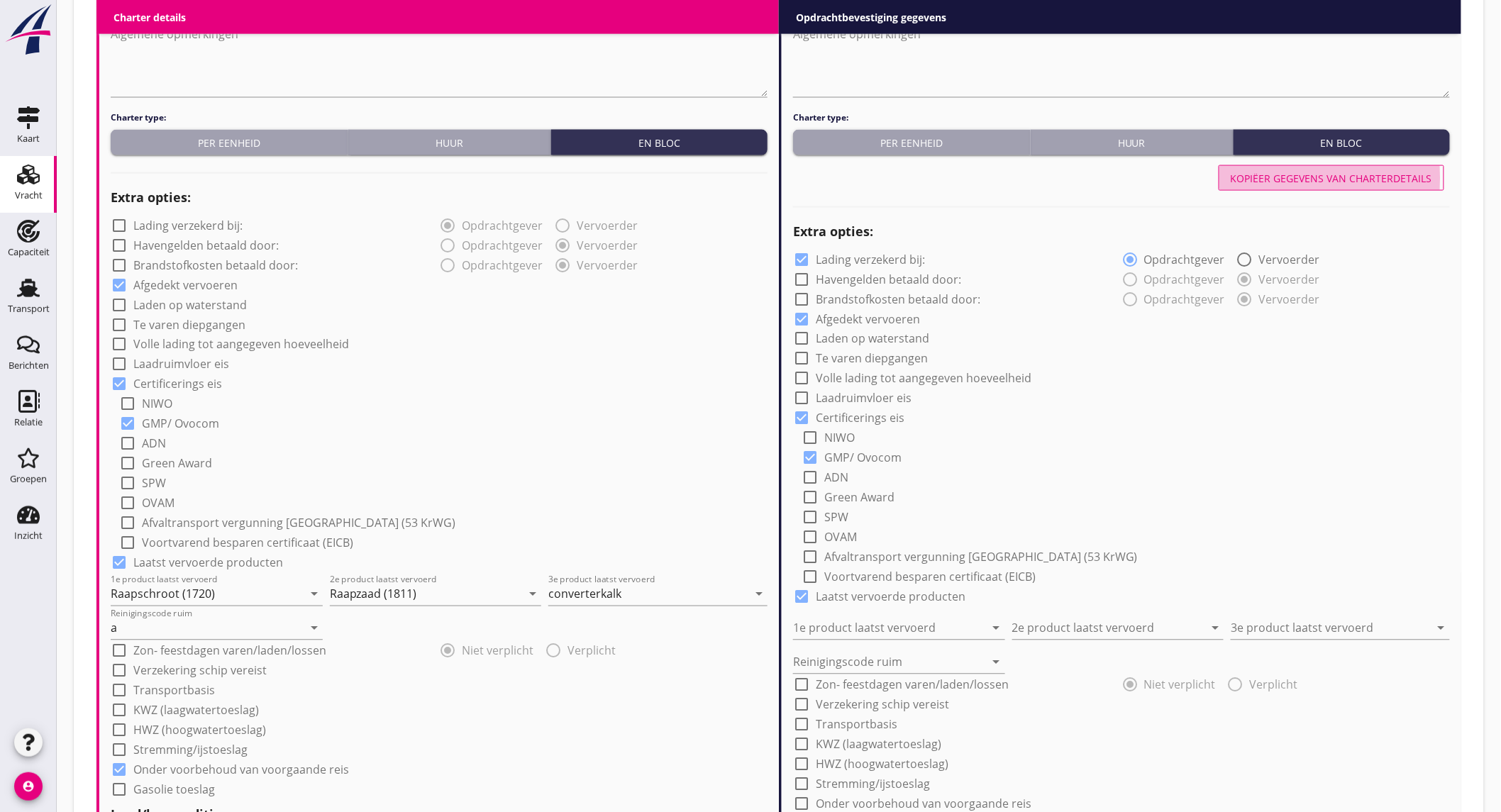
click at [1331, 176] on div "Kopiëer gegevens van charterdetails" at bounding box center [1331, 179] width 201 height 15
checkbox input "false"
type input "Raapschroot (1720)"
type input "Raapzaad (1811)"
type input "converterkalk"
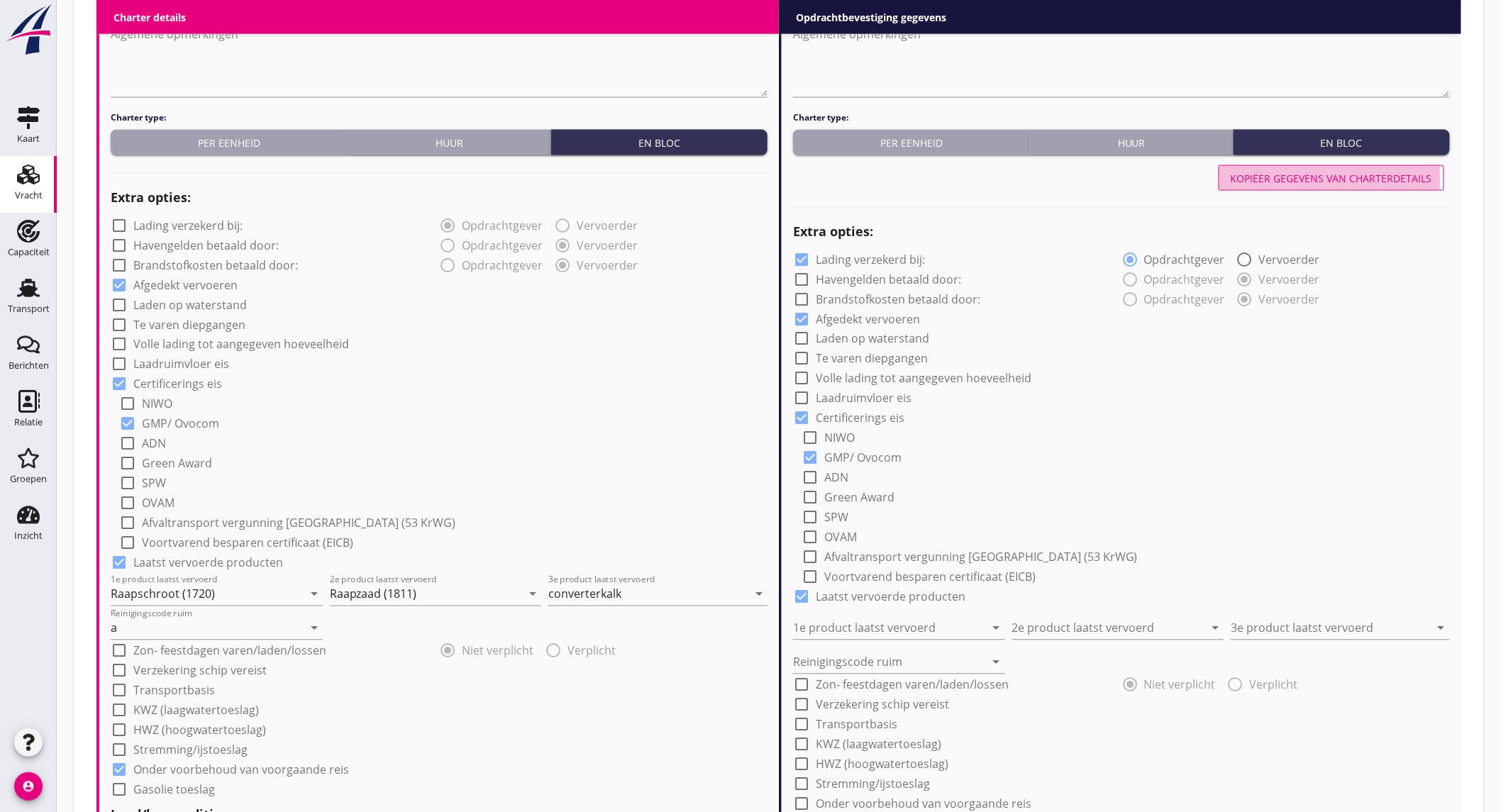
type input "a"
checkbox input "true"
radio input "false"
radio input "true"
radio input "false"
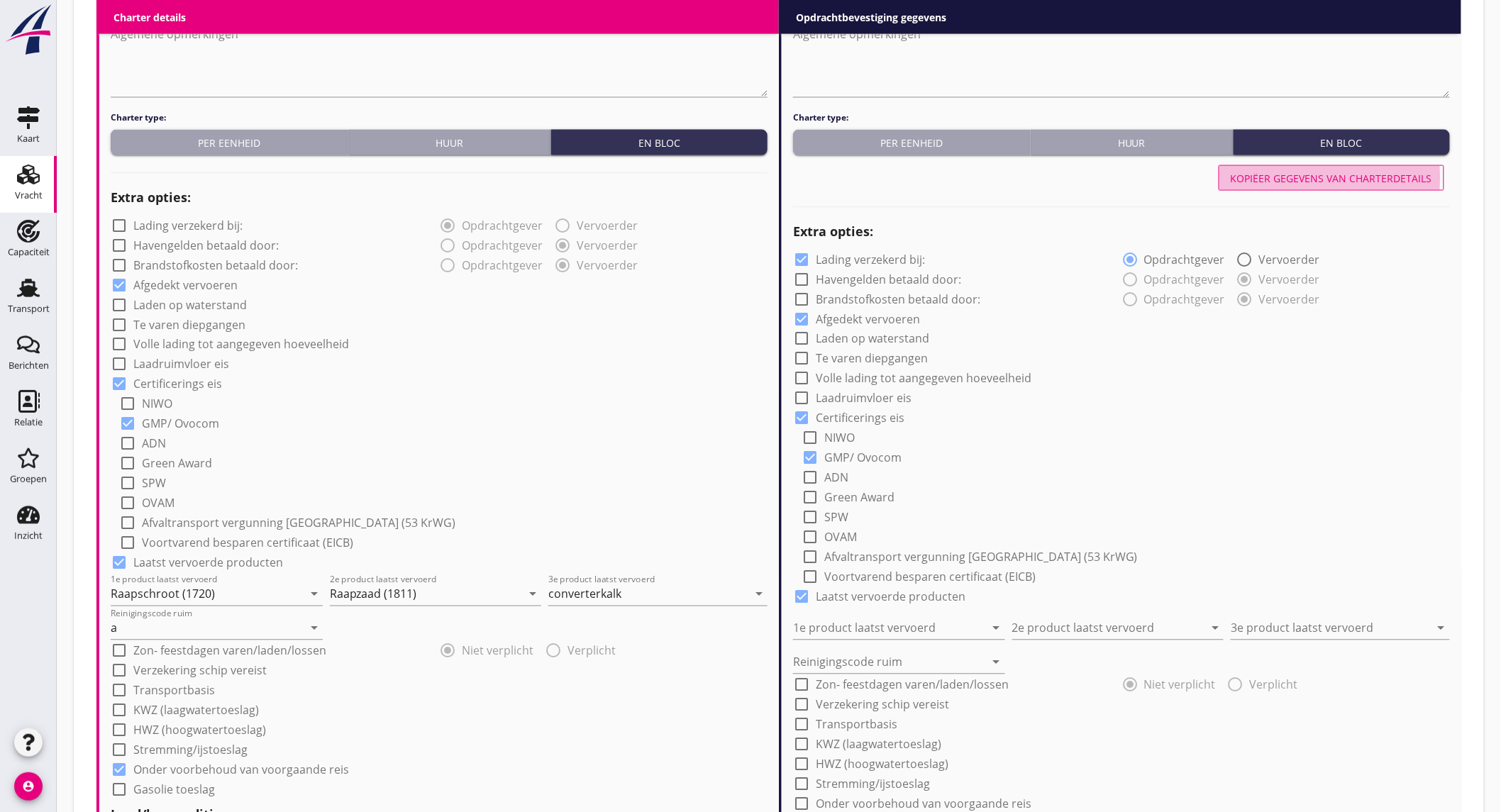
radio input "true"
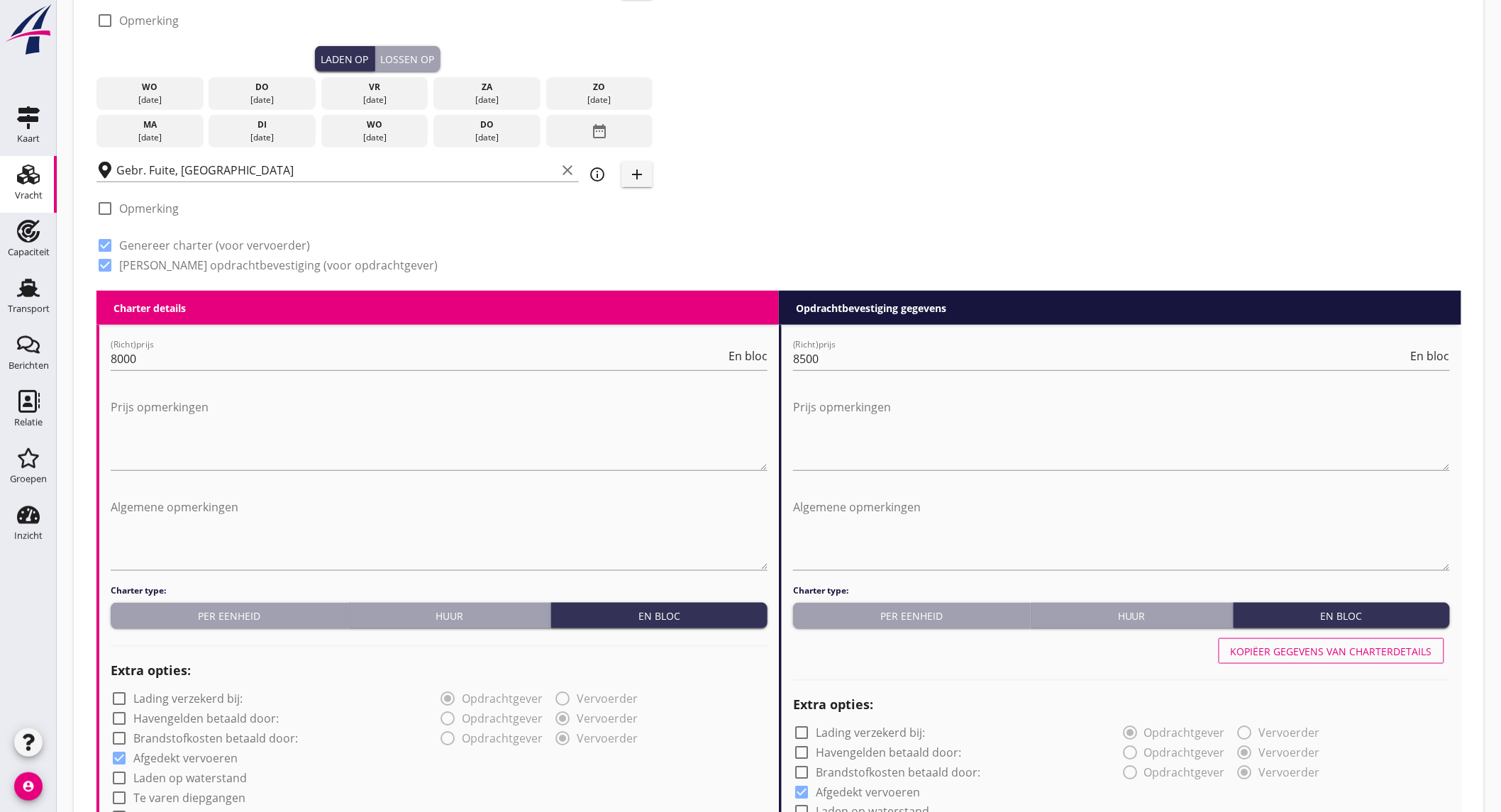
scroll to position [0, 0]
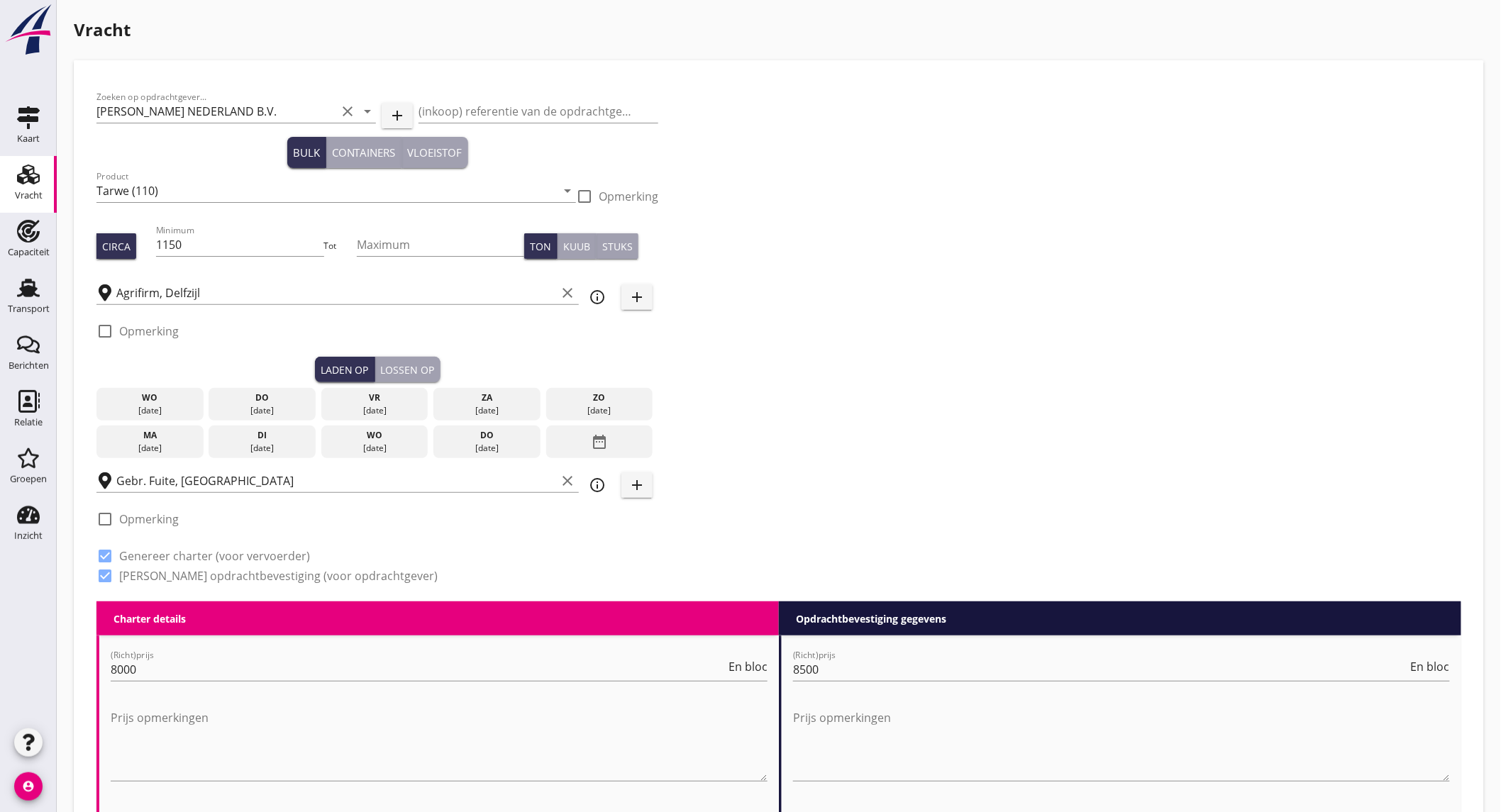
click at [166, 437] on div "ma" at bounding box center [150, 435] width 100 height 13
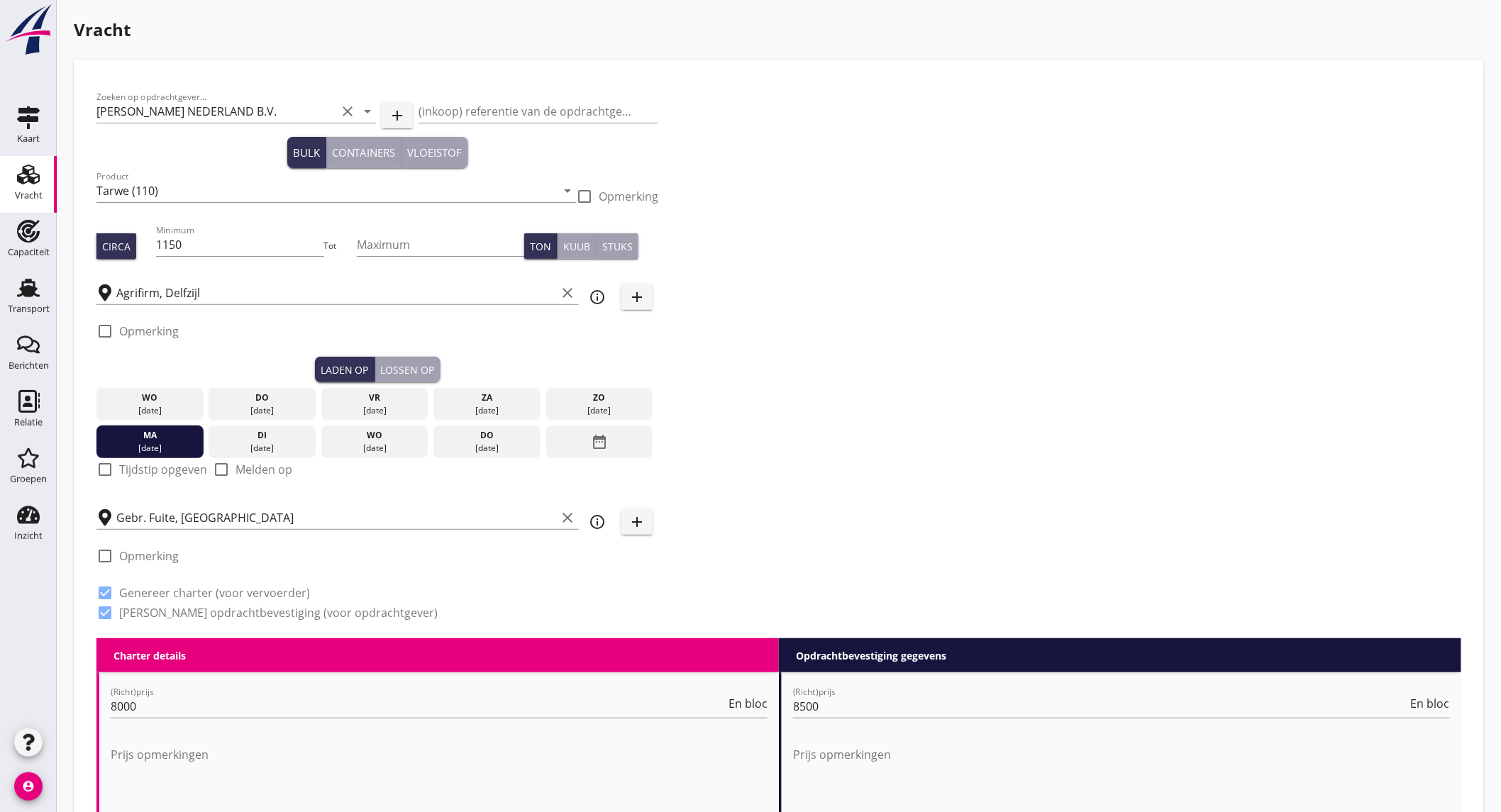
click at [154, 464] on label "Tijdstip opgeven" at bounding box center [163, 469] width 88 height 14
checkbox input "true"
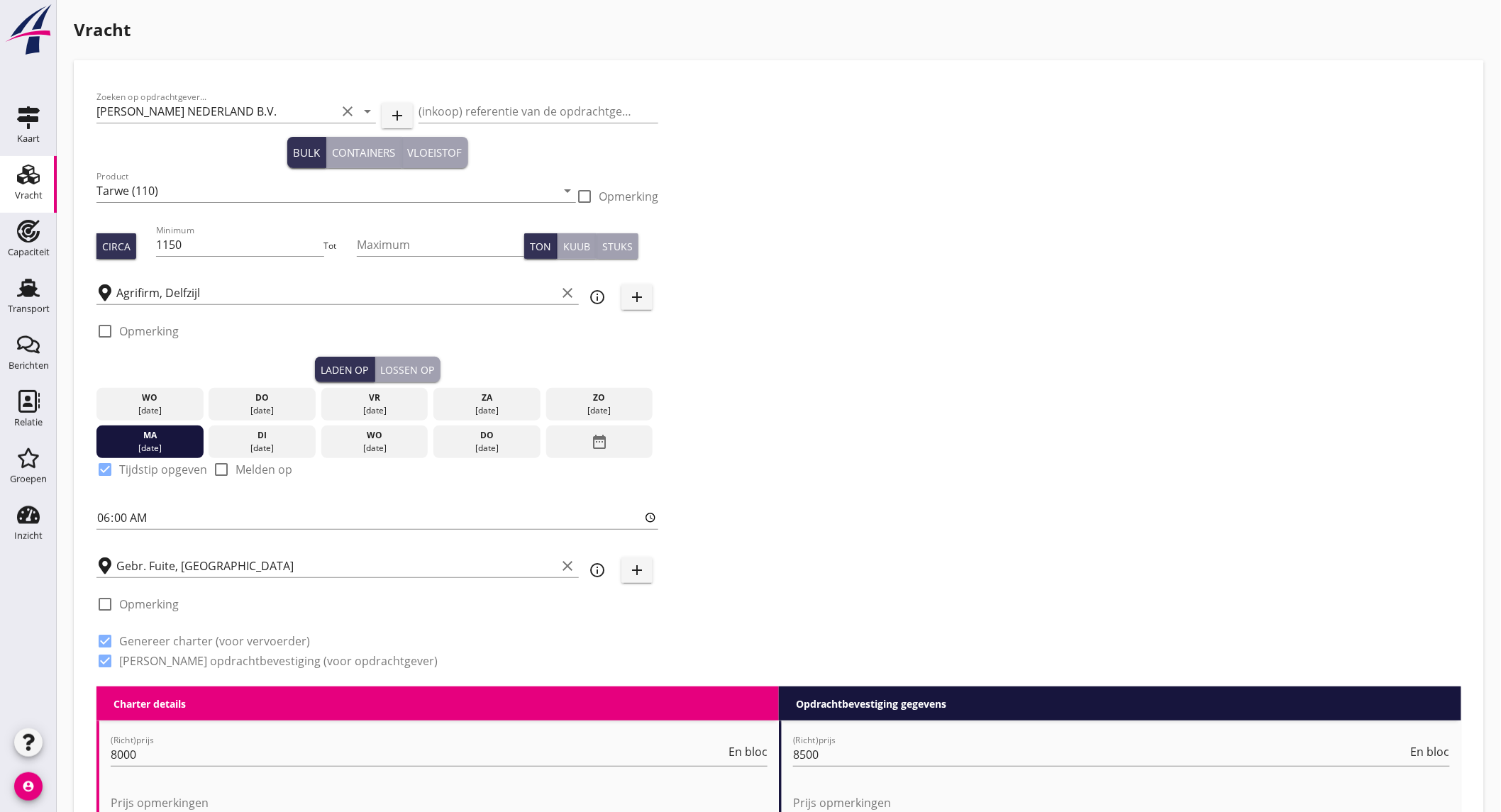
scroll to position [1499, 0]
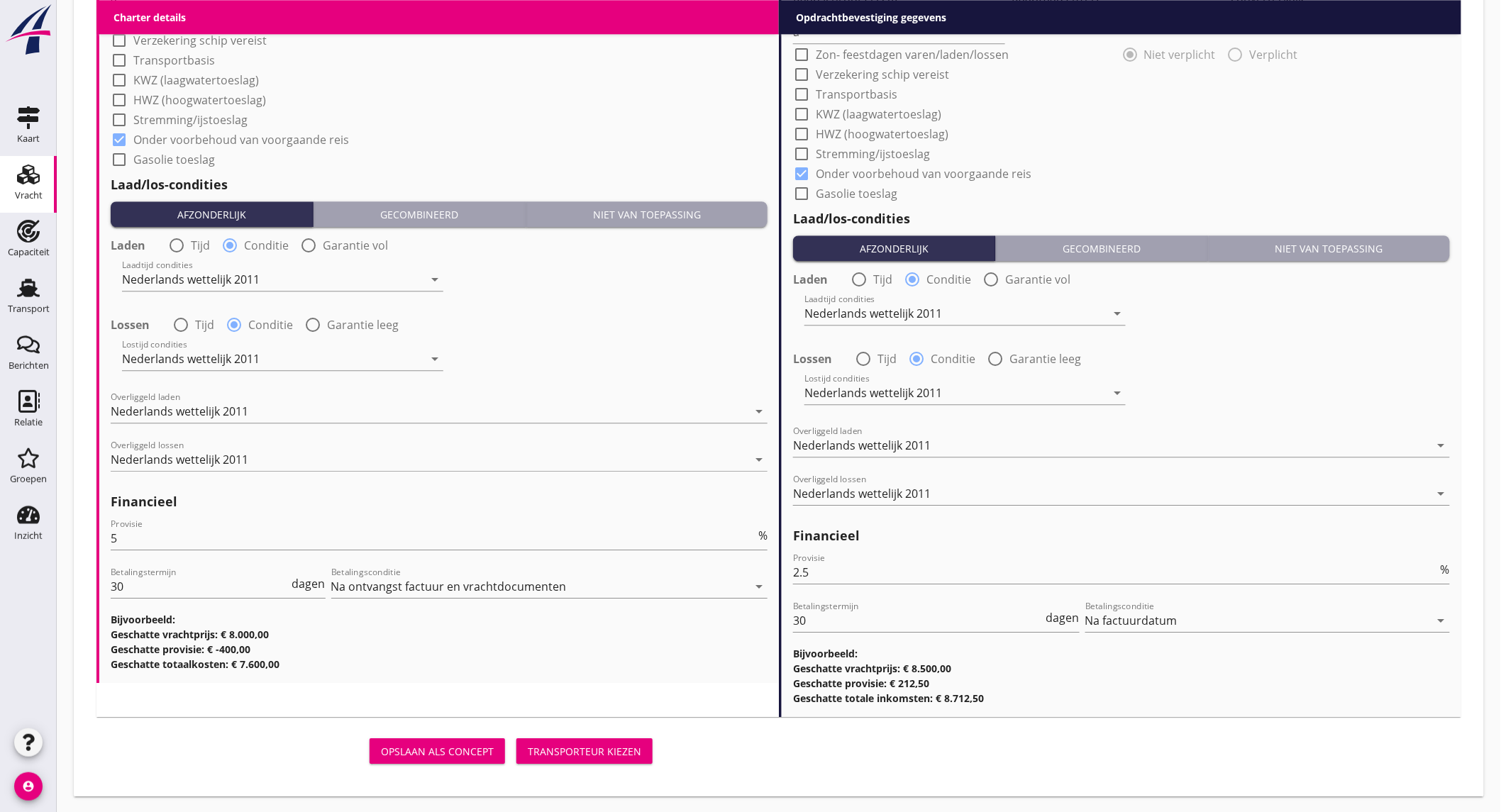
click at [607, 744] on div "Transporteur kiezen" at bounding box center [584, 751] width 113 height 15
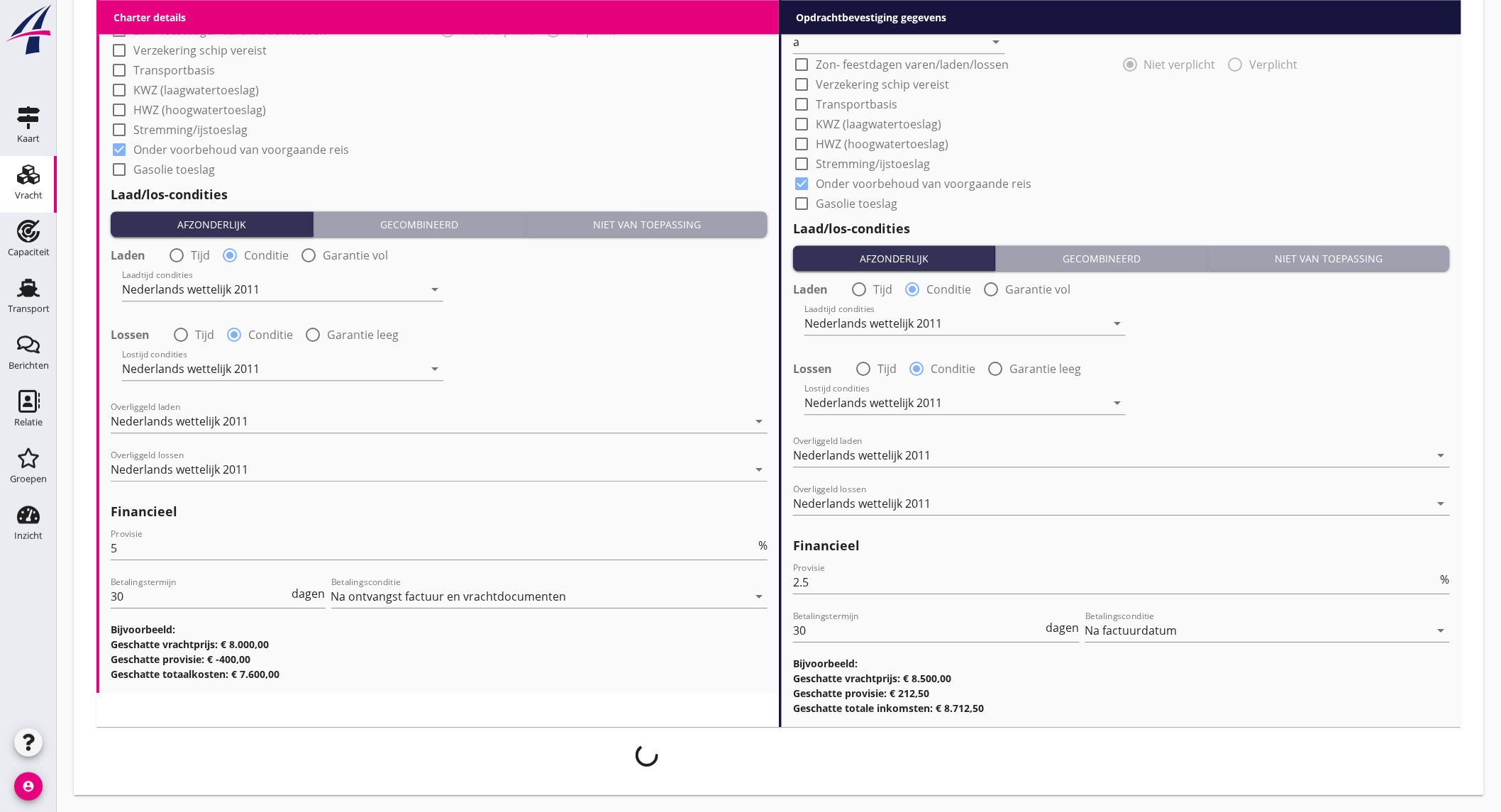
scroll to position [1488, 0]
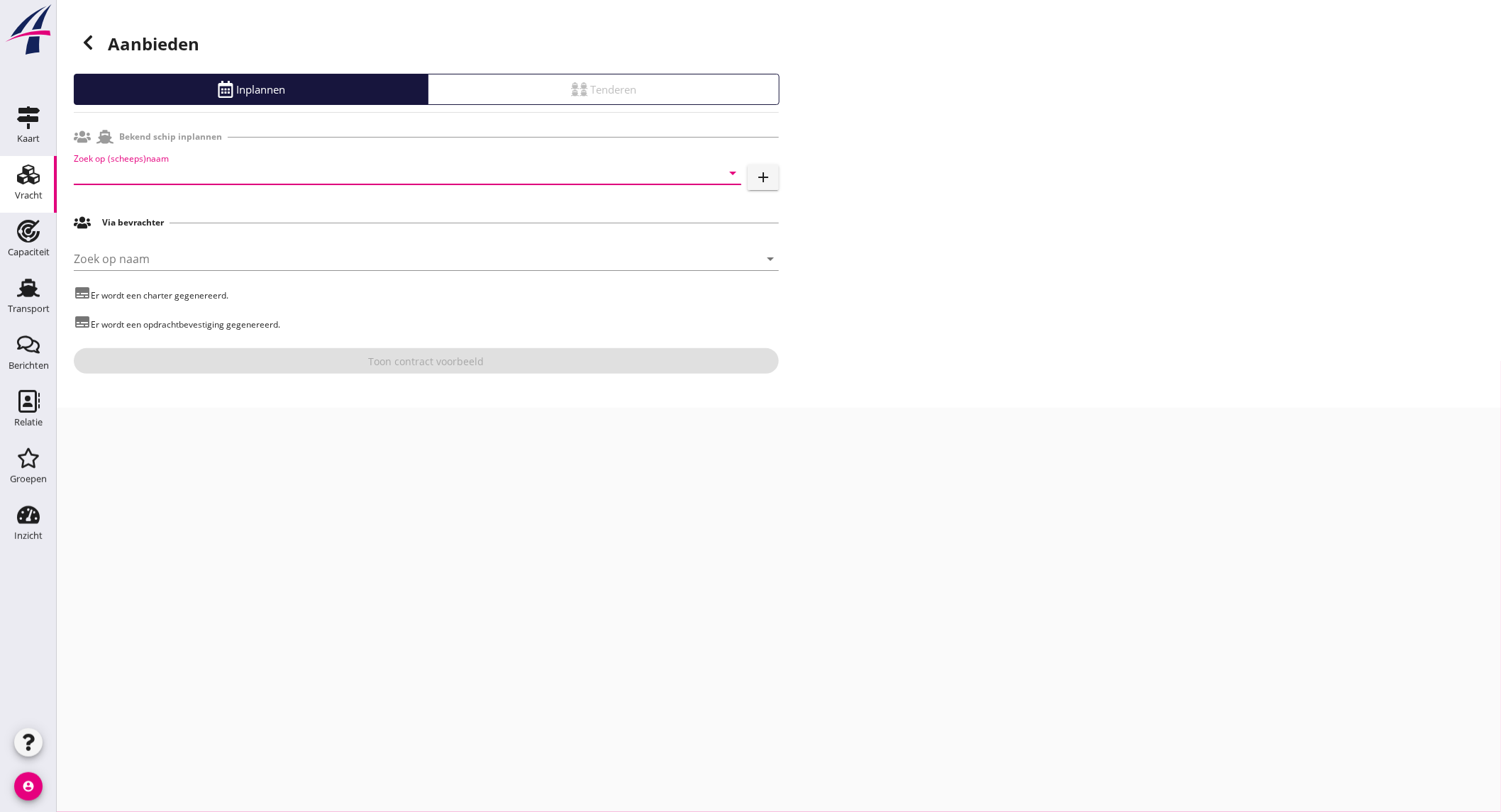
click at [346, 183] on div "Zoek op (scheeps)naam arrow_drop_down" at bounding box center [407, 173] width 668 height 23
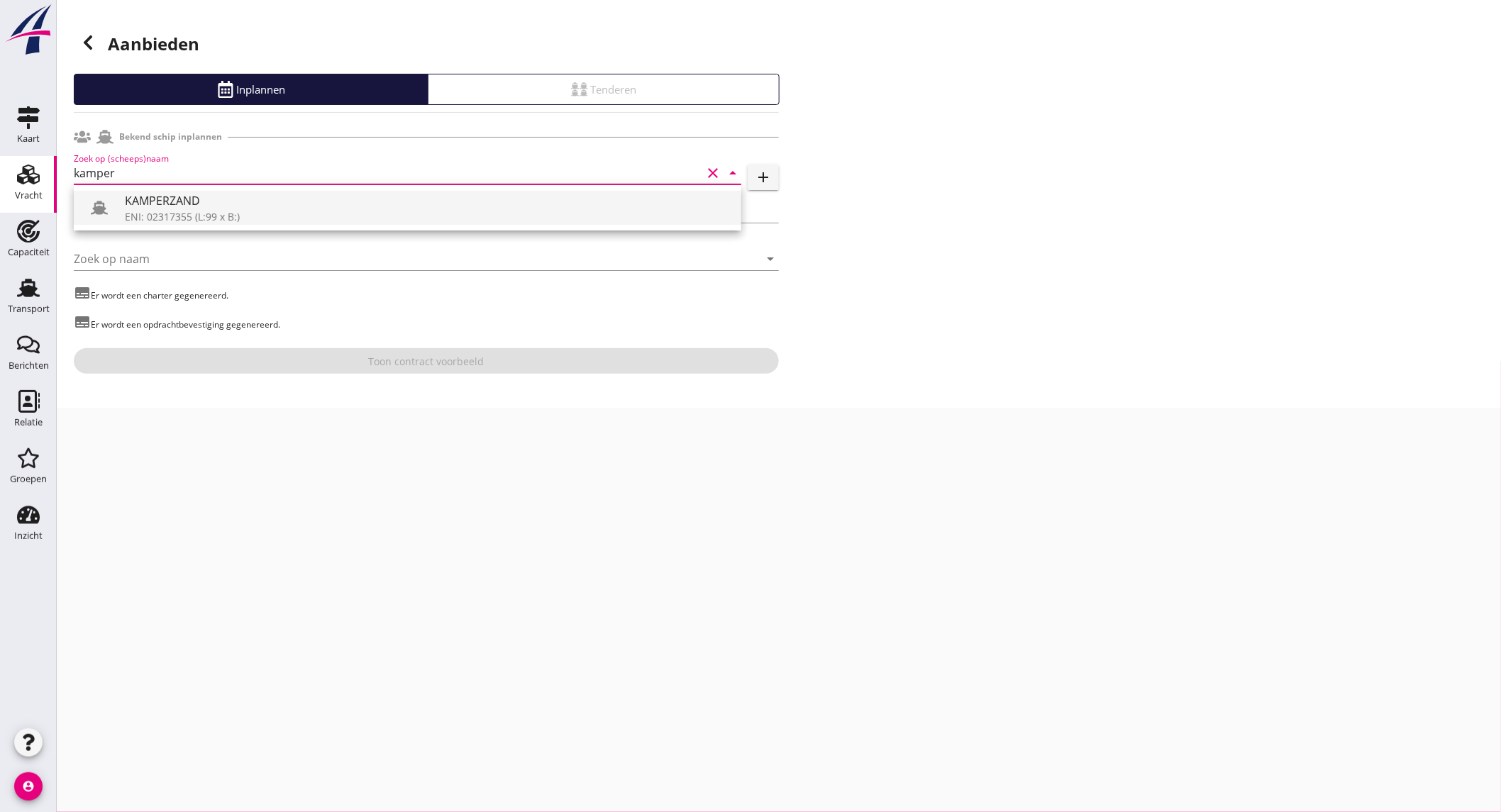
click at [333, 215] on div "ENI: 02317355 (L:99 x B:)" at bounding box center [427, 217] width 605 height 15
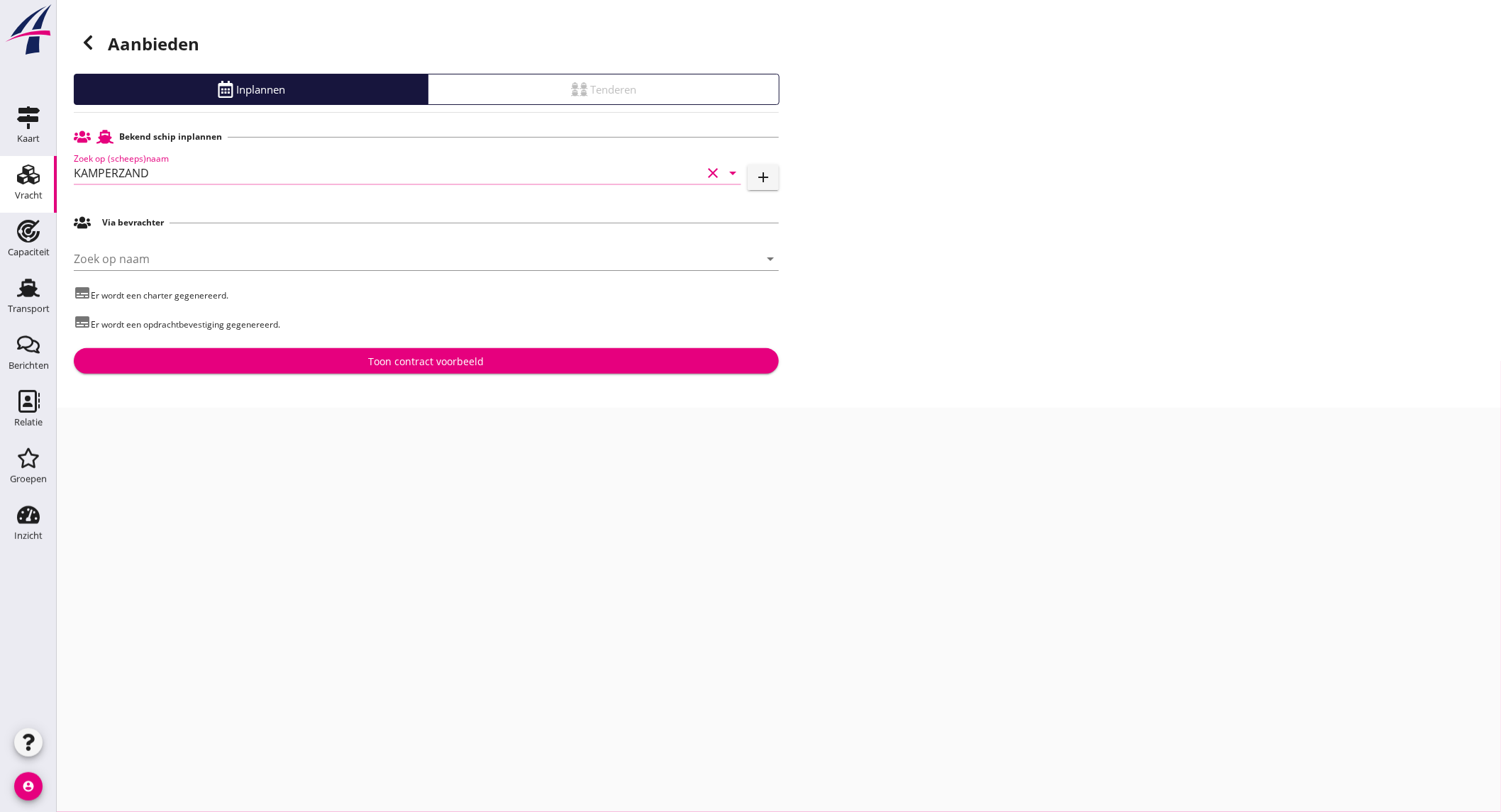
type input "KAMPERZAND"
click at [395, 360] on div "Toon contract voorbeeld" at bounding box center [426, 361] width 116 height 15
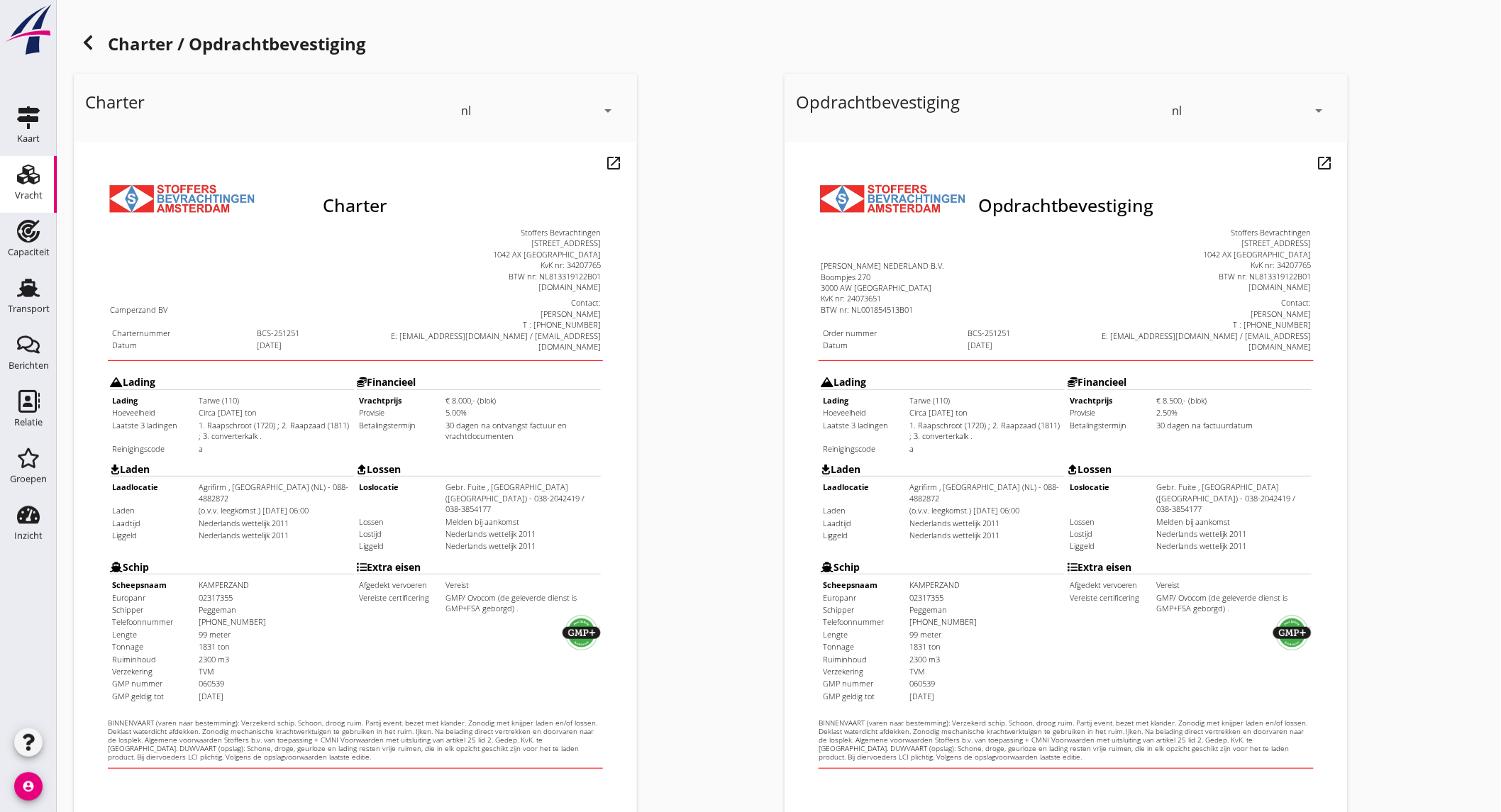
scroll to position [237, 0]
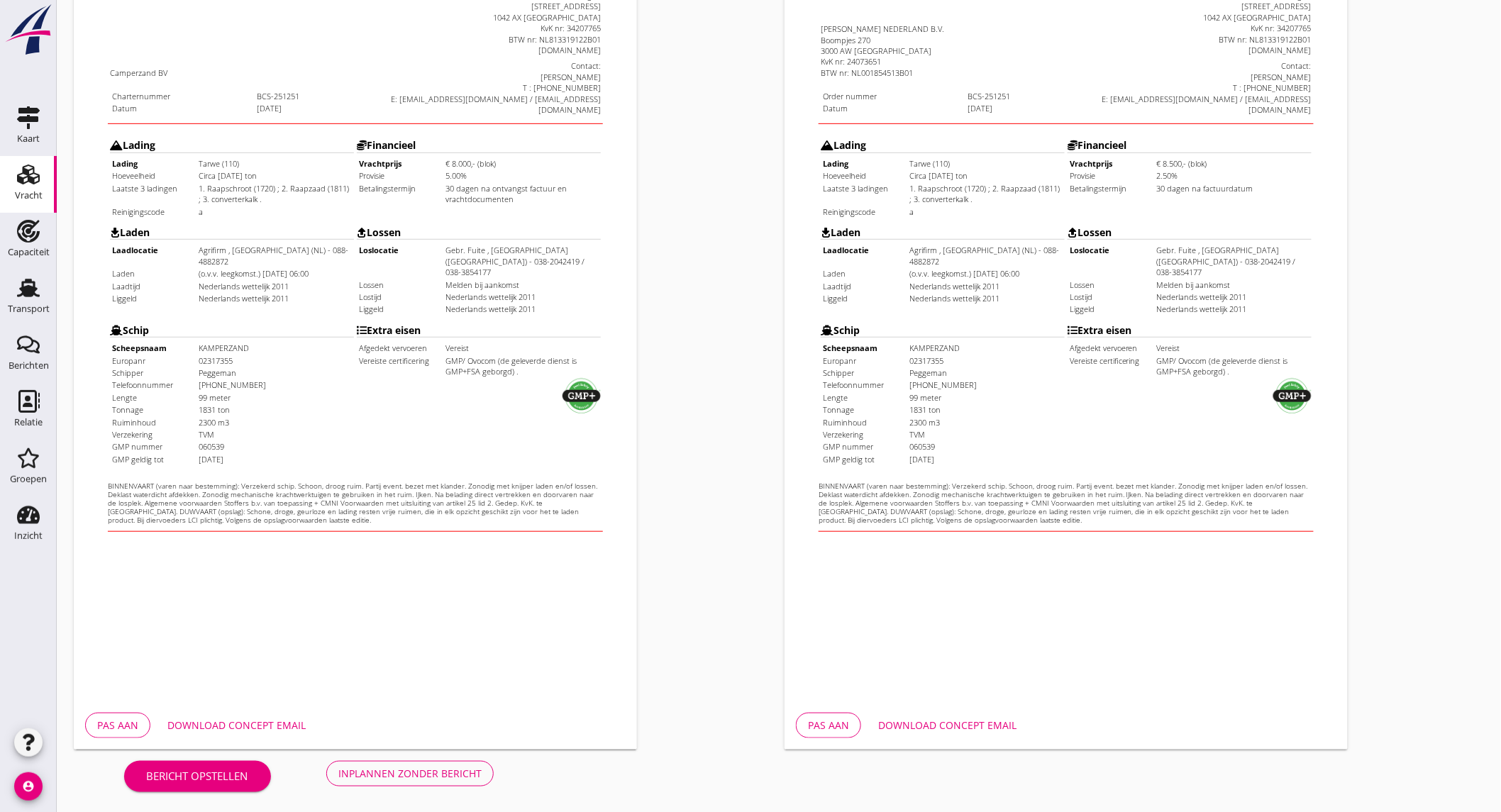
click at [270, 719] on div "Download concept email" at bounding box center [236, 725] width 139 height 15
click at [951, 723] on div "Download concept email" at bounding box center [947, 725] width 139 height 15
click at [405, 761] on button "Inplannen zonder bericht" at bounding box center [409, 773] width 167 height 25
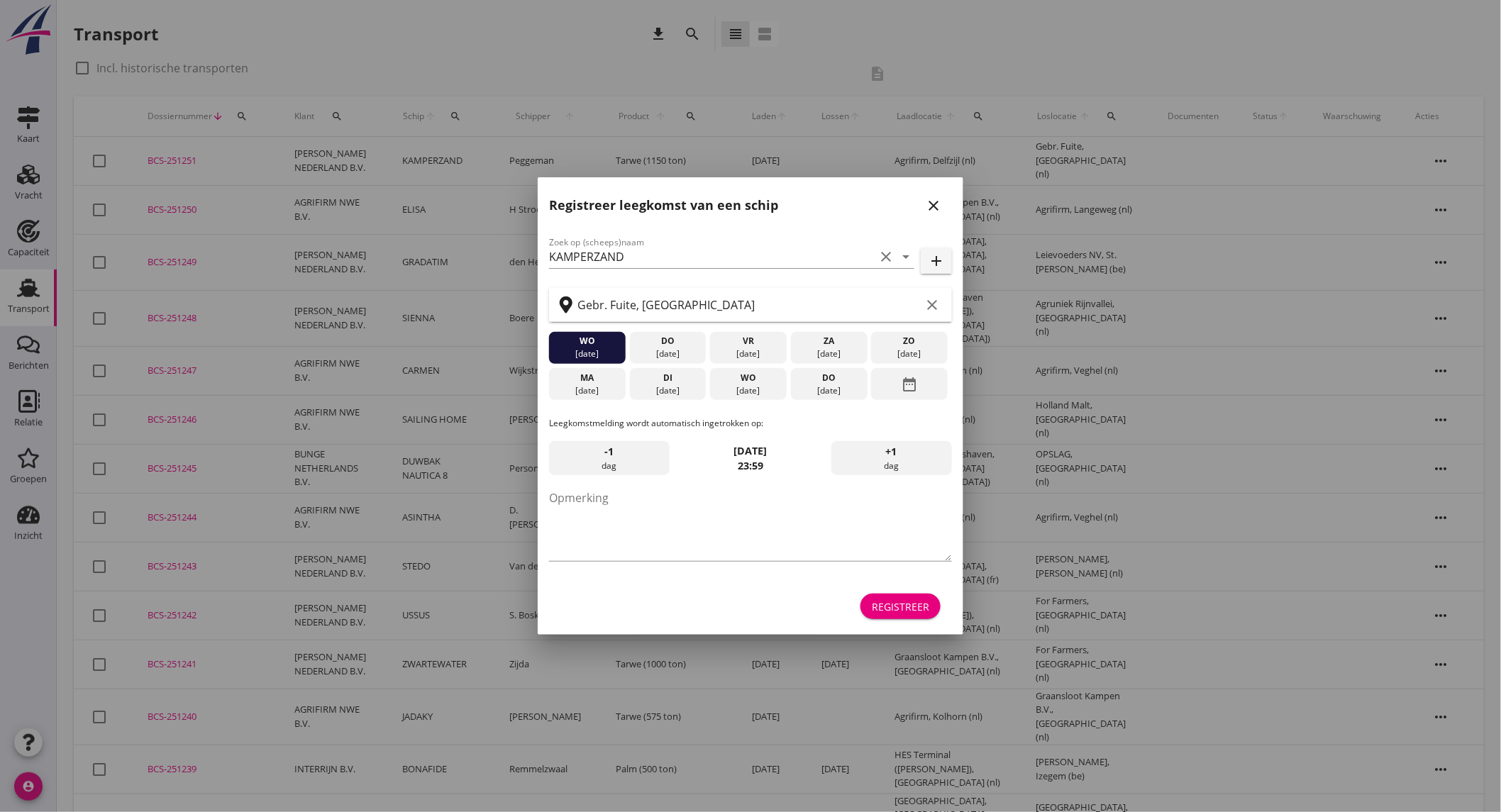
click at [731, 384] on div "[DATE]" at bounding box center [748, 391] width 69 height 13
click at [890, 597] on button "Registreer" at bounding box center [900, 606] width 80 height 25
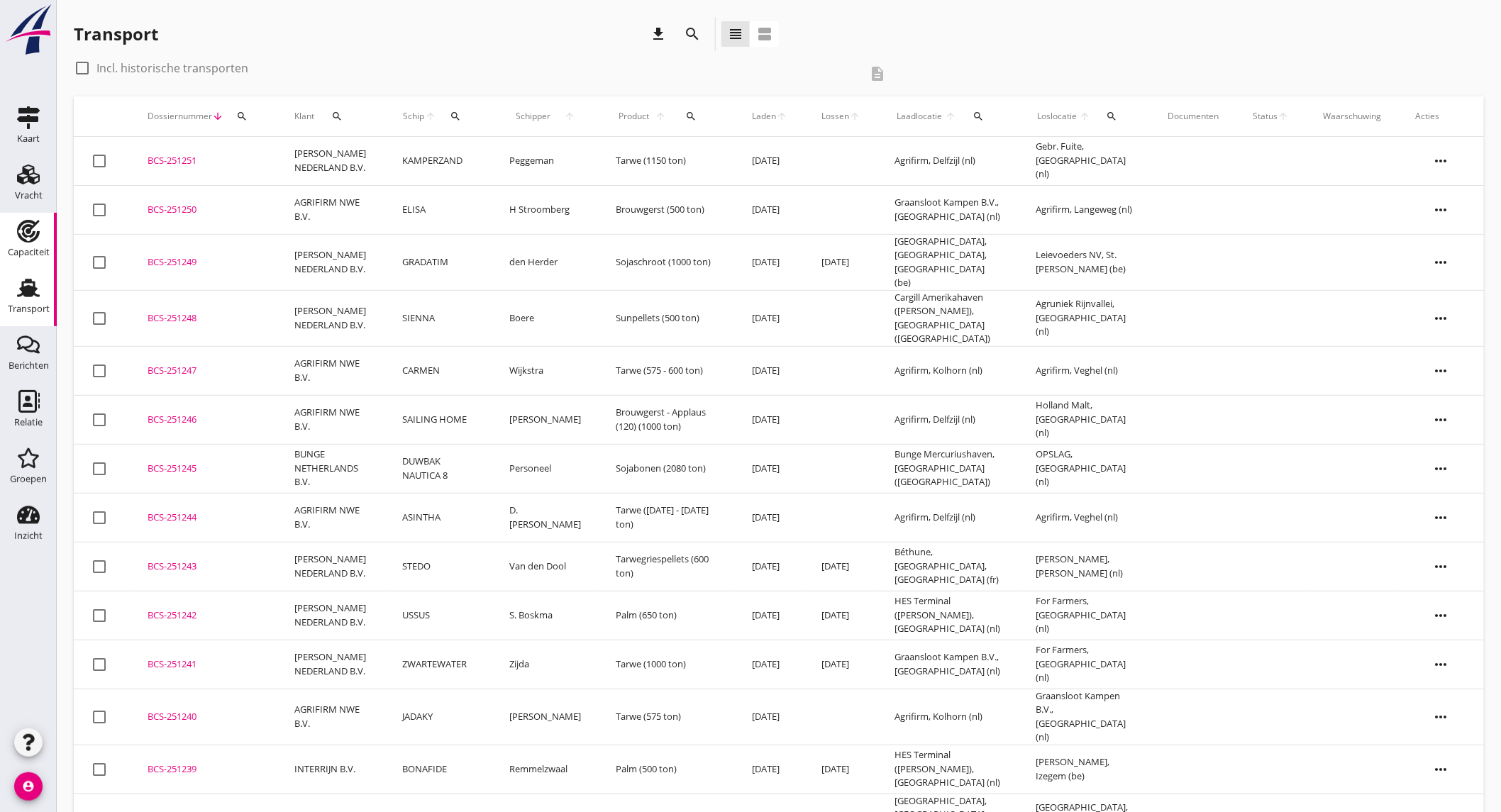
click at [30, 261] on div "Capaciteit" at bounding box center [29, 252] width 42 height 20
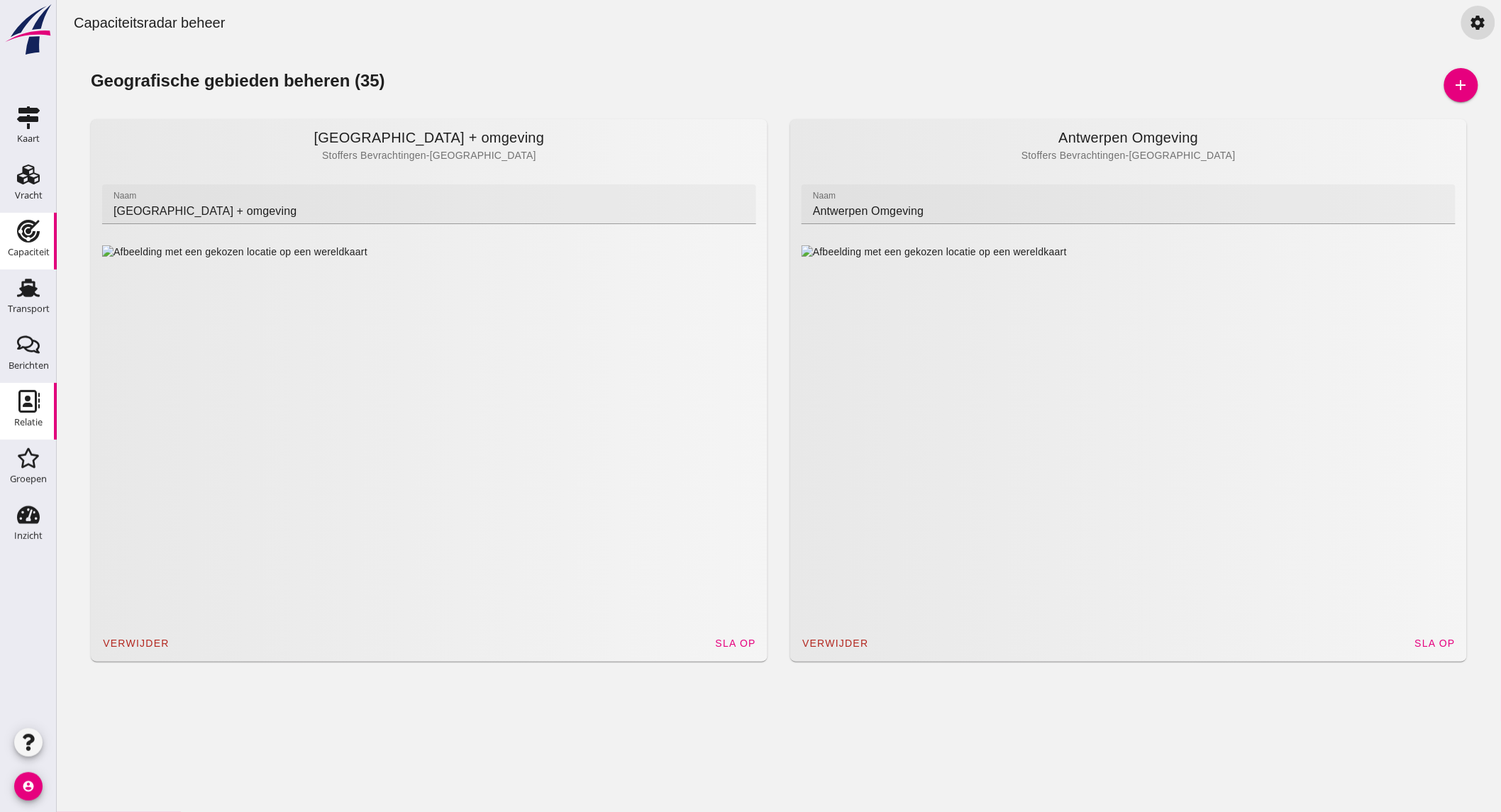
click at [31, 415] on div "Relatie" at bounding box center [28, 422] width 29 height 20
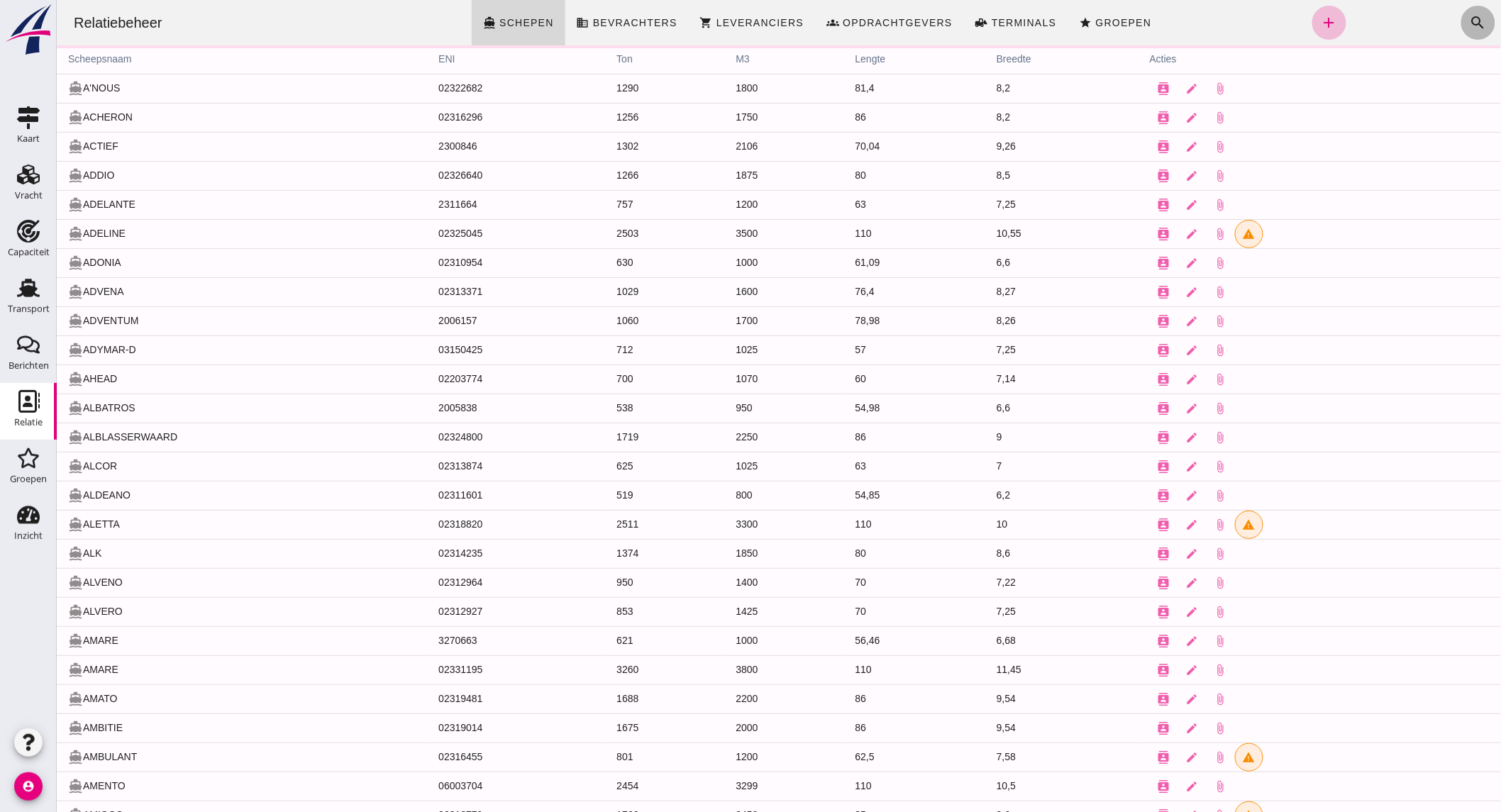
click at [1468, 19] on icon "search" at bounding box center [1477, 22] width 17 height 17
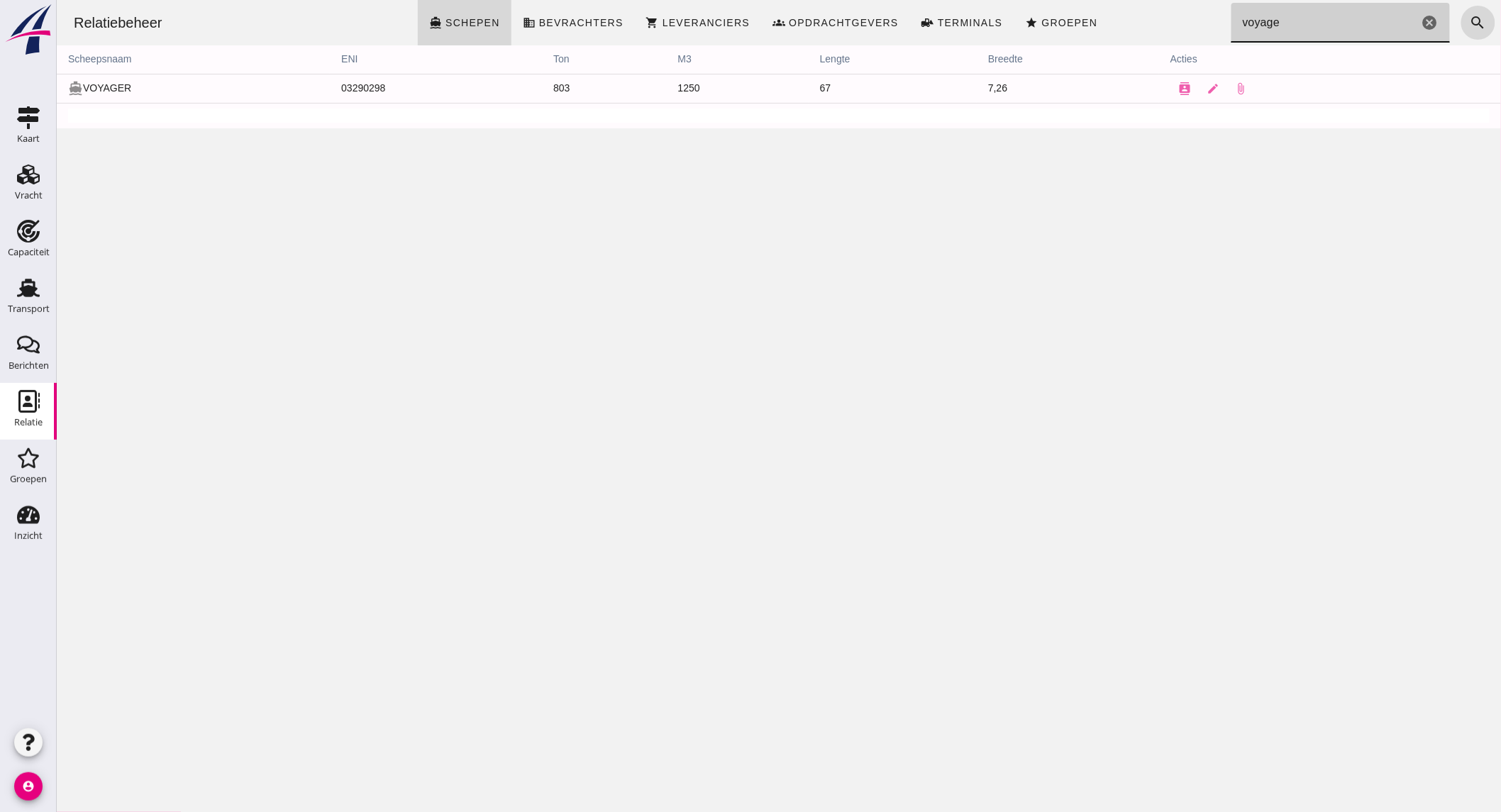
click input "voyage"
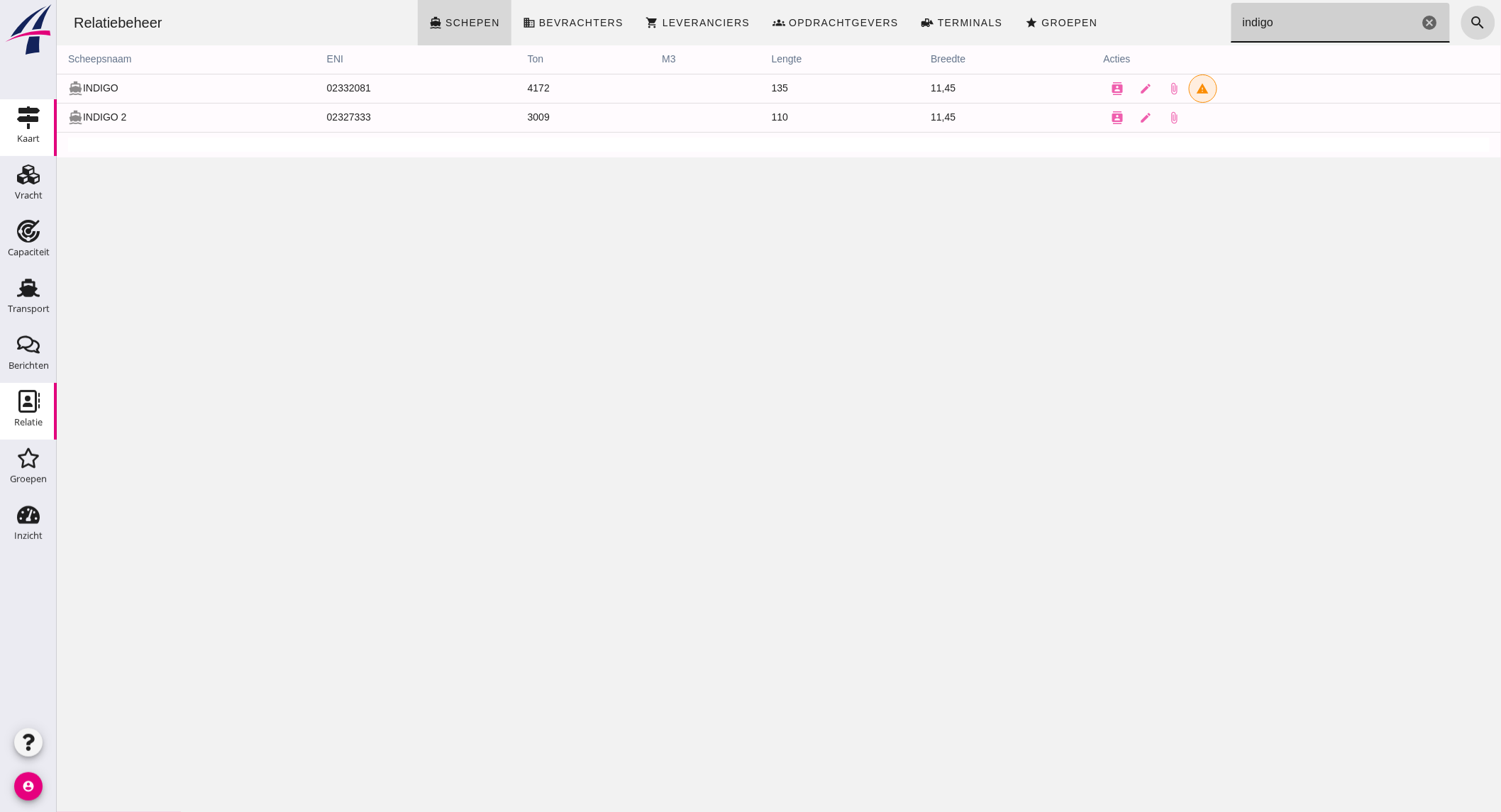
type input "indigo"
click button "contacts"
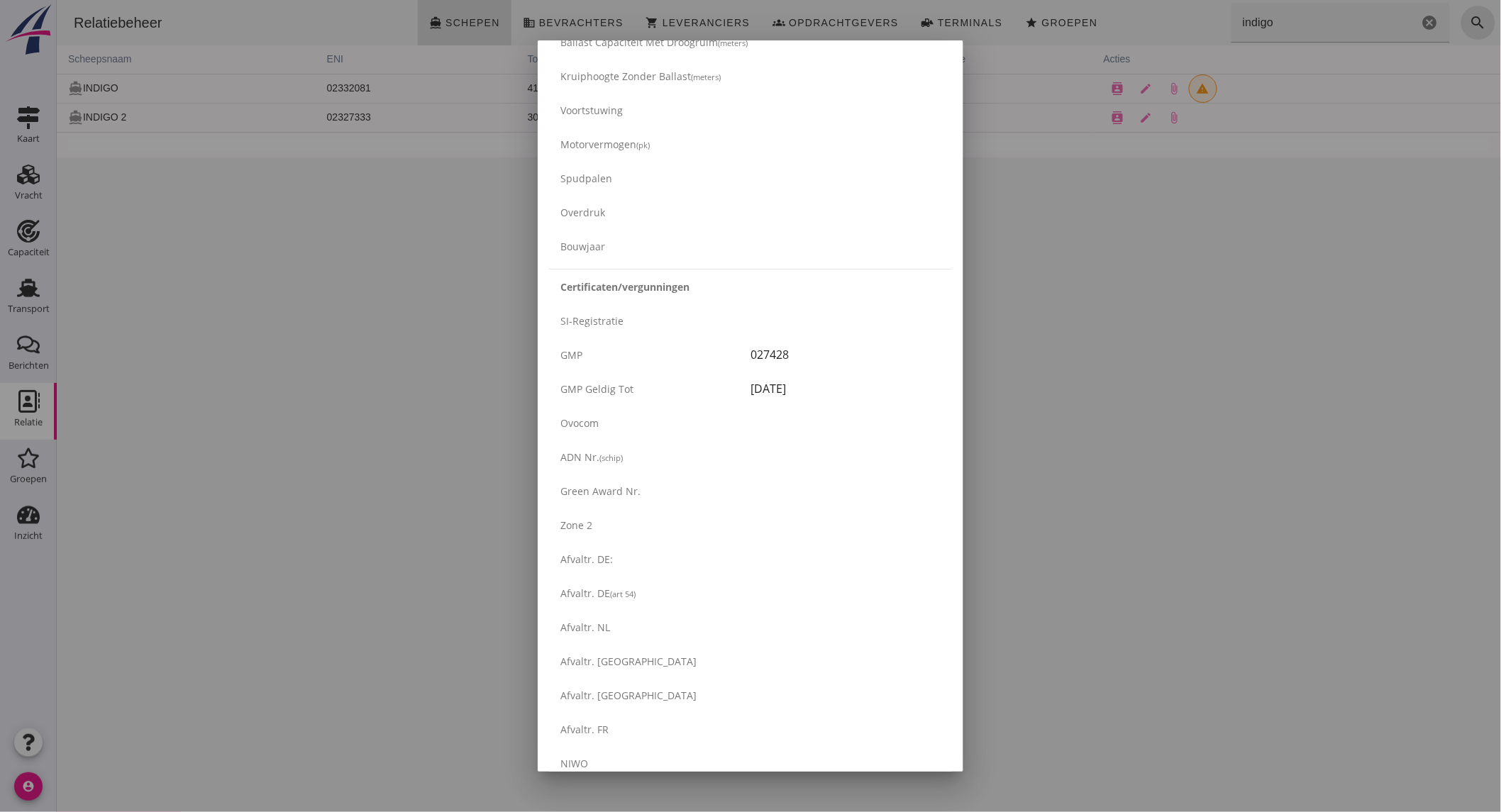
scroll to position [2149, 0]
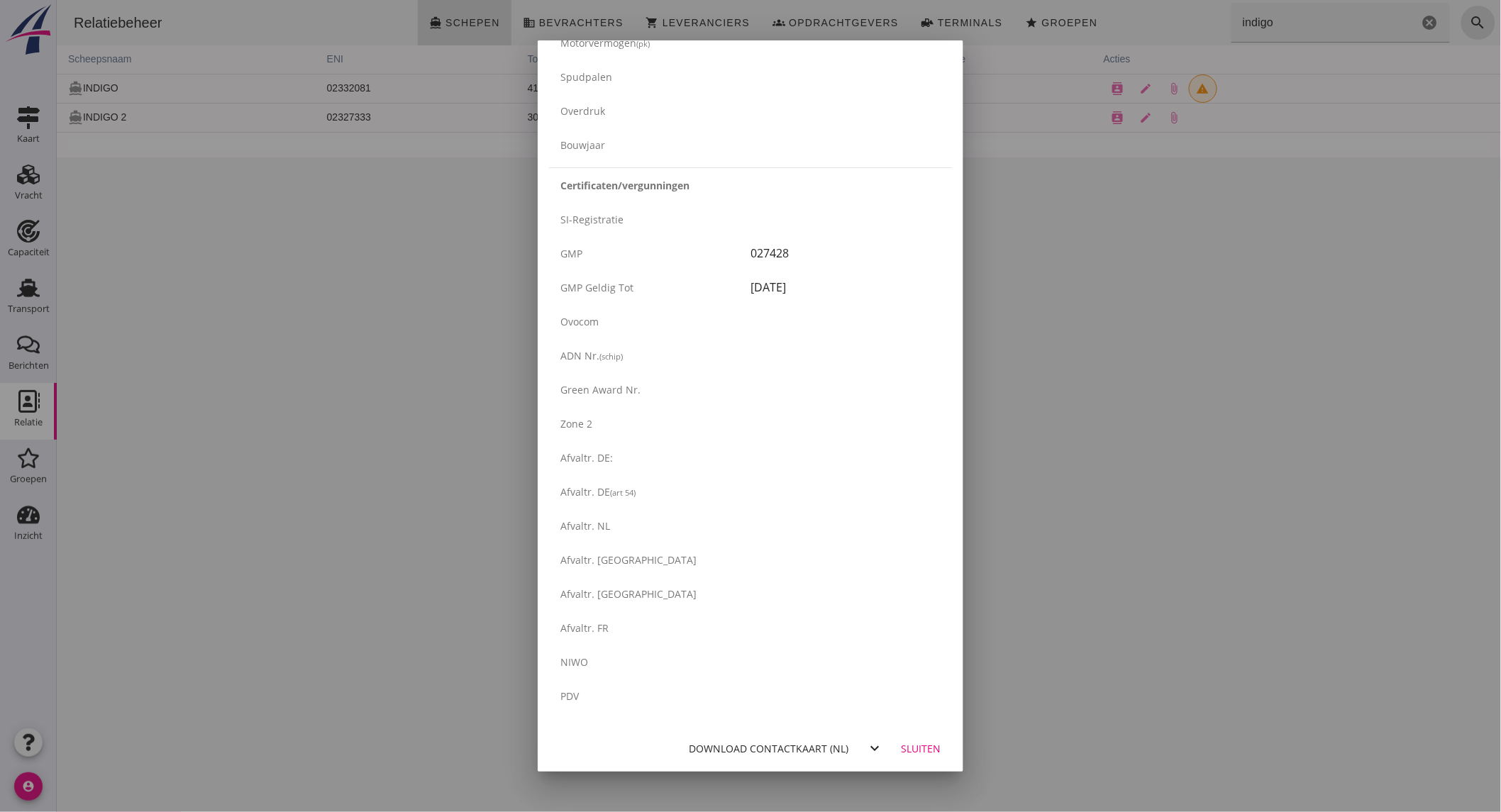
click at [792, 745] on div "Download contactkaart (nl)" at bounding box center [769, 748] width 160 height 15
